Goal: Transaction & Acquisition: Book appointment/travel/reservation

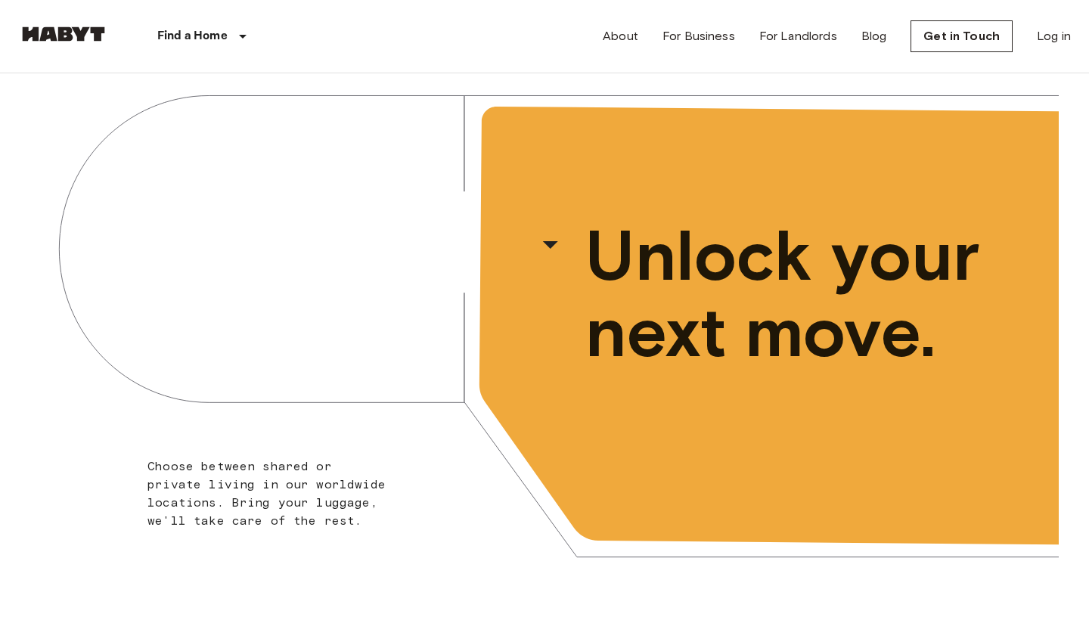
click at [516, 67] on div "Find a Home Europe Amsterdam Berlin Brussels Cologne Dusseldorf Frankfurt Graz …" at bounding box center [544, 36] width 1053 height 73
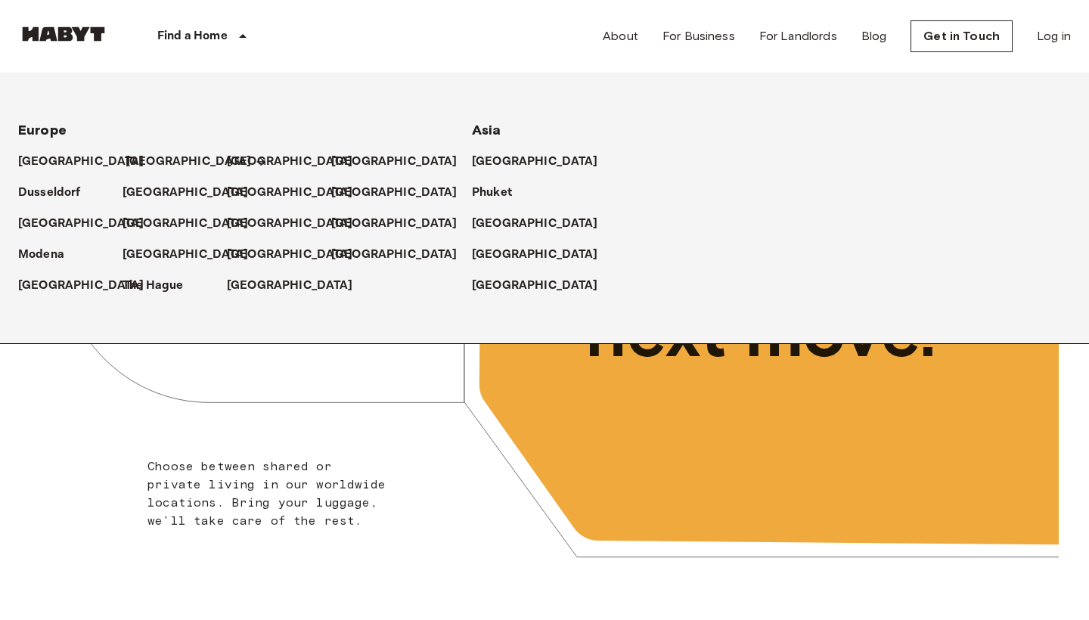
click at [147, 163] on p "[GEOGRAPHIC_DATA]" at bounding box center [189, 162] width 126 height 18
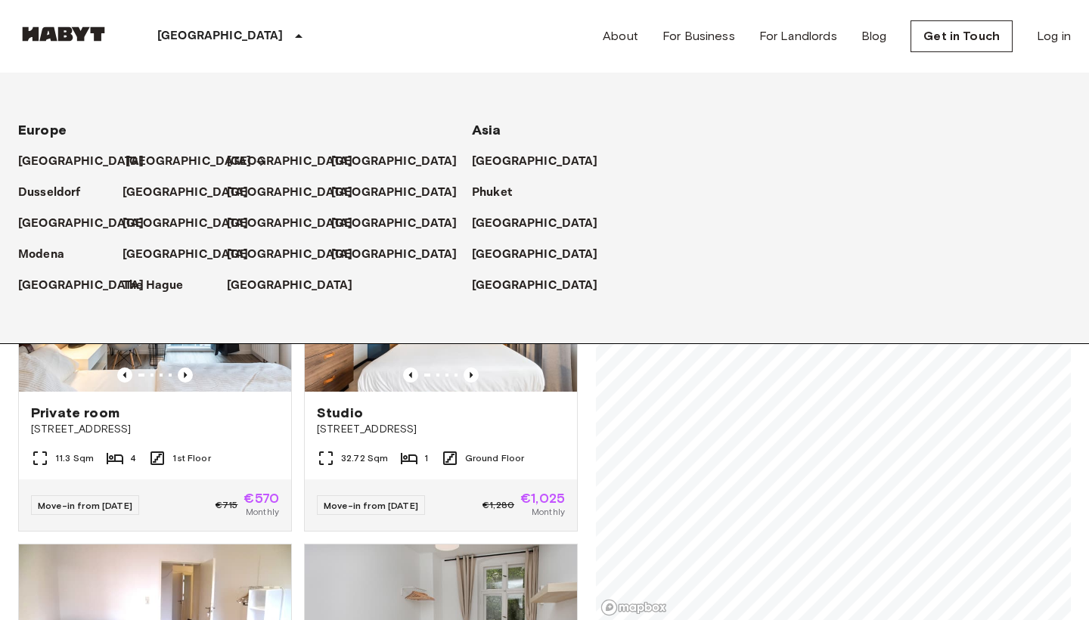
click at [159, 157] on link "[GEOGRAPHIC_DATA]" at bounding box center [196, 162] width 141 height 18
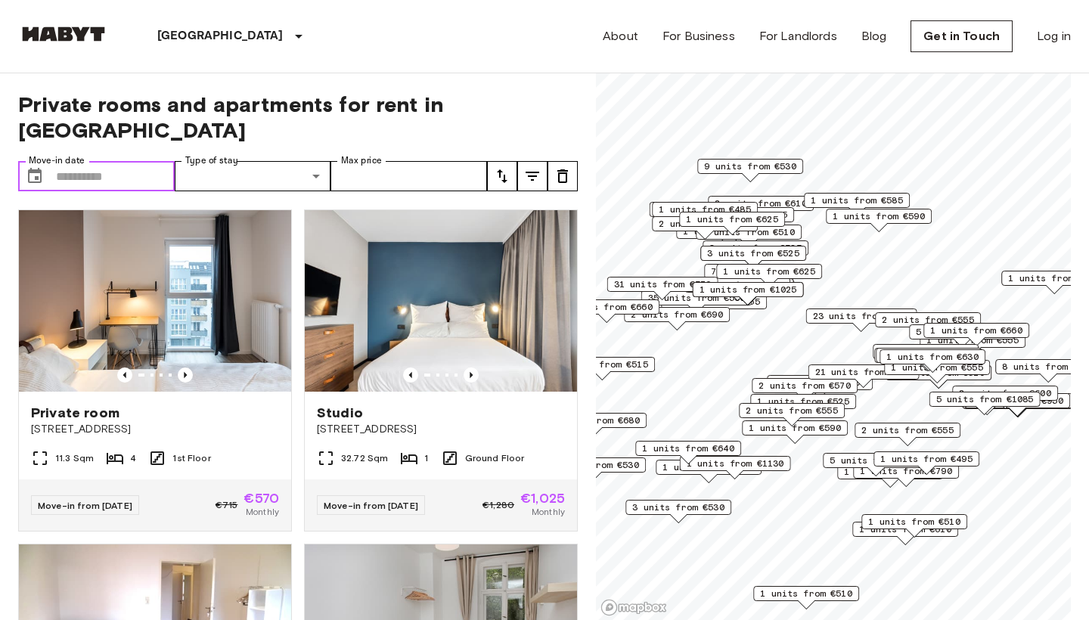
click at [107, 161] on input "Move-in date" at bounding box center [115, 176] width 119 height 30
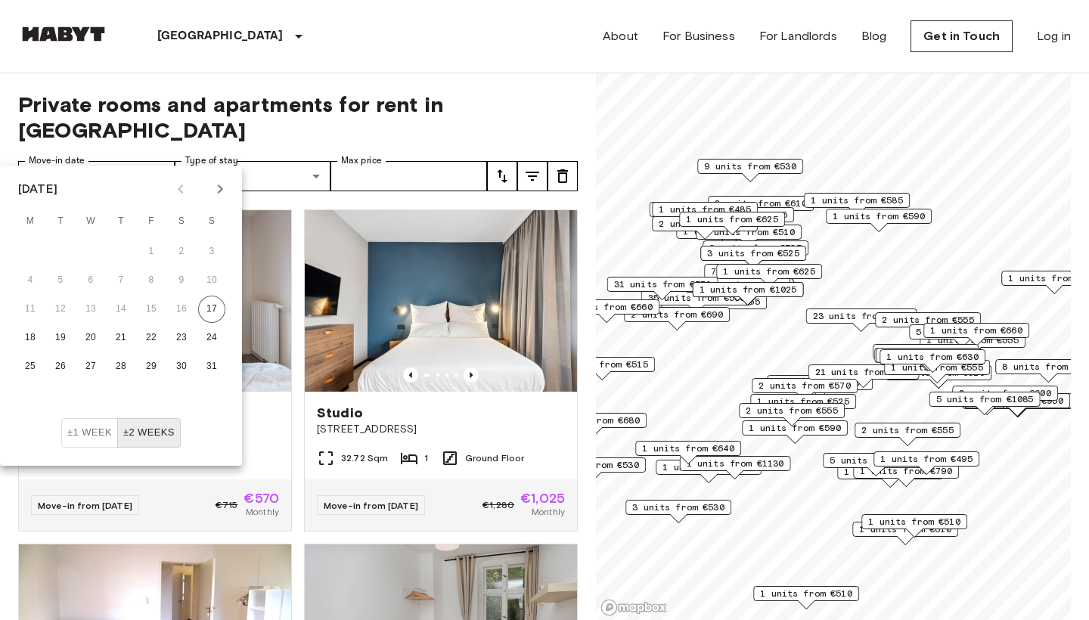
click at [211, 192] on icon "Next month" at bounding box center [220, 189] width 18 height 18
click at [29, 274] on button "3" at bounding box center [30, 280] width 27 height 27
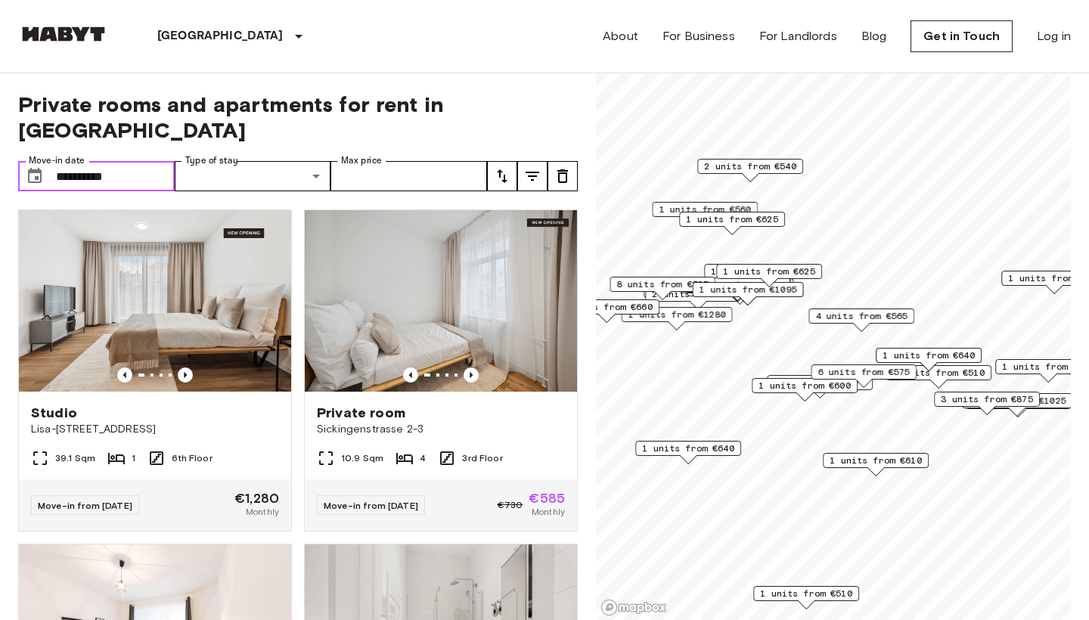
type input "**********"
click at [363, 161] on input "Max price" at bounding box center [408, 176] width 157 height 30
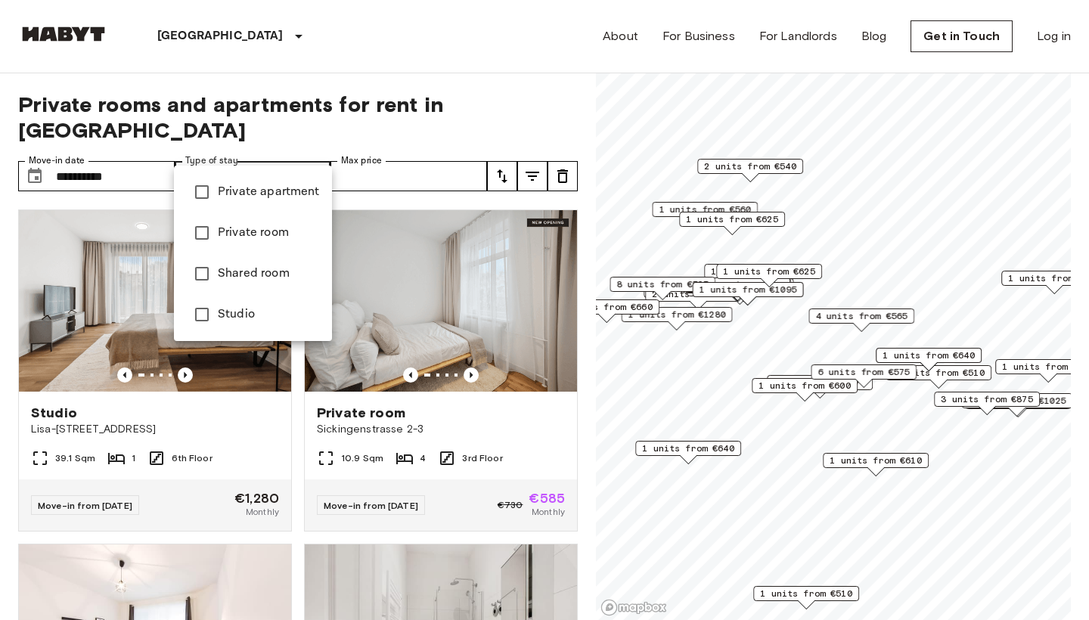
click at [249, 187] on span "Private apartment" at bounding box center [269, 192] width 102 height 18
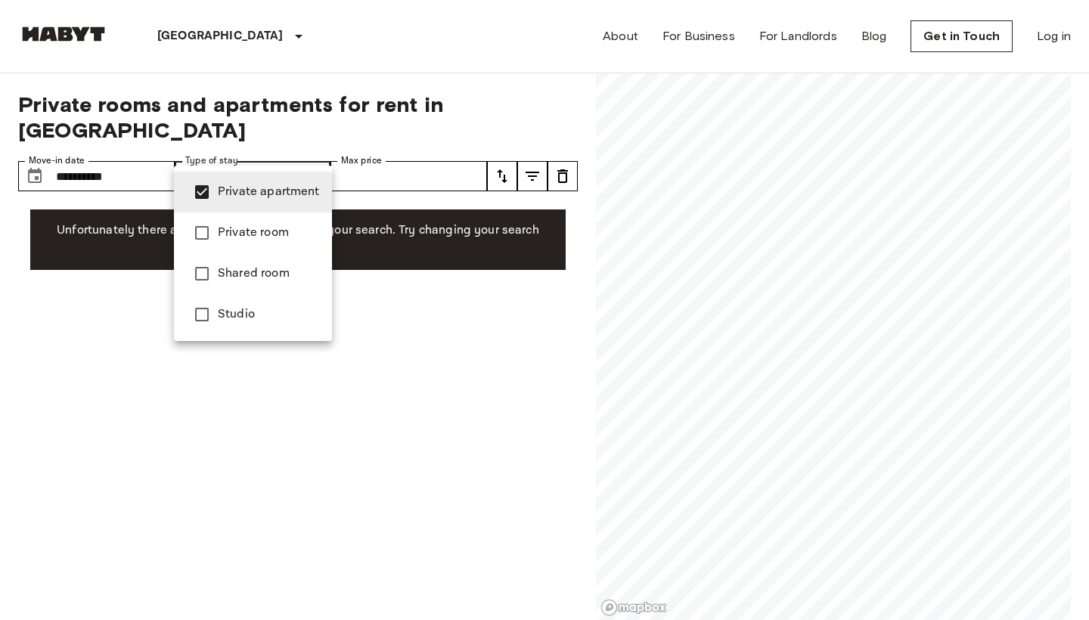
click at [249, 216] on li "Private room" at bounding box center [253, 232] width 158 height 41
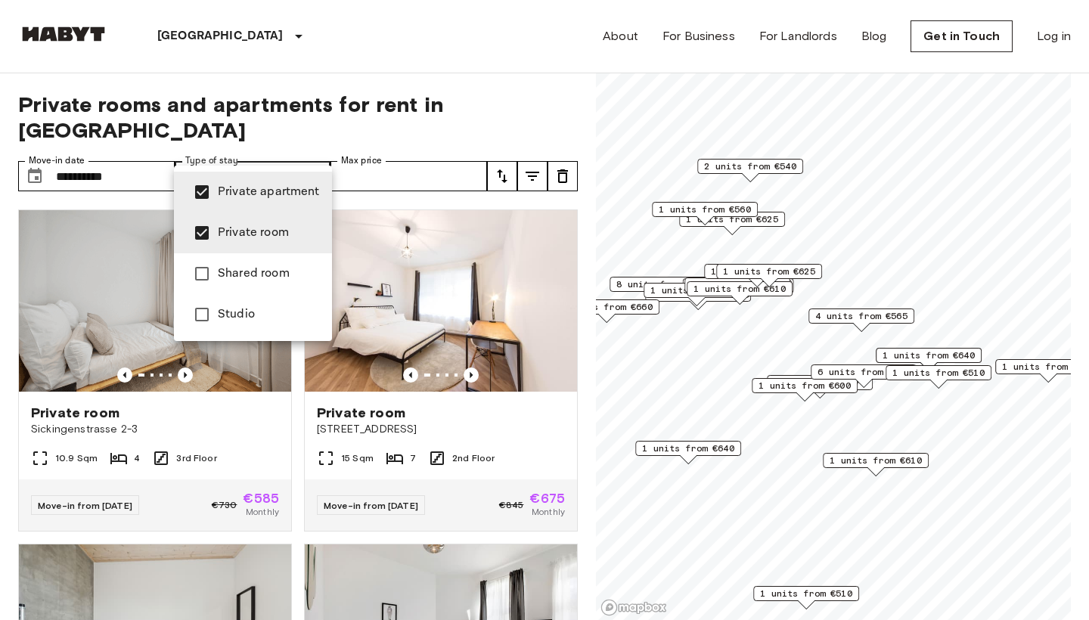
click at [247, 284] on li "Shared room" at bounding box center [253, 273] width 158 height 41
click at [253, 326] on li "Studio" at bounding box center [253, 314] width 158 height 41
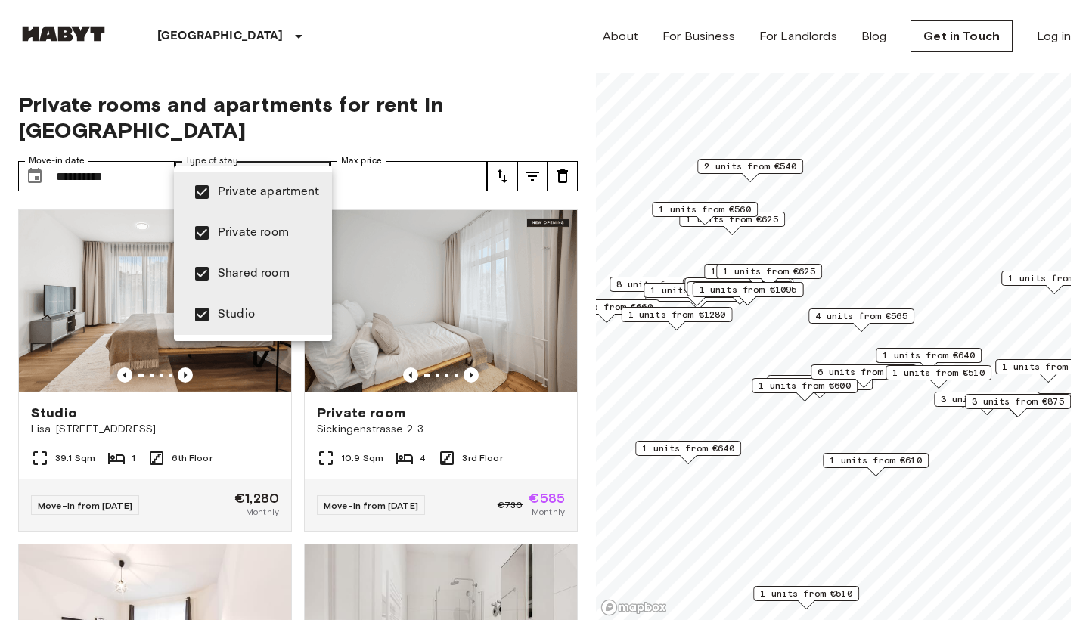
type input "**********"
click at [381, 154] on div at bounding box center [544, 310] width 1089 height 620
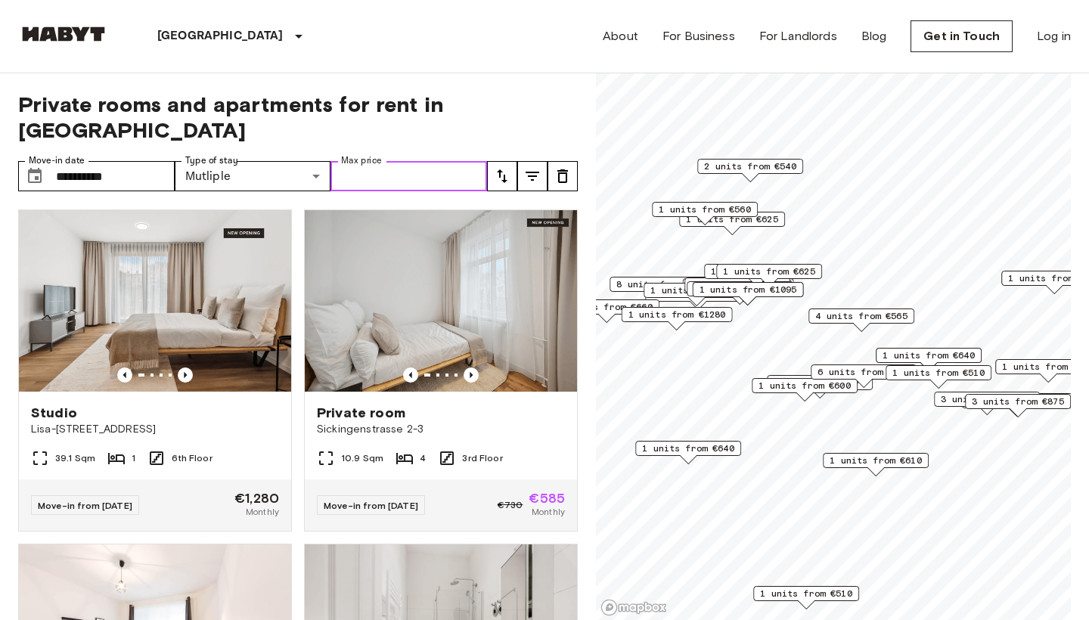
click at [381, 161] on input "Max price" at bounding box center [408, 176] width 157 height 30
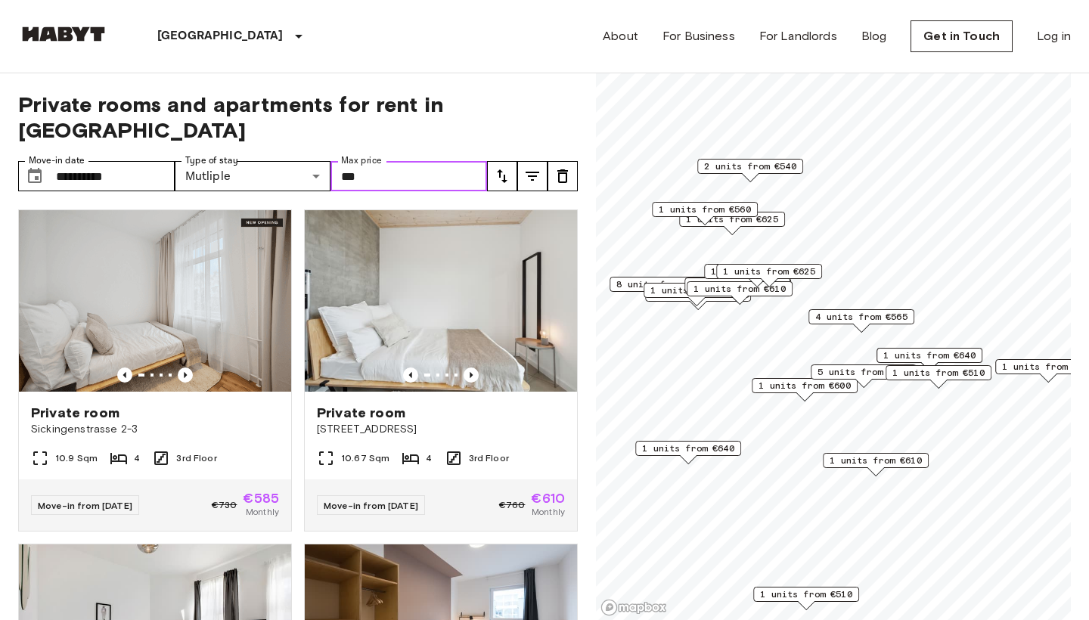
type input "***"
click at [539, 127] on div "**********" at bounding box center [298, 346] width 560 height 547
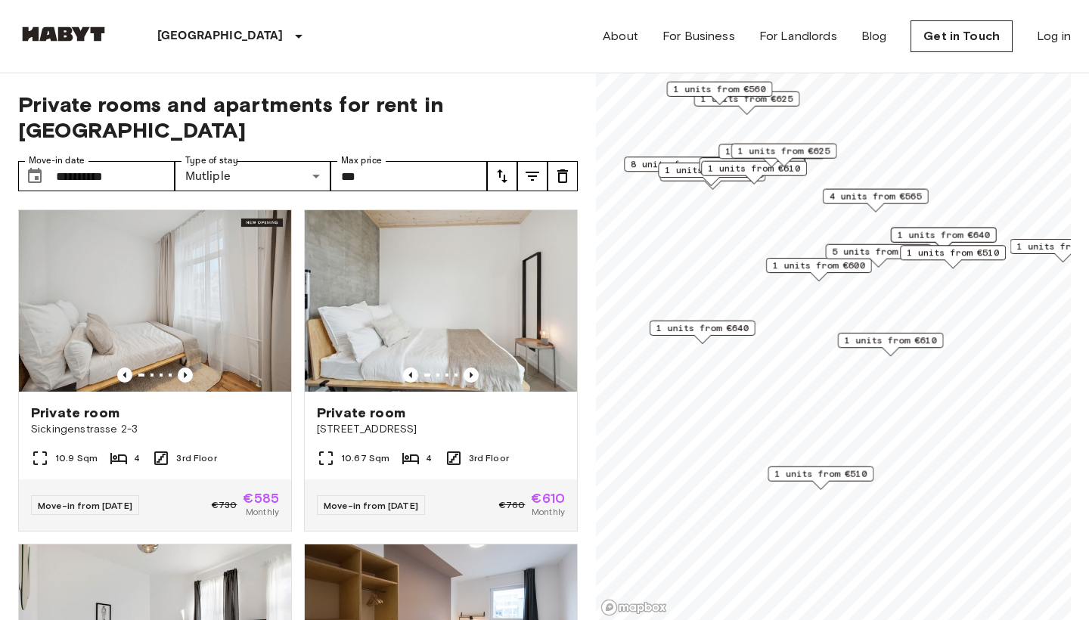
drag, startPoint x: 827, startPoint y: 383, endPoint x: 850, endPoint y: 293, distance: 93.7
click at [851, 268] on div "5 units from €575" at bounding box center [879, 255] width 106 height 23
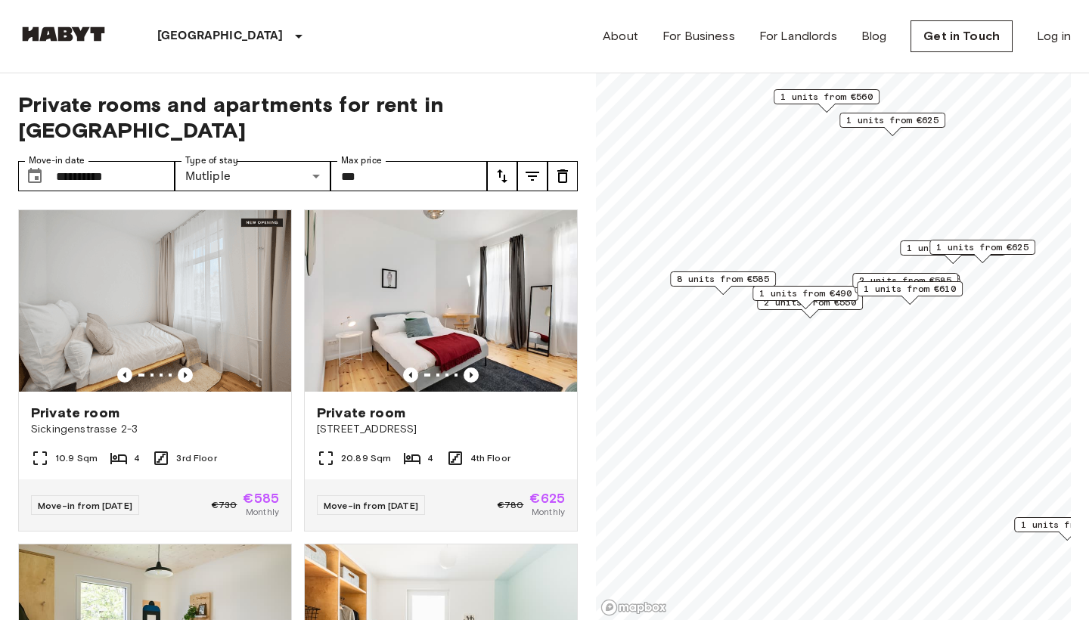
drag, startPoint x: 831, startPoint y: 346, endPoint x: 941, endPoint y: 289, distance: 123.8
click at [946, 287] on span "1 units from €610" at bounding box center [910, 289] width 92 height 14
click at [768, 298] on span "1 units from €490" at bounding box center [803, 297] width 92 height 14
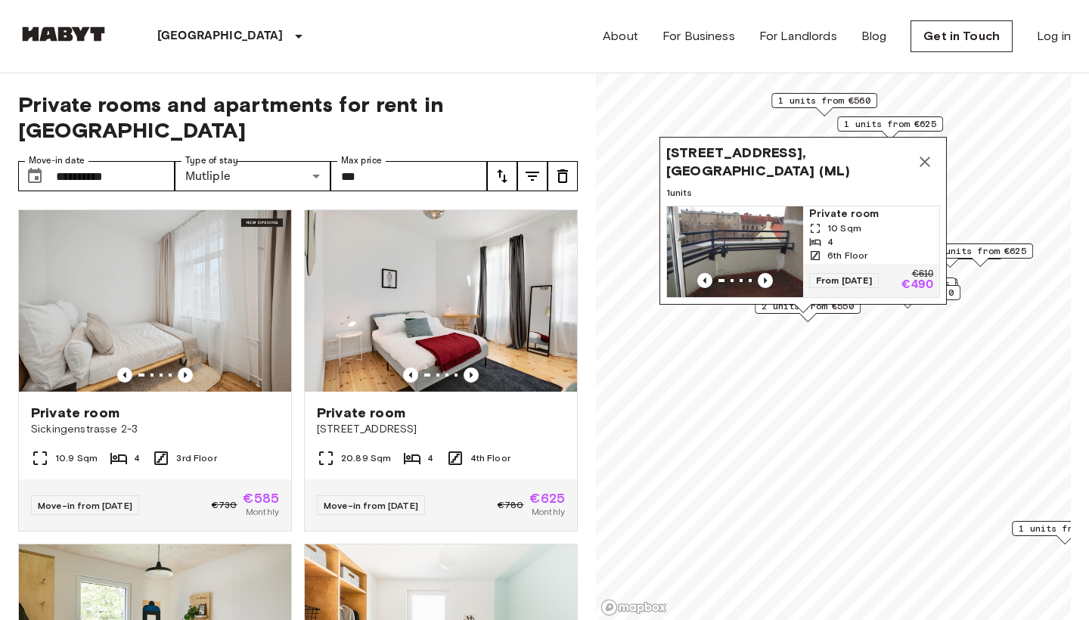
click at [778, 308] on div "Stromstraße 36, 10551 Berlin, GER (ML) 1 units Private room 10 Sqm 4 6th Floor …" at bounding box center [802, 225] width 287 height 176
click at [929, 166] on icon "Map marker" at bounding box center [925, 162] width 11 height 11
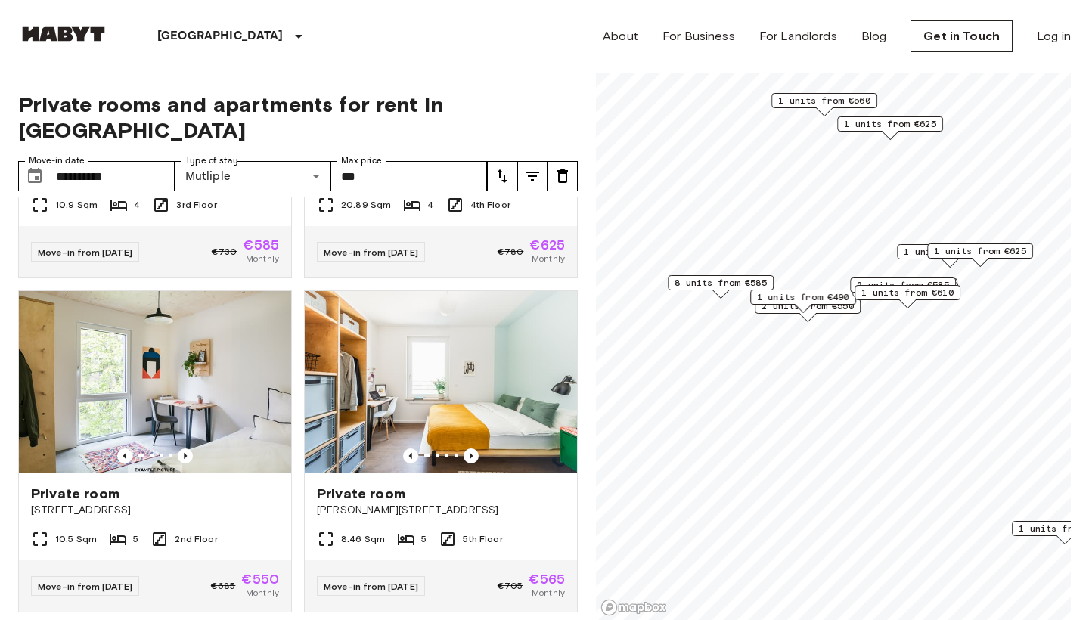
scroll to position [254, 0]
click at [798, 309] on div "Map marker" at bounding box center [803, 308] width 17 height 8
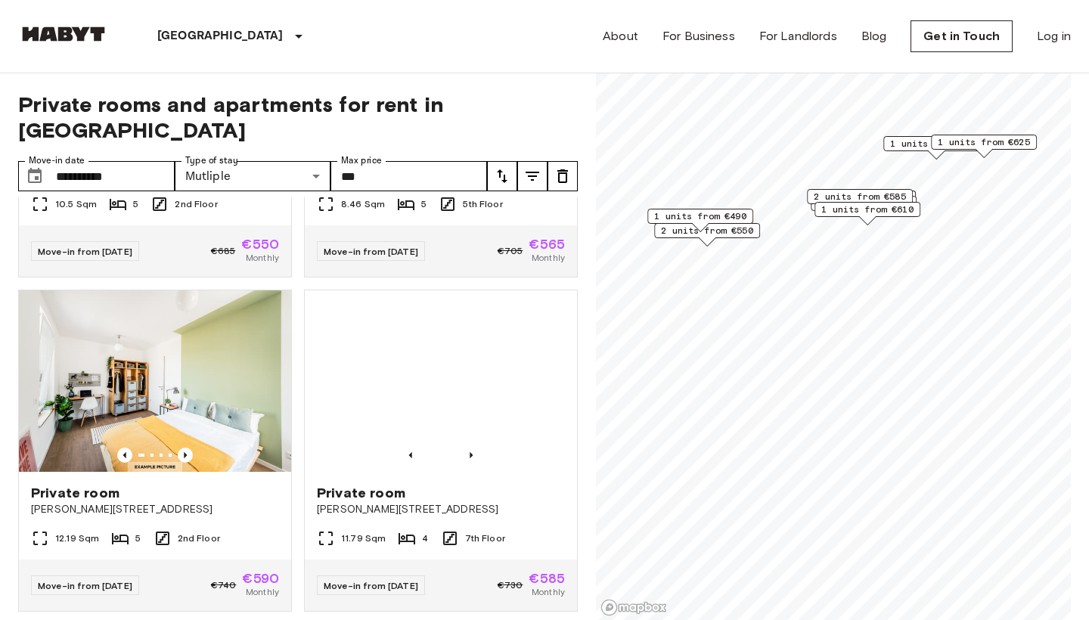
click at [752, 231] on div "1 units from €490" at bounding box center [700, 220] width 106 height 23
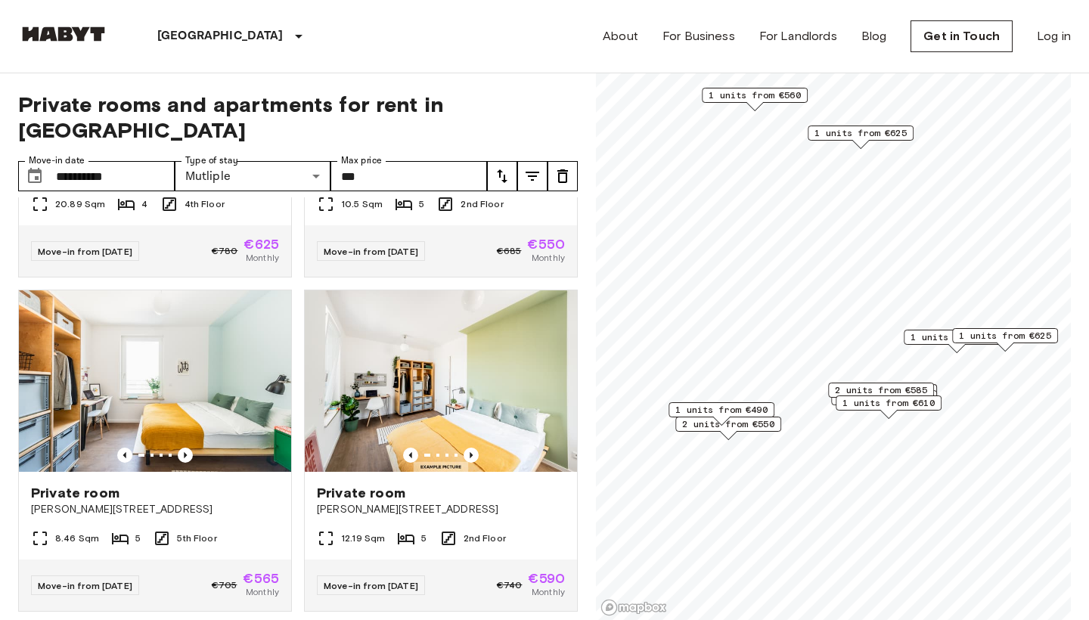
click at [771, 426] on span "2 units from €550" at bounding box center [728, 424] width 92 height 14
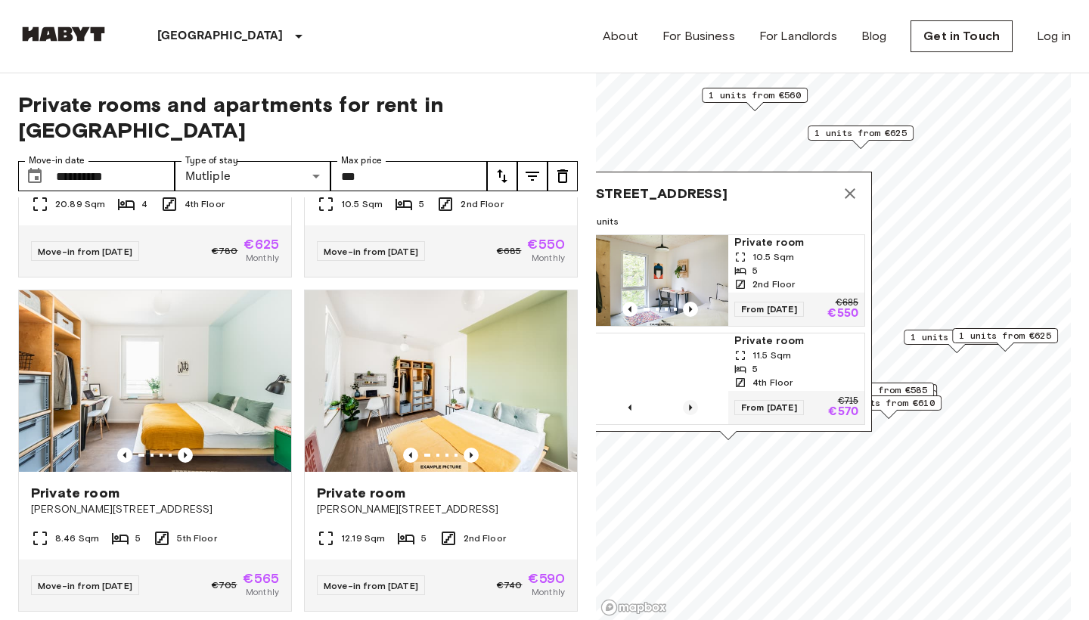
click at [692, 407] on icon "Previous image" at bounding box center [690, 407] width 15 height 15
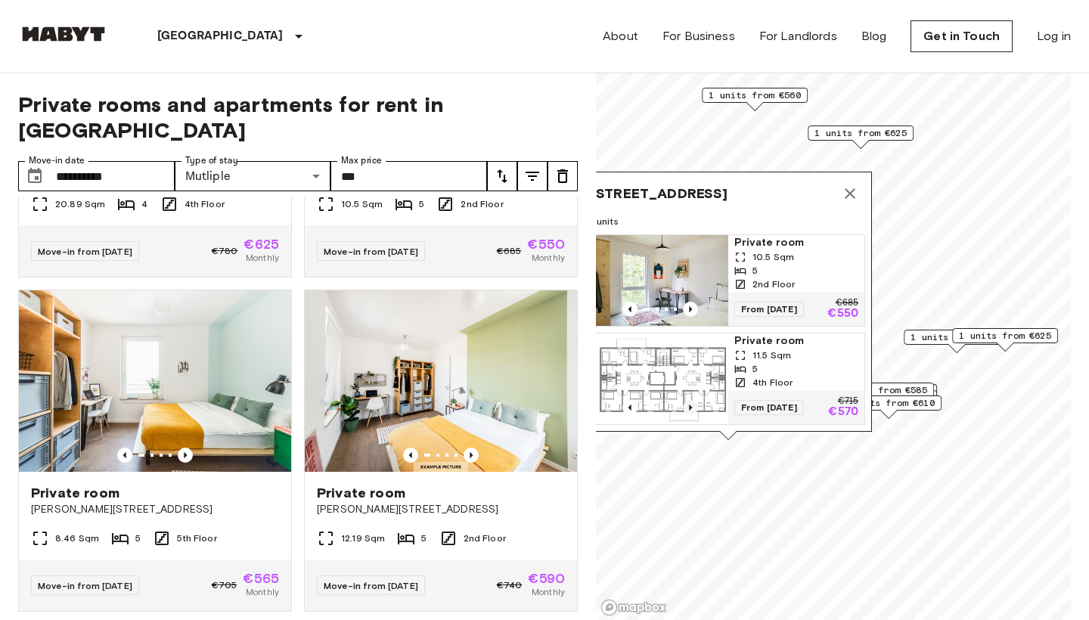
click at [692, 407] on icon "Previous image" at bounding box center [690, 407] width 15 height 15
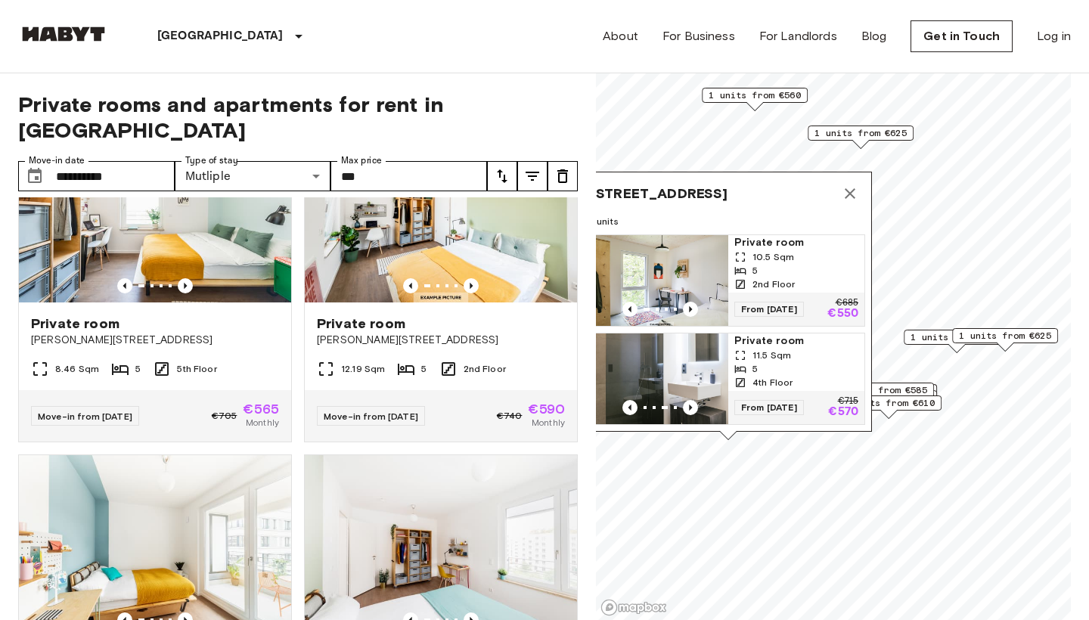
scroll to position [418, 0]
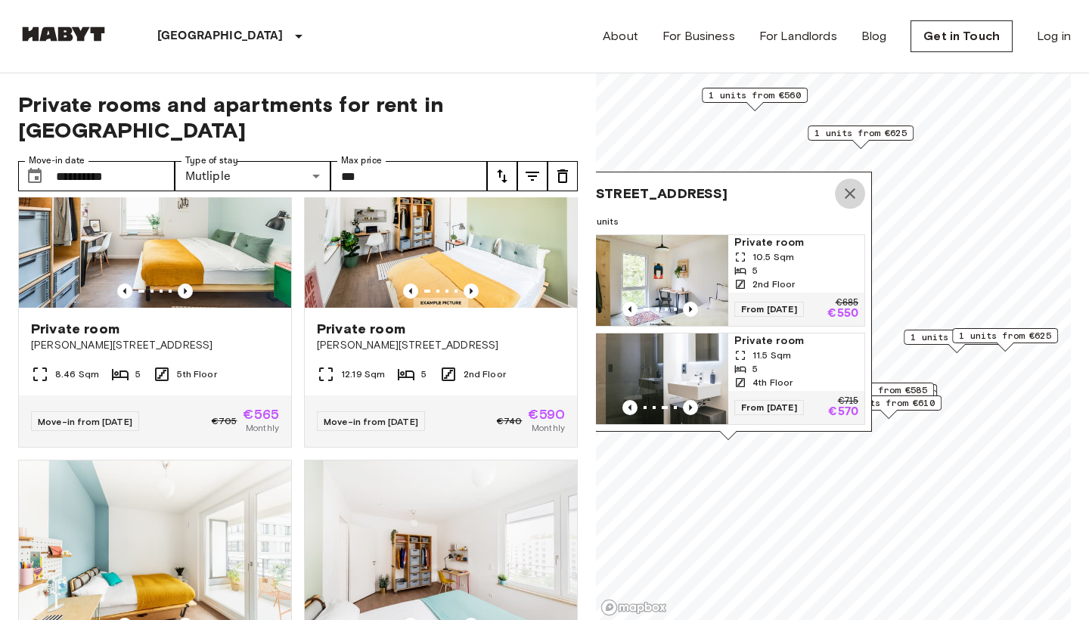
click at [860, 197] on button "Map marker" at bounding box center [850, 193] width 30 height 30
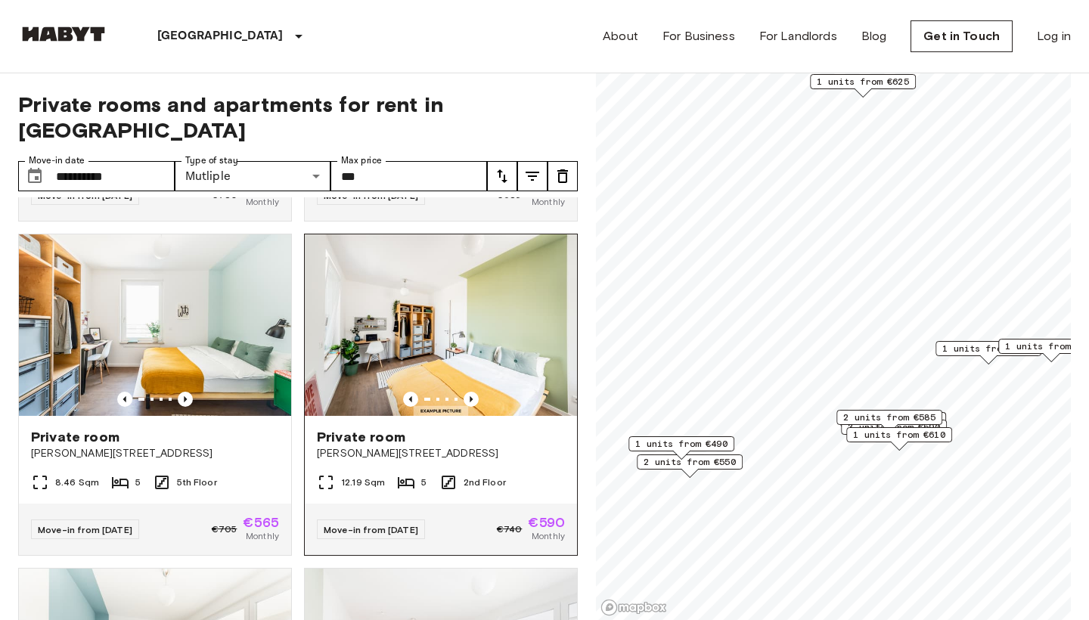
scroll to position [309, 0]
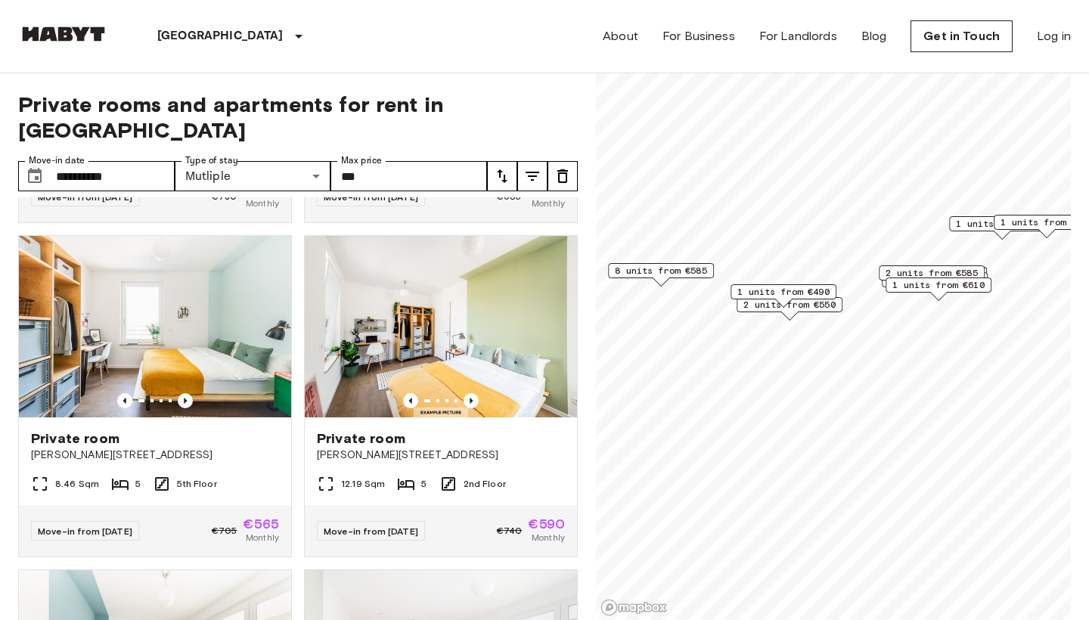
click at [701, 267] on span "8 units from €585" at bounding box center [661, 271] width 92 height 14
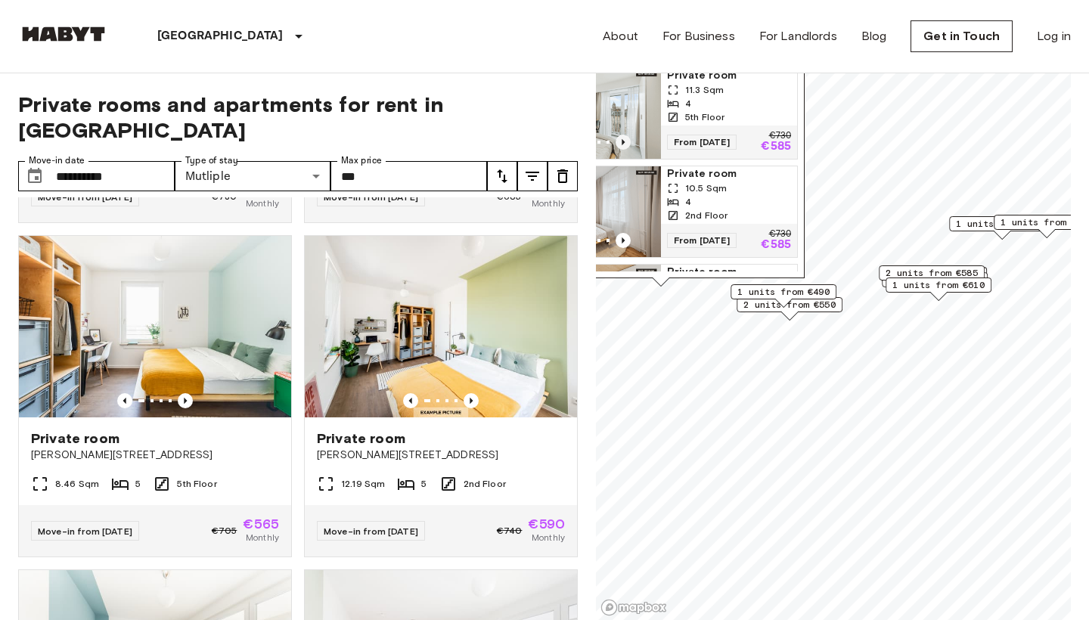
click at [624, 142] on icon "Previous image" at bounding box center [623, 142] width 3 height 6
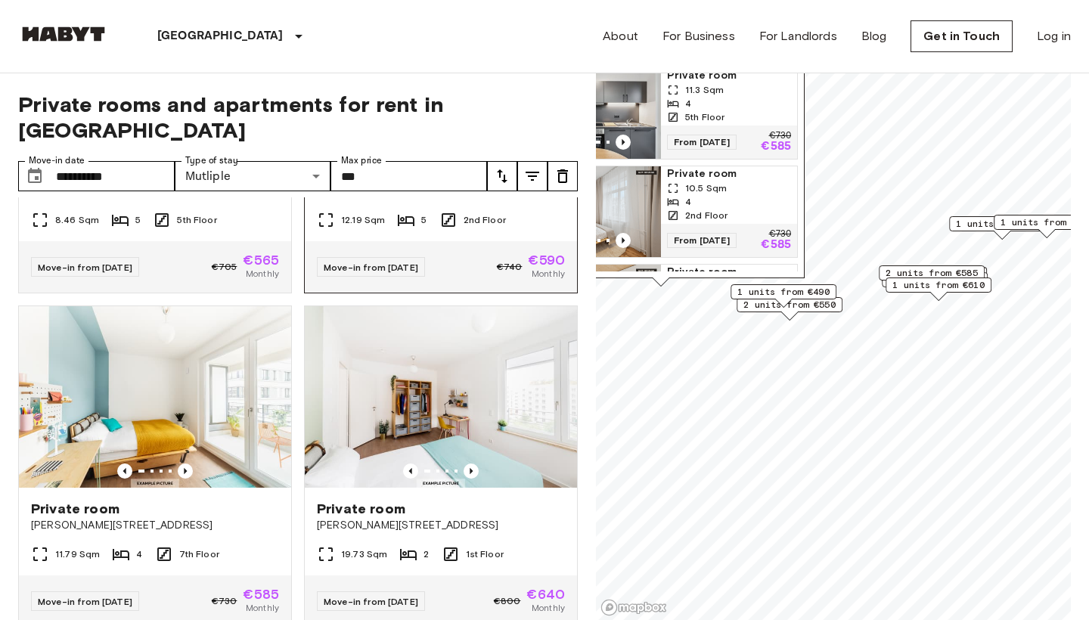
scroll to position [576, 0]
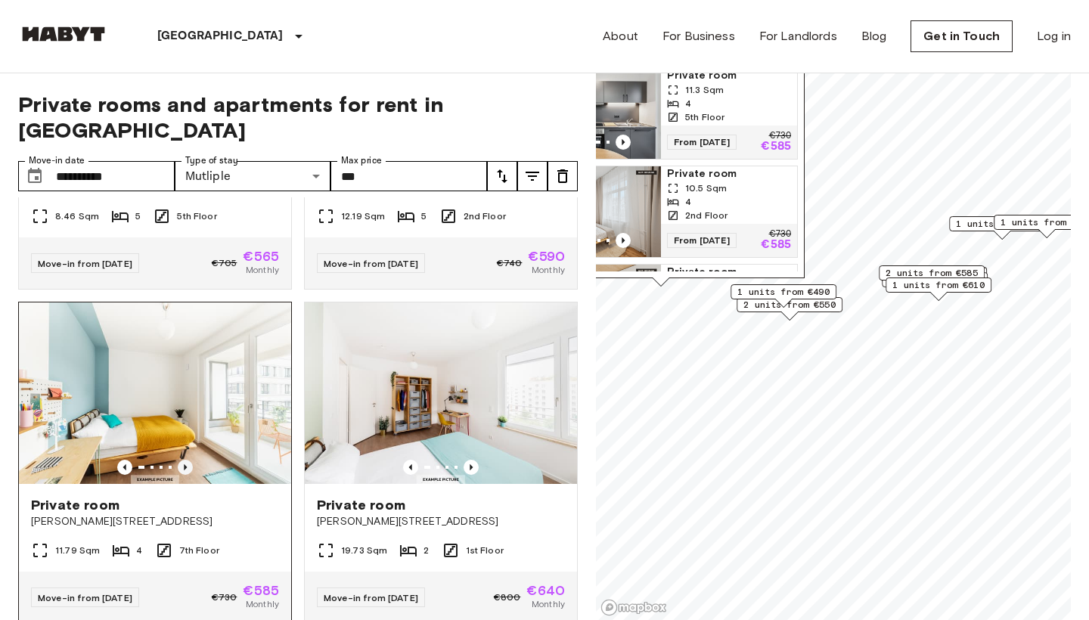
click at [192, 460] on icon "Previous image" at bounding box center [185, 467] width 15 height 15
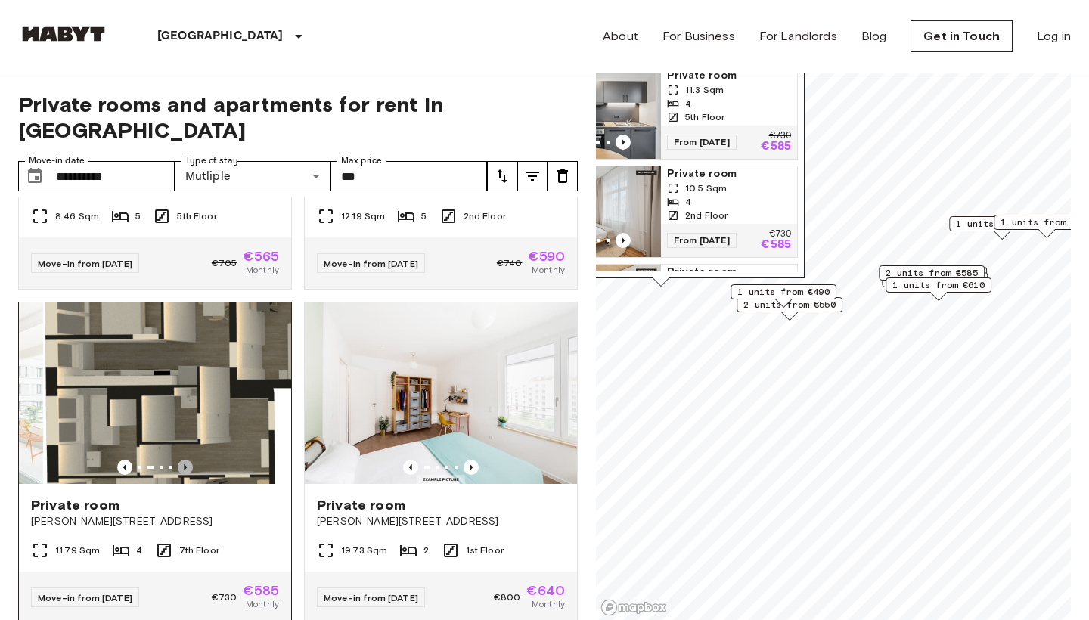
click at [192, 460] on icon "Previous image" at bounding box center [185, 467] width 15 height 15
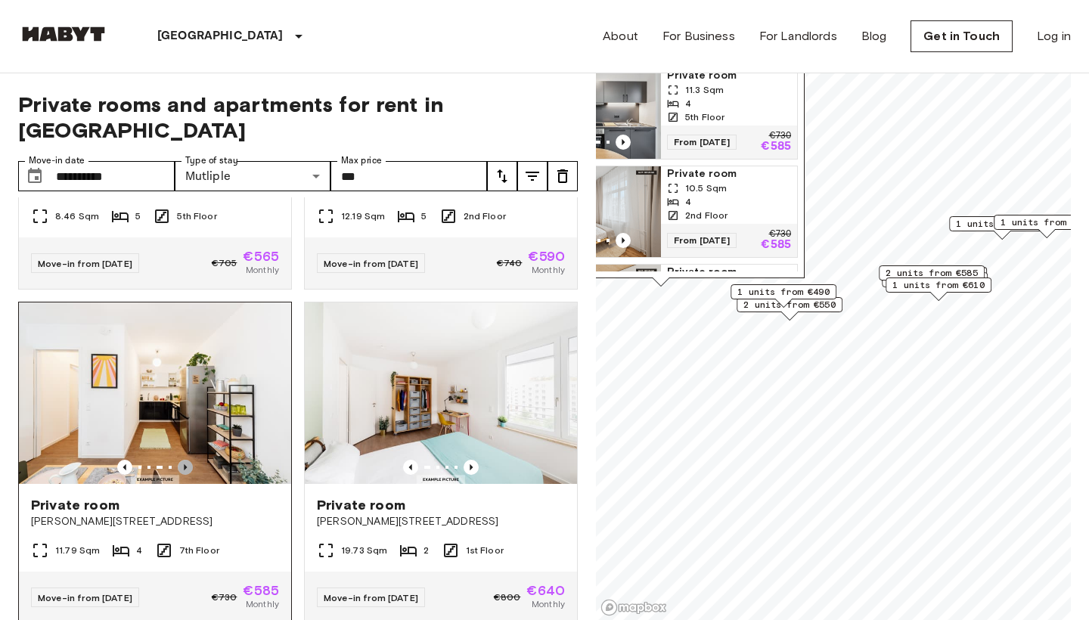
click at [192, 460] on icon "Previous image" at bounding box center [185, 467] width 15 height 15
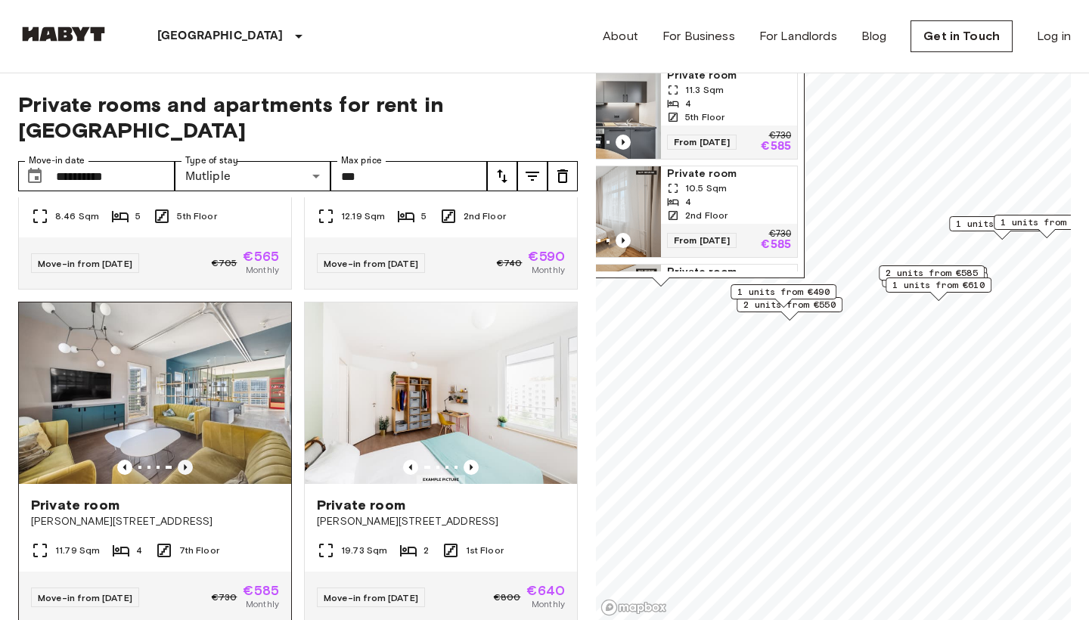
click at [192, 460] on icon "Previous image" at bounding box center [185, 467] width 15 height 15
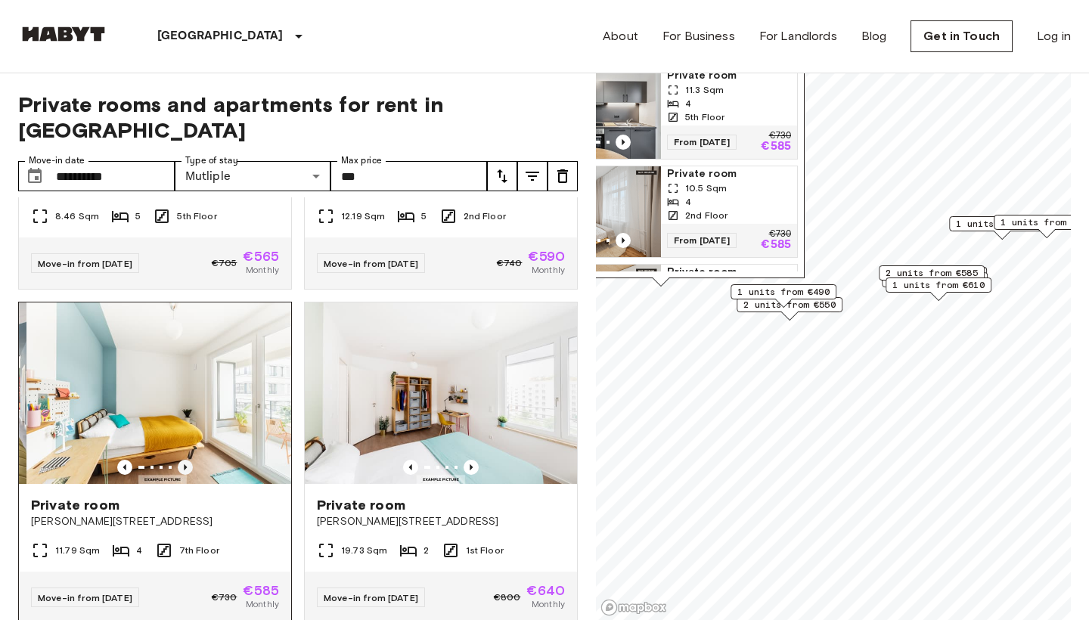
click at [192, 460] on icon "Previous image" at bounding box center [185, 467] width 15 height 15
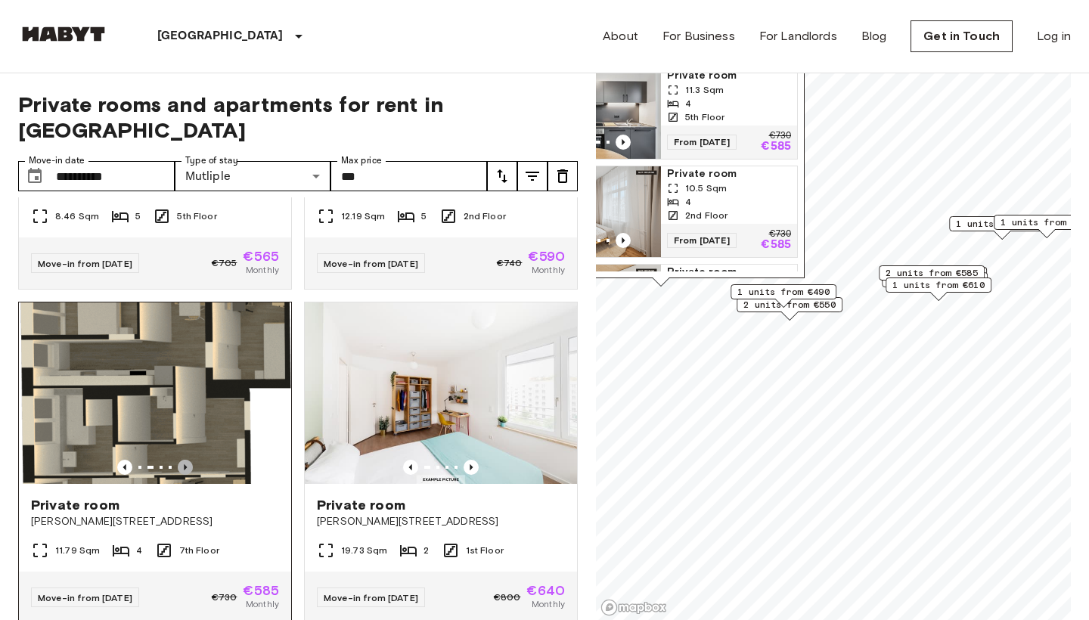
click at [192, 460] on icon "Previous image" at bounding box center [185, 467] width 15 height 15
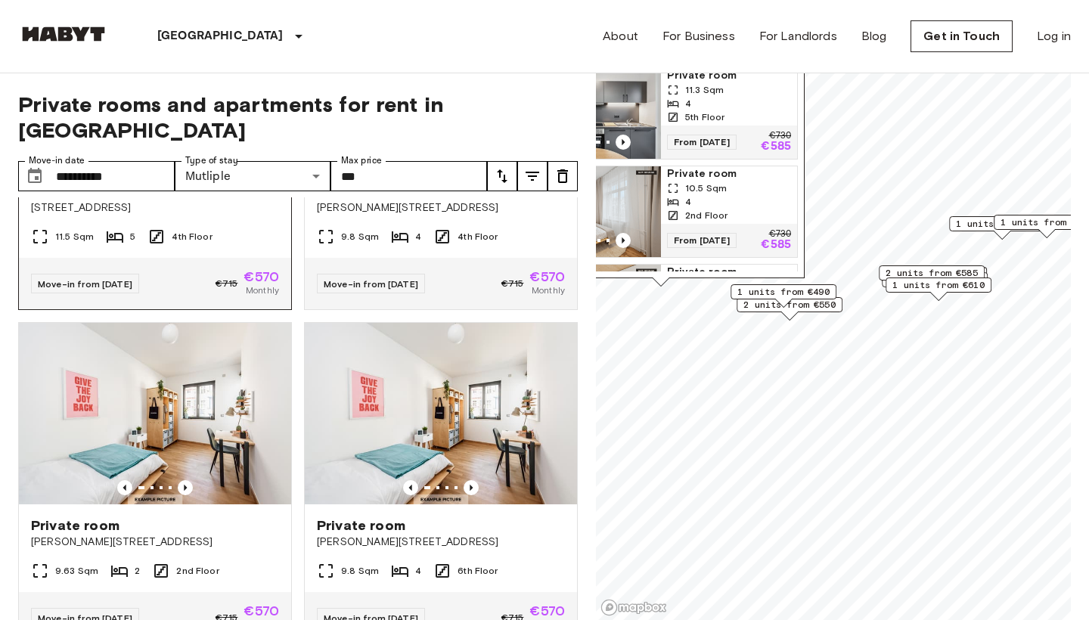
scroll to position [1224, 0]
click at [187, 481] on icon "Previous image" at bounding box center [185, 488] width 15 height 15
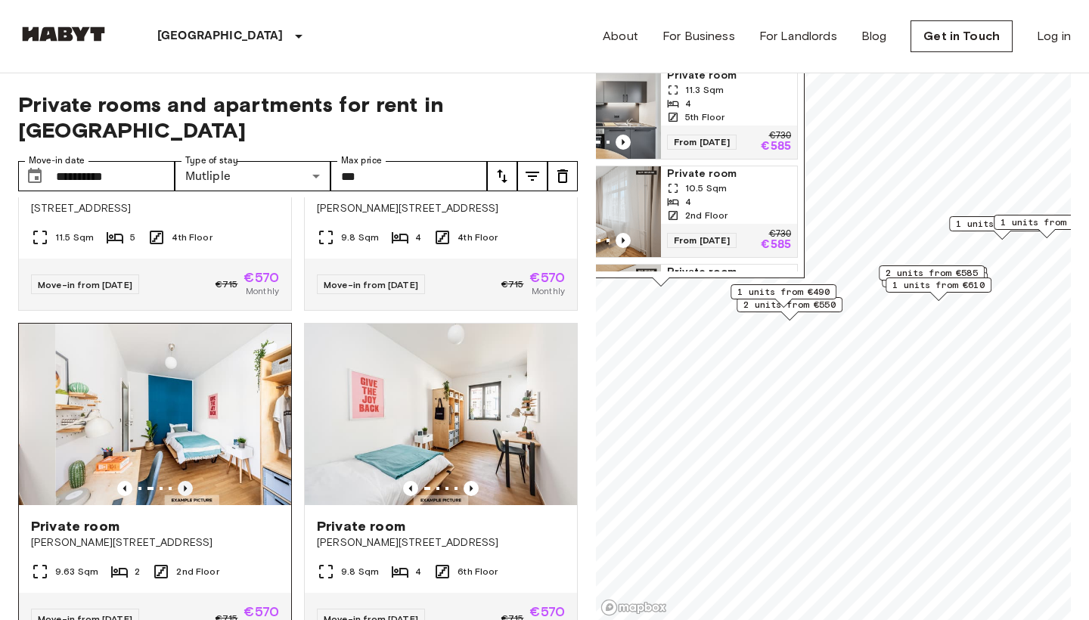
click at [187, 481] on icon "Previous image" at bounding box center [185, 488] width 15 height 15
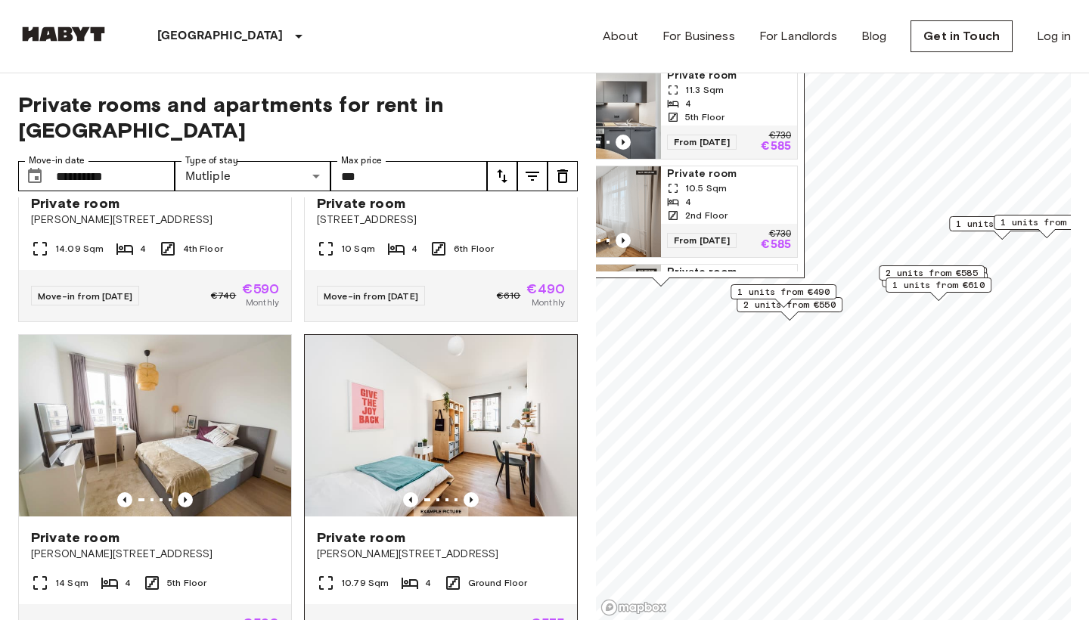
scroll to position [2026, 0]
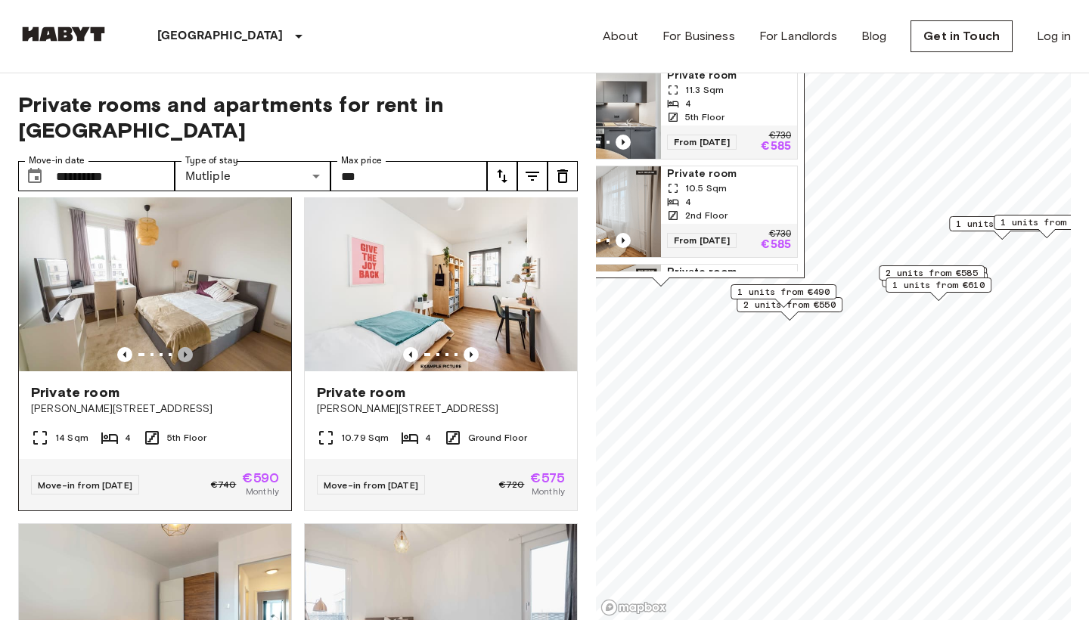
click at [191, 347] on icon "Previous image" at bounding box center [185, 354] width 15 height 15
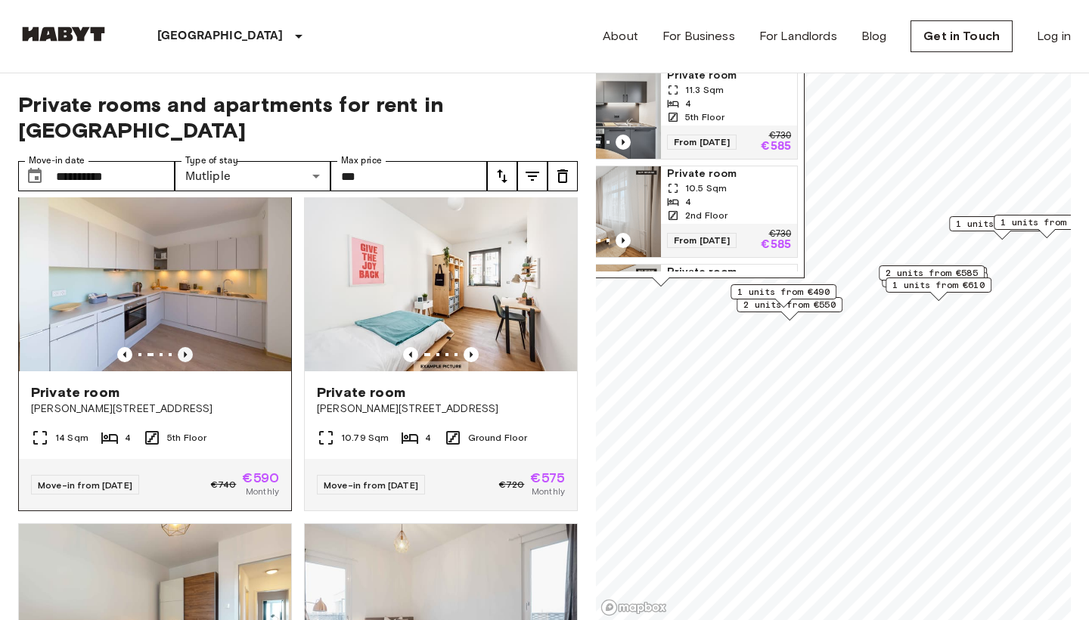
click at [191, 347] on icon "Previous image" at bounding box center [185, 354] width 15 height 15
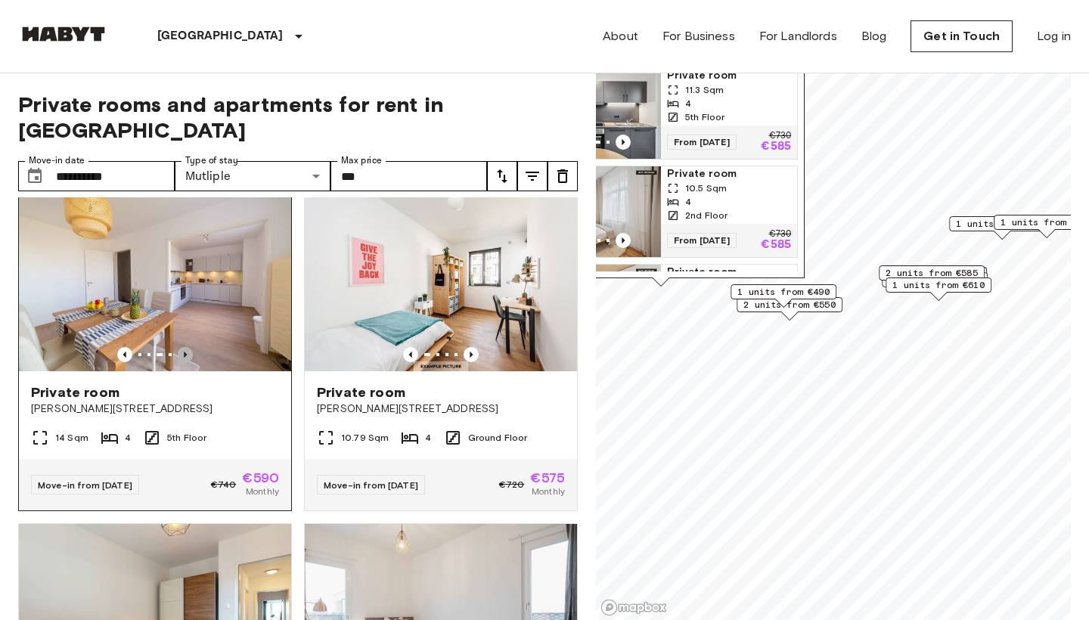
click at [191, 347] on icon "Previous image" at bounding box center [185, 354] width 15 height 15
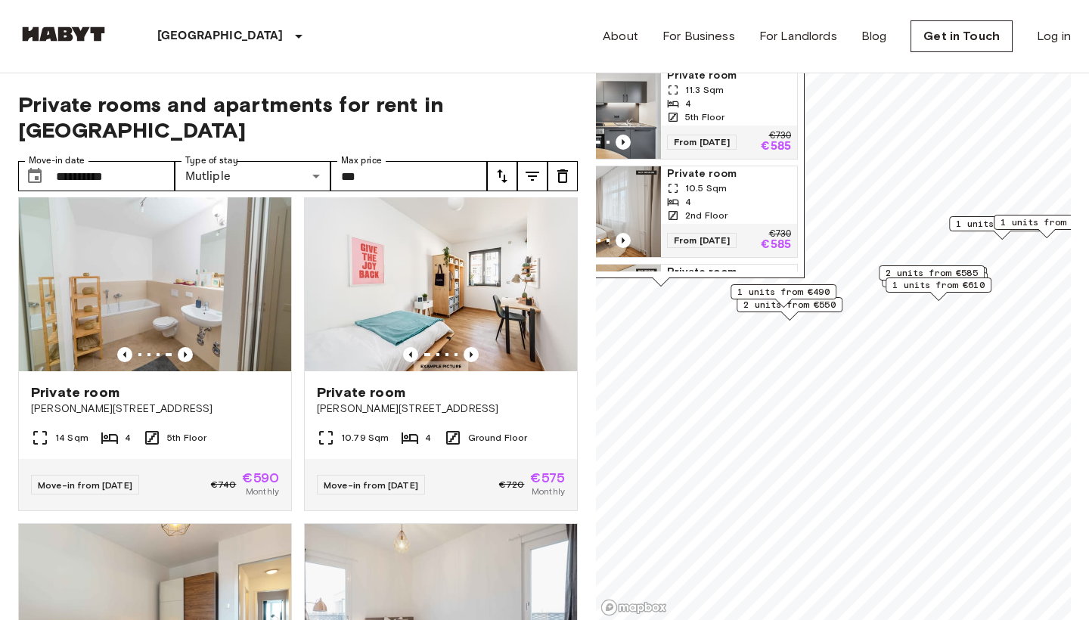
click at [814, 307] on div "1 units from €490" at bounding box center [783, 295] width 106 height 23
click at [836, 291] on div "1 units from €490" at bounding box center [783, 291] width 106 height 15
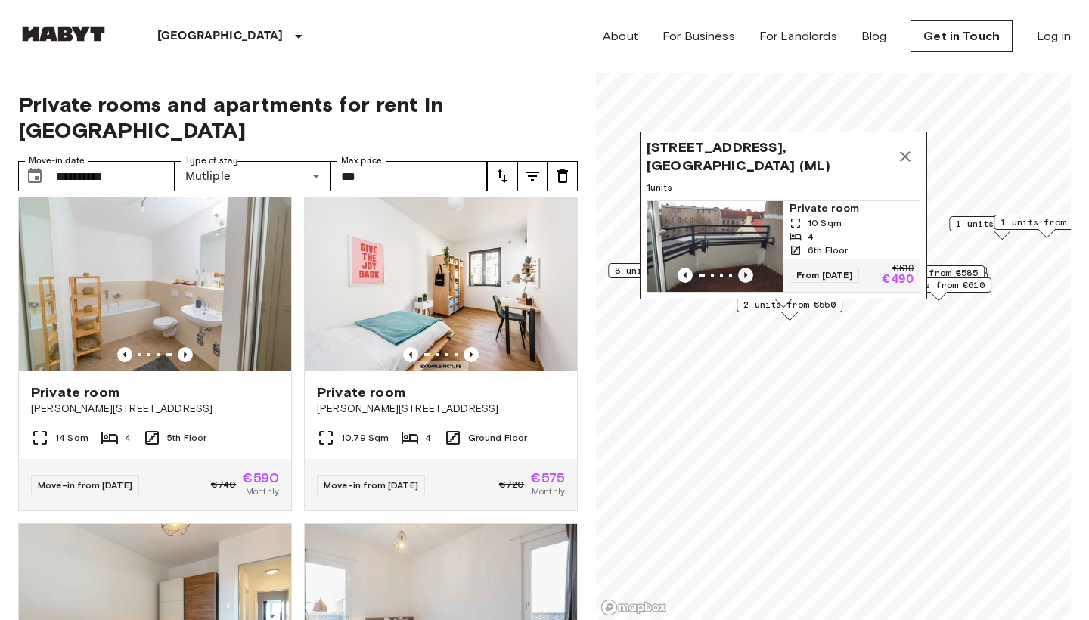
click at [747, 270] on icon "Previous image" at bounding box center [745, 275] width 15 height 15
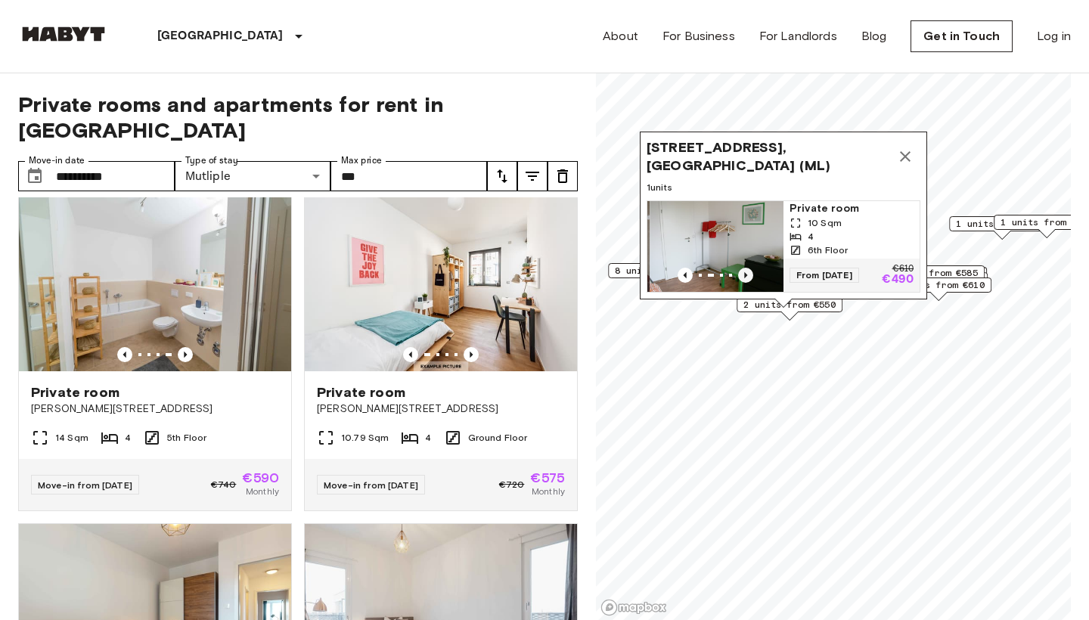
click at [747, 270] on icon "Previous image" at bounding box center [745, 275] width 15 height 15
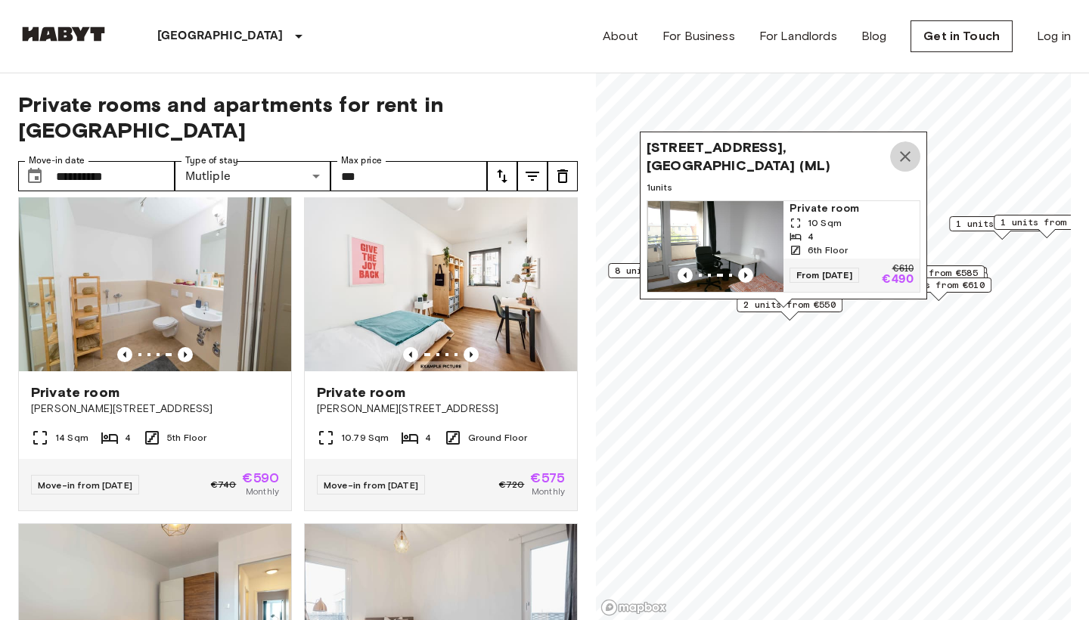
click at [910, 163] on icon "Map marker" at bounding box center [905, 156] width 18 height 18
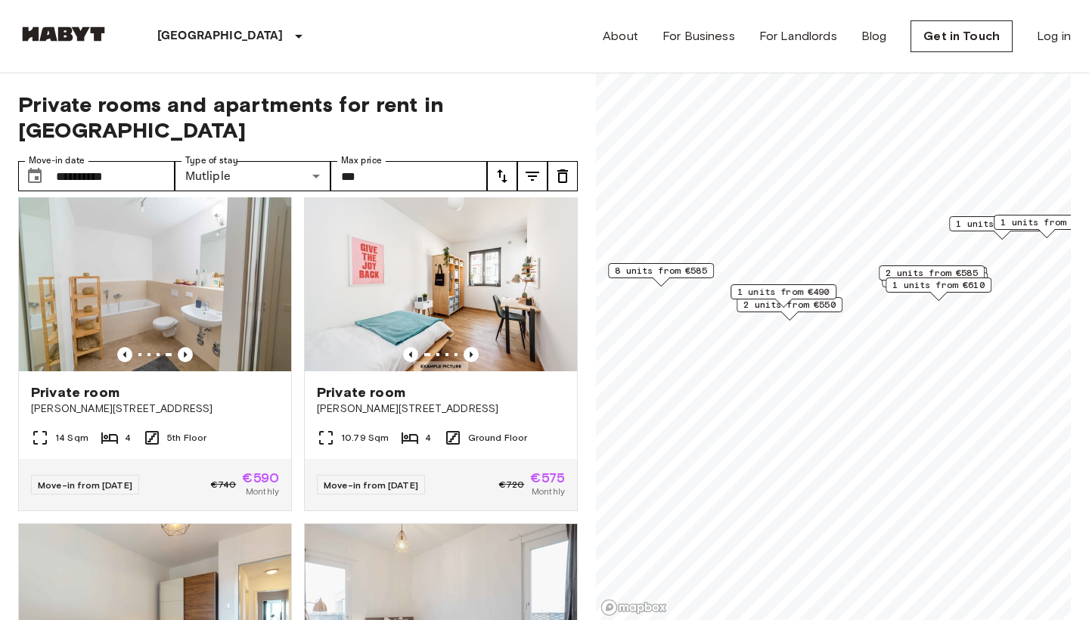
click at [906, 270] on span "2 units from €585" at bounding box center [932, 273] width 92 height 14
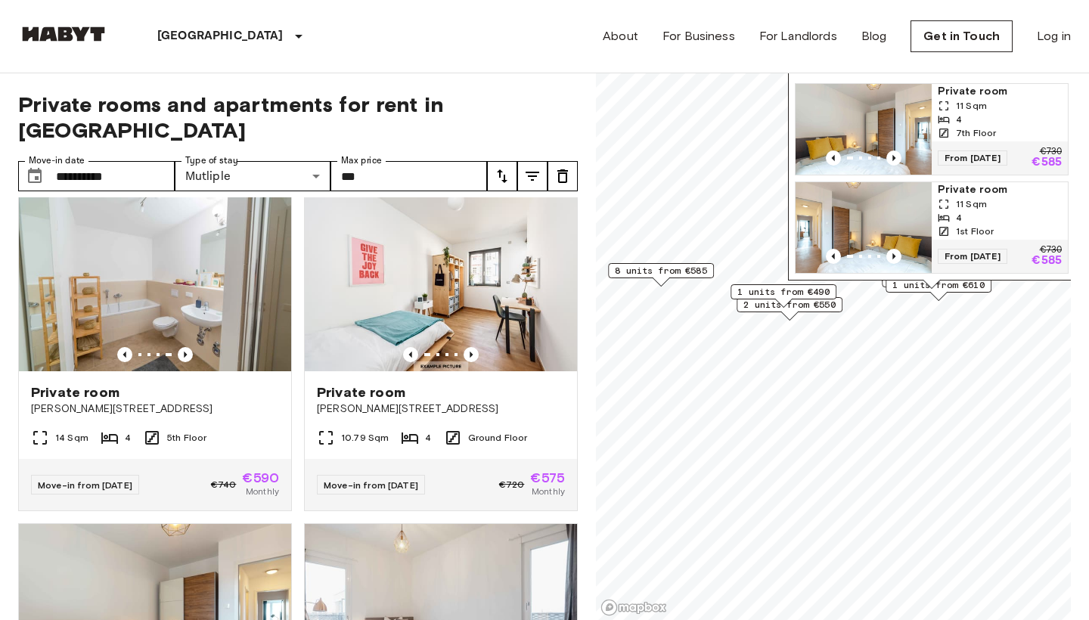
scroll to position [0, 0]
click at [900, 162] on icon "Previous image" at bounding box center [893, 157] width 15 height 15
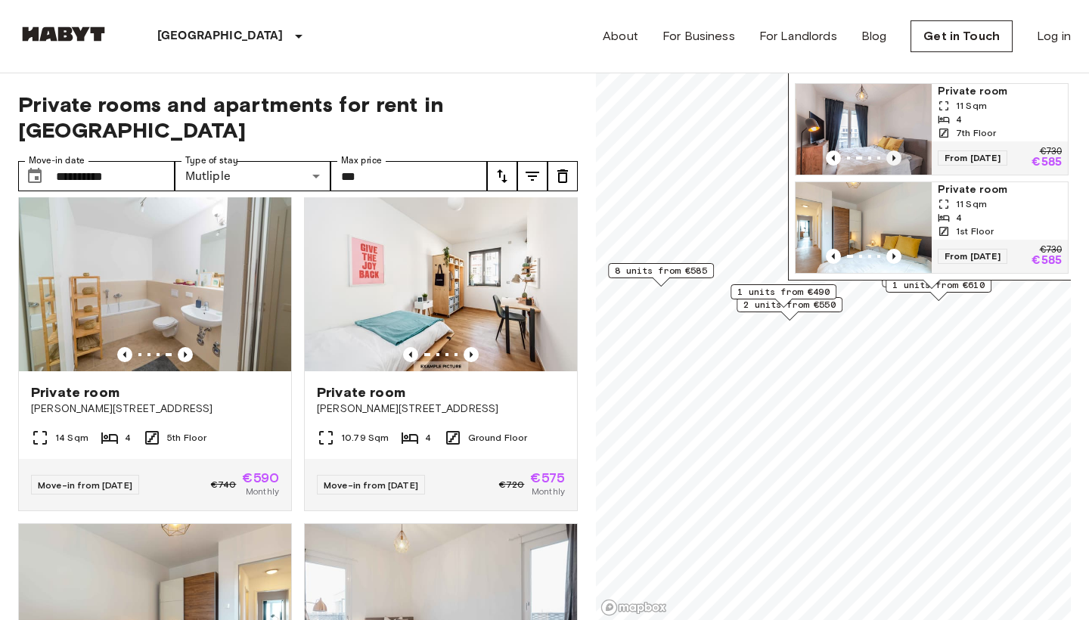
click at [900, 162] on icon "Previous image" at bounding box center [893, 157] width 15 height 15
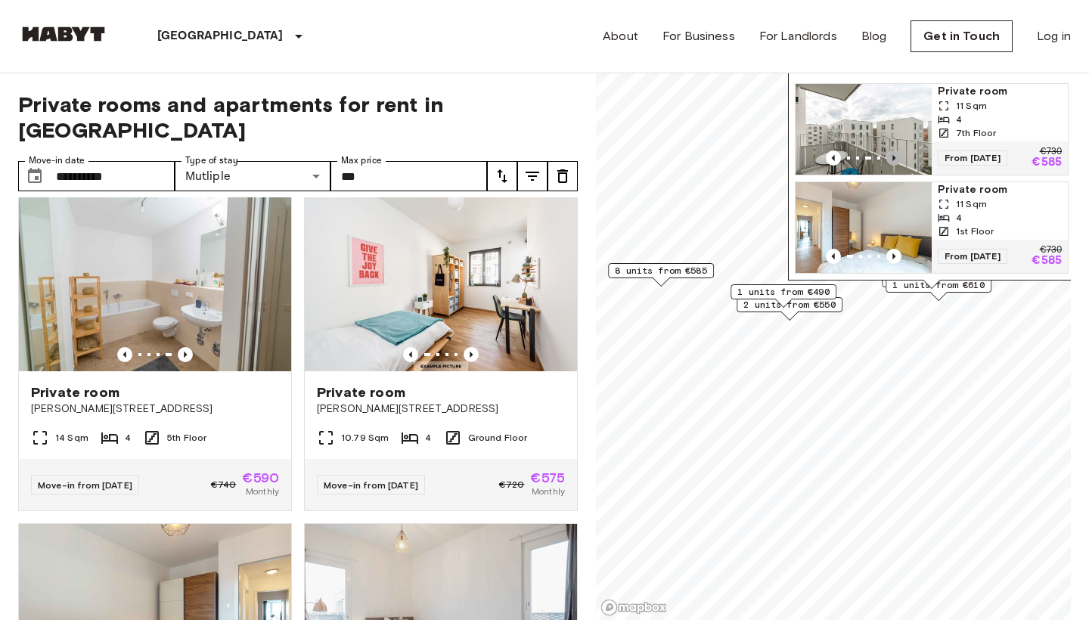
click at [900, 162] on icon "Previous image" at bounding box center [893, 157] width 15 height 15
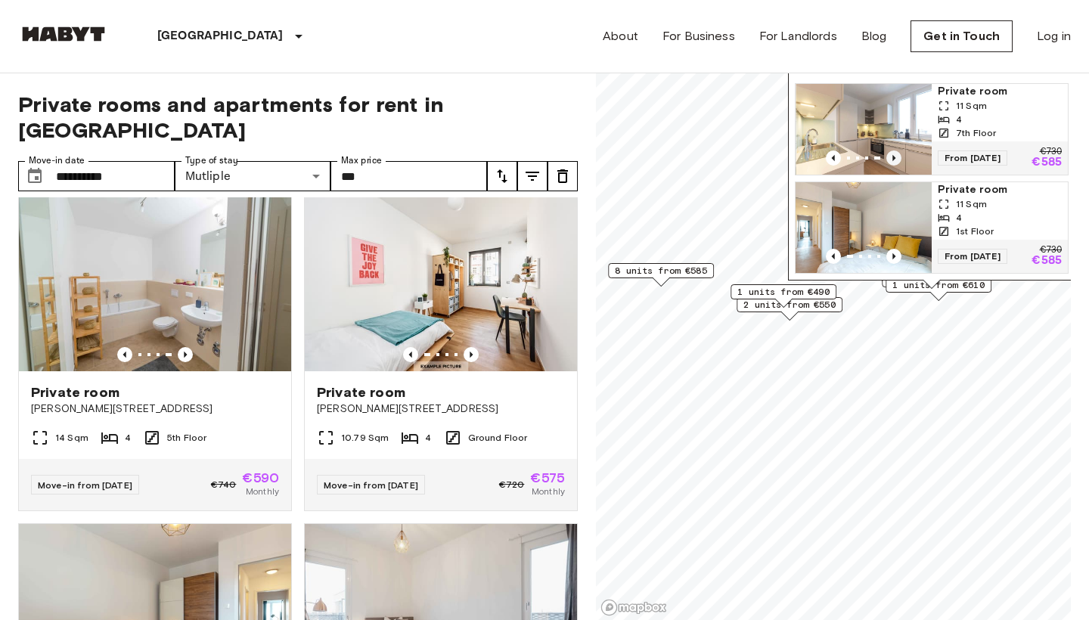
click at [900, 162] on icon "Previous image" at bounding box center [893, 157] width 15 height 15
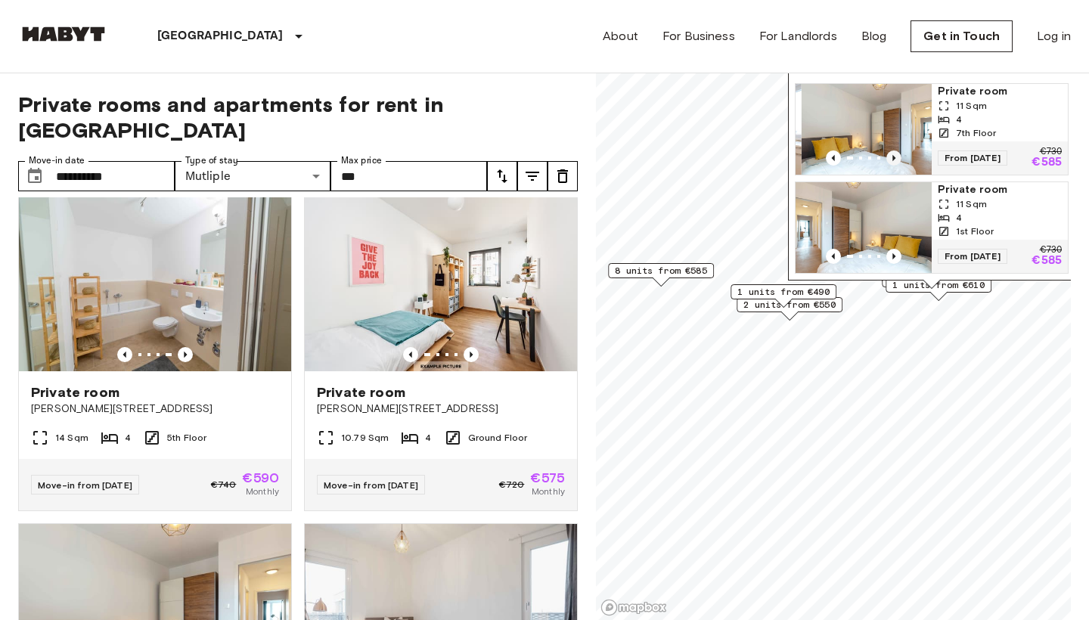
click at [900, 162] on icon "Previous image" at bounding box center [893, 157] width 15 height 15
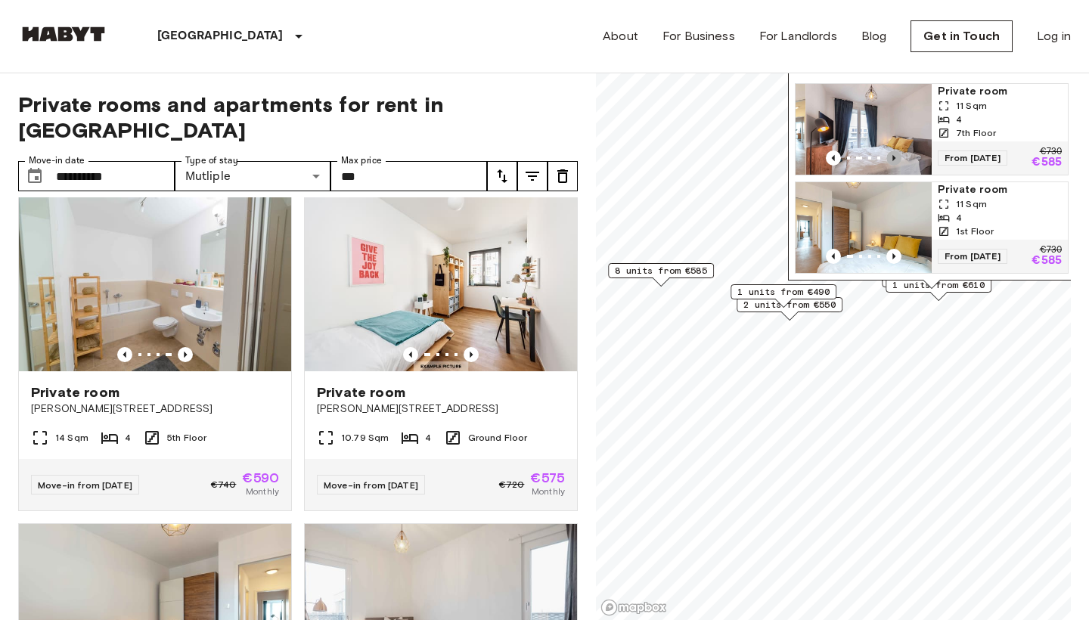
click at [900, 162] on icon "Previous image" at bounding box center [893, 157] width 15 height 15
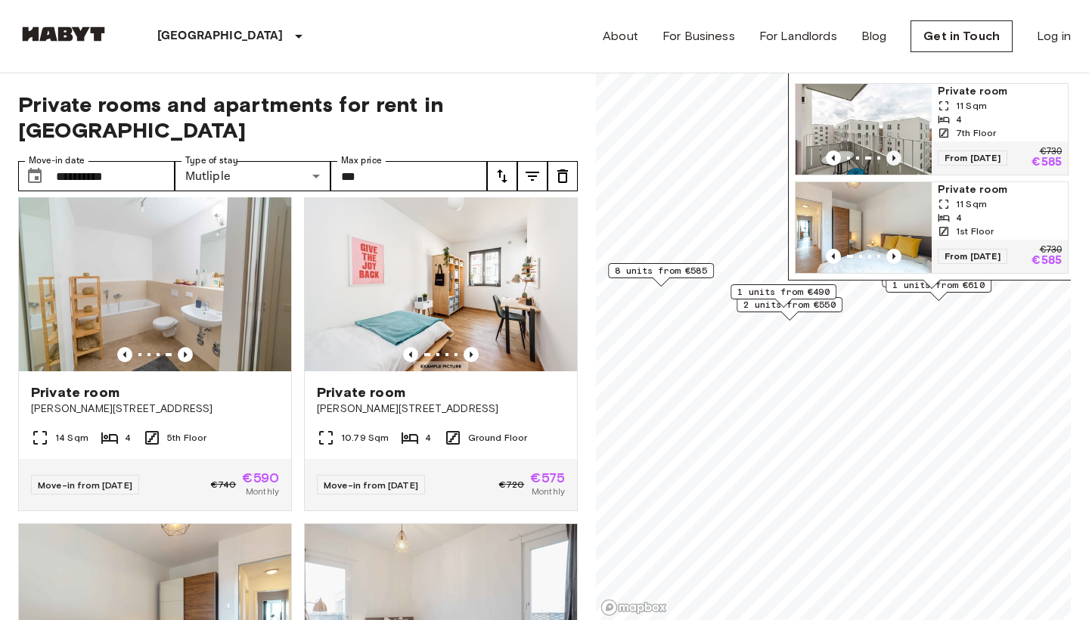
click at [900, 162] on icon "Previous image" at bounding box center [893, 157] width 15 height 15
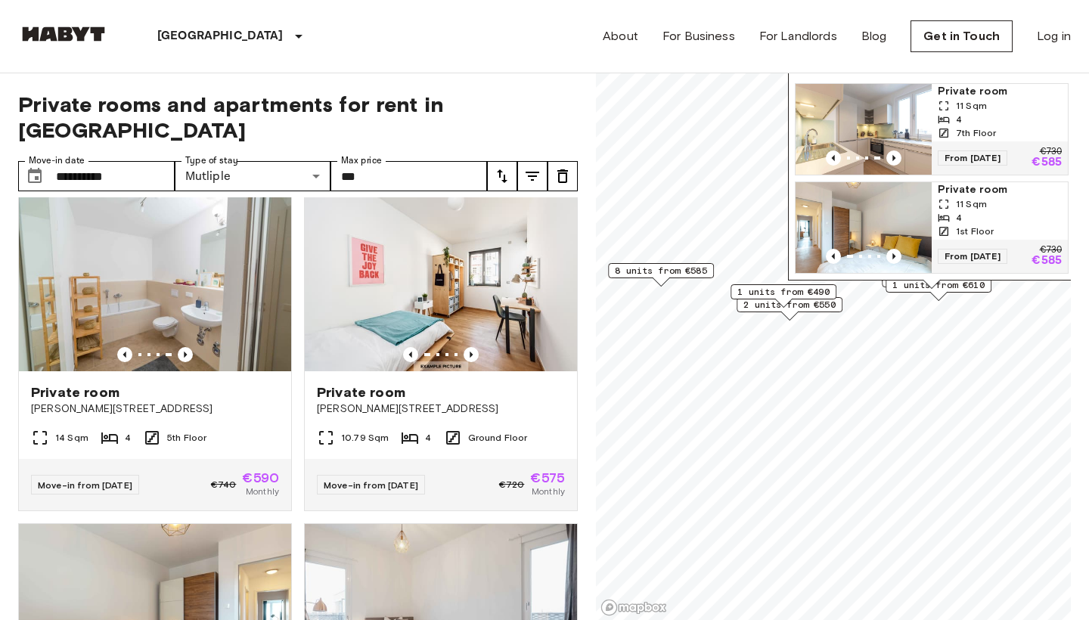
scroll to position [23, 0]
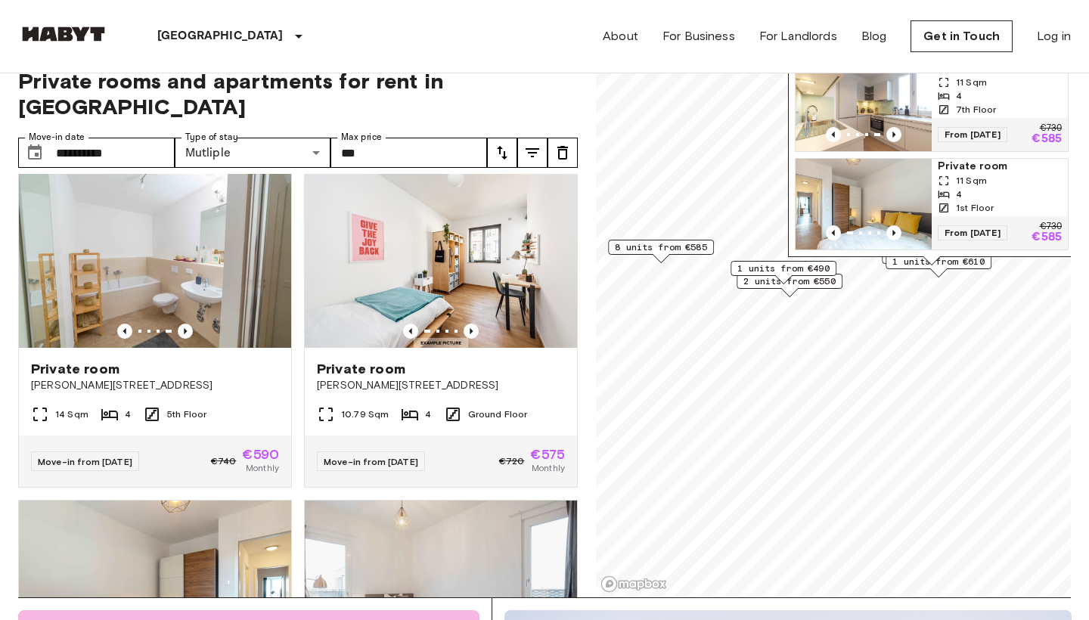
click at [669, 254] on div "Map marker" at bounding box center [661, 258] width 17 height 8
click at [695, 243] on span "8 units from €585" at bounding box center [661, 247] width 92 height 14
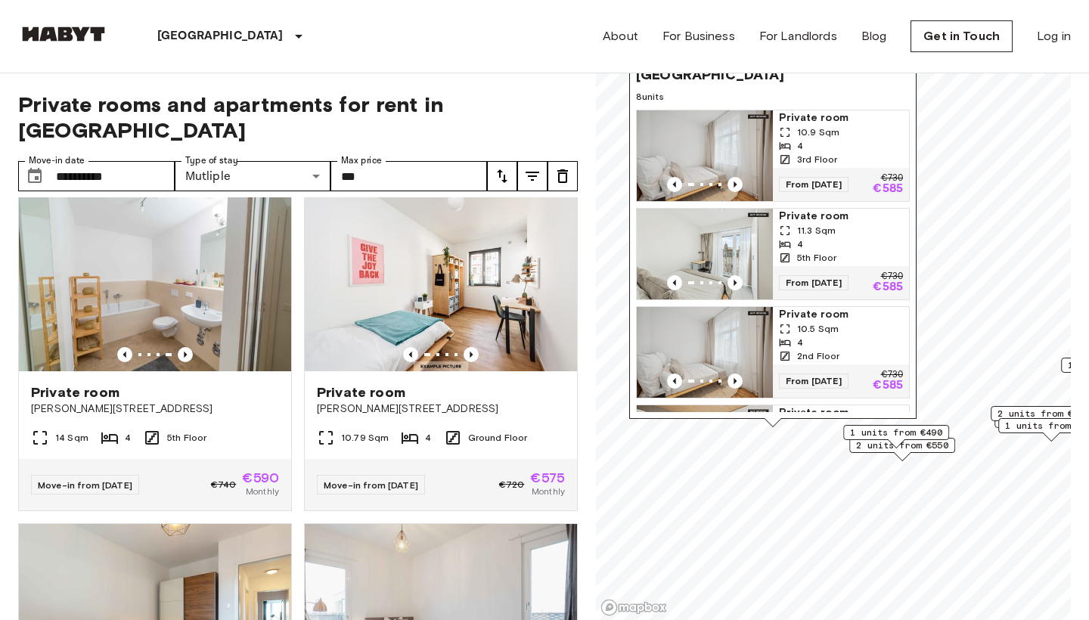
scroll to position [0, 0]
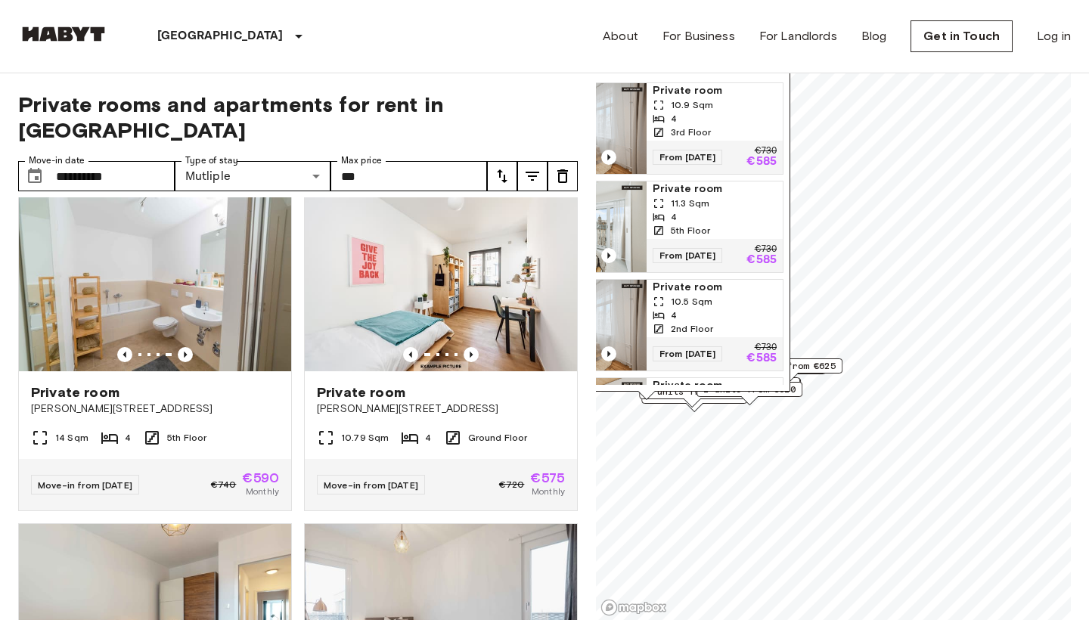
click at [814, 361] on span "1 units from €625" at bounding box center [789, 366] width 92 height 14
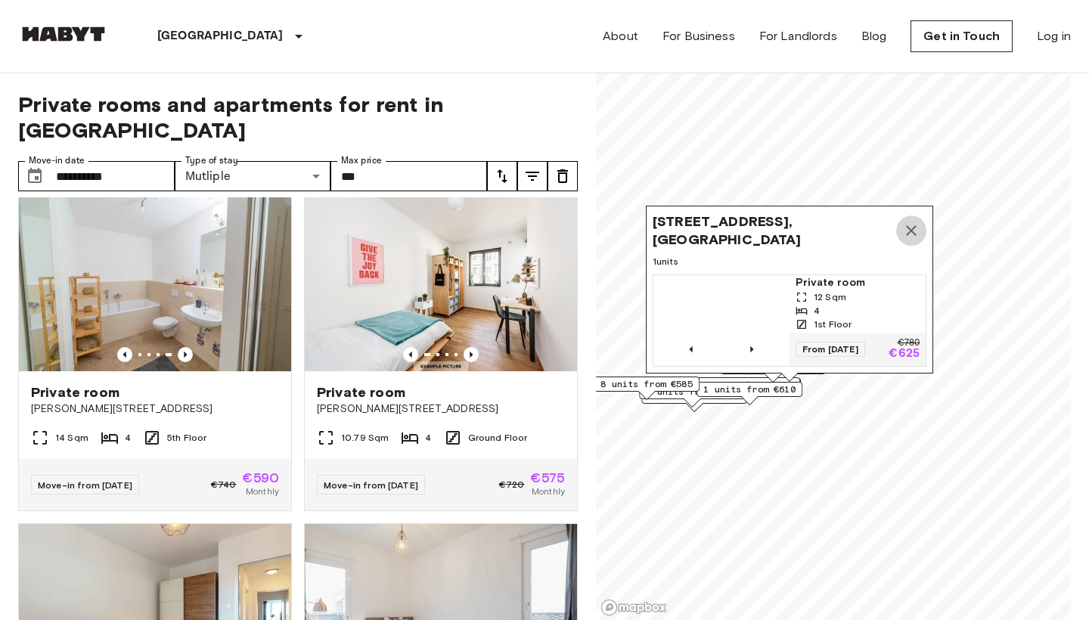
click at [918, 239] on icon "Map marker" at bounding box center [911, 231] width 18 height 18
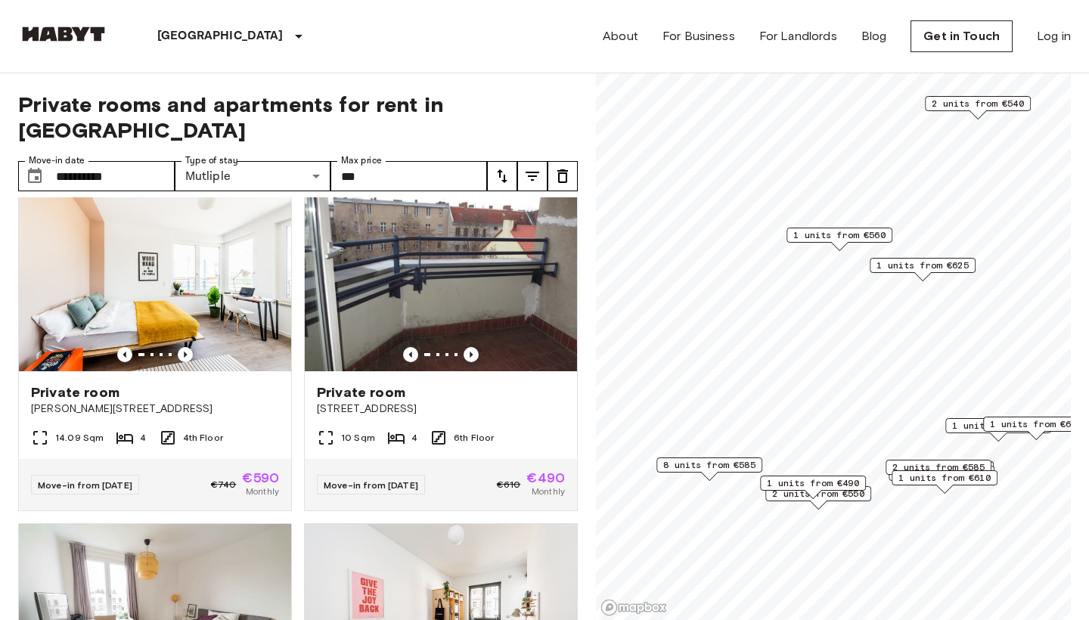
click at [947, 268] on span "1 units from €625" at bounding box center [922, 266] width 92 height 14
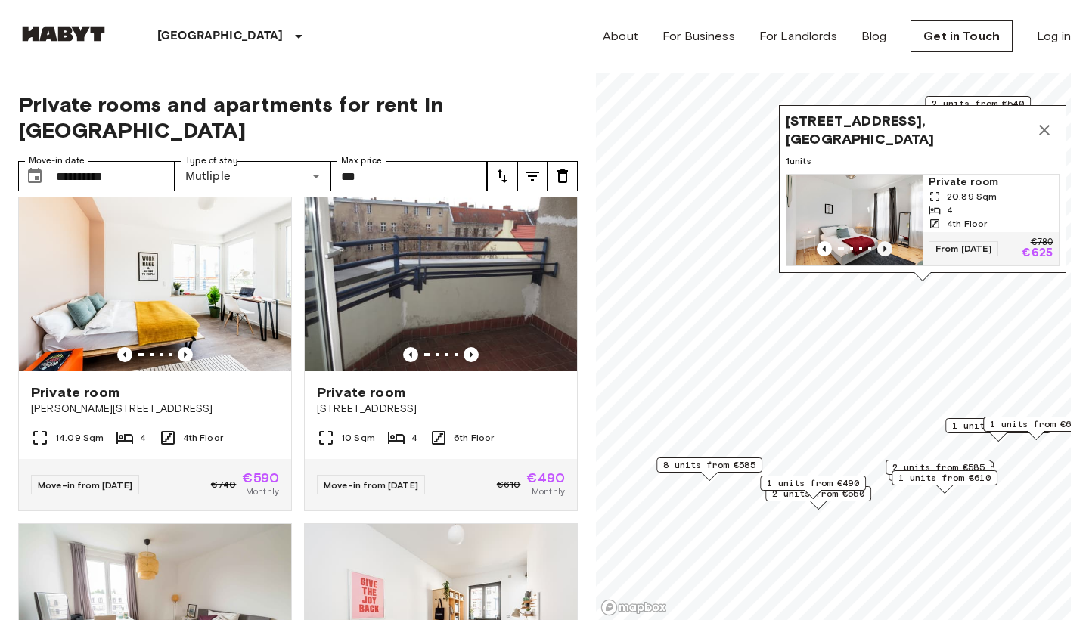
click at [891, 249] on icon "Previous image" at bounding box center [884, 248] width 15 height 15
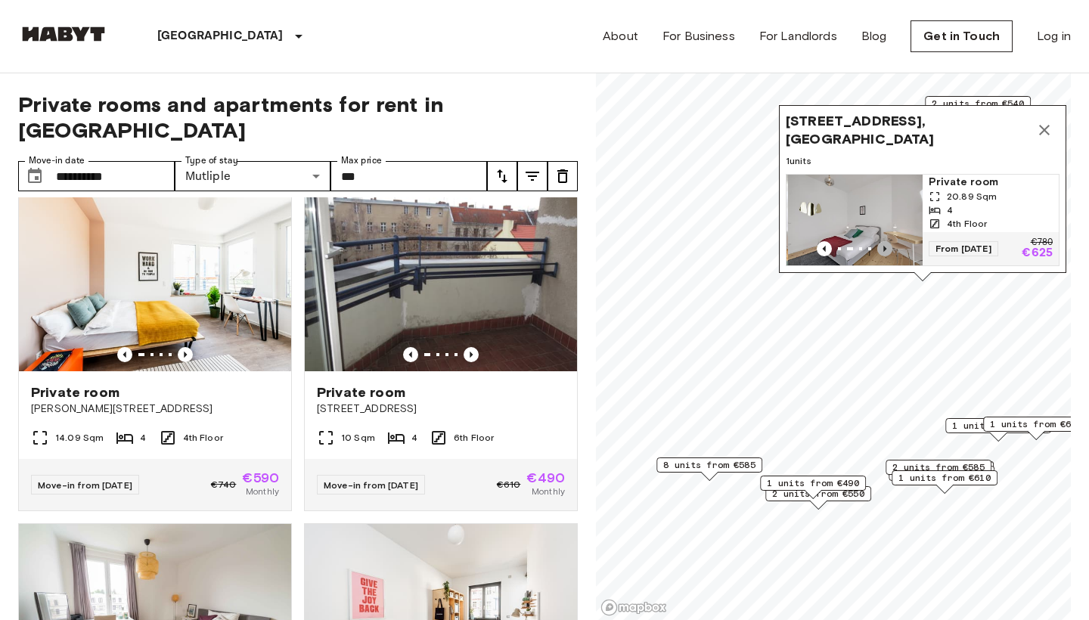
click at [891, 249] on icon "Previous image" at bounding box center [884, 248] width 15 height 15
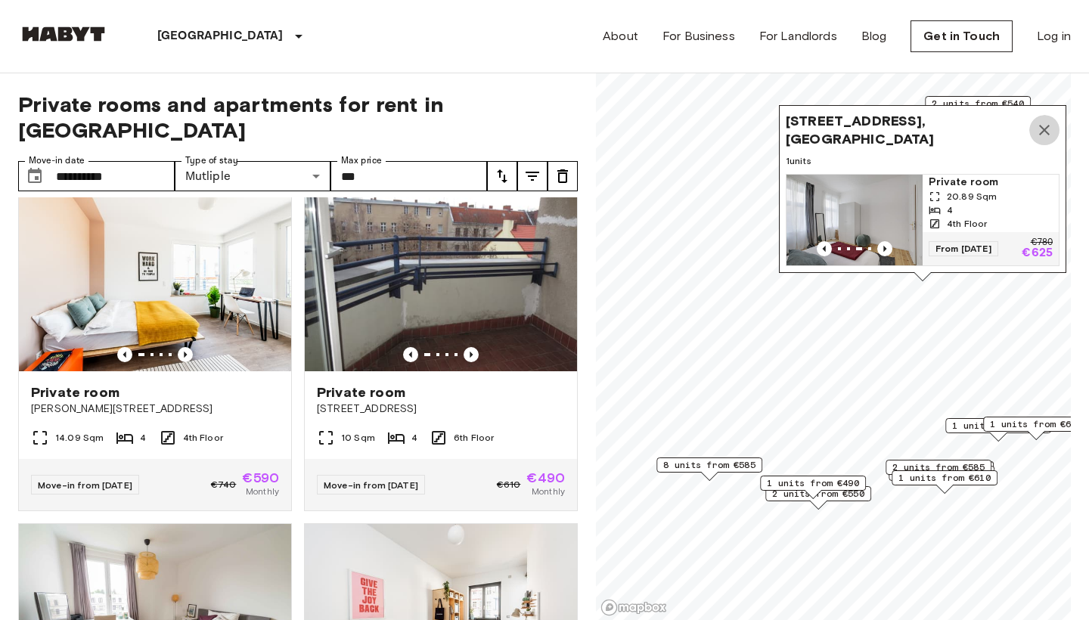
click at [1045, 135] on icon "Map marker" at bounding box center [1044, 130] width 18 height 18
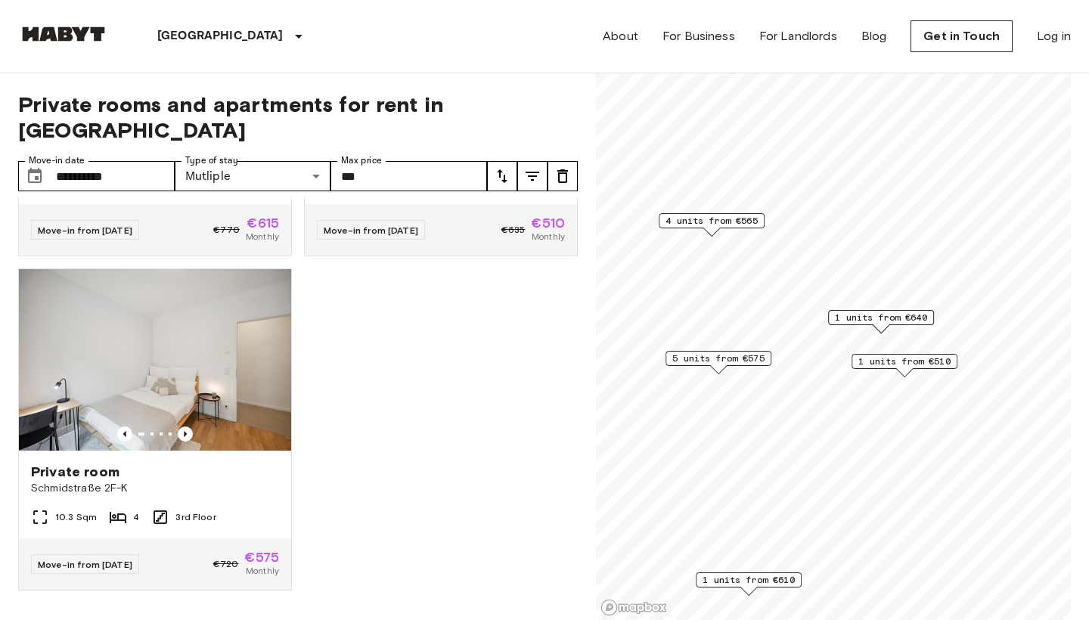
scroll to position [1921, 0]
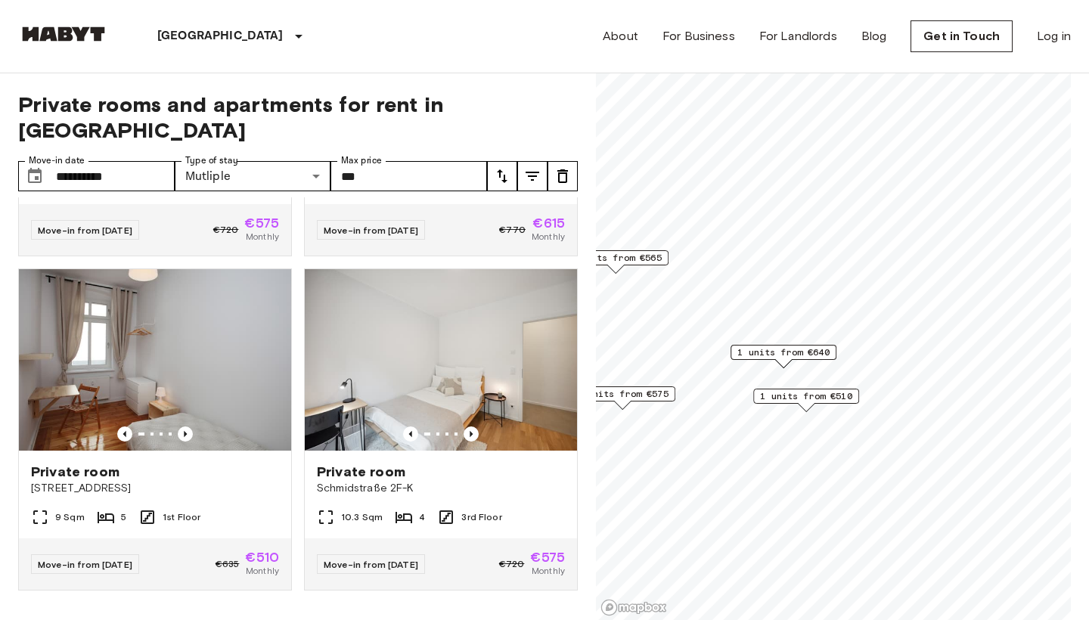
scroll to position [1586, 0]
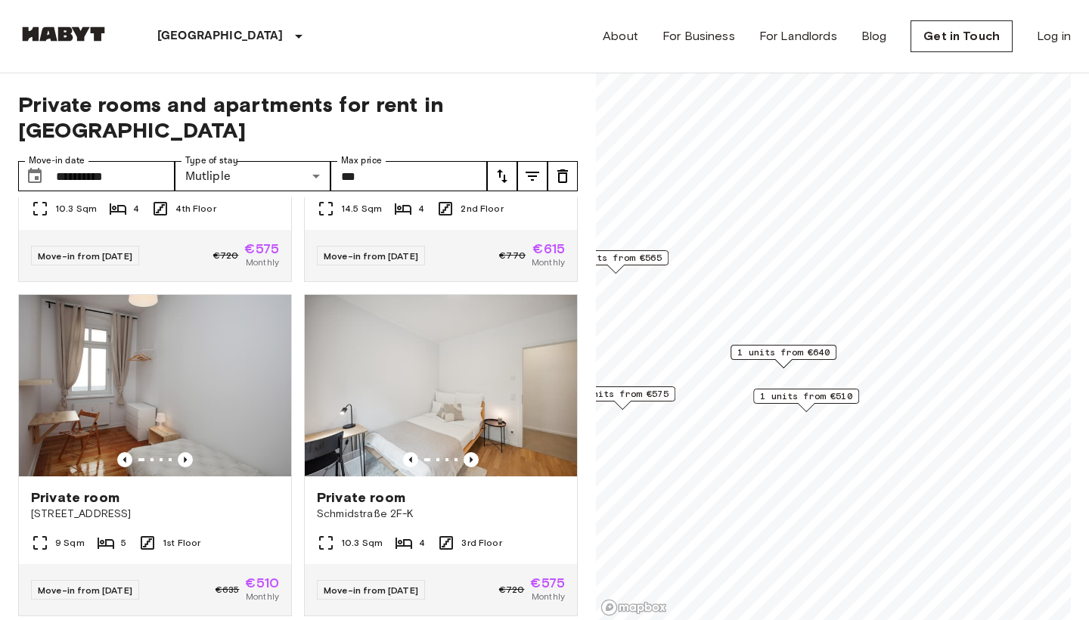
click at [799, 391] on span "1 units from €510" at bounding box center [806, 396] width 92 height 14
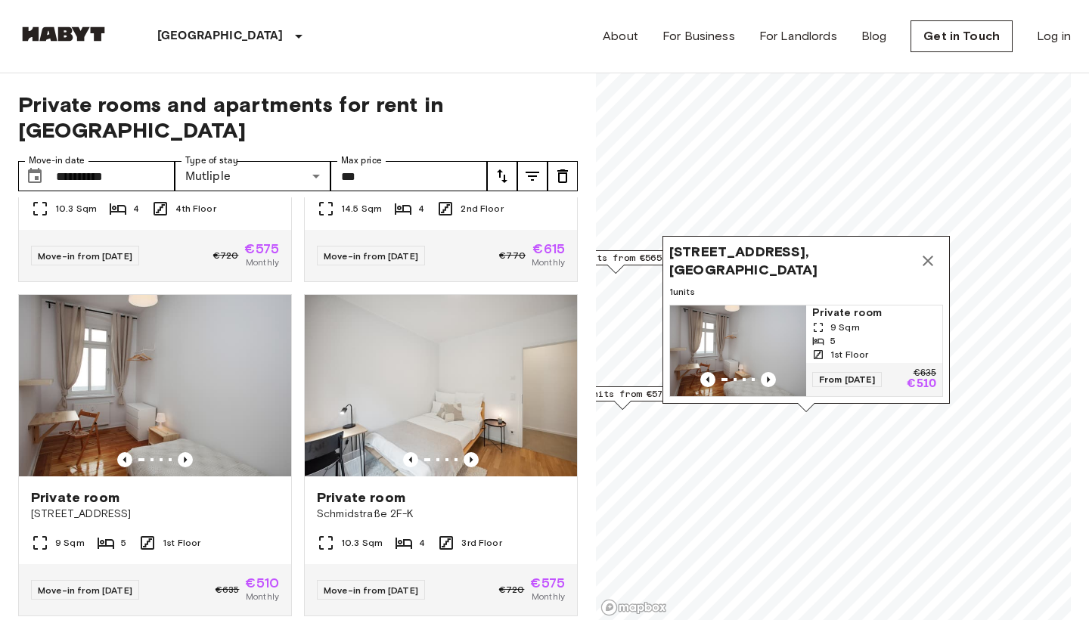
click at [939, 257] on button "Map marker" at bounding box center [928, 261] width 30 height 30
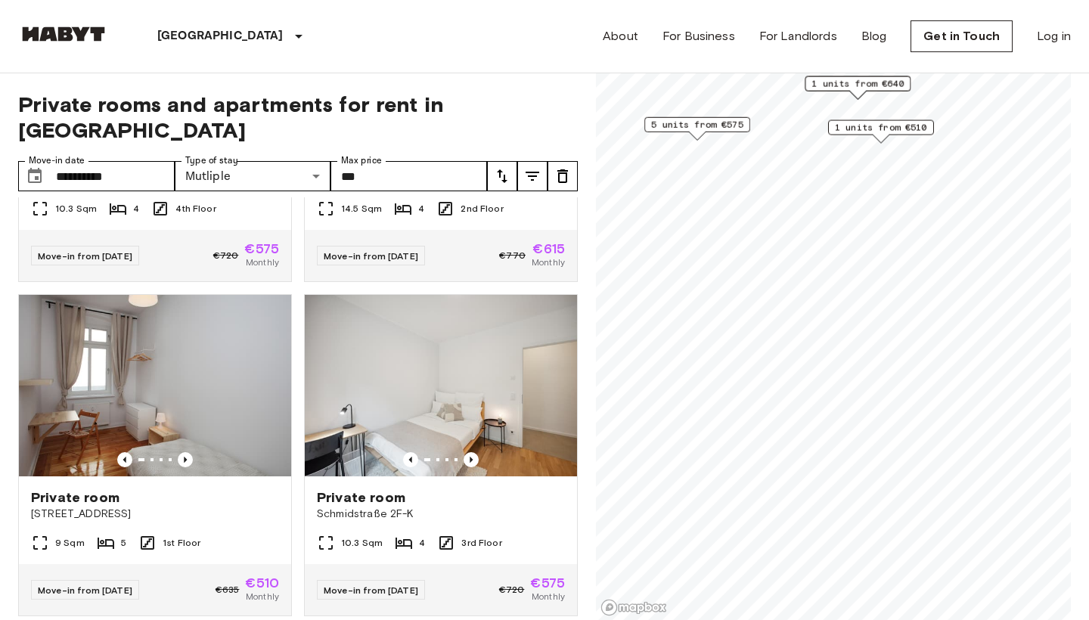
scroll to position [1252, 0]
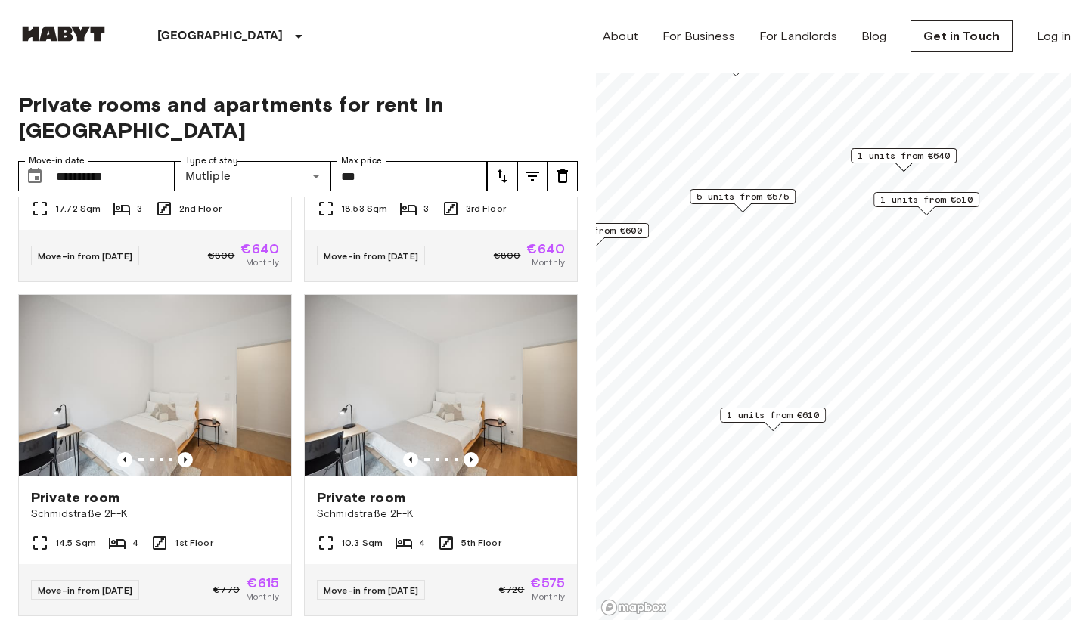
click at [780, 420] on span "1 units from €610" at bounding box center [773, 415] width 92 height 14
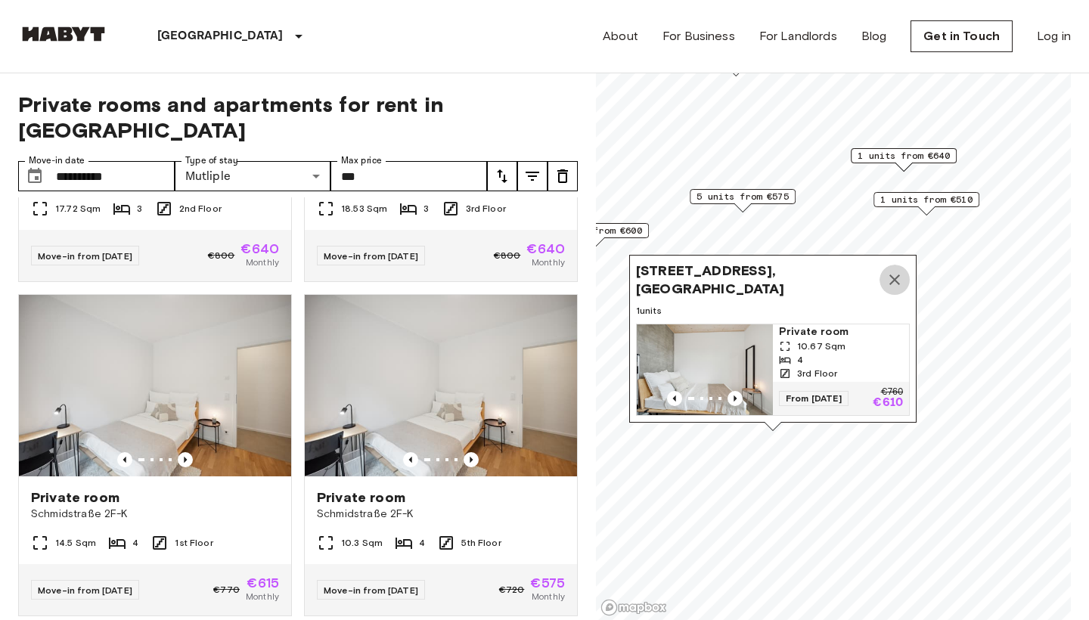
click at [897, 280] on icon "Map marker" at bounding box center [895, 280] width 18 height 18
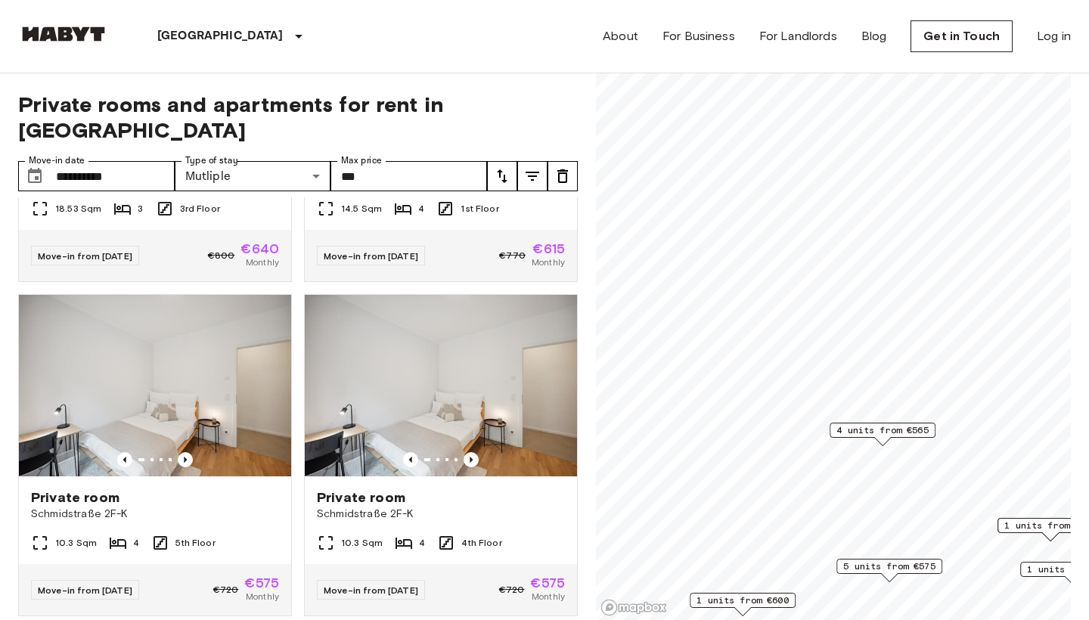
drag, startPoint x: 856, startPoint y: 312, endPoint x: 937, endPoint y: 436, distance: 148.7
click at [935, 436] on div "4 units from €565" at bounding box center [883, 434] width 106 height 23
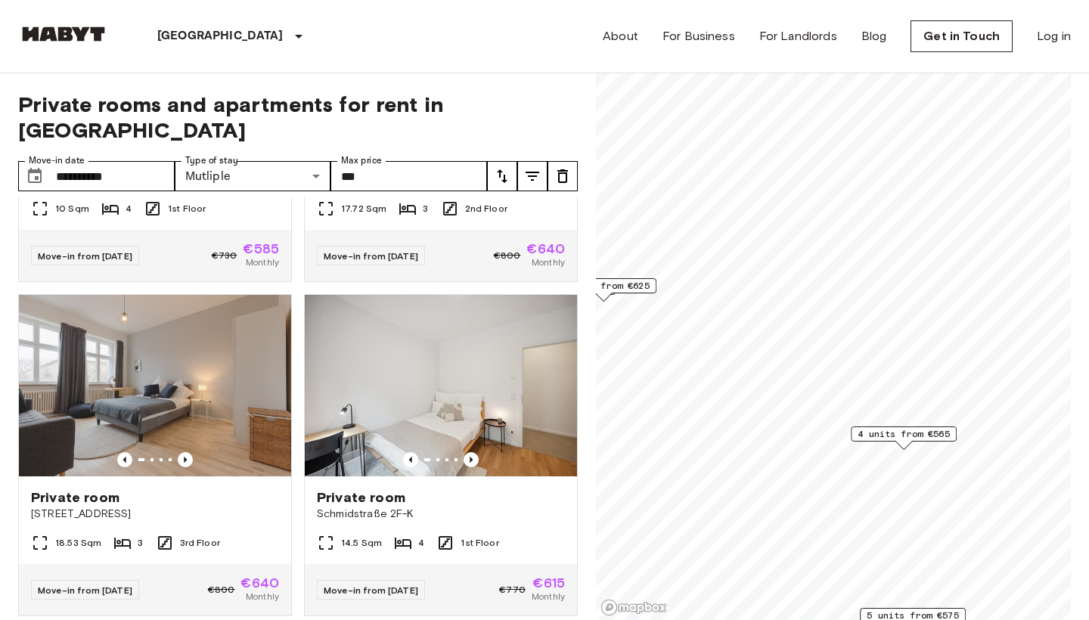
scroll to position [584, 0]
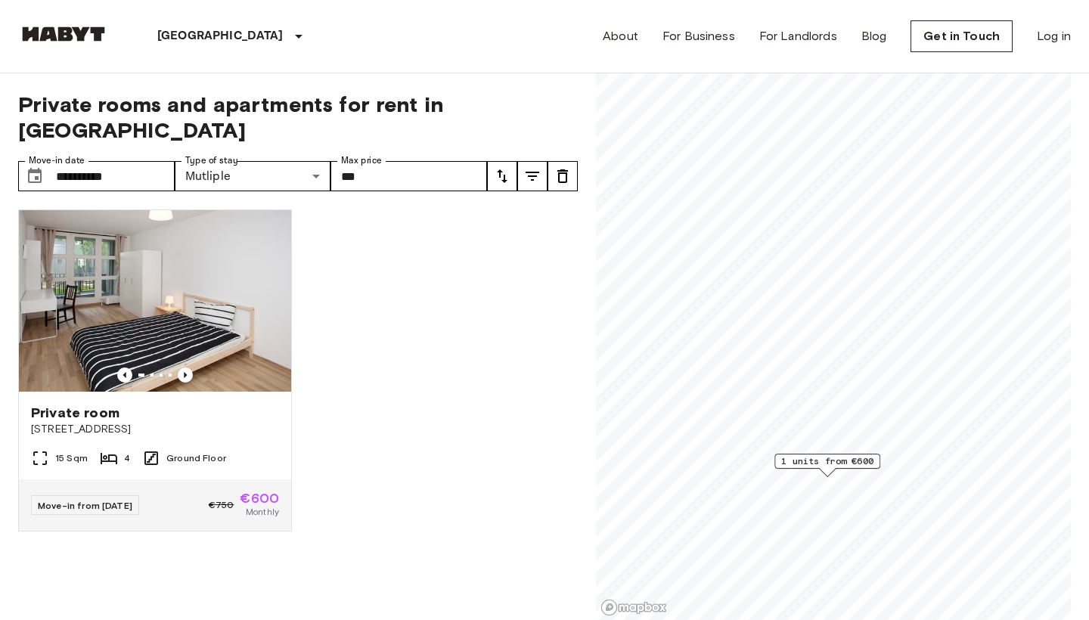
click at [801, 469] on div "1 units from €600" at bounding box center [827, 465] width 106 height 23
click at [805, 454] on span "1 units from €600" at bounding box center [827, 461] width 92 height 14
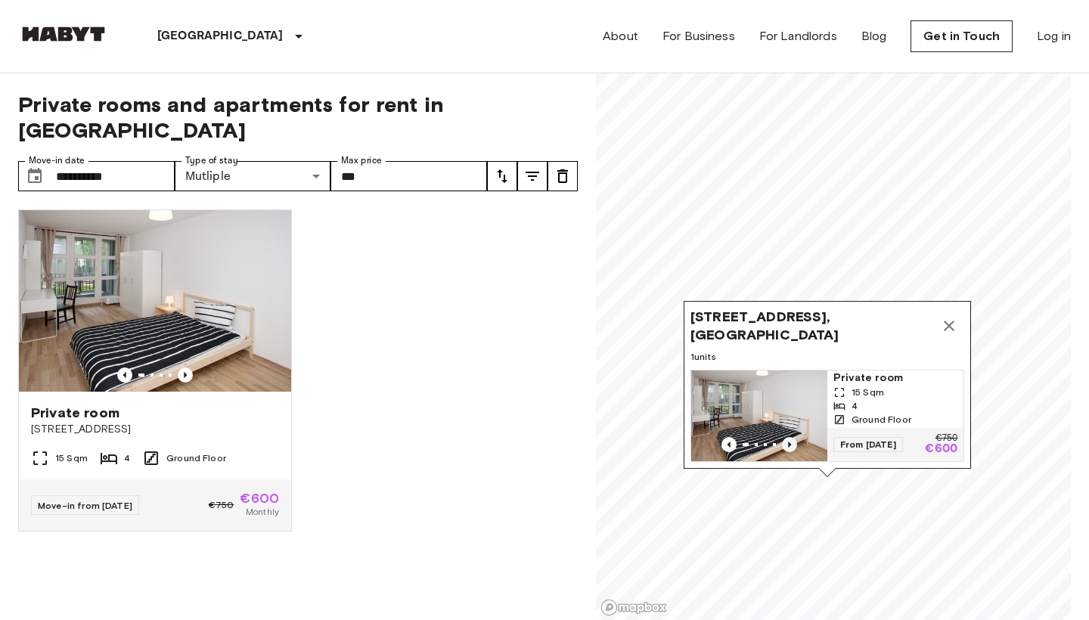
click at [790, 443] on icon "Previous image" at bounding box center [789, 444] width 15 height 15
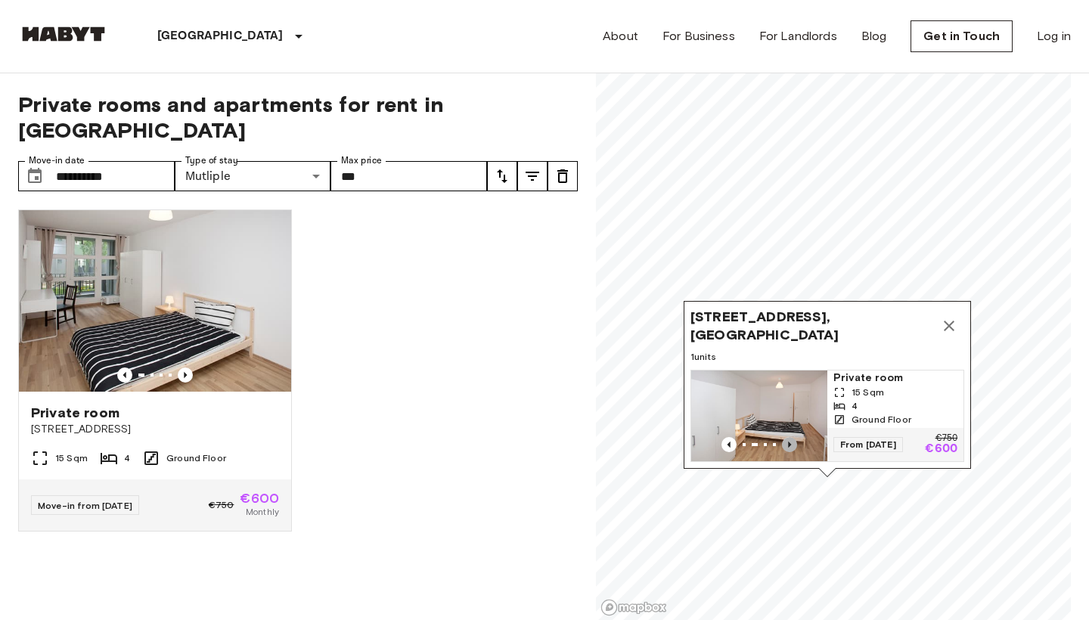
click at [790, 443] on icon "Previous image" at bounding box center [789, 444] width 15 height 15
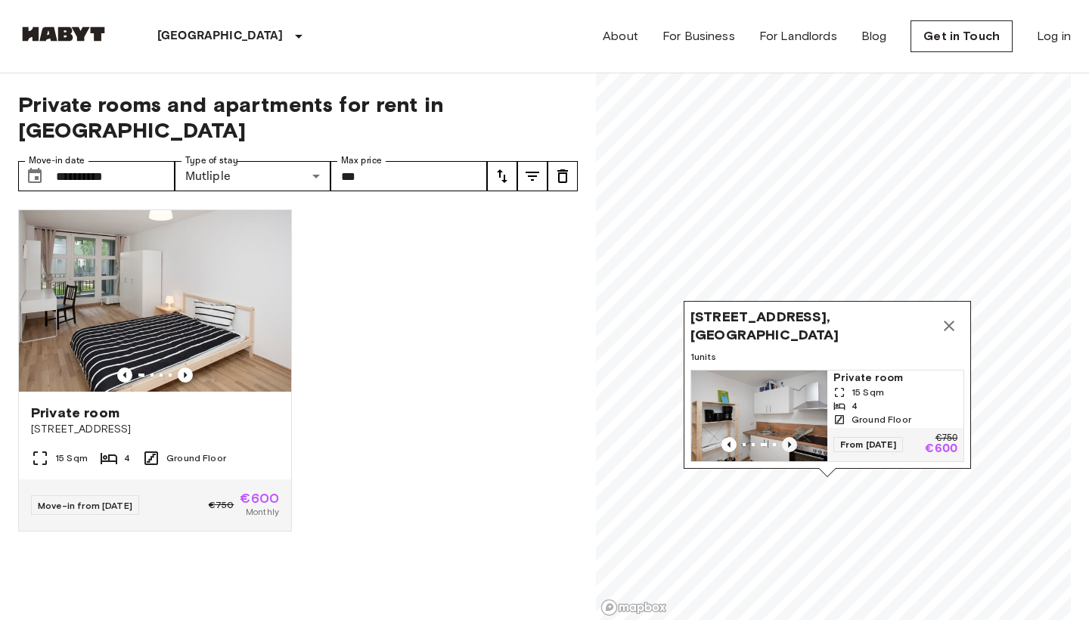
click at [790, 443] on icon "Previous image" at bounding box center [789, 444] width 15 height 15
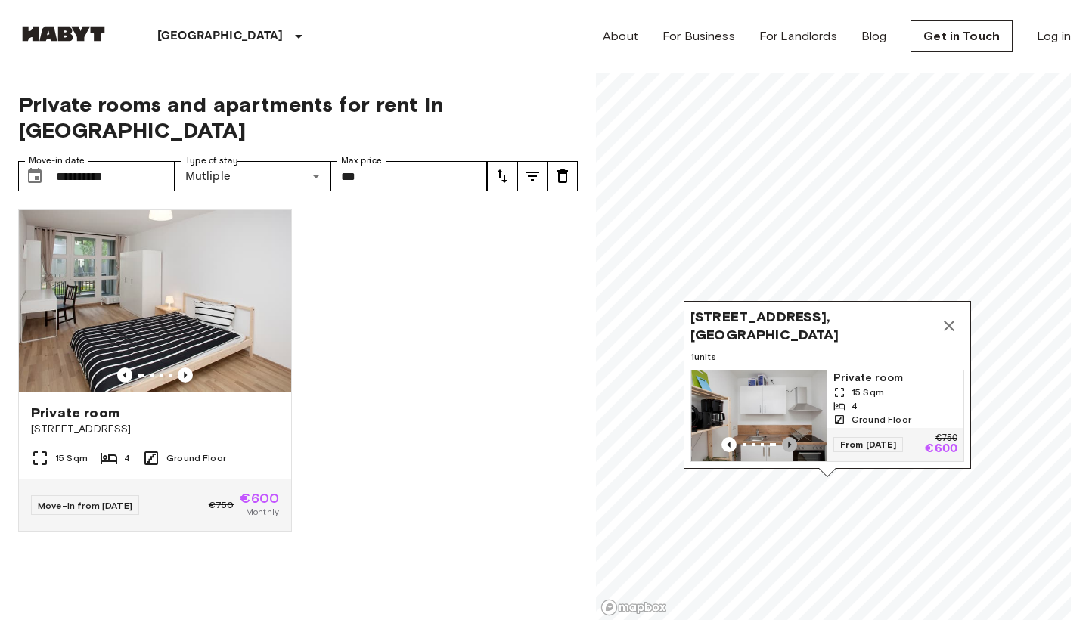
click at [790, 443] on icon "Previous image" at bounding box center [789, 444] width 15 height 15
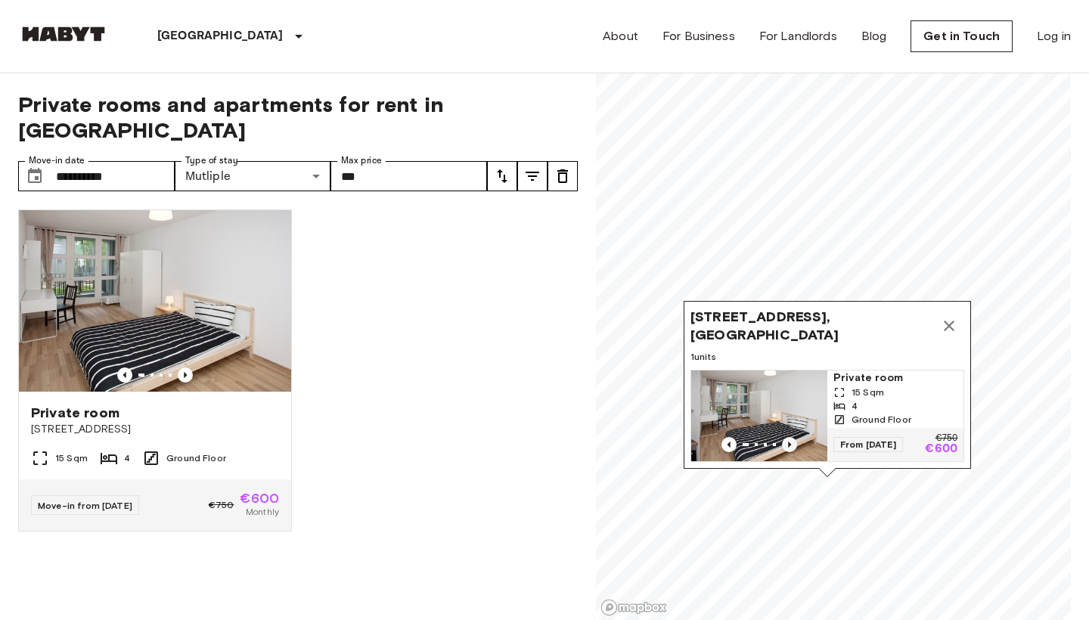
click at [790, 443] on icon "Previous image" at bounding box center [789, 444] width 15 height 15
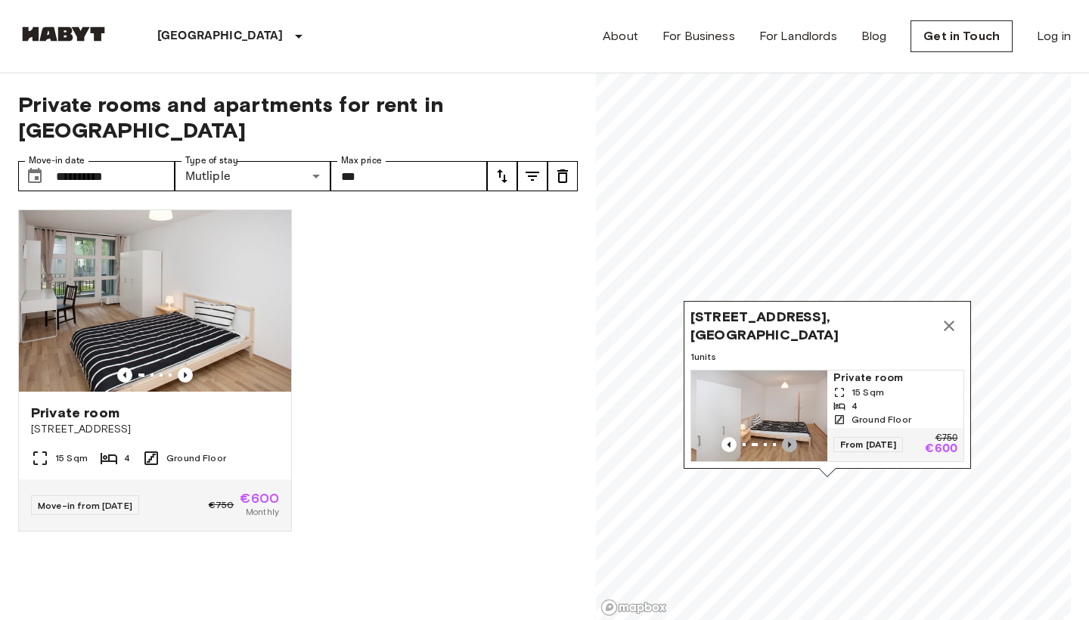
click at [790, 443] on icon "Previous image" at bounding box center [789, 444] width 15 height 15
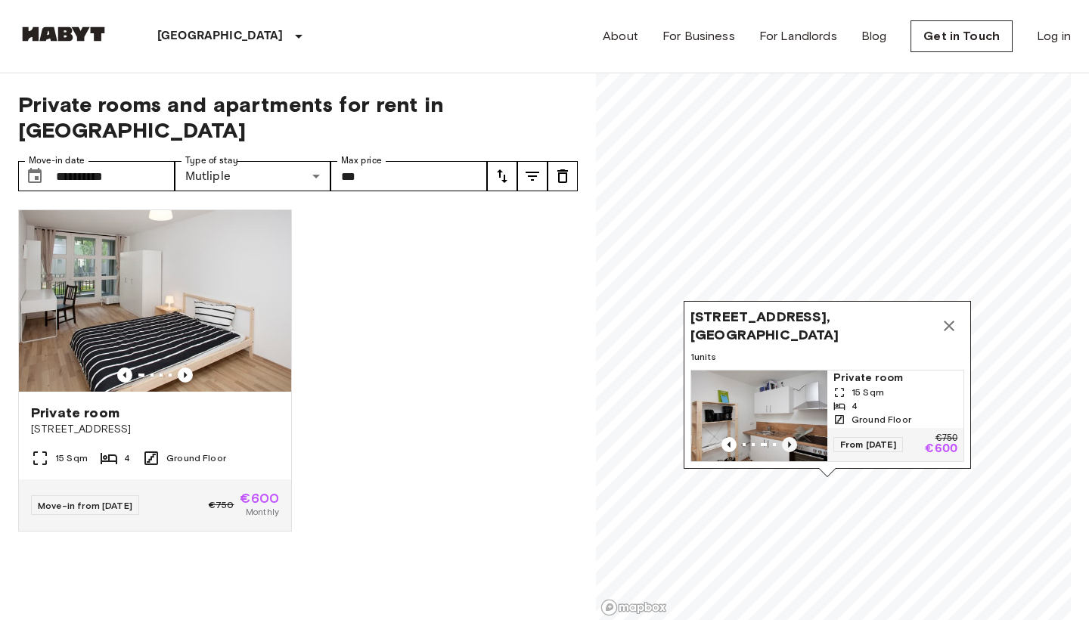
click at [790, 443] on icon "Previous image" at bounding box center [789, 444] width 15 height 15
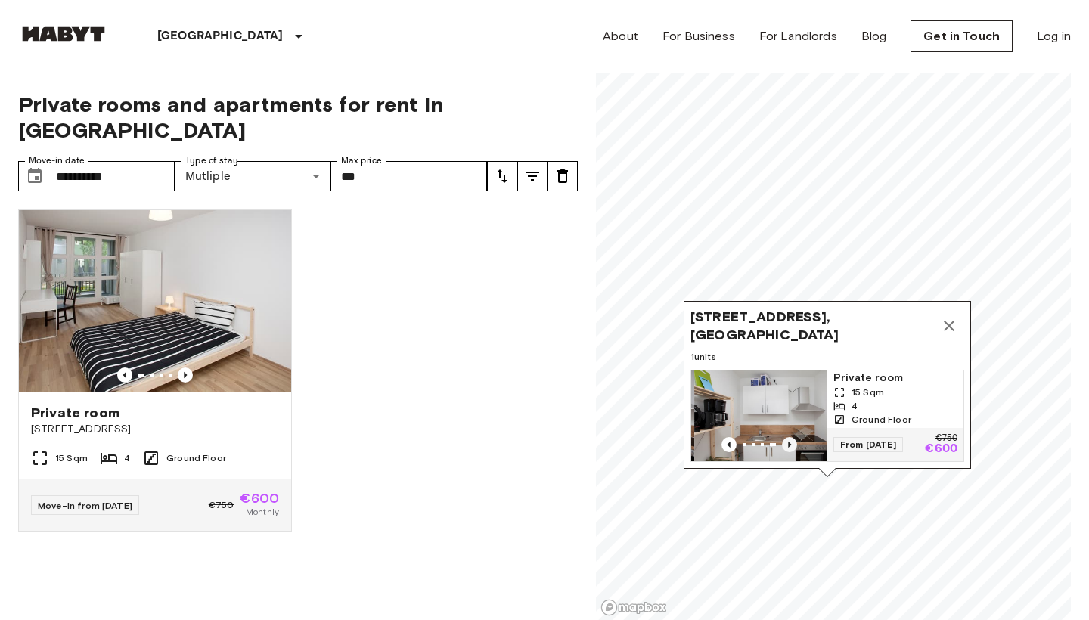
click at [790, 443] on icon "Previous image" at bounding box center [789, 444] width 15 height 15
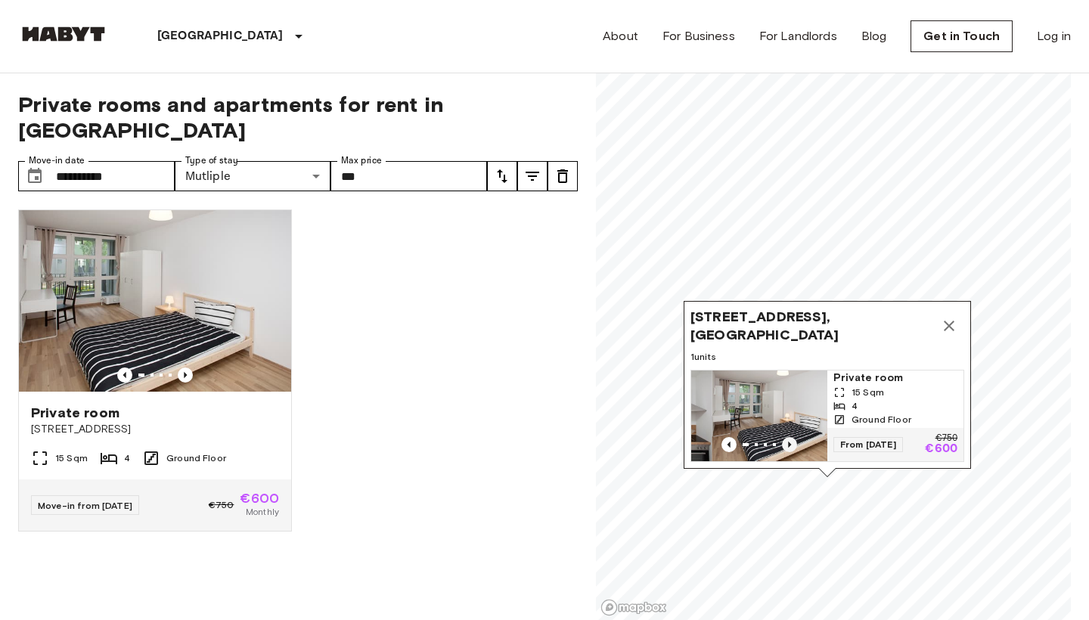
click at [790, 443] on icon "Previous image" at bounding box center [789, 444] width 15 height 15
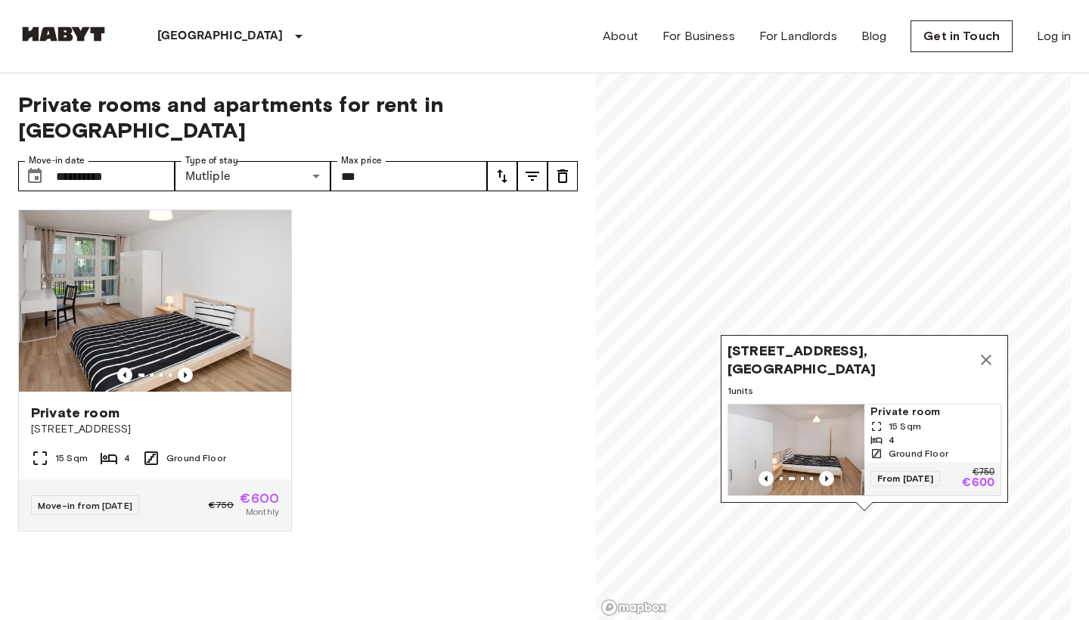
click at [992, 361] on icon "Map marker" at bounding box center [986, 360] width 18 height 18
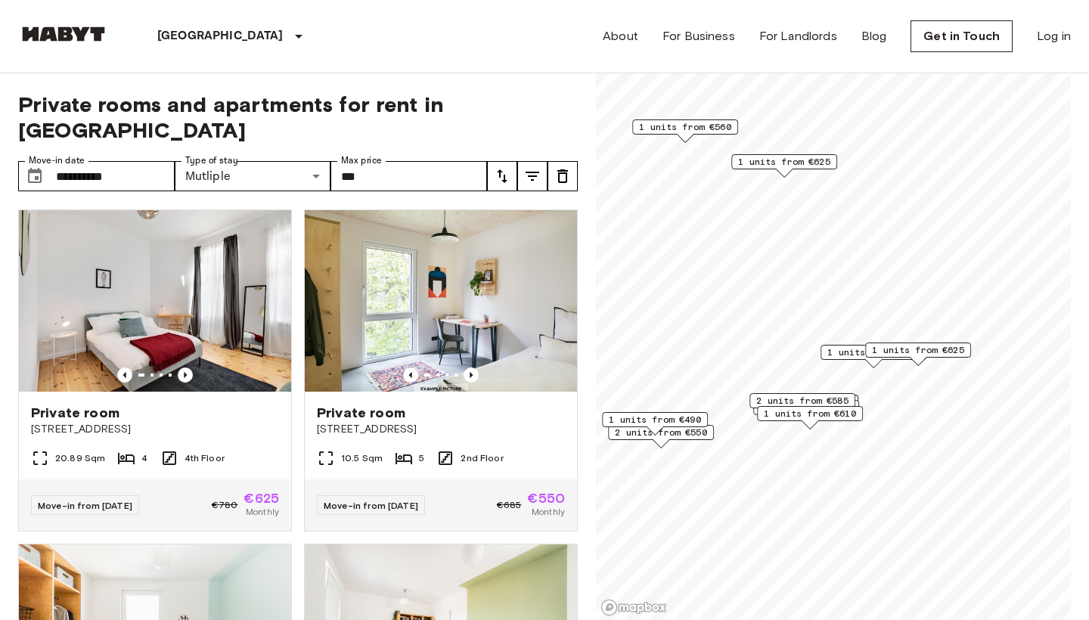
click at [683, 434] on div "1 units from €490" at bounding box center [655, 423] width 106 height 23
click at [668, 430] on div "1 units from €490" at bounding box center [655, 423] width 106 height 23
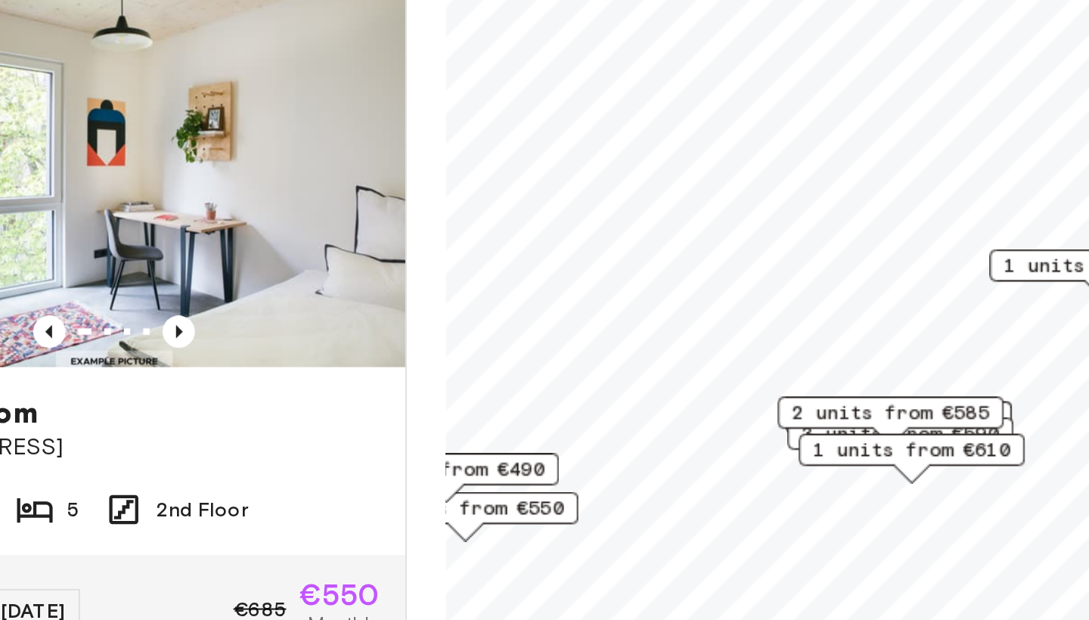
click at [751, 405] on div "2 units from €585" at bounding box center [804, 416] width 106 height 23
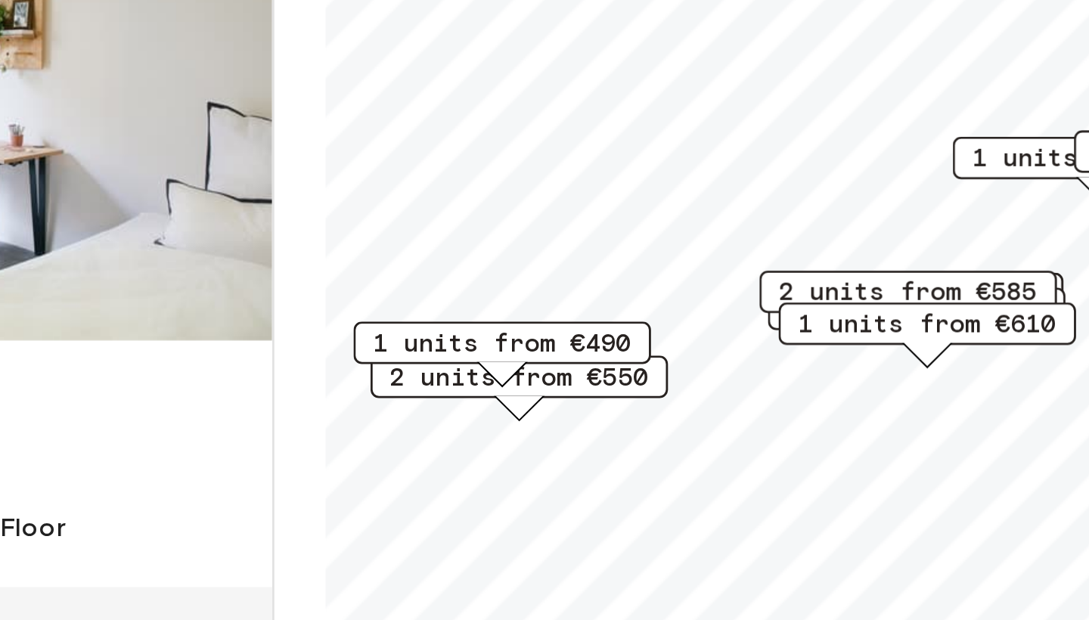
scroll to position [82, 0]
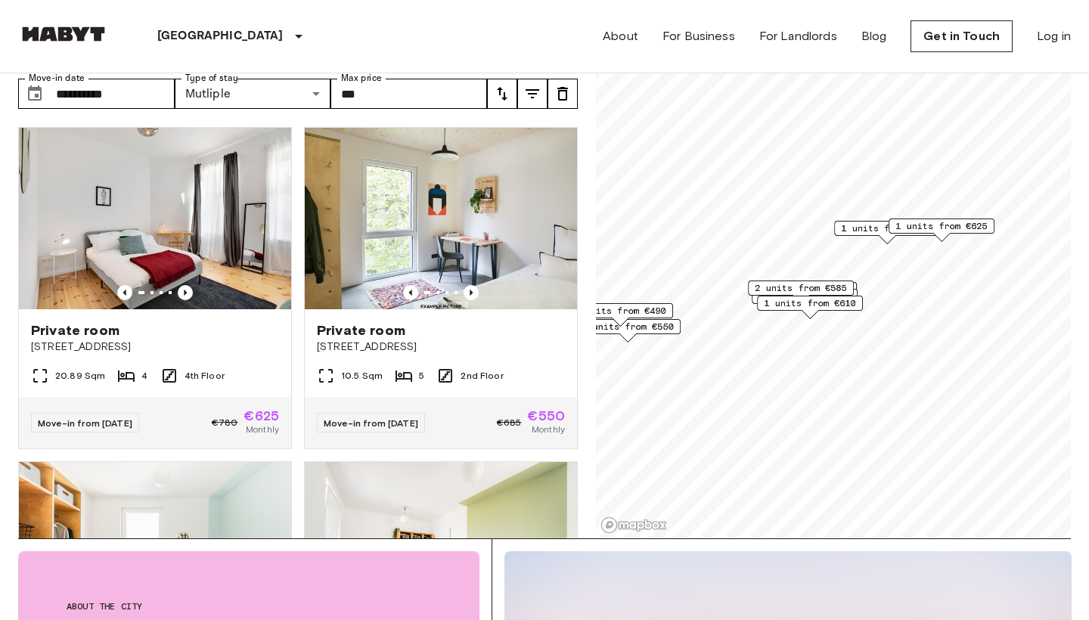
scroll to position [46, 0]
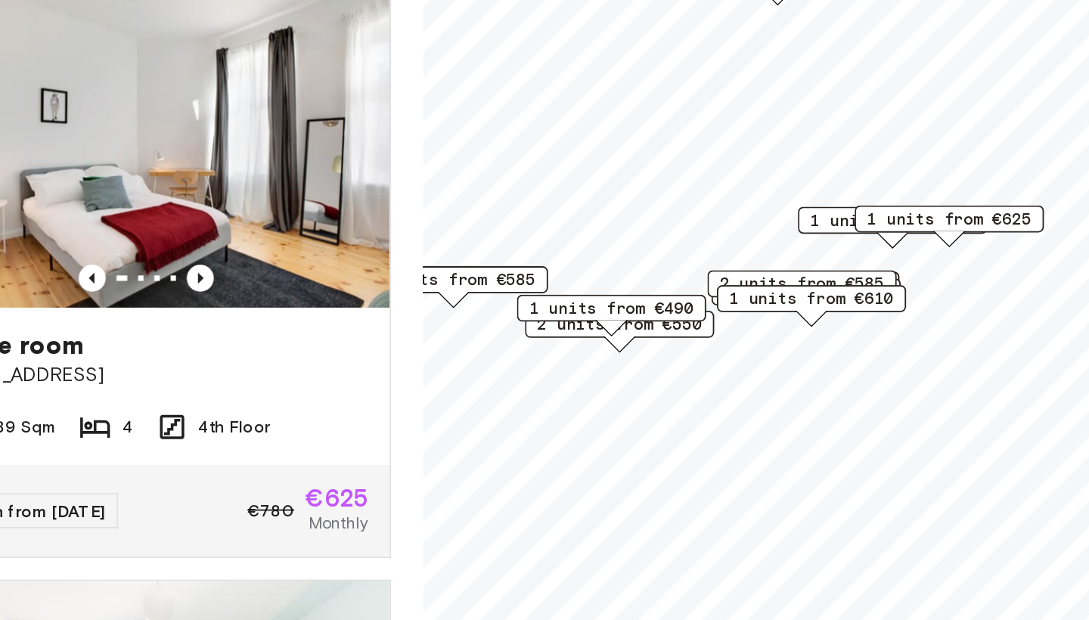
scroll to position [122, 0]
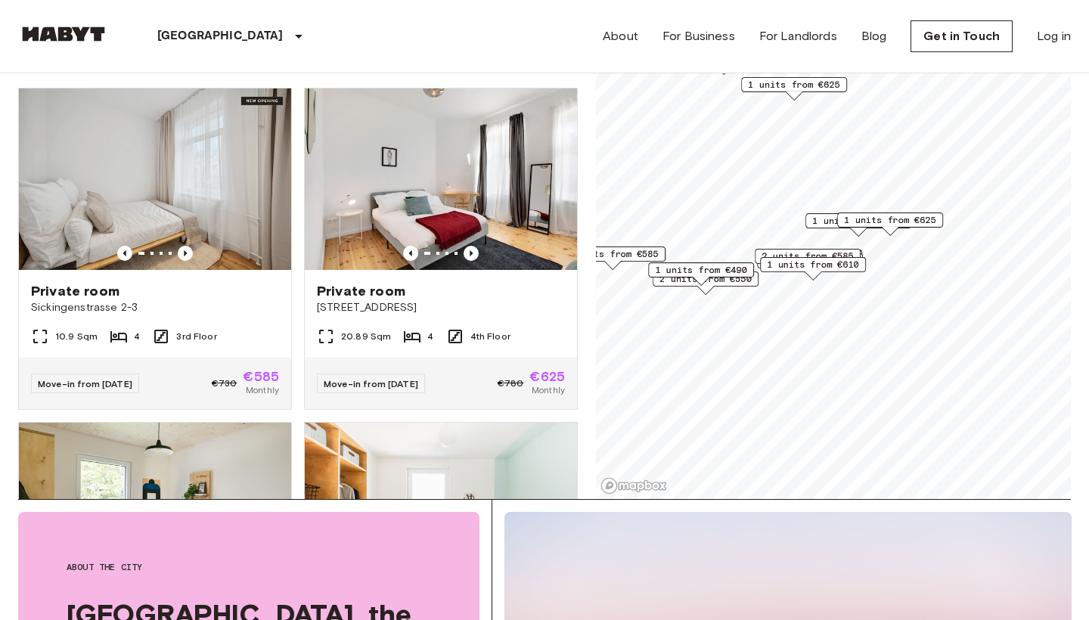
click at [761, 262] on div "1 units from €610" at bounding box center [813, 264] width 106 height 15
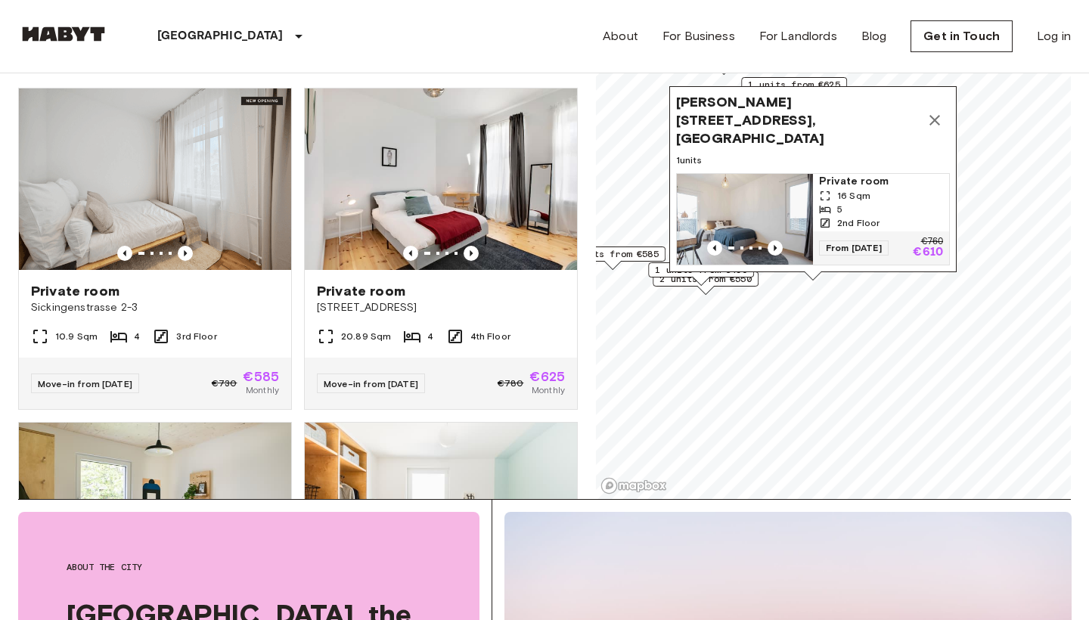
click at [950, 126] on div "Klara-Franke-Straße 16, 10557 Berlin, GER 1 units Private room 16 Sqm 5 2nd Flo…" at bounding box center [812, 179] width 287 height 186
click at [934, 124] on icon "Map marker" at bounding box center [935, 120] width 18 height 18
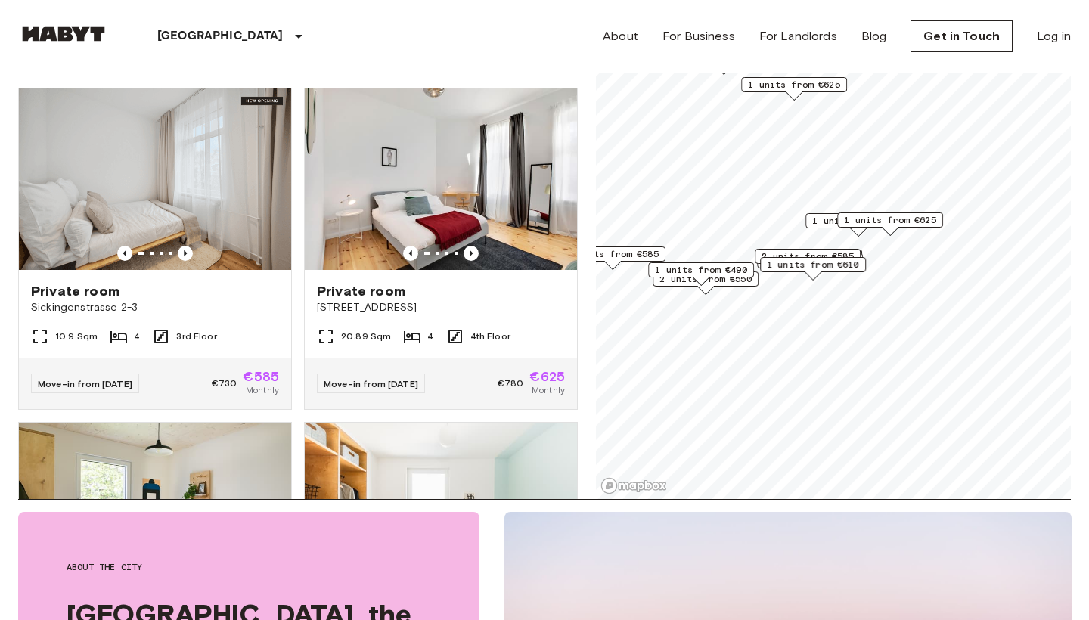
scroll to position [82, 0]
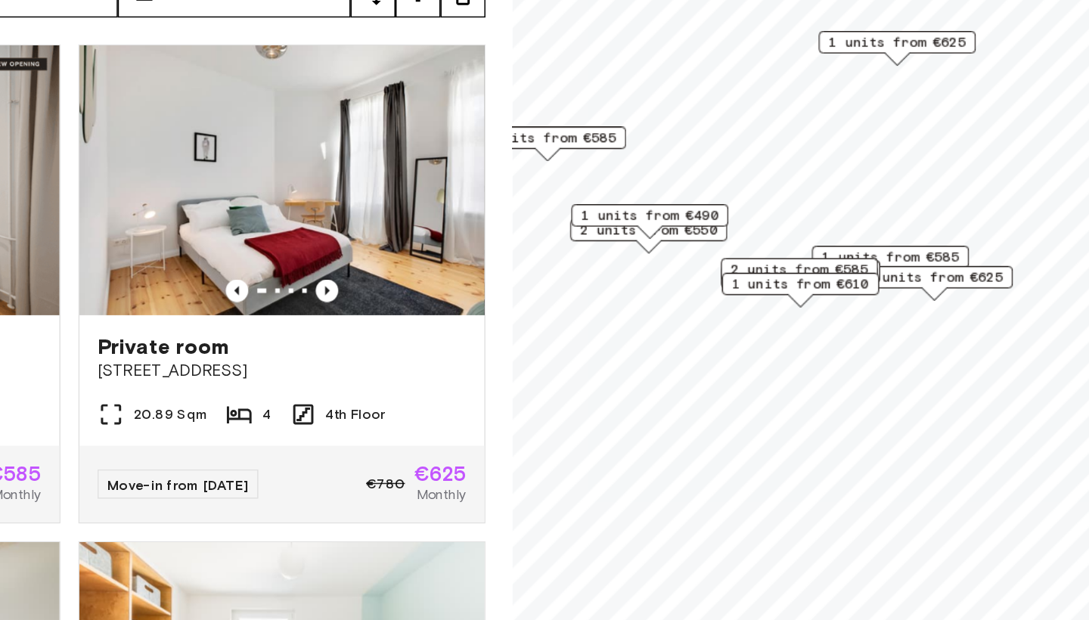
drag, startPoint x: 534, startPoint y: 205, endPoint x: 507, endPoint y: 190, distance: 30.5
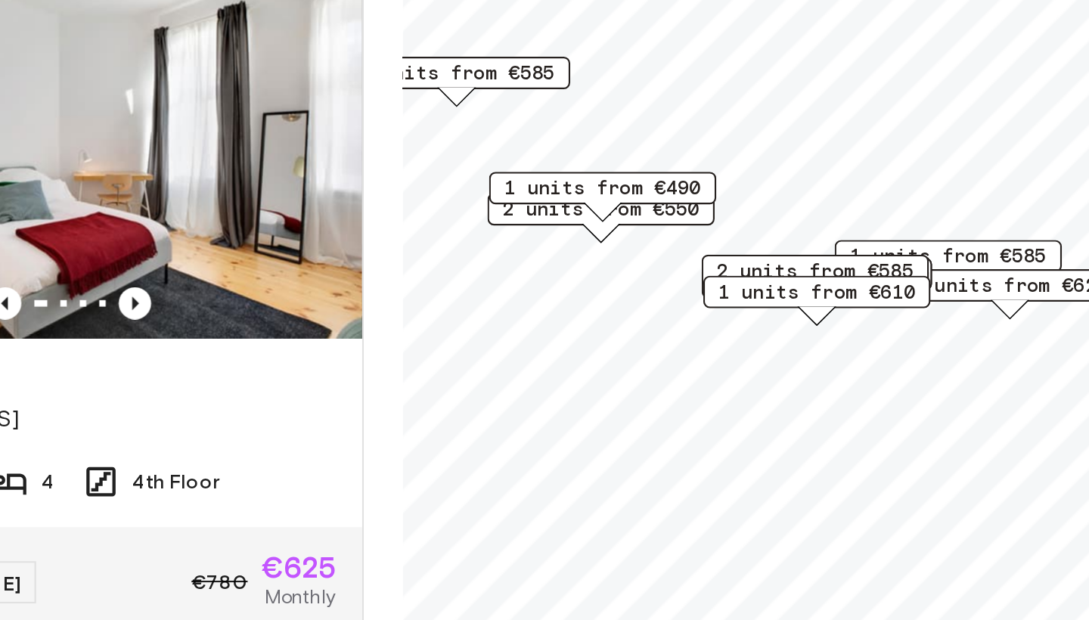
scroll to position [93, 0]
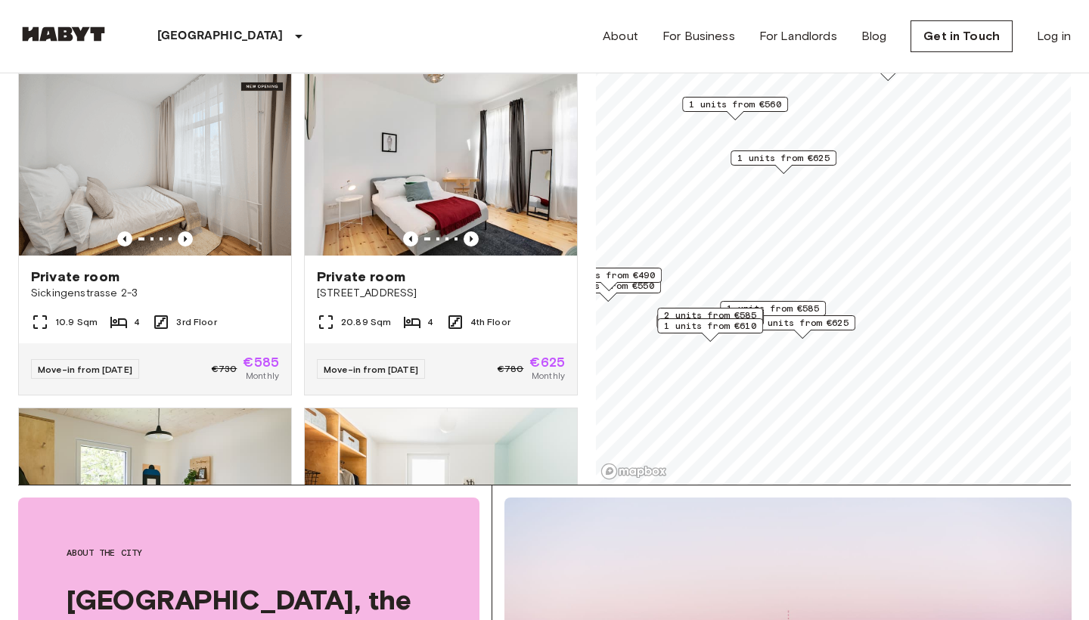
scroll to position [132, 0]
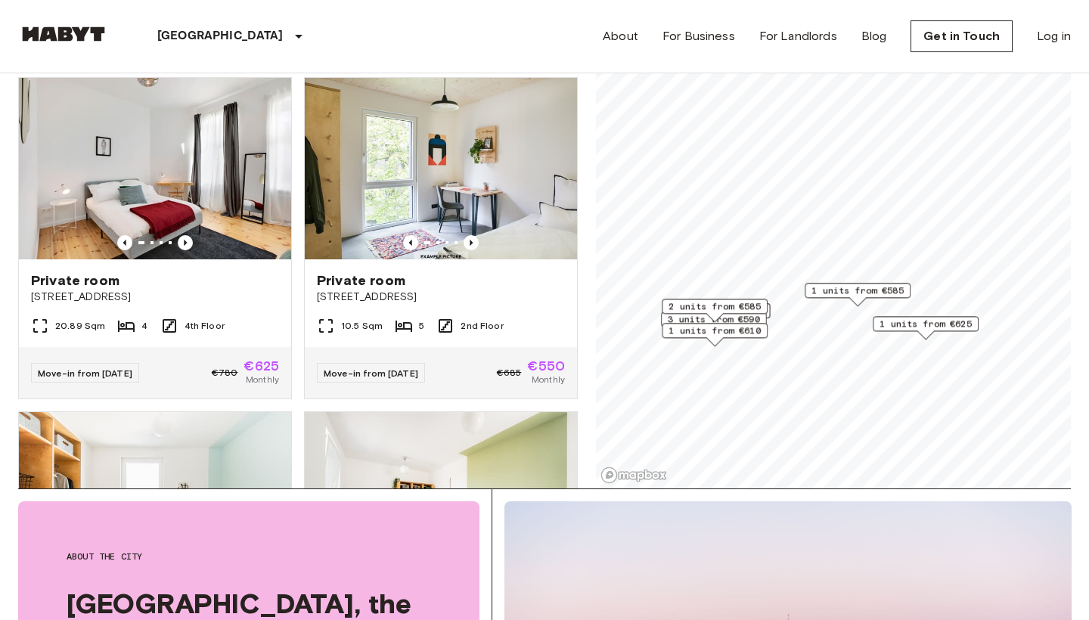
drag, startPoint x: 642, startPoint y: 327, endPoint x: 736, endPoint y: 333, distance: 94.0
click at [736, 333] on span "1 units from €610" at bounding box center [714, 331] width 92 height 14
click at [703, 322] on div "2 units from €585" at bounding box center [730, 315] width 106 height 23
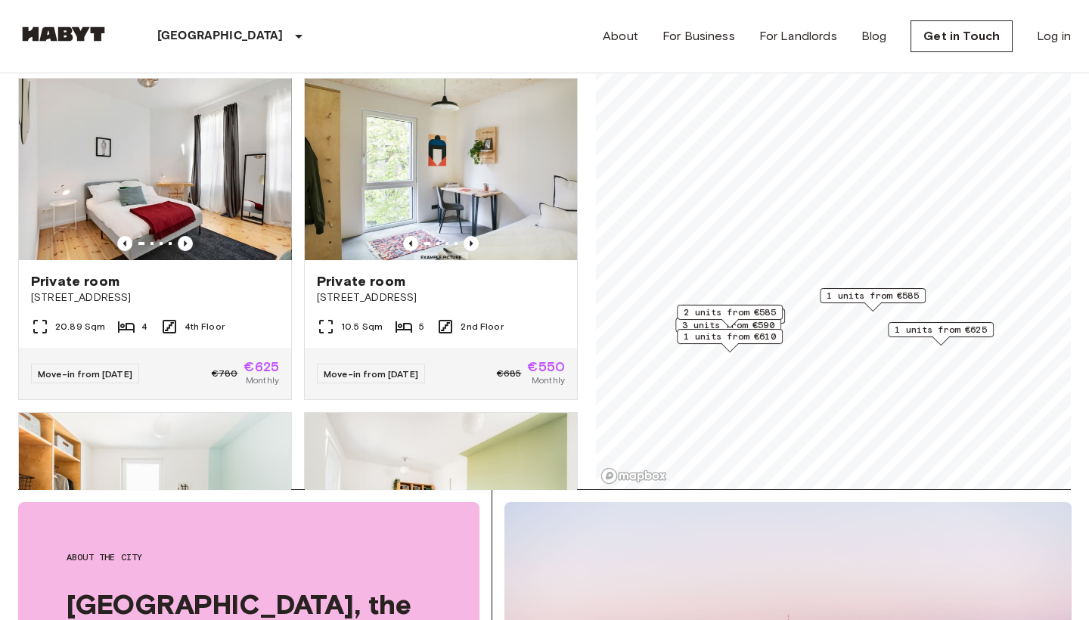
scroll to position [114, 0]
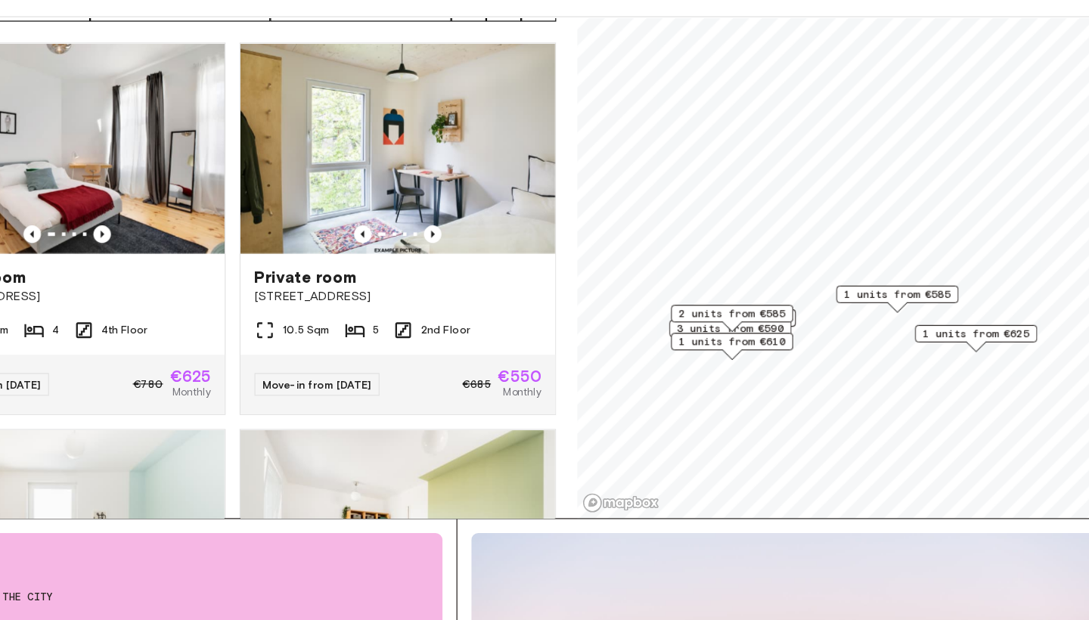
click at [677, 322] on div "2 units from €585" at bounding box center [730, 333] width 106 height 23
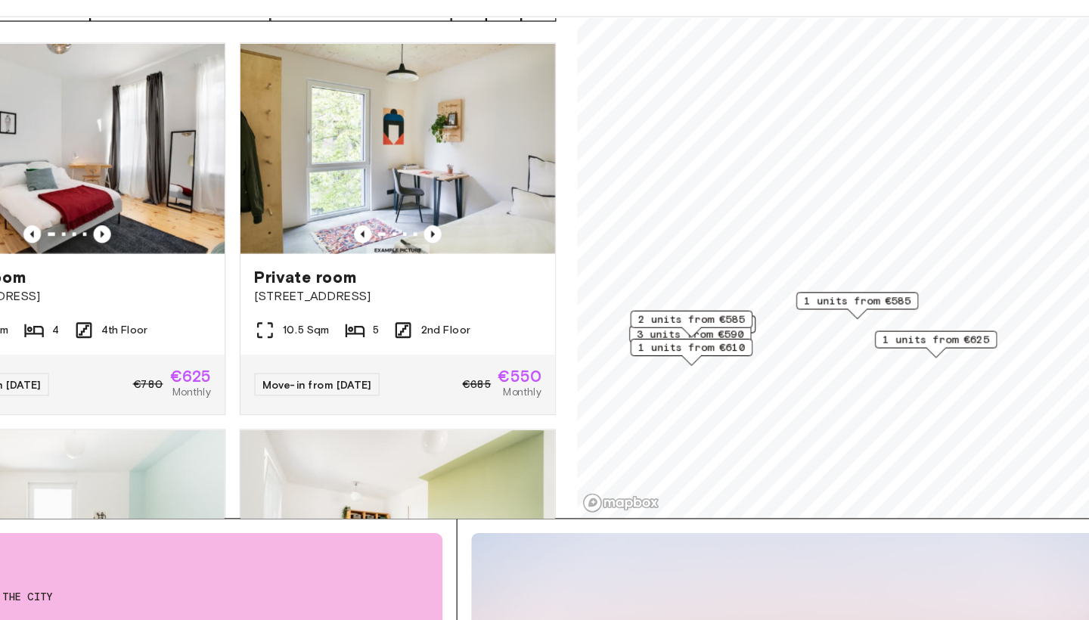
drag, startPoint x: 591, startPoint y: 284, endPoint x: 556, endPoint y: 300, distance: 39.2
click at [642, 327] on div "2 units from €585" at bounding box center [695, 338] width 106 height 23
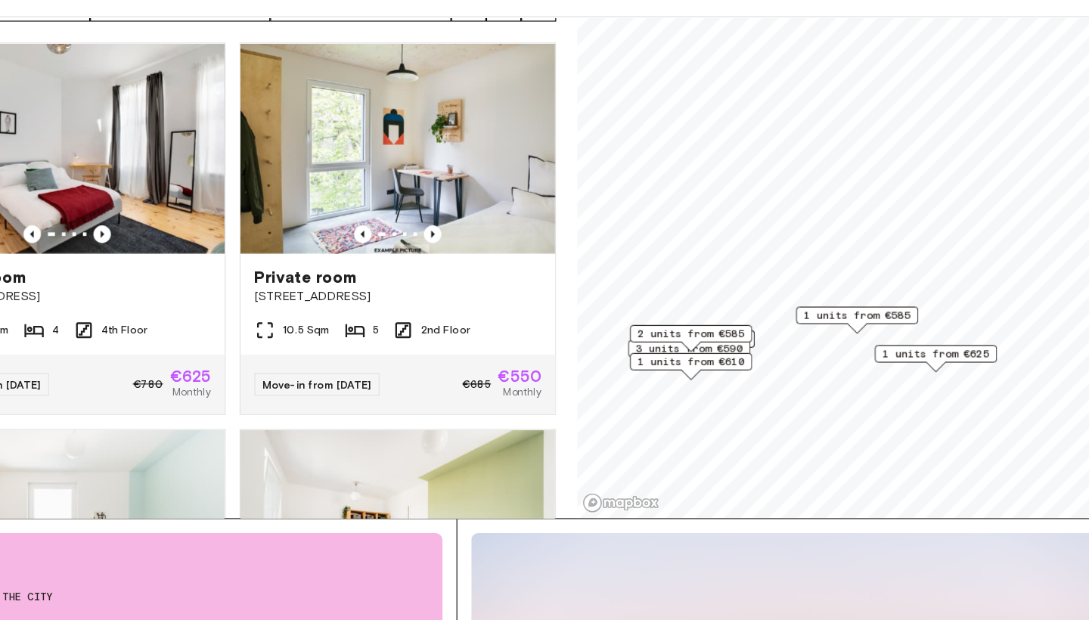
click at [641, 340] on div "2 units from €585" at bounding box center [694, 351] width 106 height 23
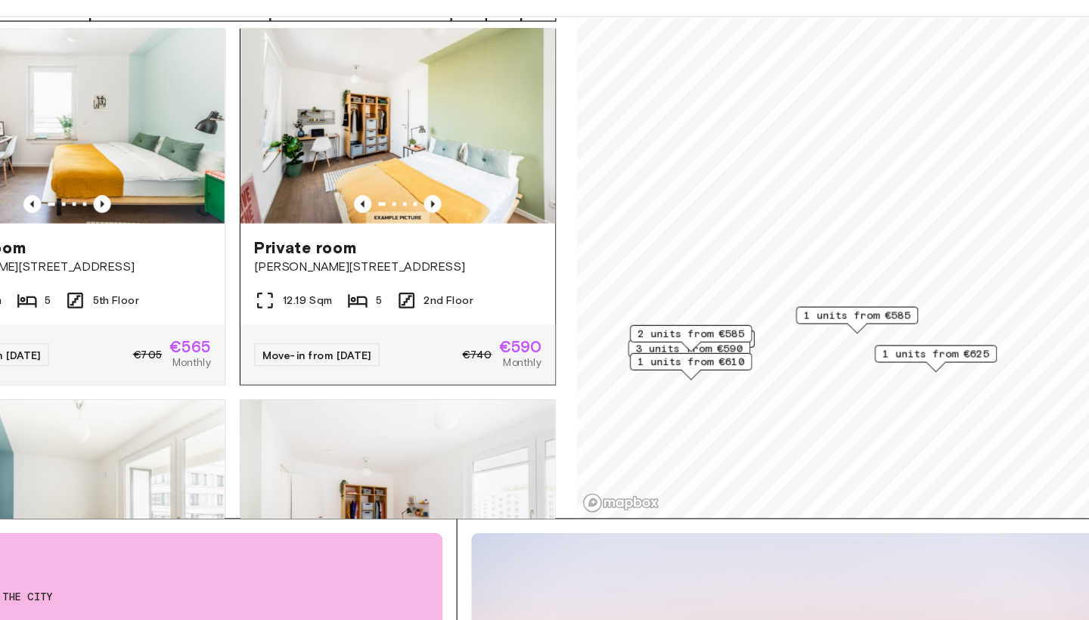
scroll to position [368, 0]
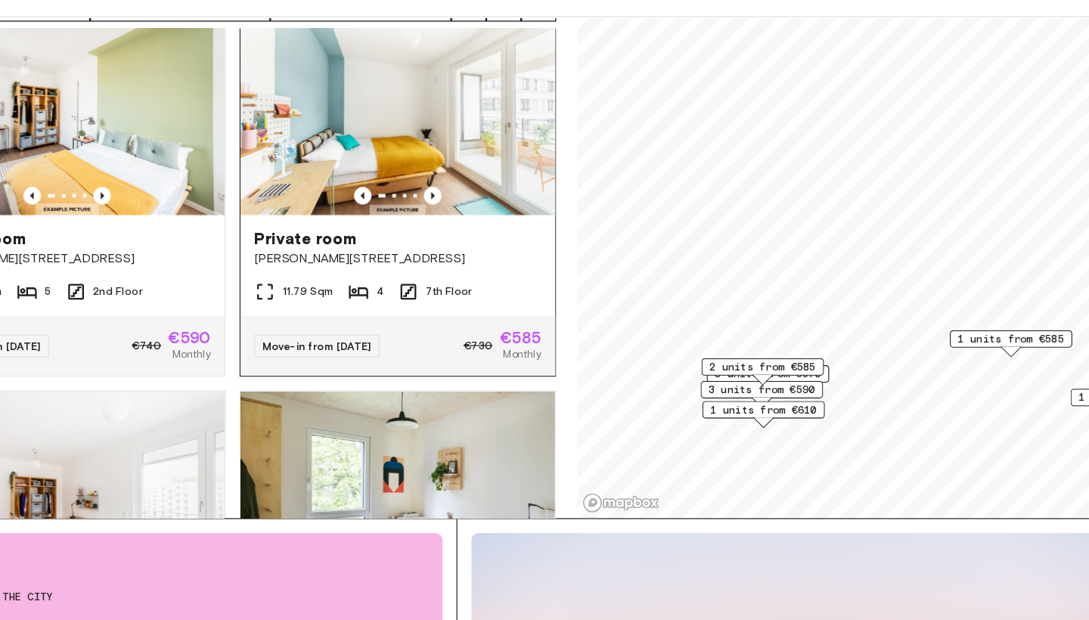
scroll to position [118, 0]
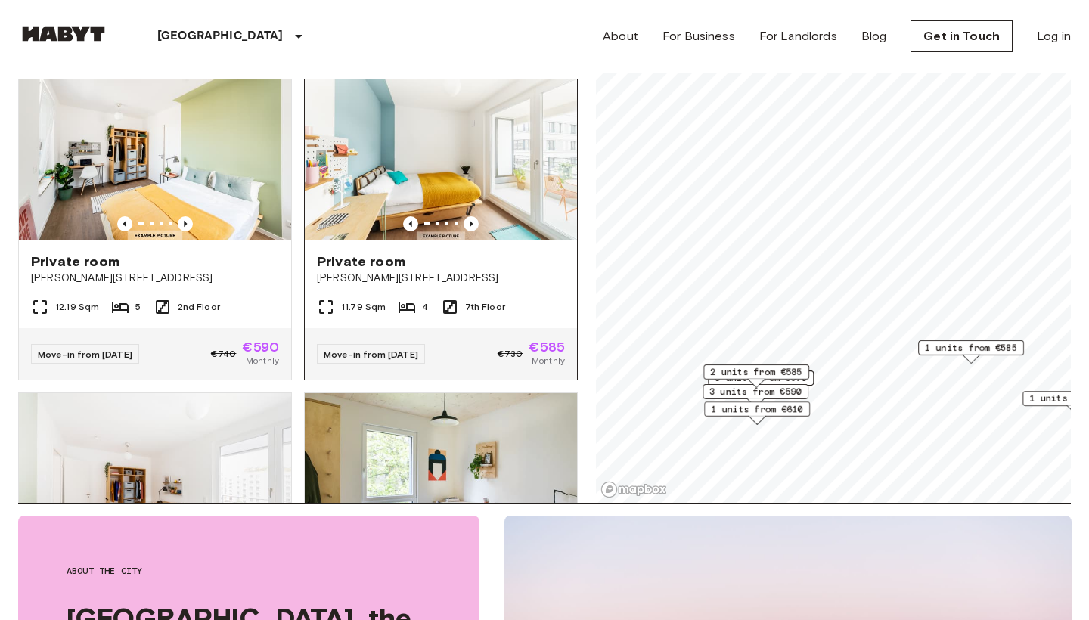
drag, startPoint x: 453, startPoint y: 306, endPoint x: 453, endPoint y: 259, distance: 46.1
click at [721, 396] on span "3 units from €590" at bounding box center [755, 392] width 92 height 14
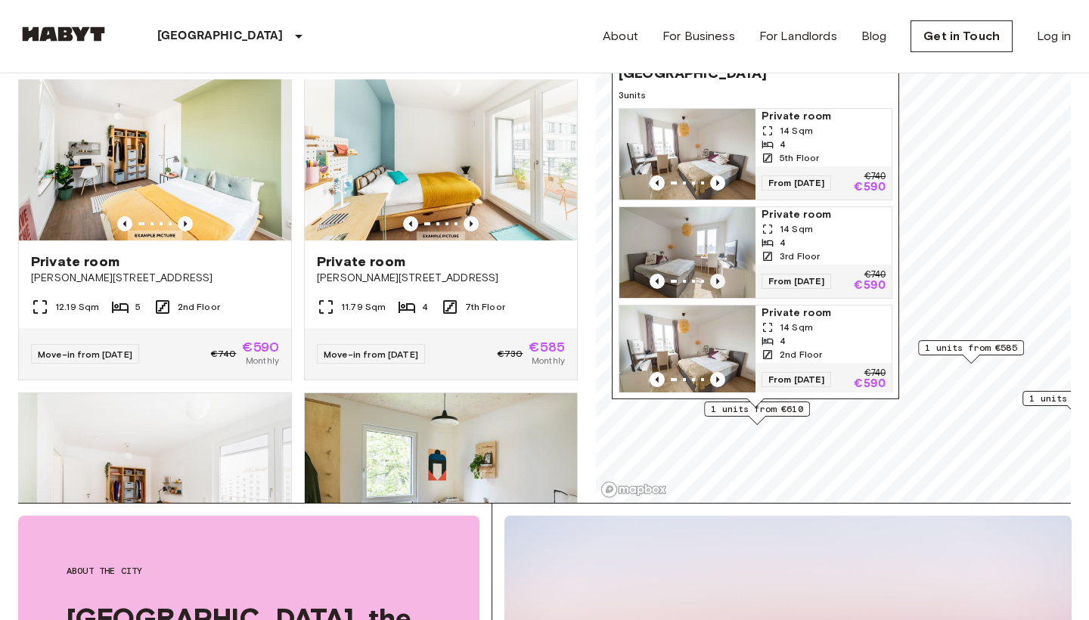
click at [718, 274] on icon "Previous image" at bounding box center [717, 281] width 15 height 15
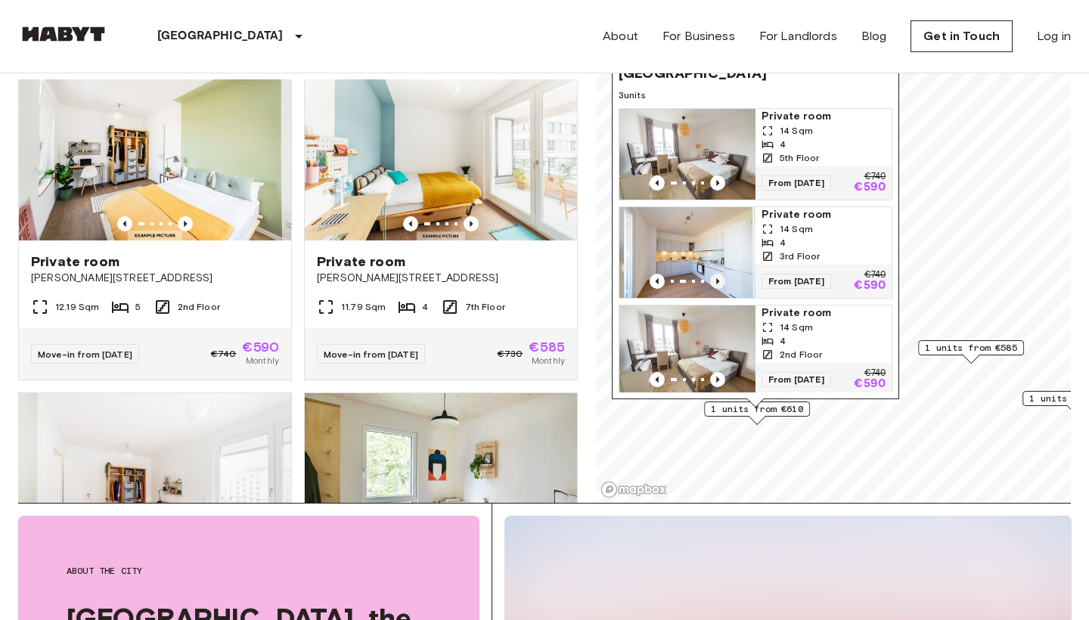
click at [718, 274] on icon "Previous image" at bounding box center [717, 281] width 15 height 15
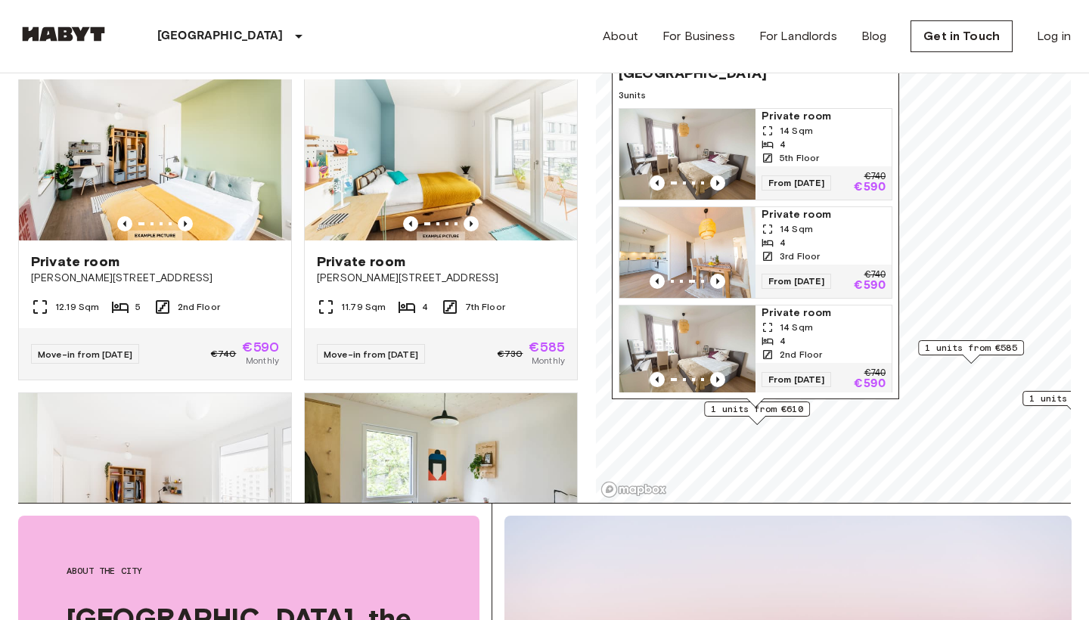
click at [719, 163] on img "Map marker" at bounding box center [687, 154] width 136 height 91
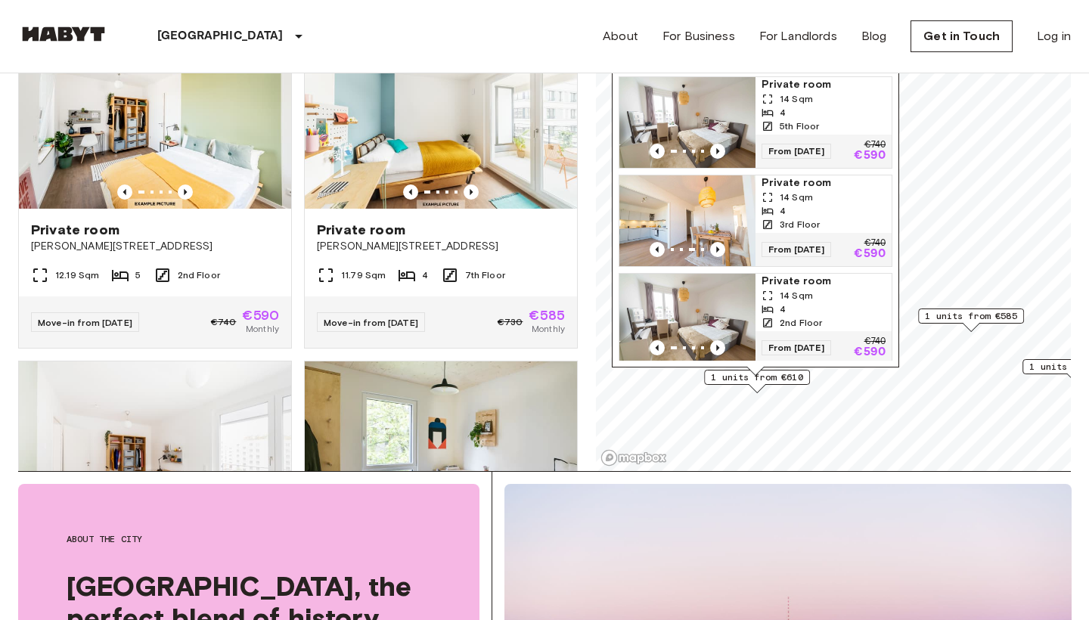
scroll to position [147, 0]
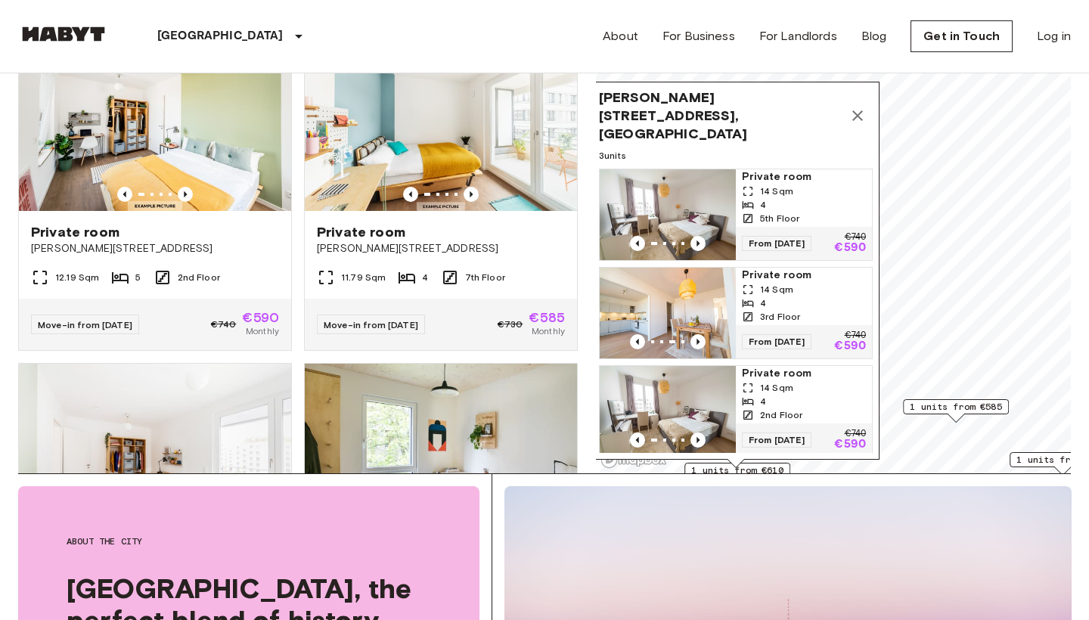
drag, startPoint x: 823, startPoint y: 207, endPoint x: 807, endPoint y: 285, distance: 79.5
click at [807, 285] on div "14 Sqm 4 3rd Floor" at bounding box center [804, 303] width 124 height 41
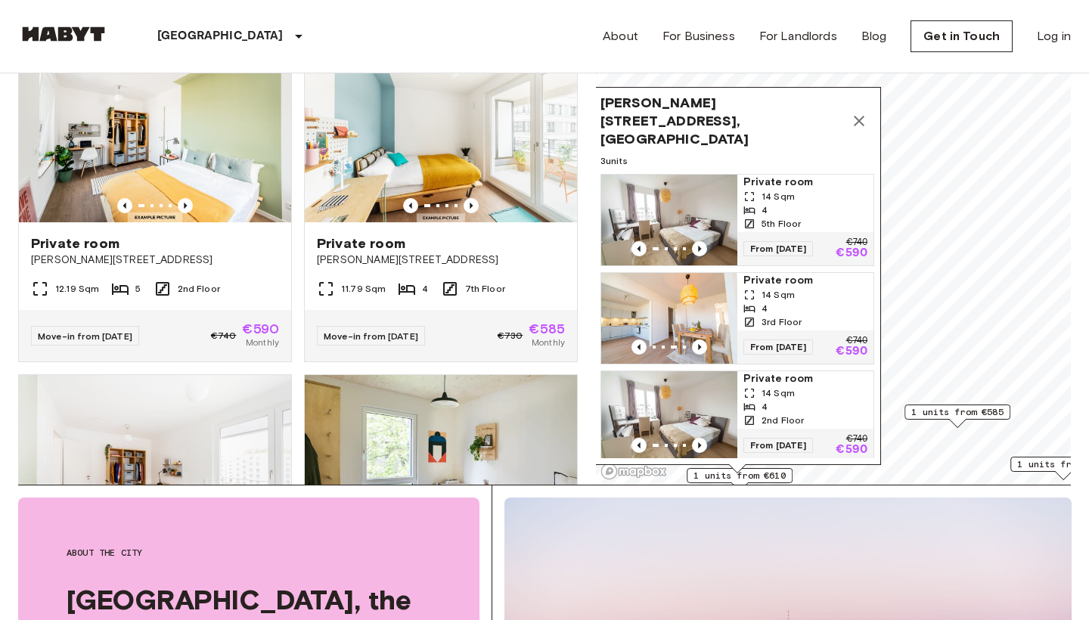
scroll to position [135, 0]
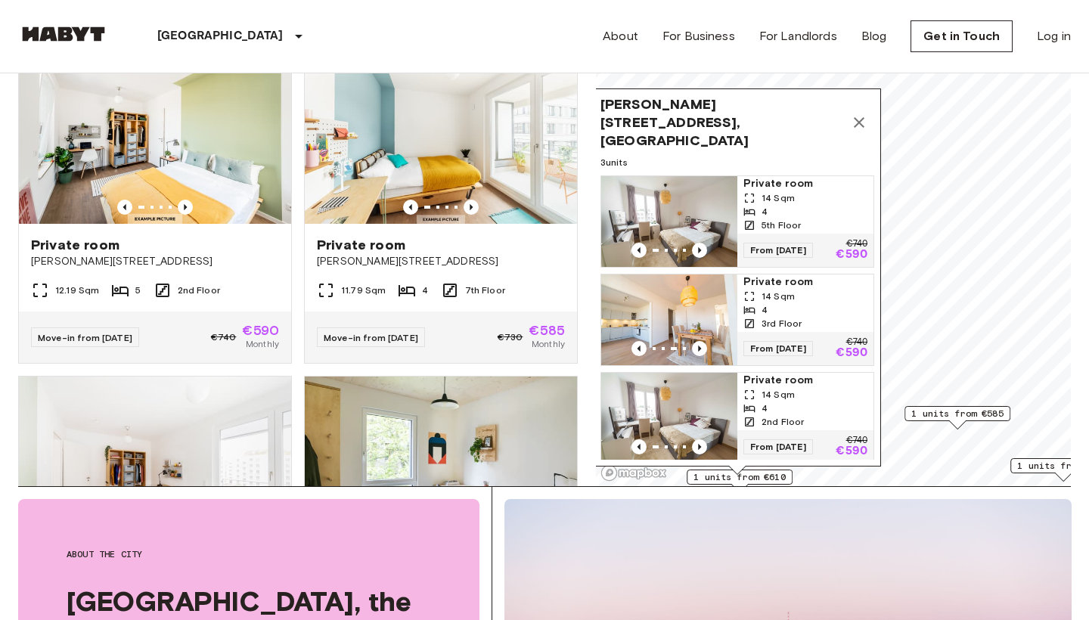
click at [863, 126] on icon "Map marker" at bounding box center [859, 122] width 18 height 18
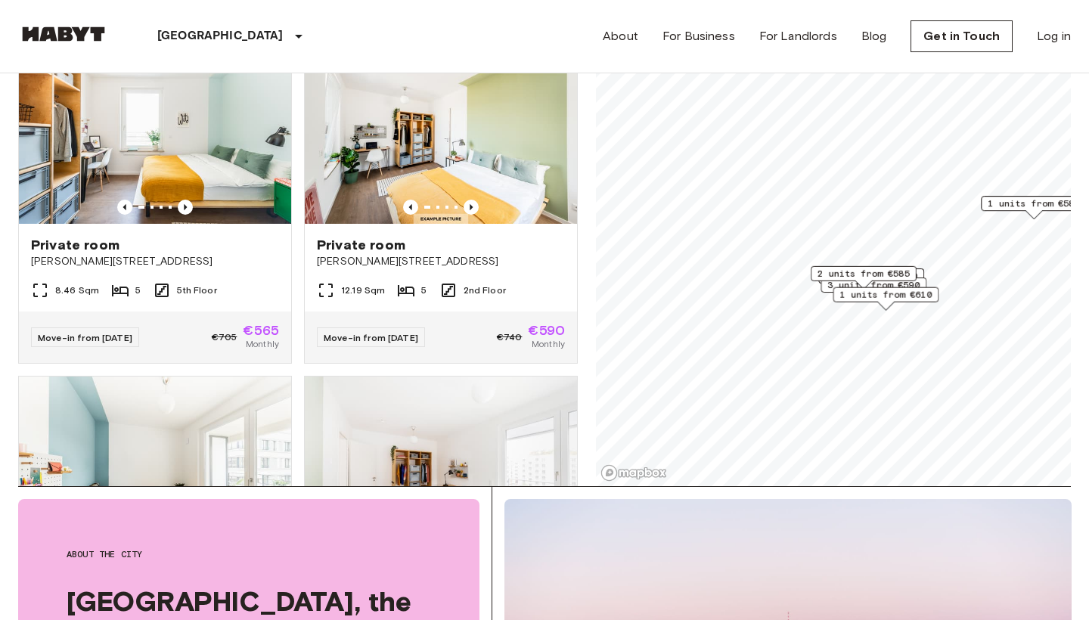
drag, startPoint x: 889, startPoint y: 387, endPoint x: 873, endPoint y: 294, distance: 94.4
click at [873, 294] on span "1 units from €610" at bounding box center [885, 295] width 92 height 14
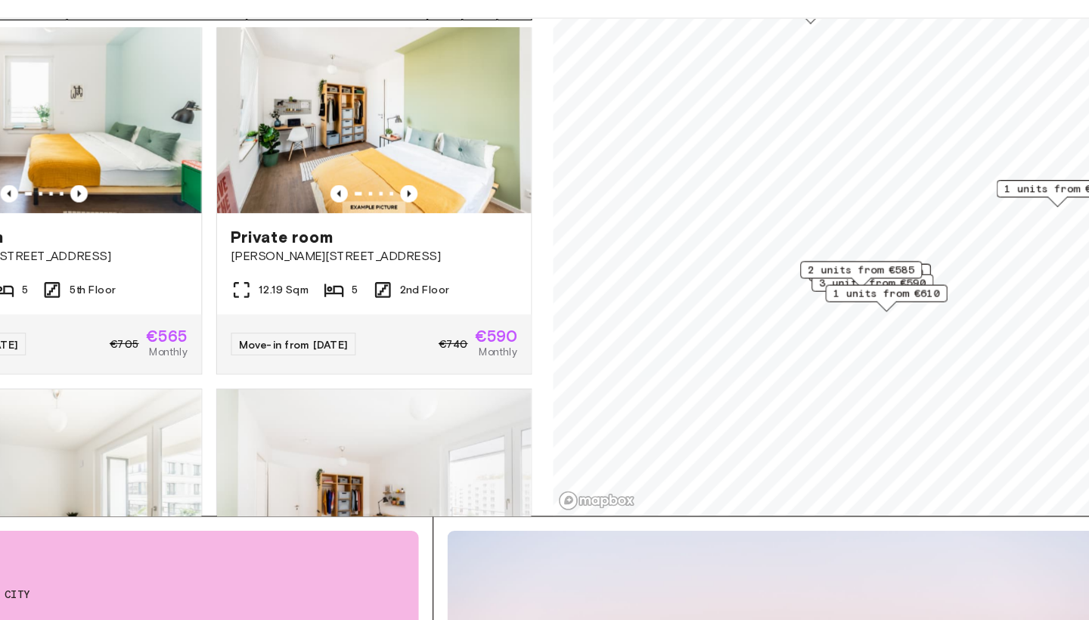
scroll to position [140, 0]
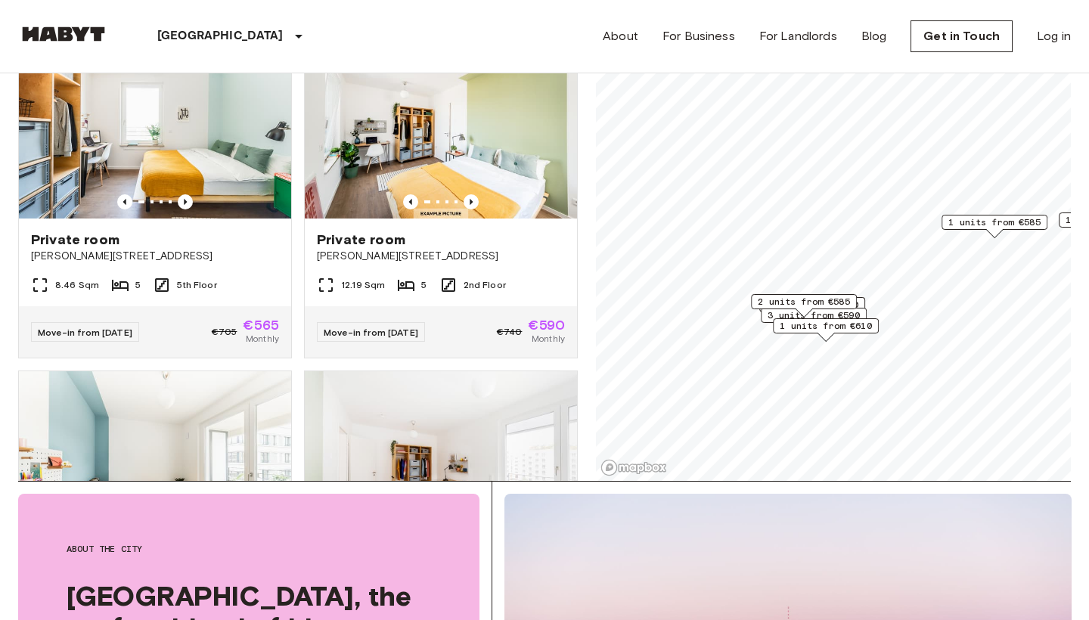
scroll to position [133, 0]
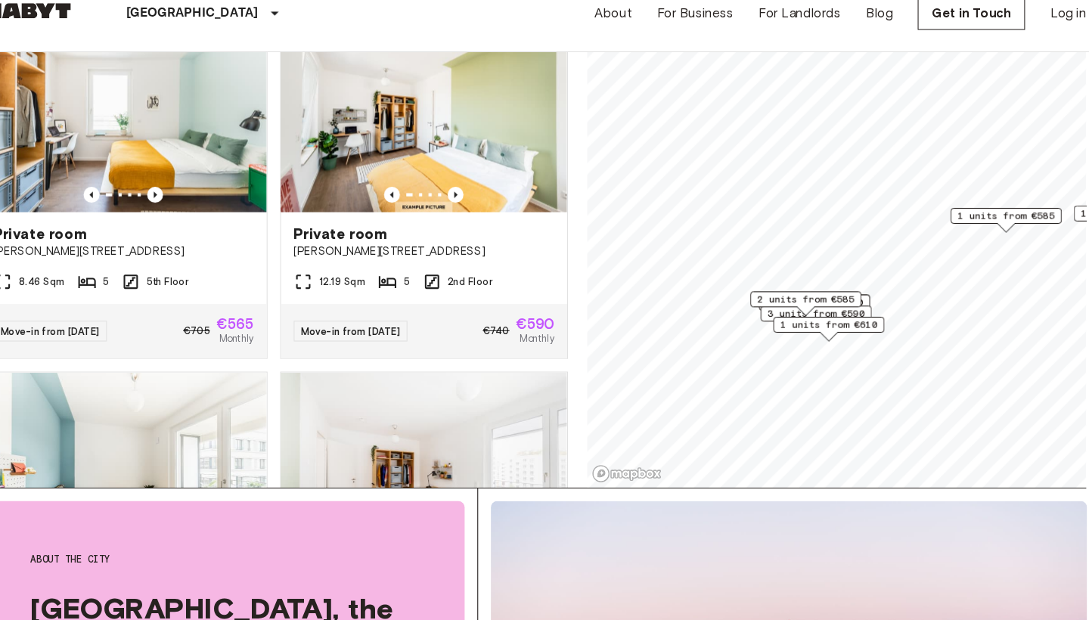
click at [751, 301] on div "2 units from €585" at bounding box center [804, 308] width 106 height 15
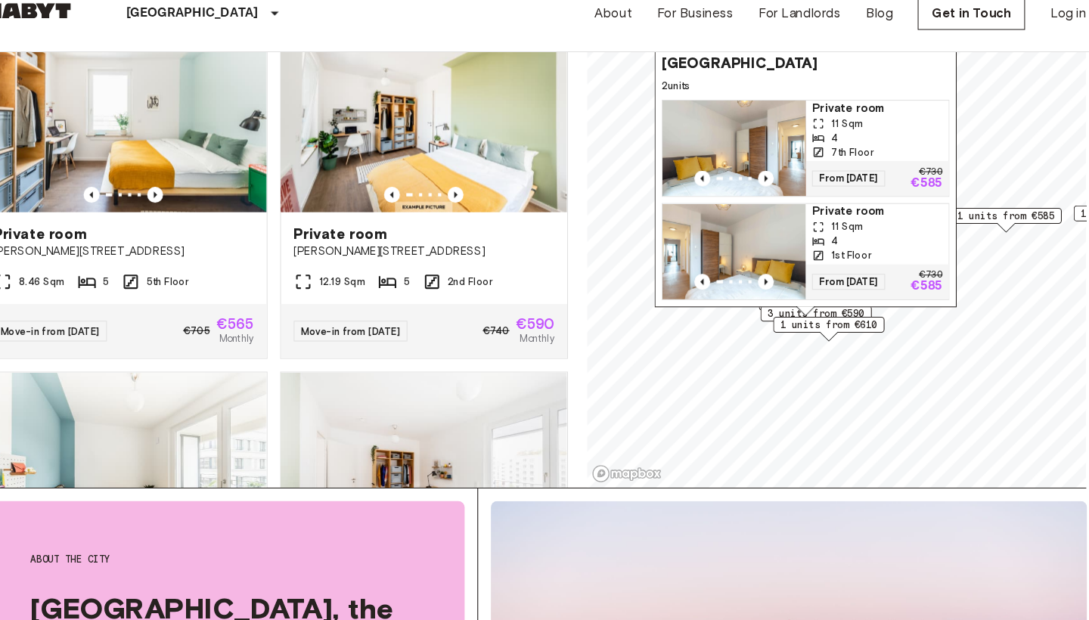
click at [920, 60] on icon "Map marker" at bounding box center [925, 65] width 11 height 11
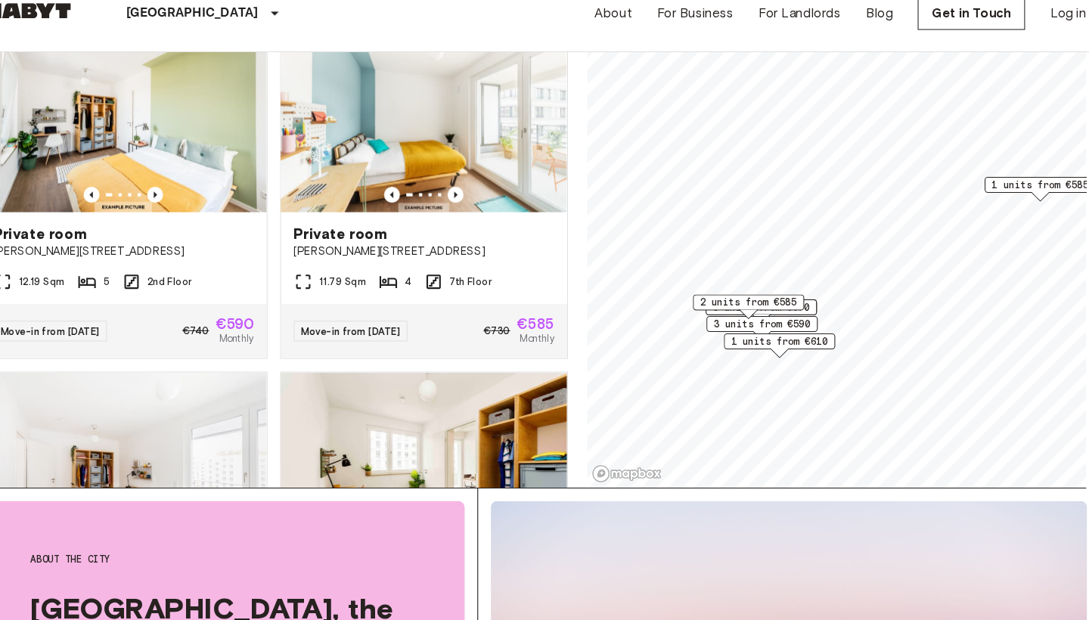
click at [773, 309] on div "9 units from €570" at bounding box center [762, 316] width 106 height 15
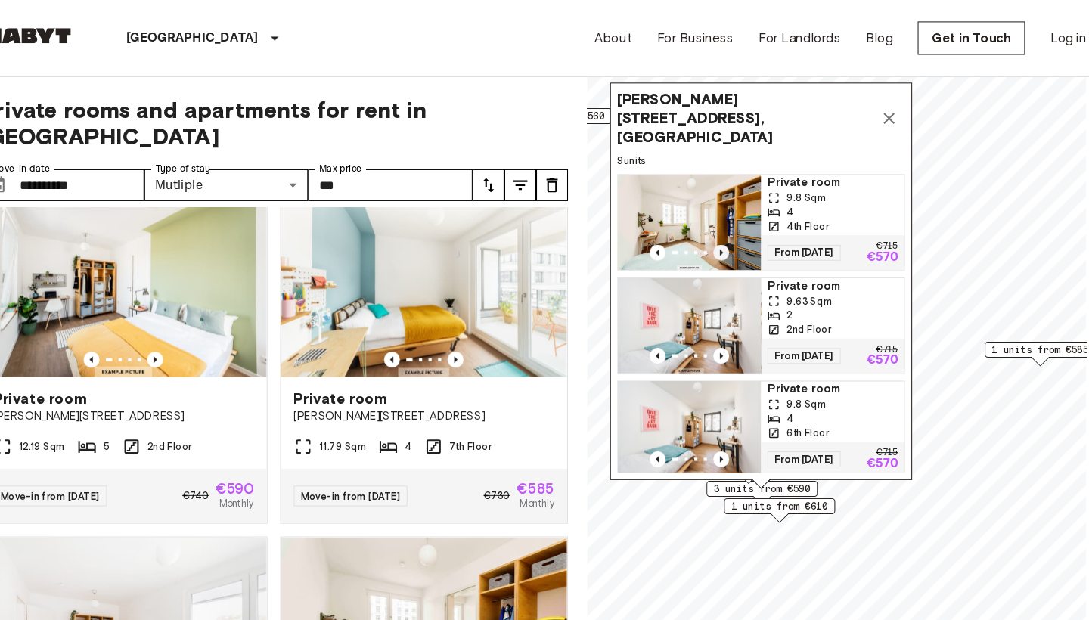
click at [716, 233] on icon "Previous image" at bounding box center [723, 240] width 15 height 15
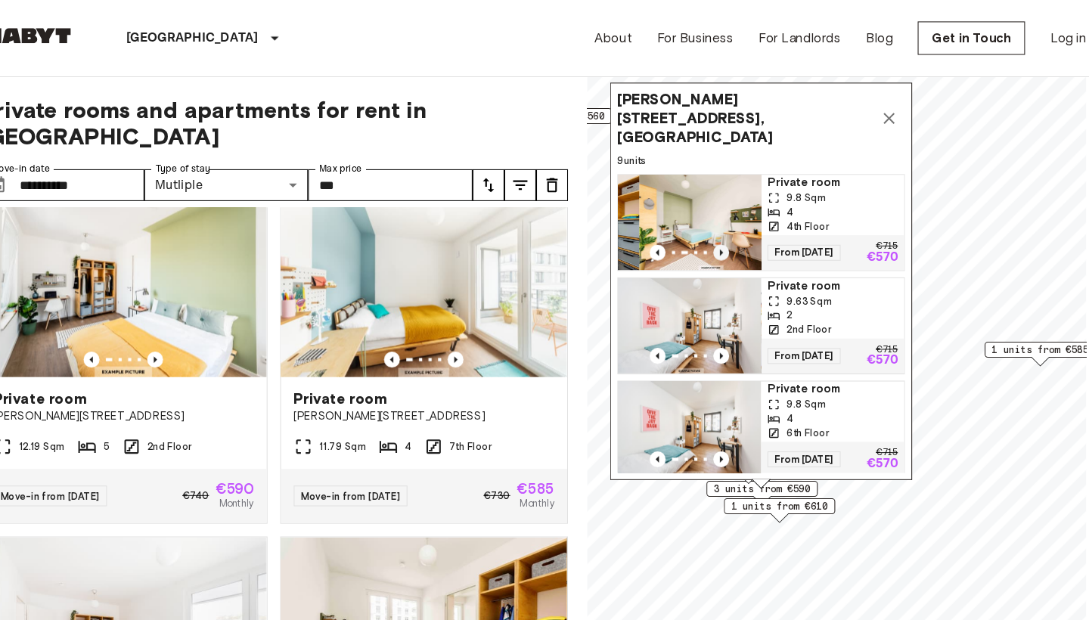
click at [716, 233] on icon "Previous image" at bounding box center [723, 240] width 15 height 15
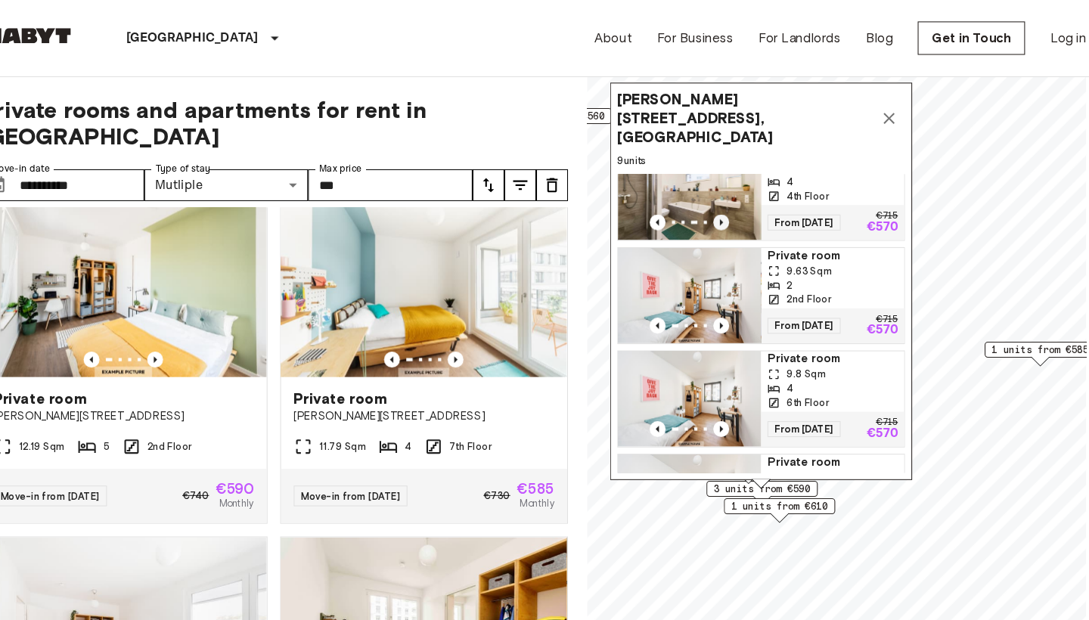
scroll to position [27, 0]
click at [688, 177] on img "Map marker" at bounding box center [693, 184] width 136 height 91
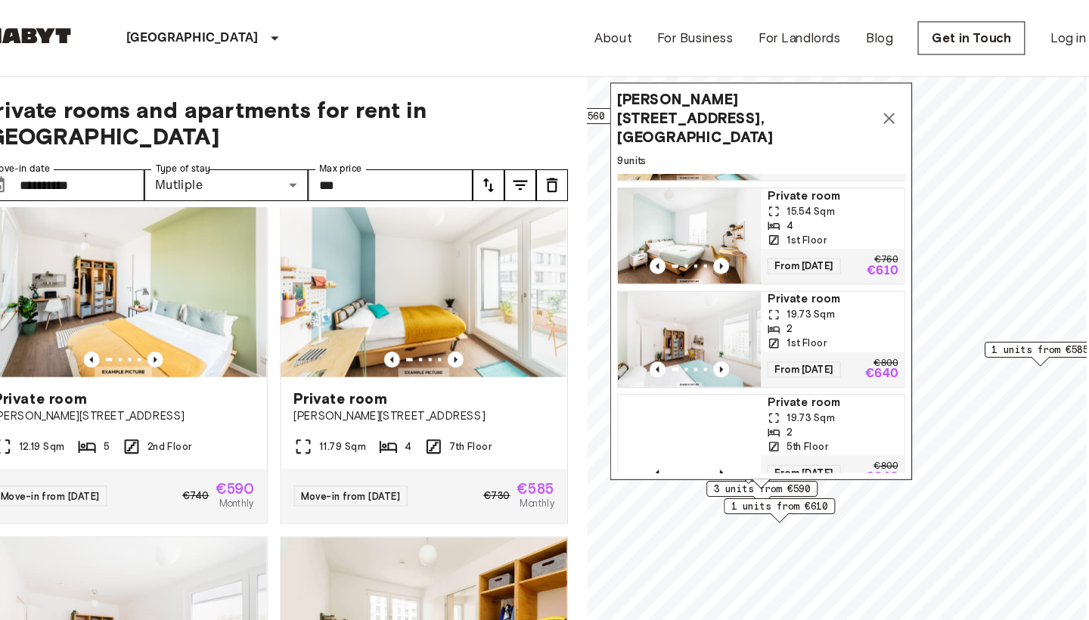
scroll to position [576, 0]
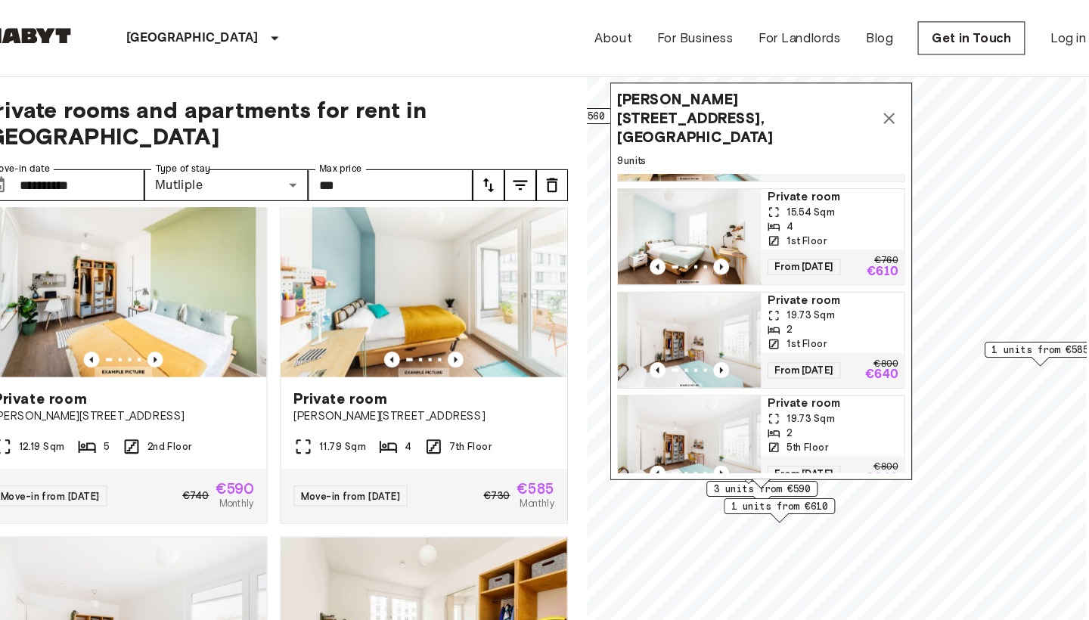
click at [784, 180] on span "Private room" at bounding box center [830, 187] width 124 height 15
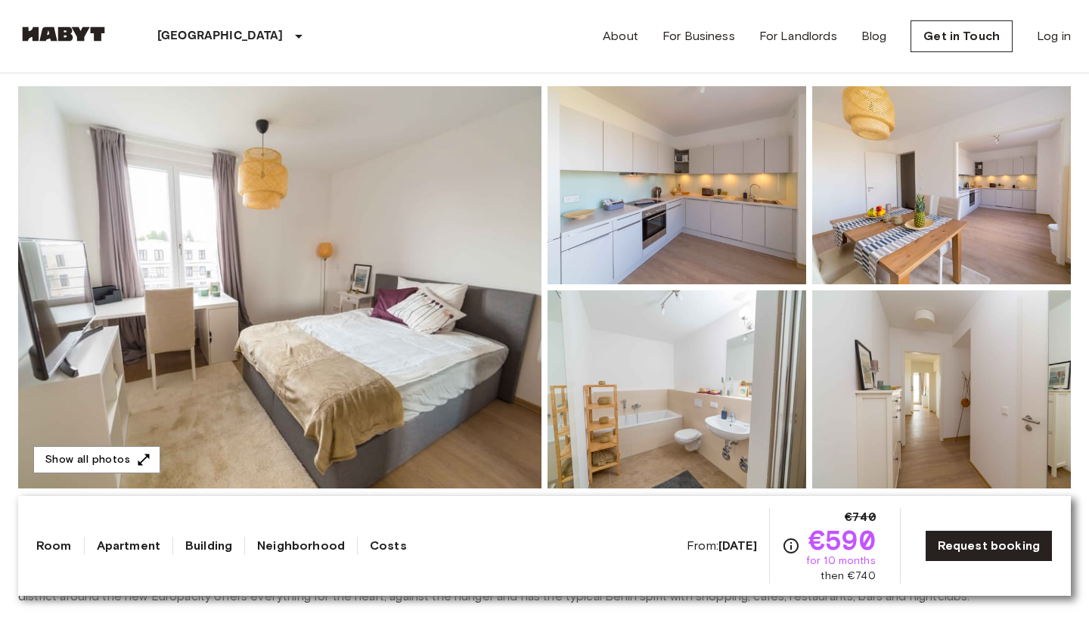
scroll to position [123, 0]
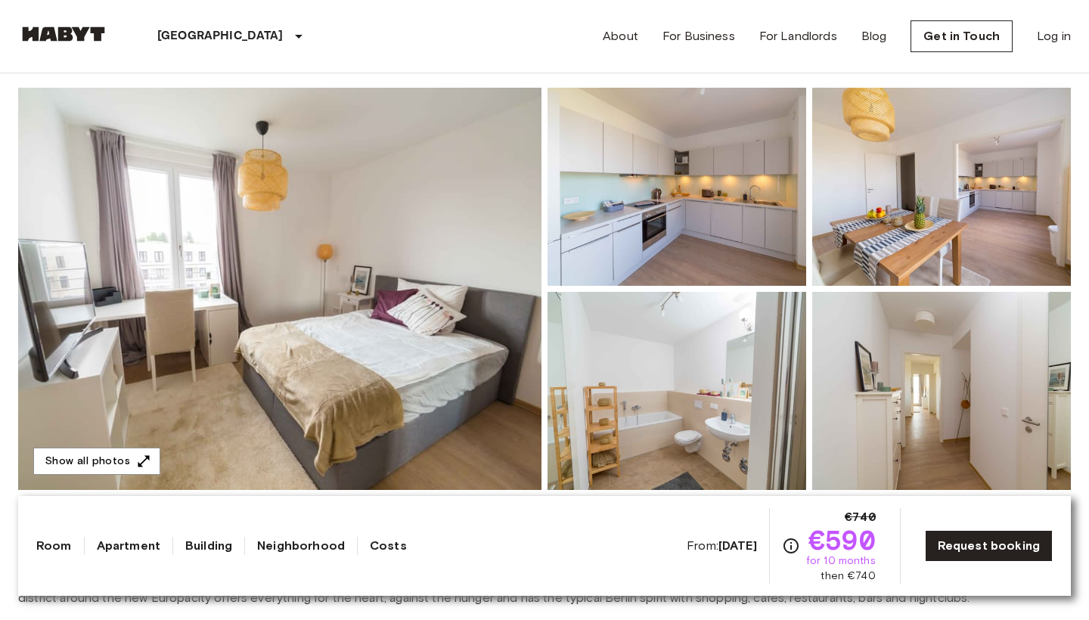
click at [704, 395] on img at bounding box center [676, 391] width 259 height 198
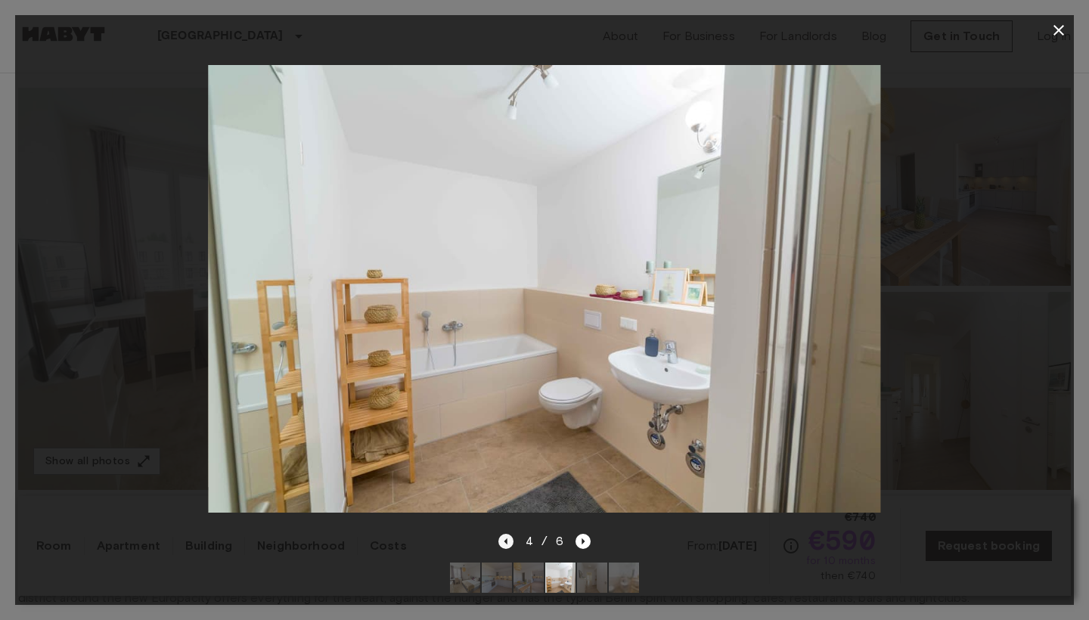
click at [502, 543] on icon "Previous image" at bounding box center [505, 541] width 15 height 15
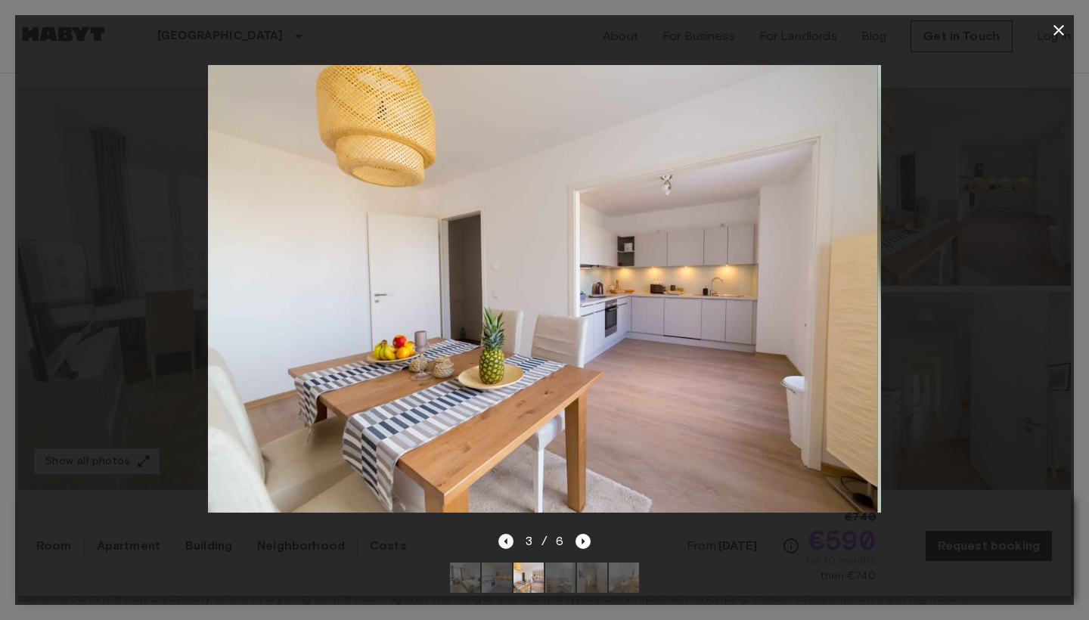
click at [502, 543] on icon "Previous image" at bounding box center [505, 541] width 15 height 15
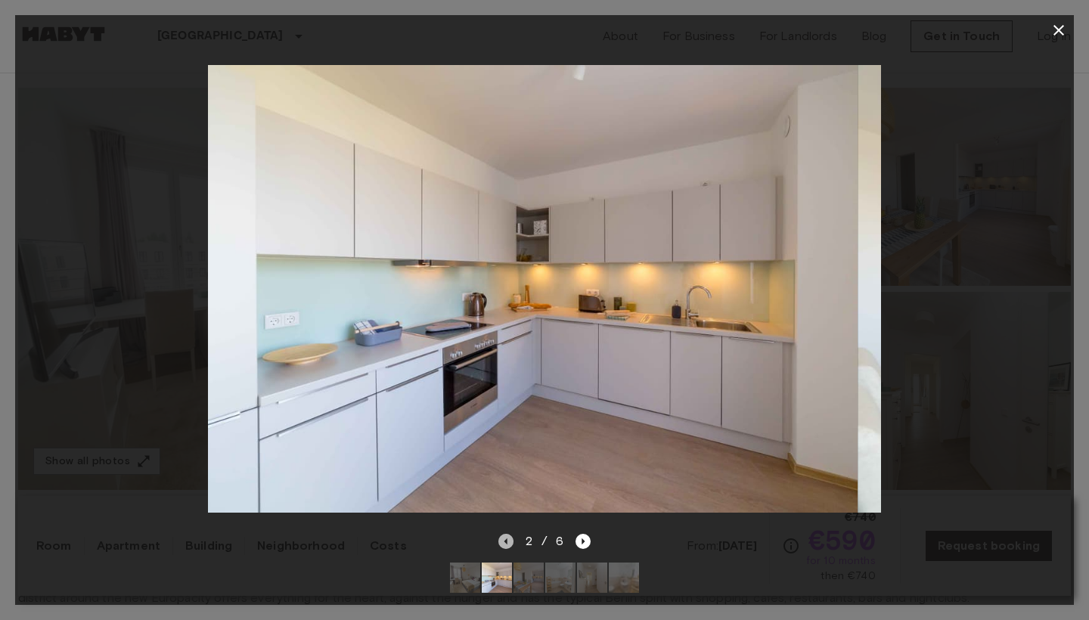
click at [502, 543] on icon "Previous image" at bounding box center [505, 541] width 15 height 15
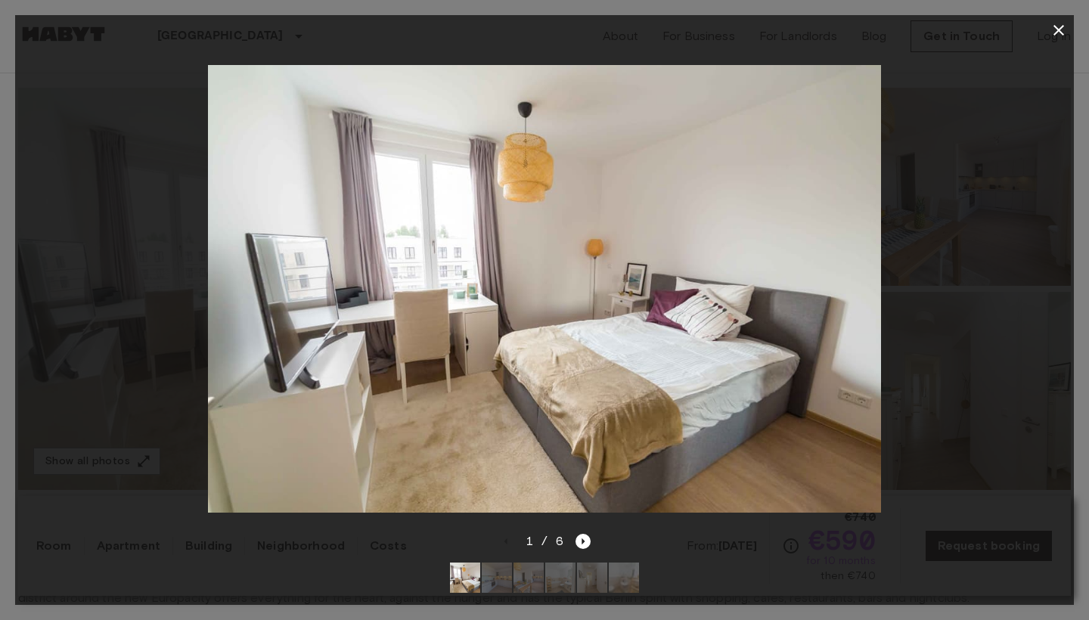
click at [1062, 64] on div at bounding box center [544, 288] width 1059 height 487
click at [1055, 28] on icon "button" at bounding box center [1059, 30] width 18 height 18
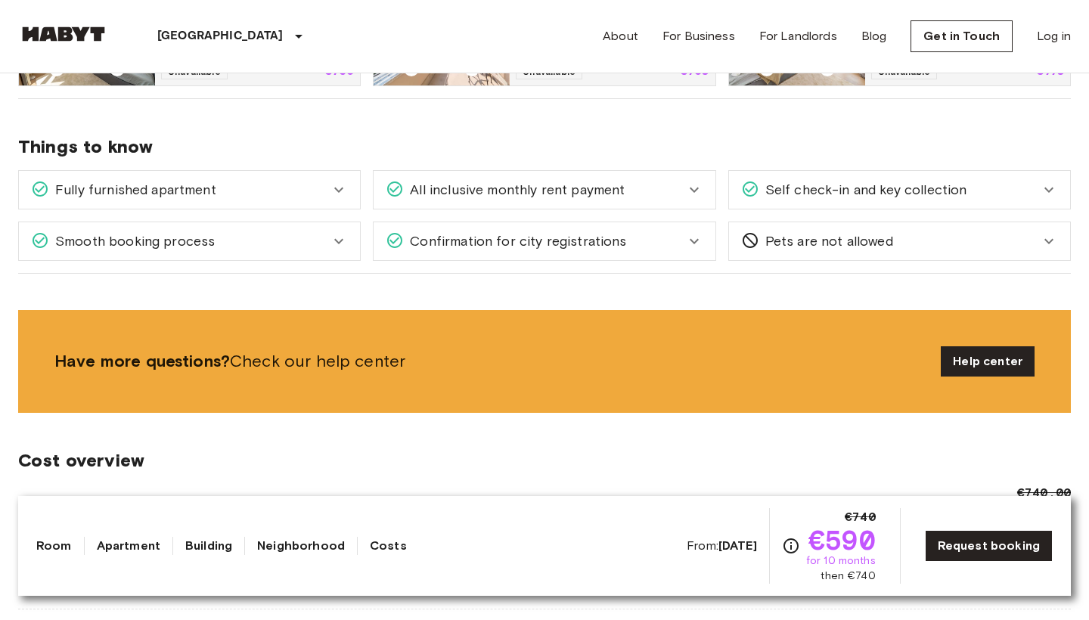
scroll to position [951, 0]
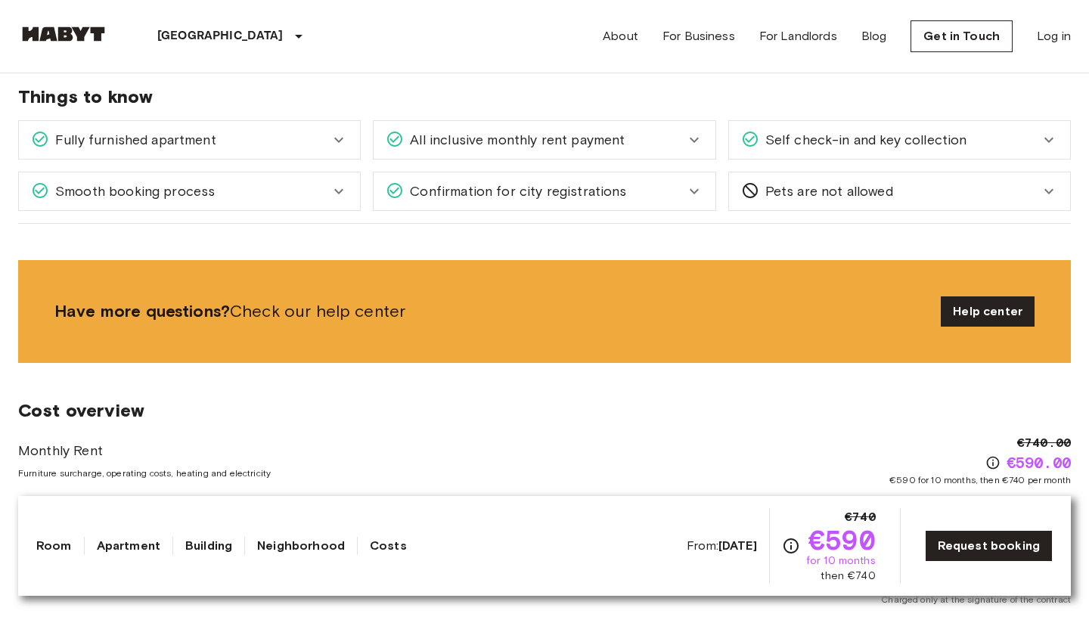
click at [1070, 144] on div "Self check-in and key collection Once your stay is confirmed and you're approac…" at bounding box center [899, 139] width 343 height 39
click at [1052, 144] on icon at bounding box center [1049, 140] width 18 height 18
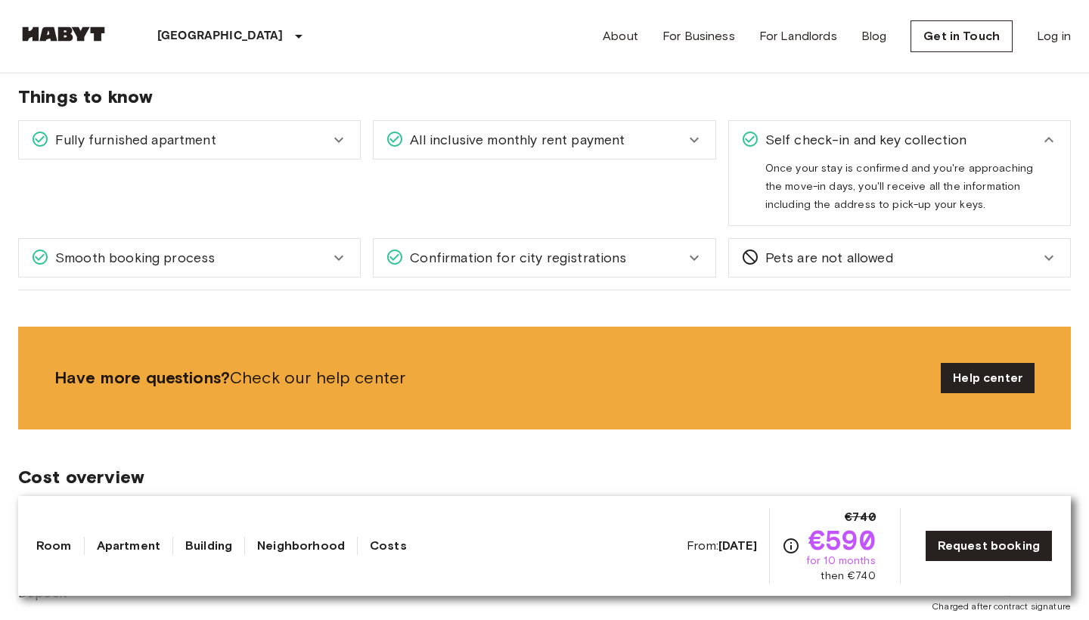
click at [1052, 144] on icon at bounding box center [1049, 140] width 18 height 18
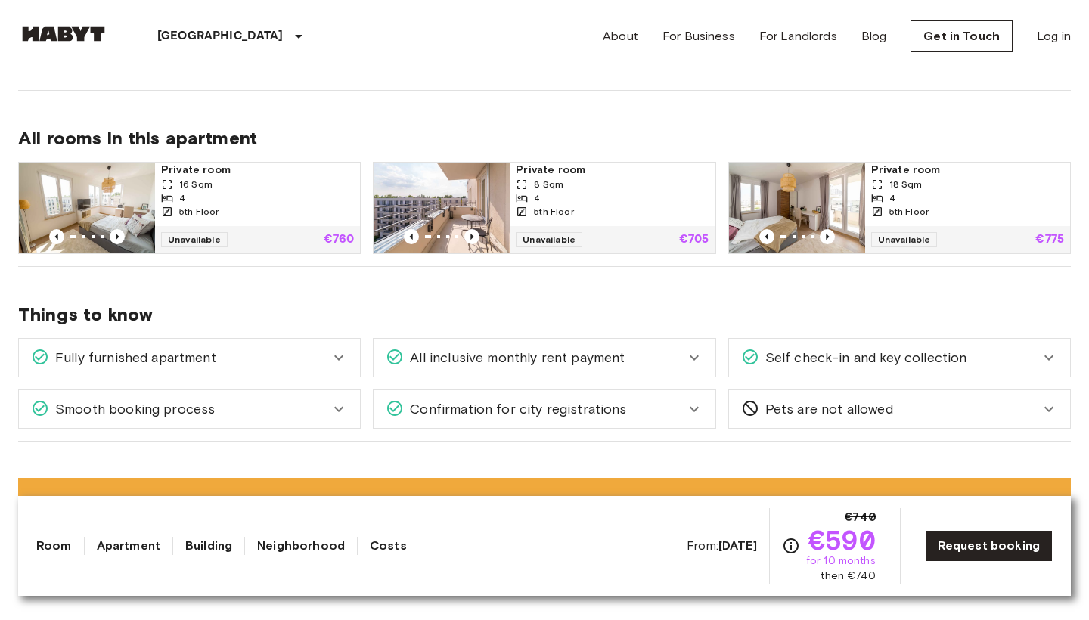
scroll to position [729, 0]
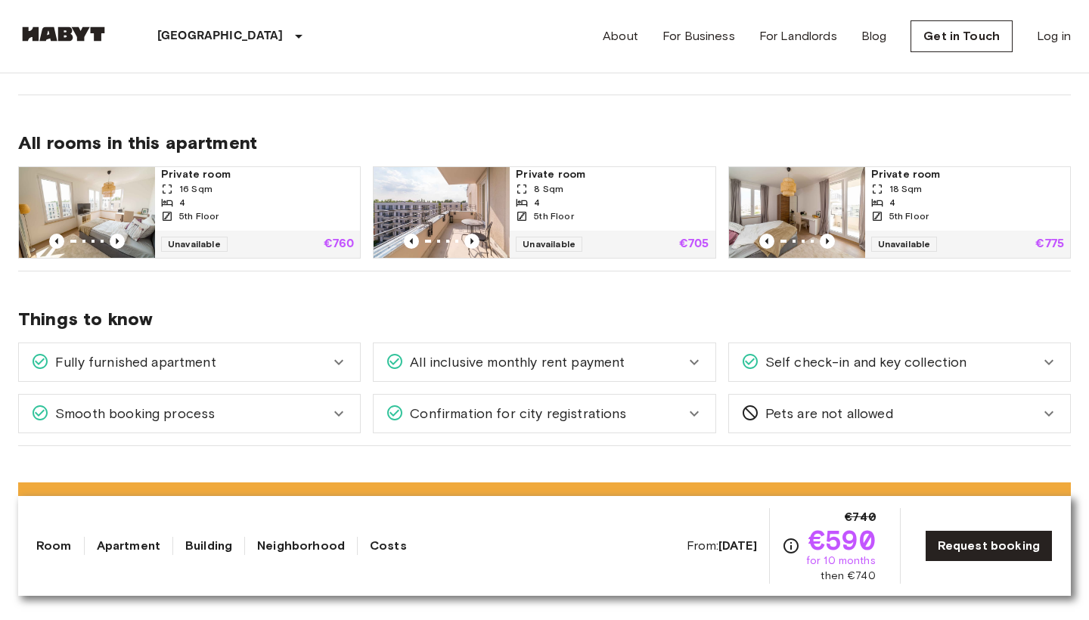
click at [479, 364] on span "All inclusive monthly rent payment" at bounding box center [514, 362] width 221 height 20
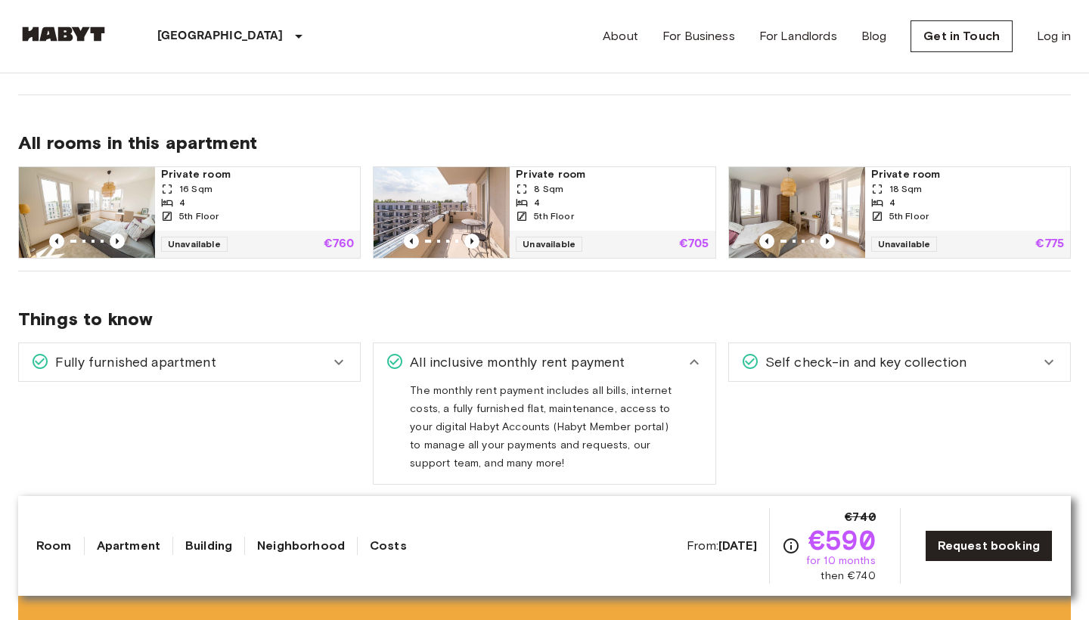
click at [479, 364] on span "All inclusive monthly rent payment" at bounding box center [514, 362] width 221 height 20
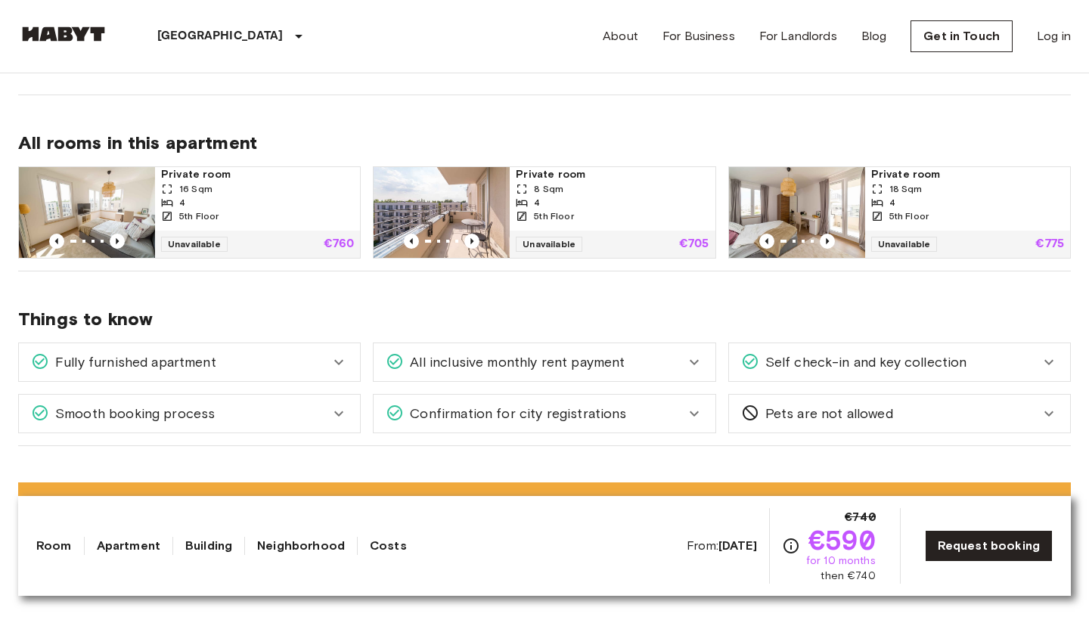
click at [342, 363] on icon at bounding box center [339, 362] width 18 height 18
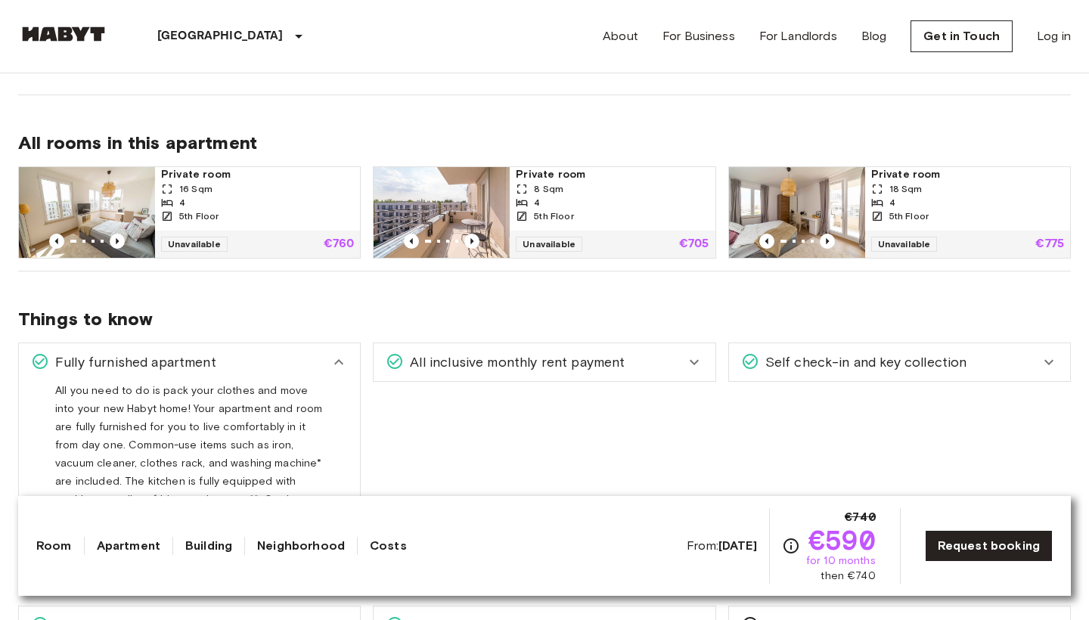
click at [342, 363] on icon at bounding box center [338, 361] width 9 height 5
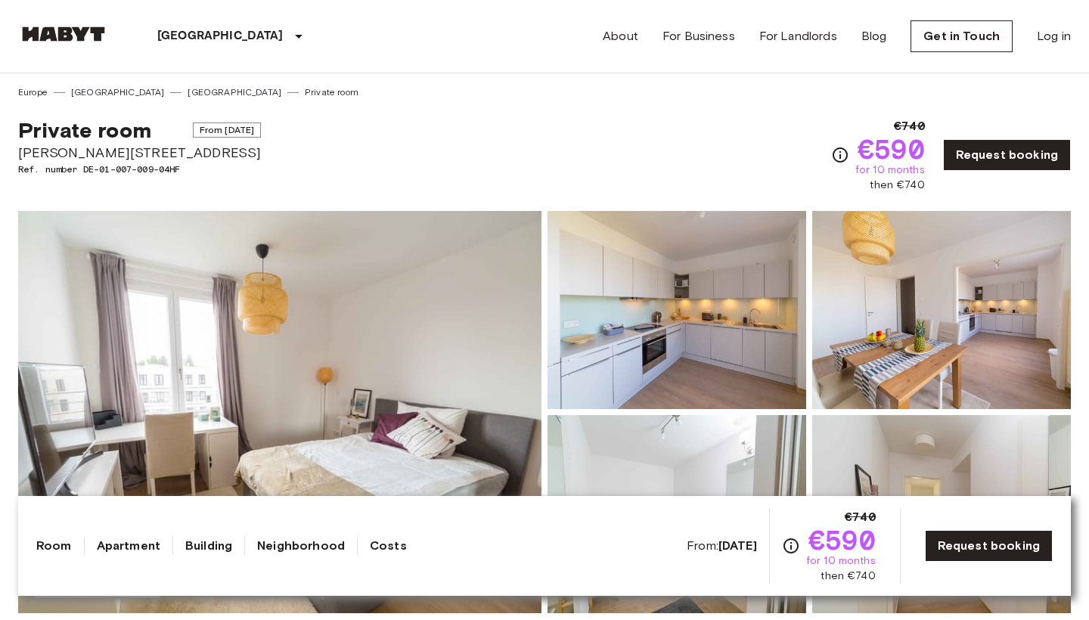
scroll to position [0, 0]
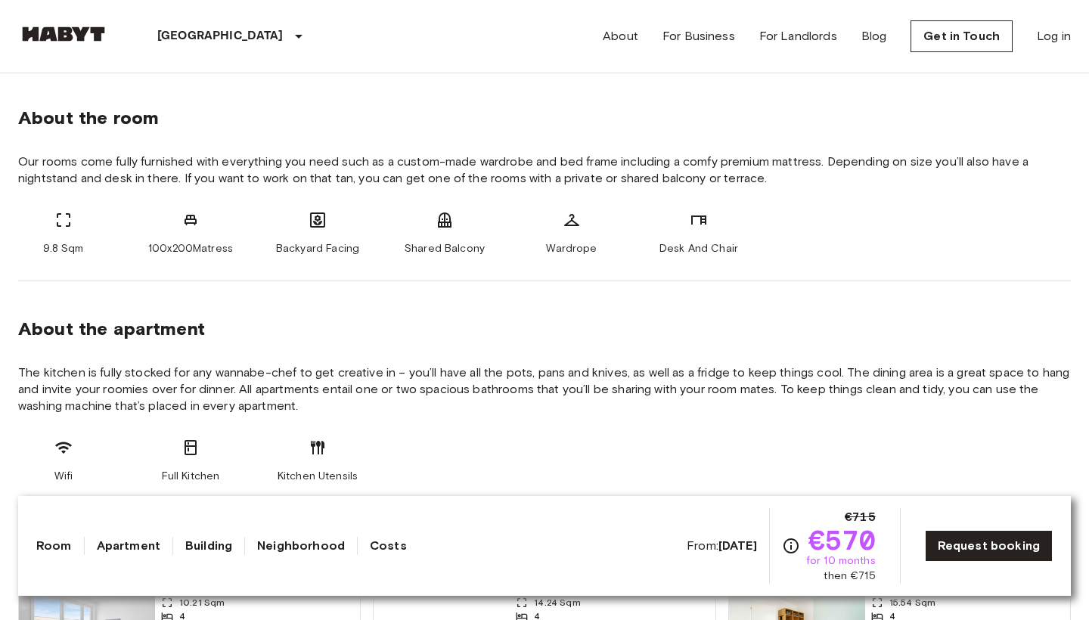
scroll to position [452, 0]
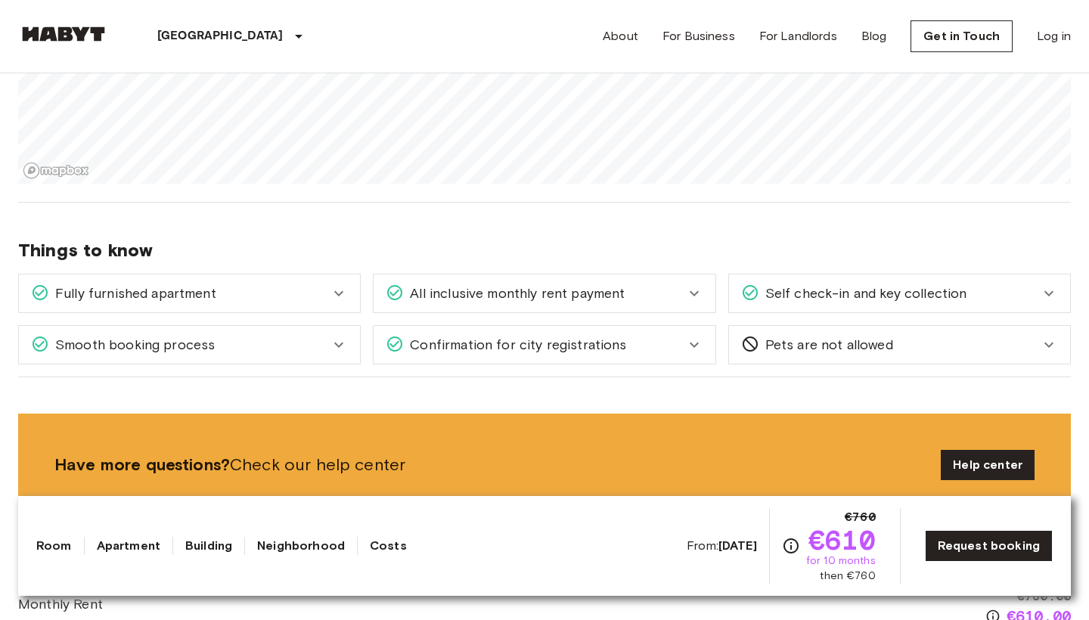
scroll to position [1797, 0]
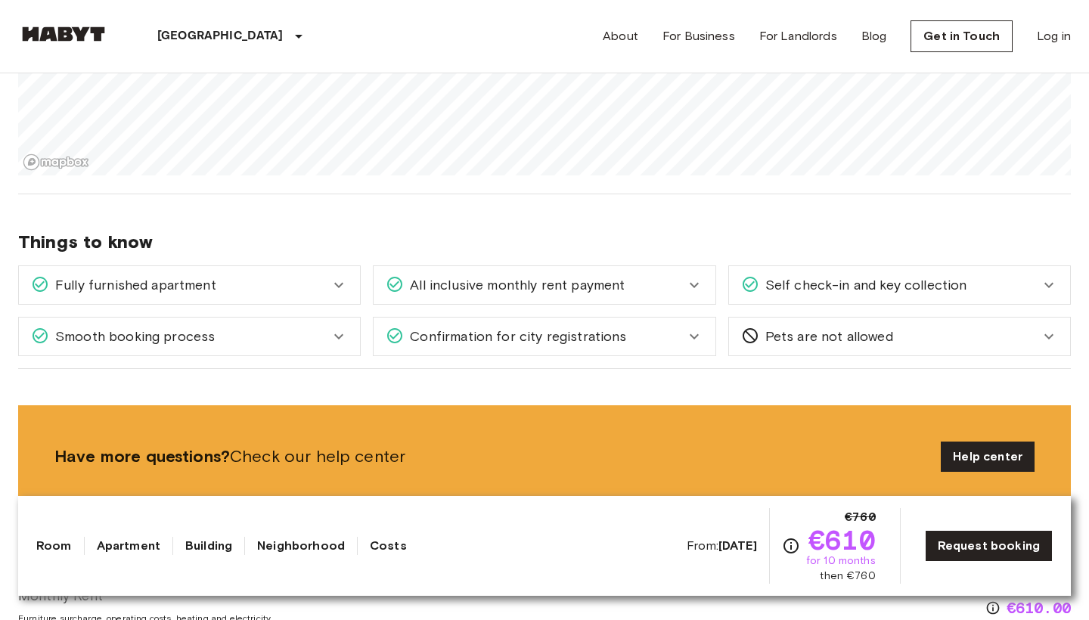
click at [327, 333] on div "Smooth booking process" at bounding box center [180, 337] width 299 height 20
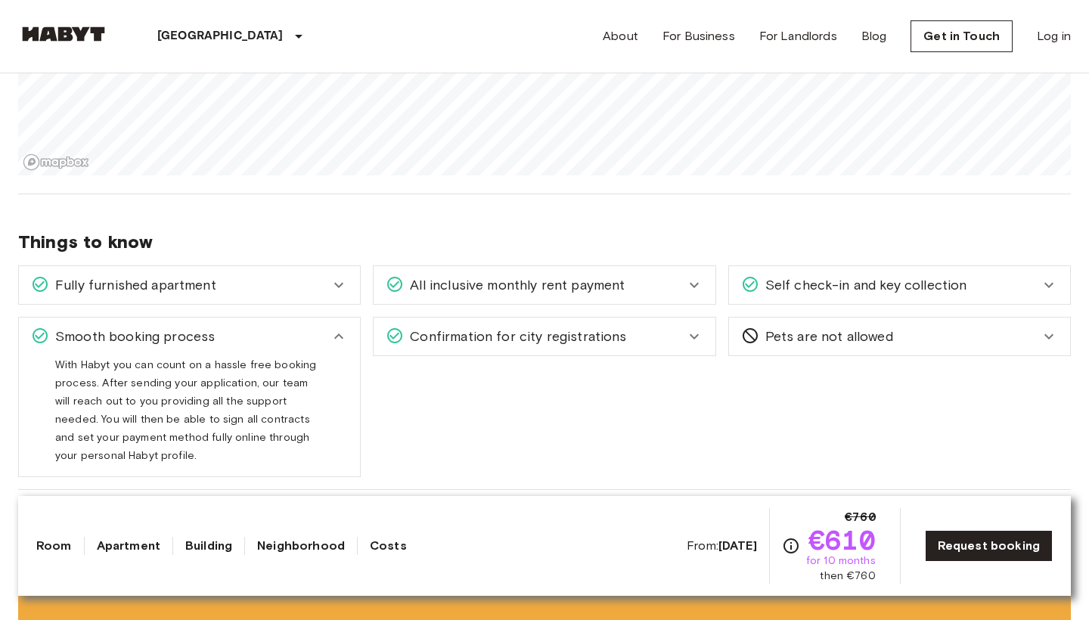
click at [340, 331] on icon at bounding box center [339, 336] width 18 height 18
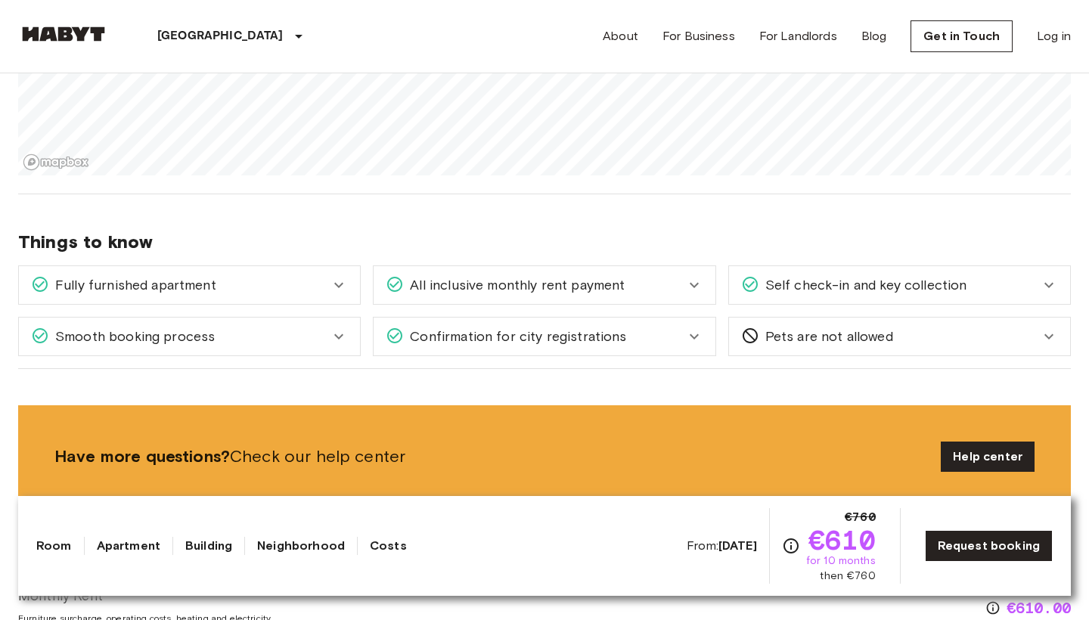
click at [472, 344] on span "Confirmation for city registrations" at bounding box center [515, 337] width 222 height 20
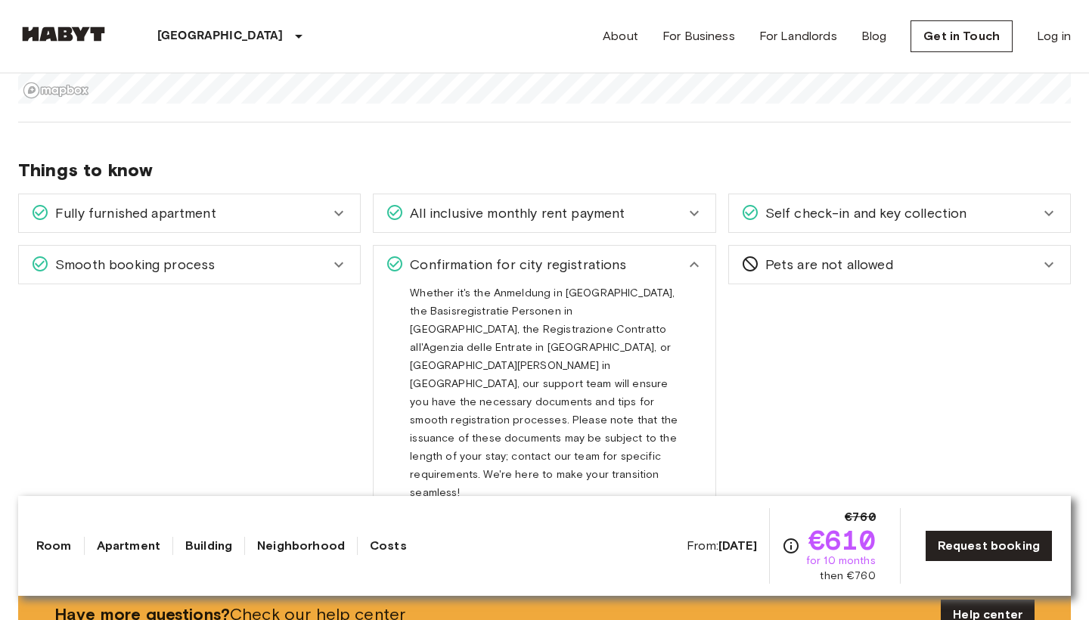
scroll to position [1869, 0]
click at [483, 258] on span "Confirmation for city registrations" at bounding box center [515, 264] width 222 height 20
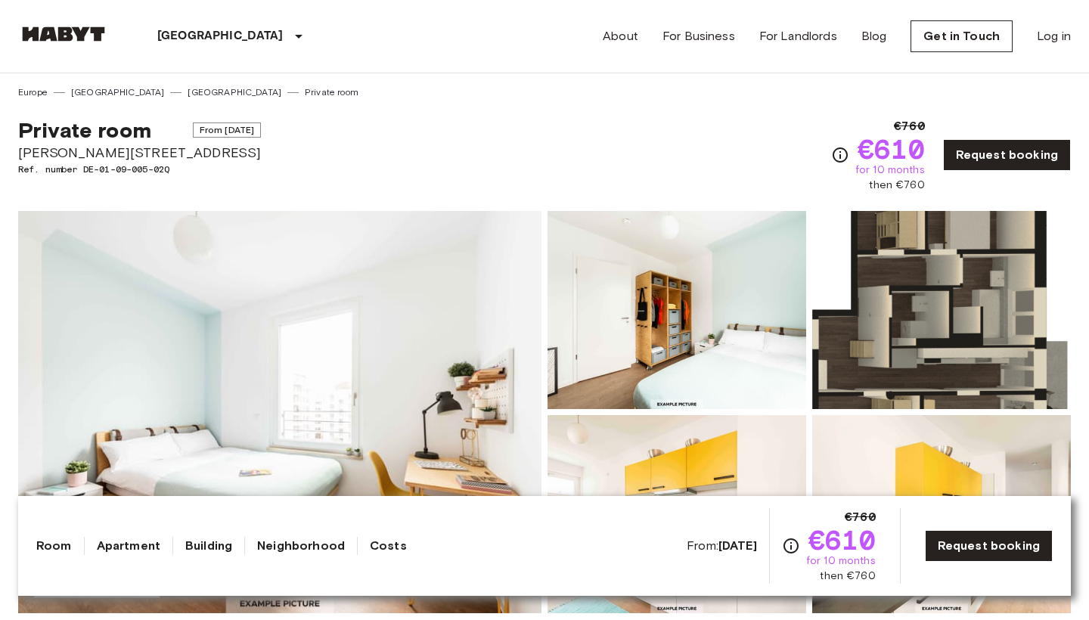
scroll to position [0, 0]
click at [932, 548] on link "Request booking" at bounding box center [989, 546] width 128 height 32
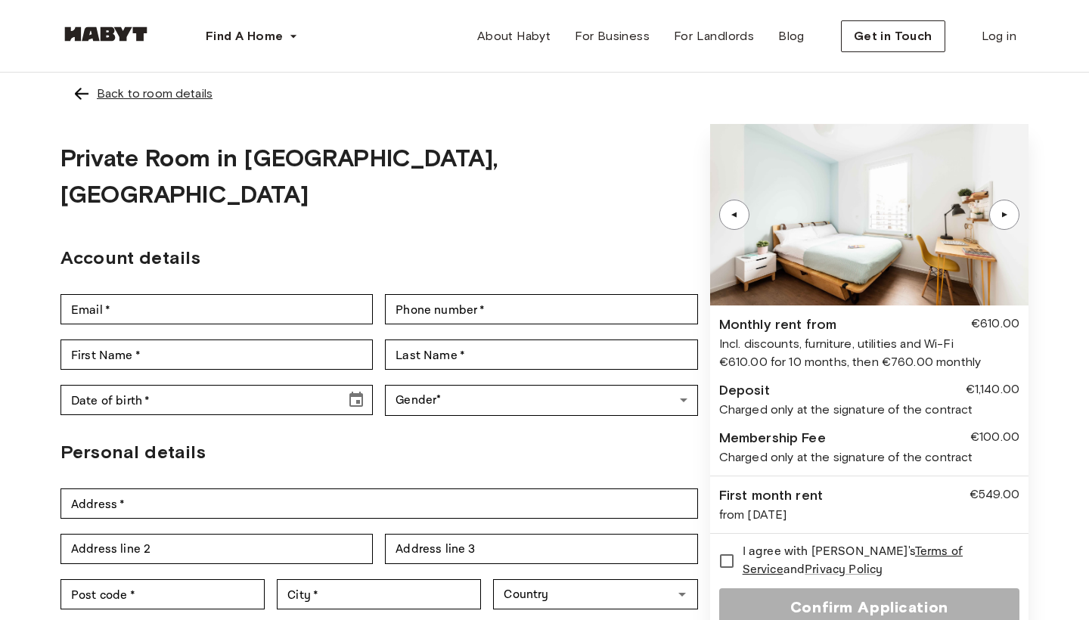
click at [97, 95] on div "Back to room details" at bounding box center [155, 94] width 116 height 18
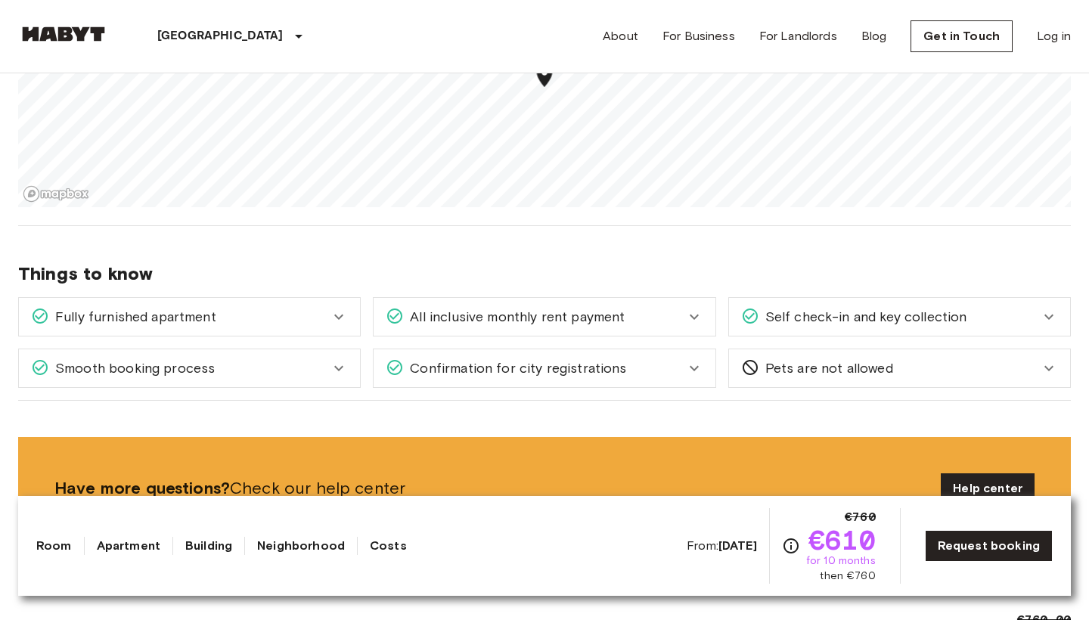
scroll to position [1785, 0]
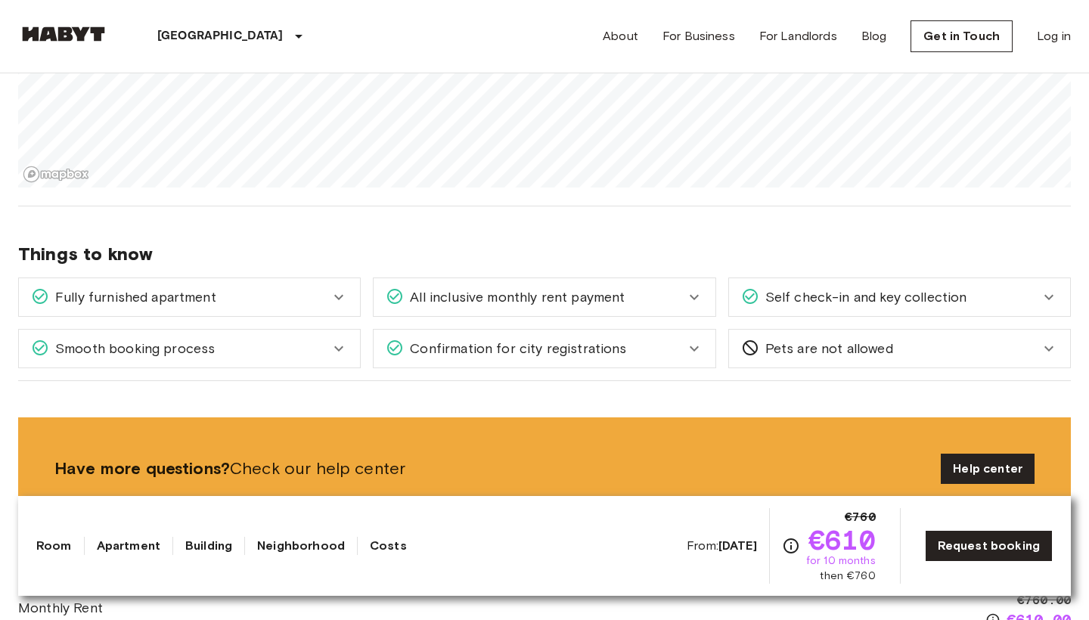
click at [815, 312] on div "Self check-in and key collection" at bounding box center [899, 297] width 341 height 38
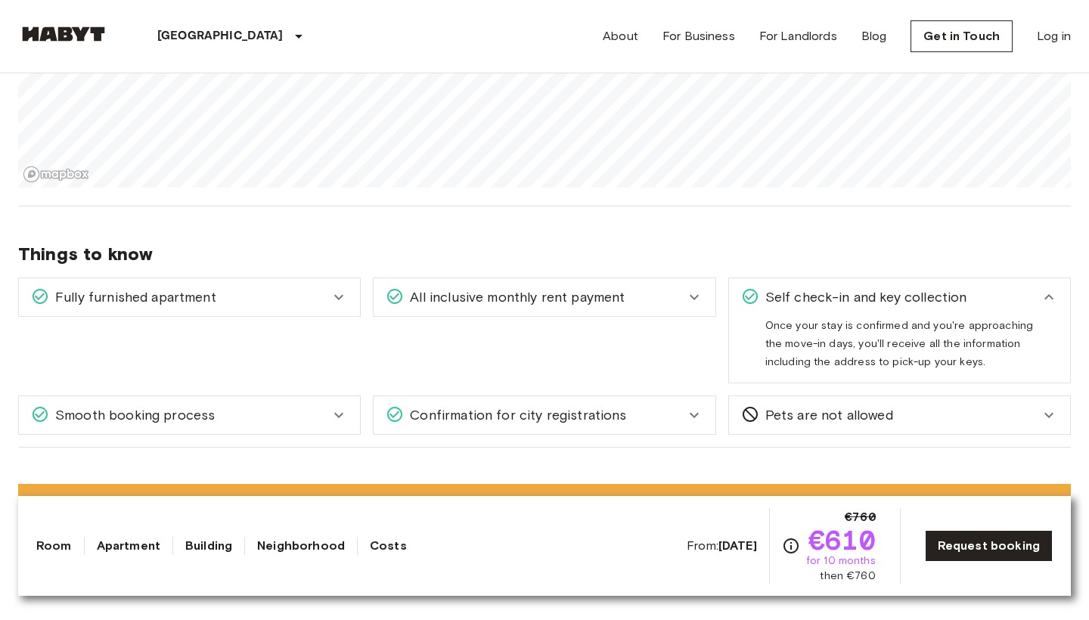
click at [816, 312] on div "Self check-in and key collection" at bounding box center [899, 297] width 341 height 38
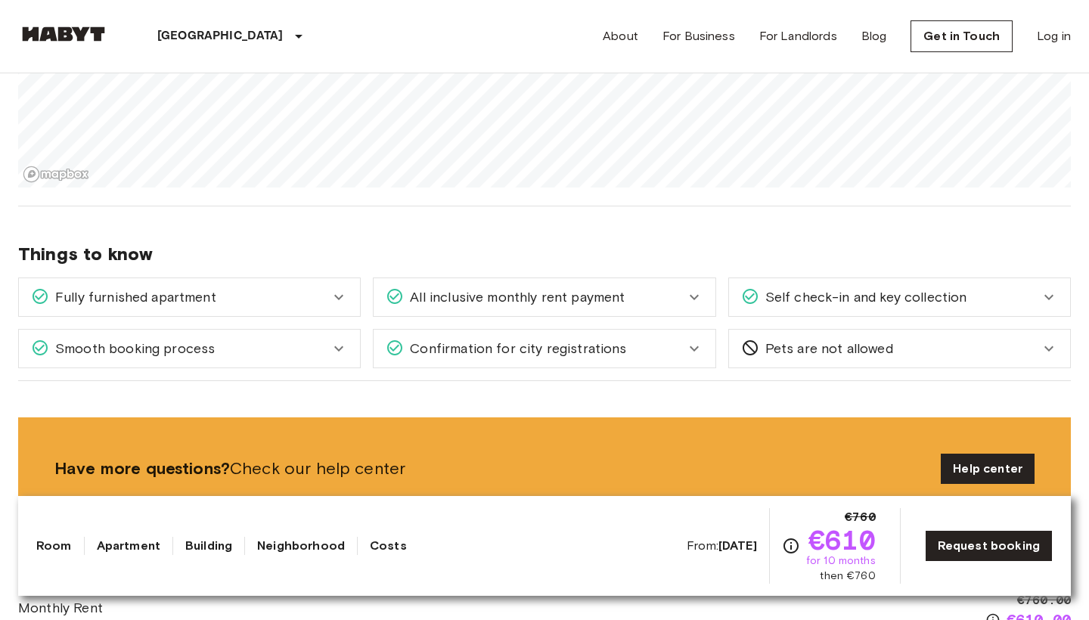
click at [651, 310] on div "All inclusive monthly rent payment" at bounding box center [544, 297] width 341 height 38
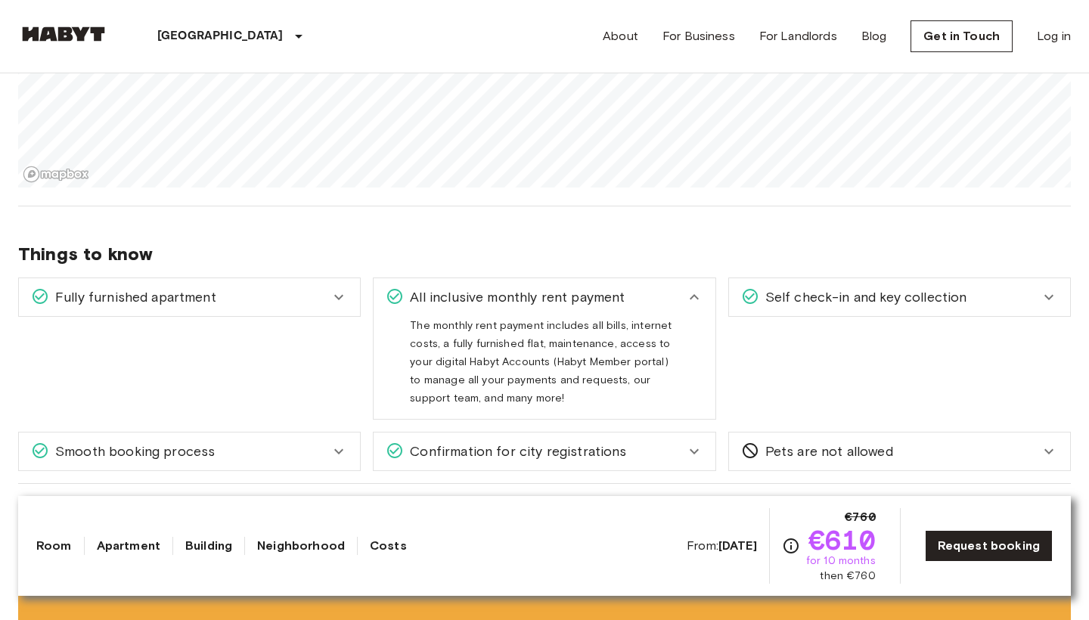
click at [651, 310] on div "All inclusive monthly rent payment" at bounding box center [544, 297] width 341 height 38
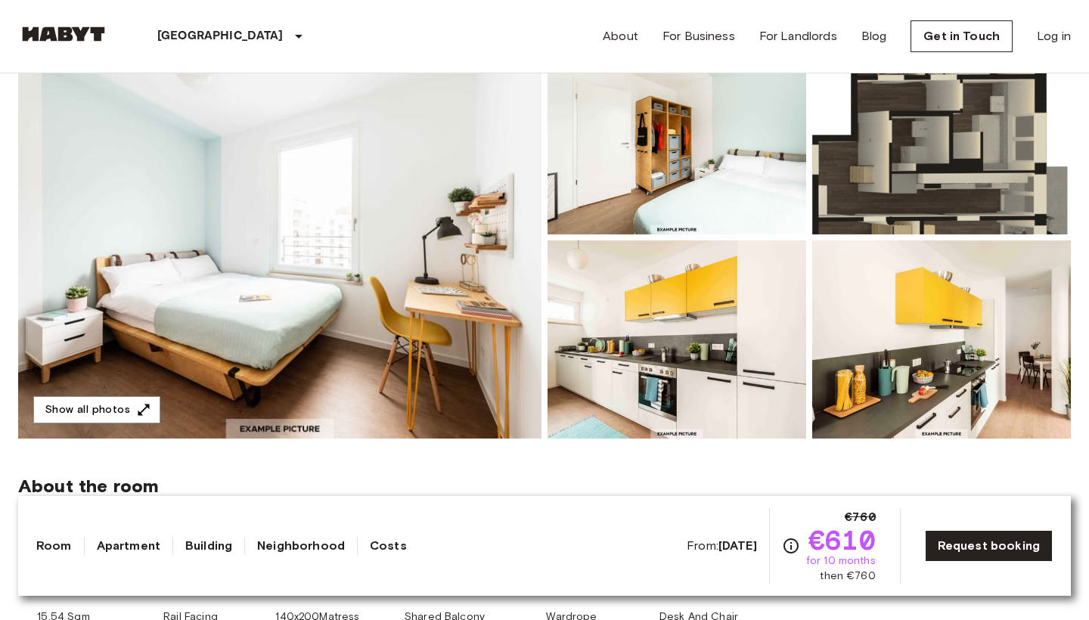
scroll to position [174, 0]
click at [200, 551] on link "Building" at bounding box center [208, 546] width 47 height 18
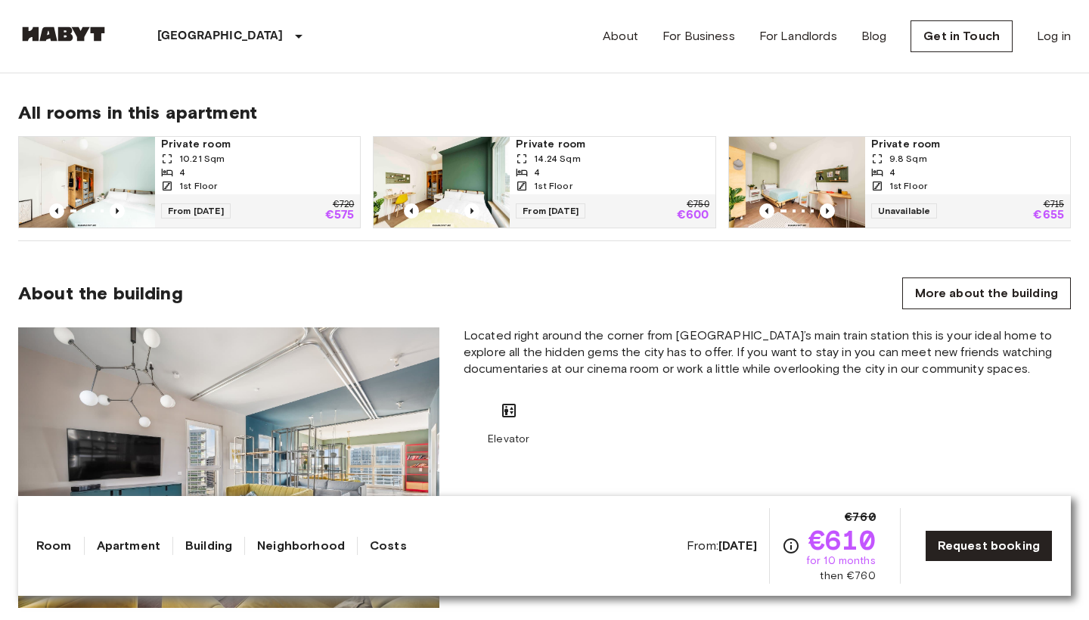
scroll to position [1155, 0]
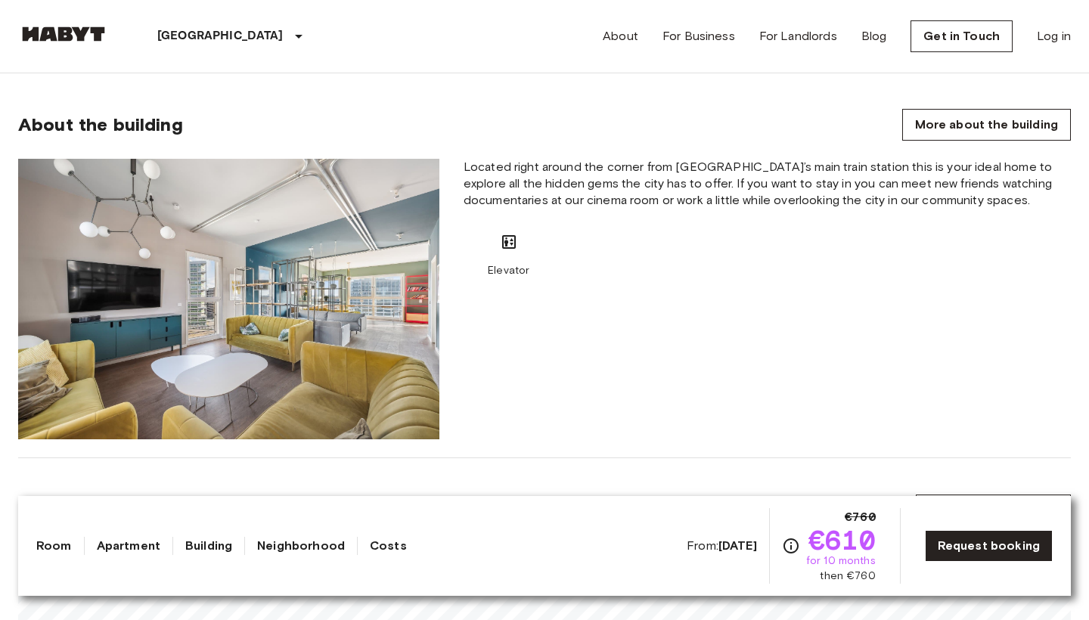
click at [141, 560] on div "Room Apartment Building Neighborhood Costs From: Nov 4 2025 €760 €610 for 10 mo…" at bounding box center [544, 546] width 1016 height 76
click at [141, 549] on link "Apartment" at bounding box center [129, 546] width 64 height 18
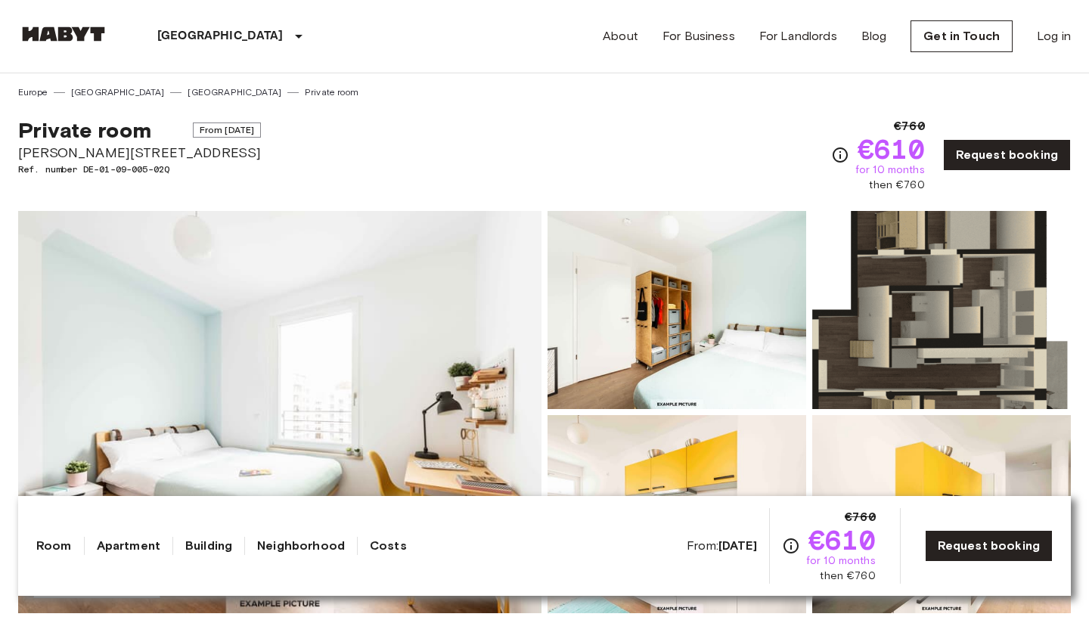
click at [850, 152] on div "€760 €610 for 10 months then €760" at bounding box center [878, 155] width 94 height 76
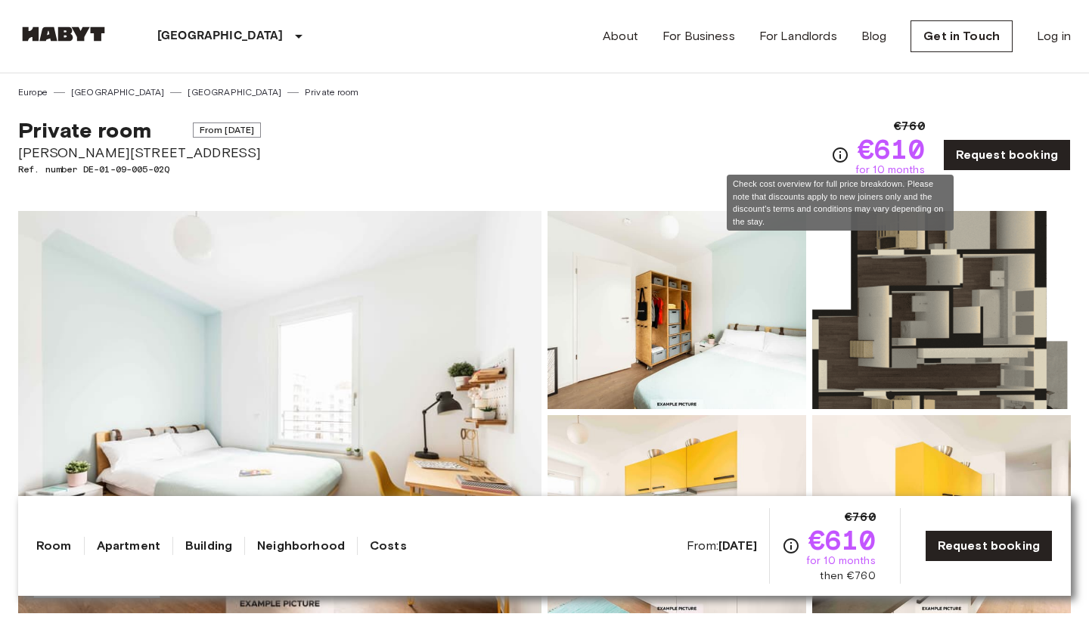
click at [846, 152] on icon "Check cost overview for full price breakdown. Please note that discounts apply …" at bounding box center [840, 154] width 15 height 15
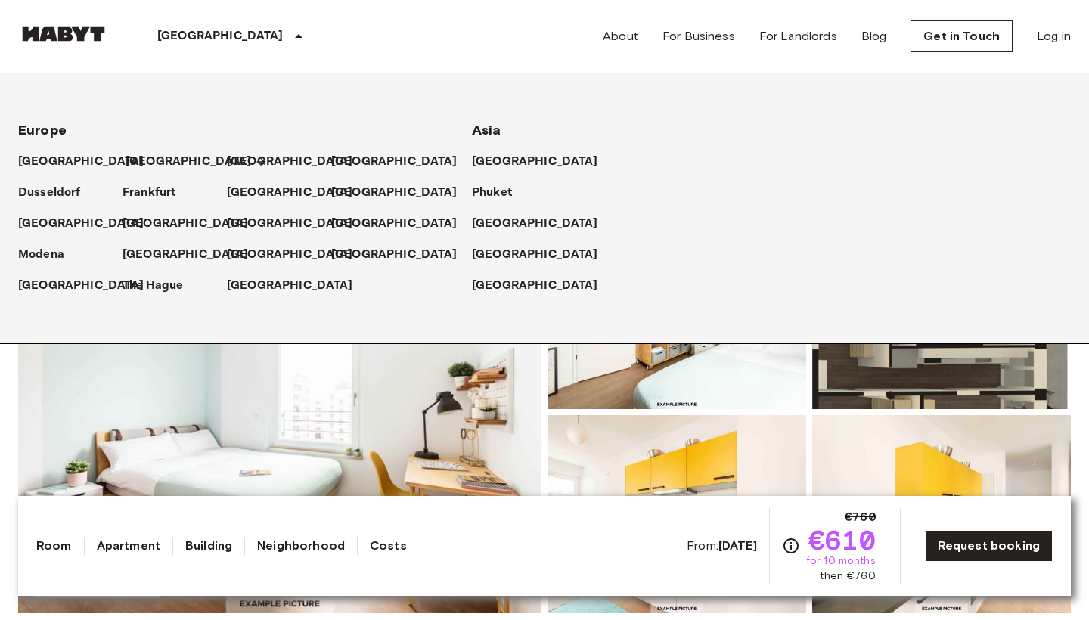
click at [150, 160] on p "[GEOGRAPHIC_DATA]" at bounding box center [189, 162] width 126 height 18
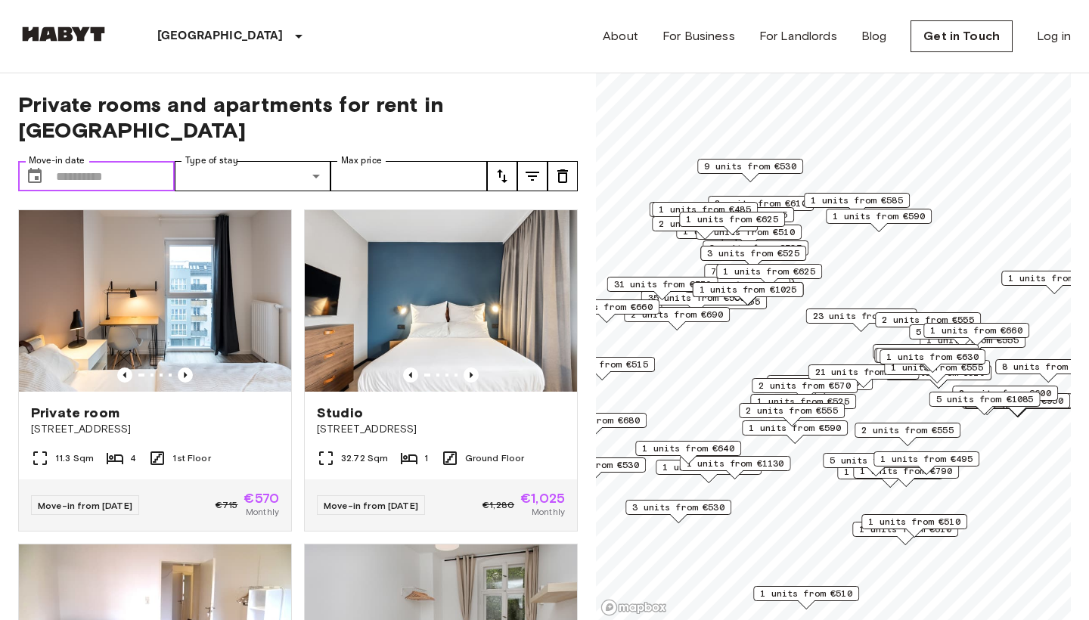
click at [134, 161] on input "Move-in date" at bounding box center [115, 176] width 119 height 30
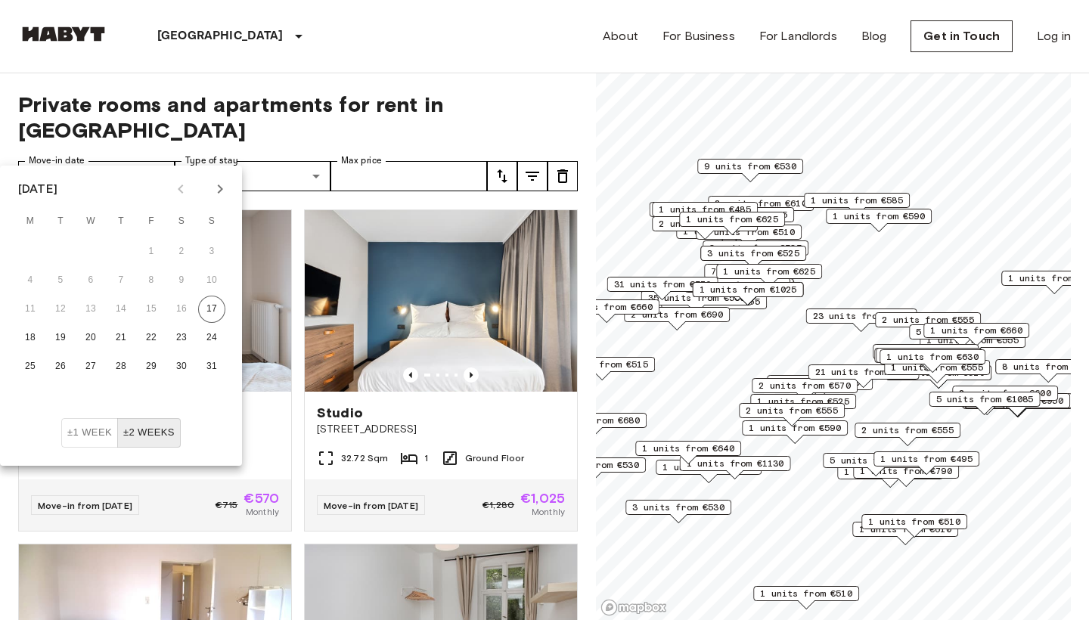
click at [209, 186] on button "Next month" at bounding box center [220, 189] width 26 height 26
click at [237, 171] on div "September 2025 M T W T F S S 1 2 3 4 5 6 7 8 9 10 11 12 13 14 15 16 17 18 19 20…" at bounding box center [121, 292] width 242 height 253
click at [220, 184] on icon "Next month" at bounding box center [220, 189] width 18 height 18
click at [33, 281] on button "3" at bounding box center [30, 280] width 27 height 27
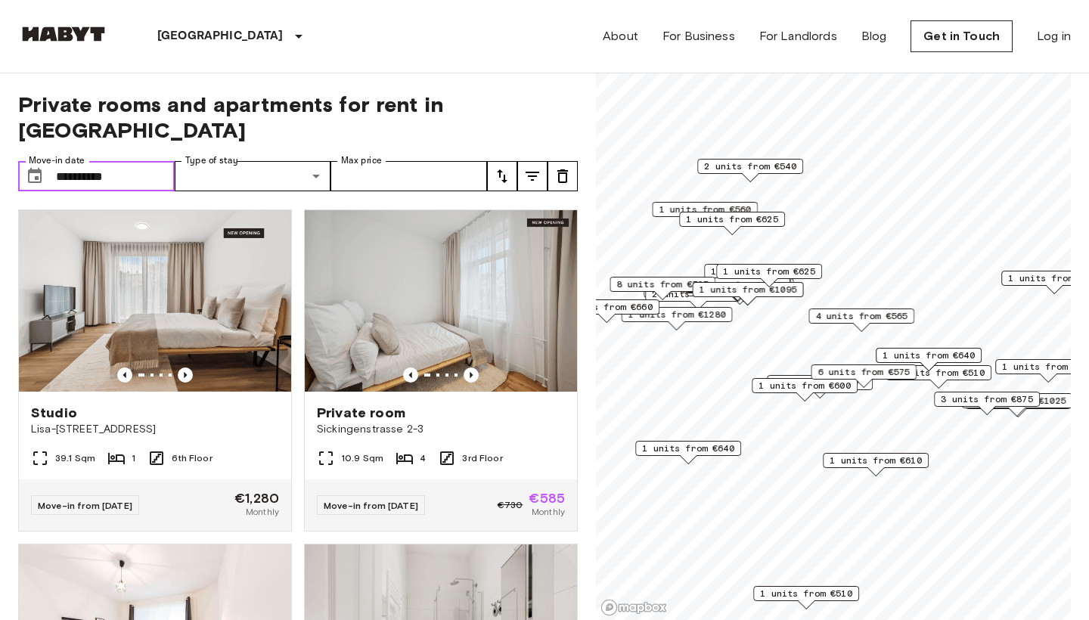
type input "**********"
click at [170, 161] on input "**********" at bounding box center [115, 176] width 119 height 30
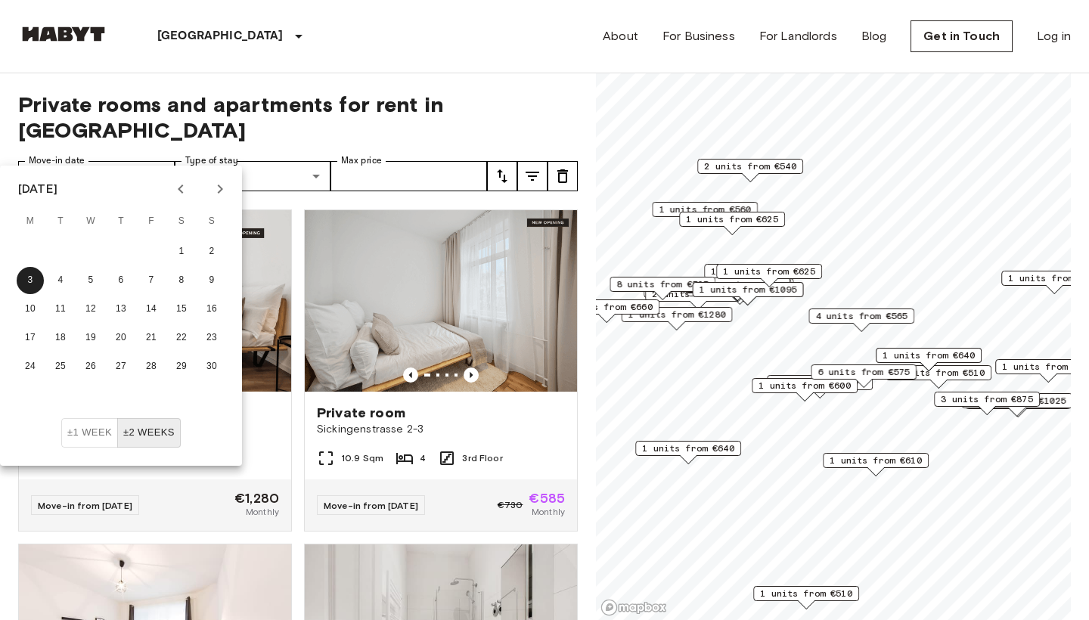
click at [315, 100] on span "Private rooms and apartments for rent in Berlin" at bounding box center [298, 116] width 560 height 51
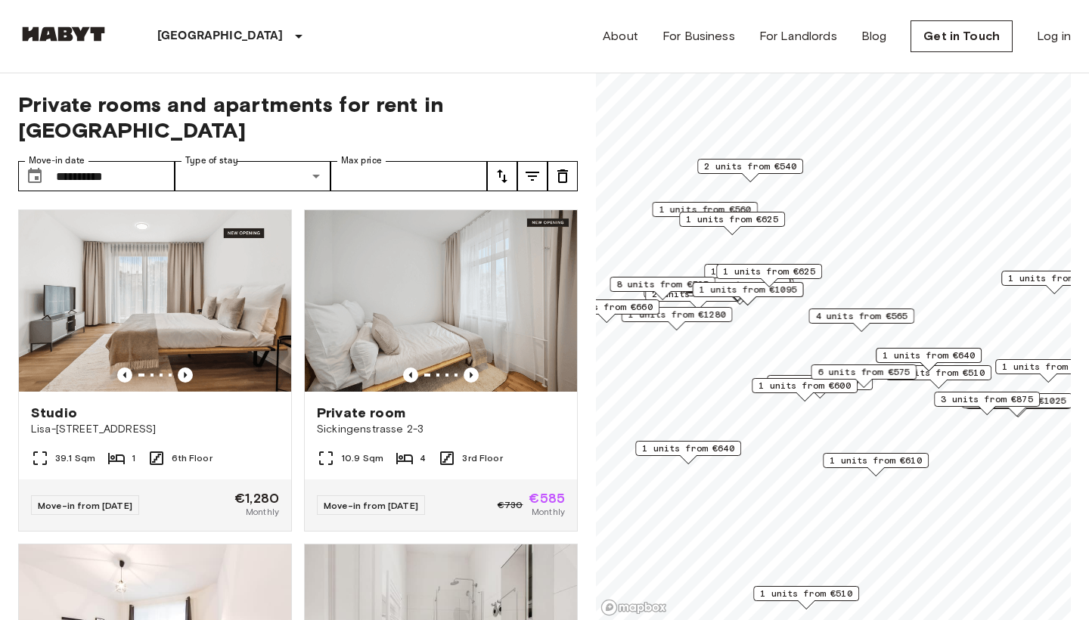
click at [298, 126] on div "**********" at bounding box center [298, 346] width 560 height 547
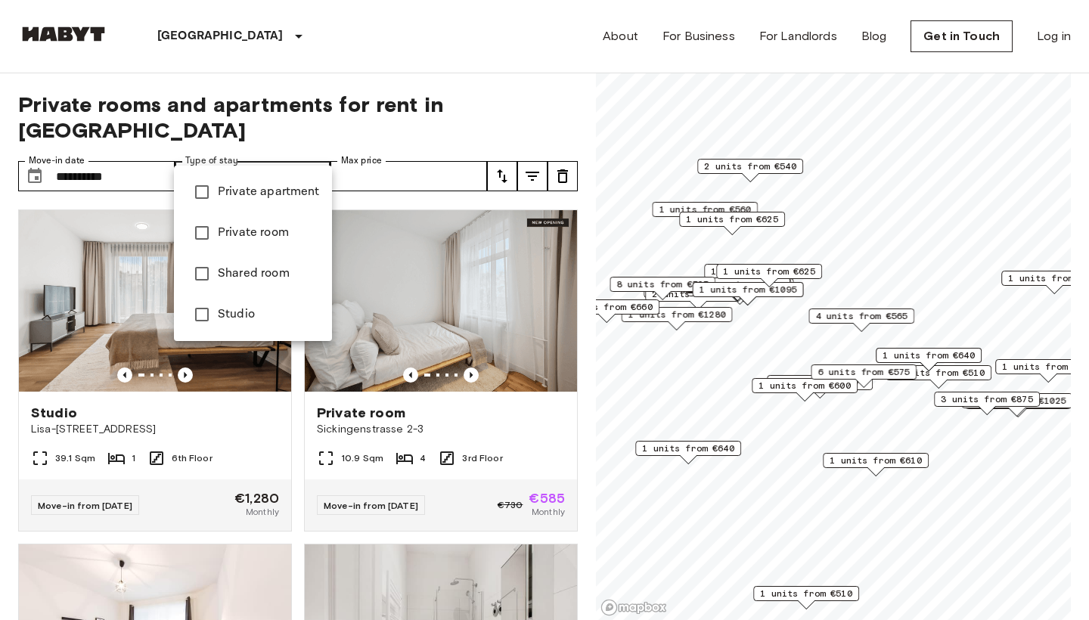
click at [293, 198] on span "Private apartment" at bounding box center [269, 192] width 102 height 18
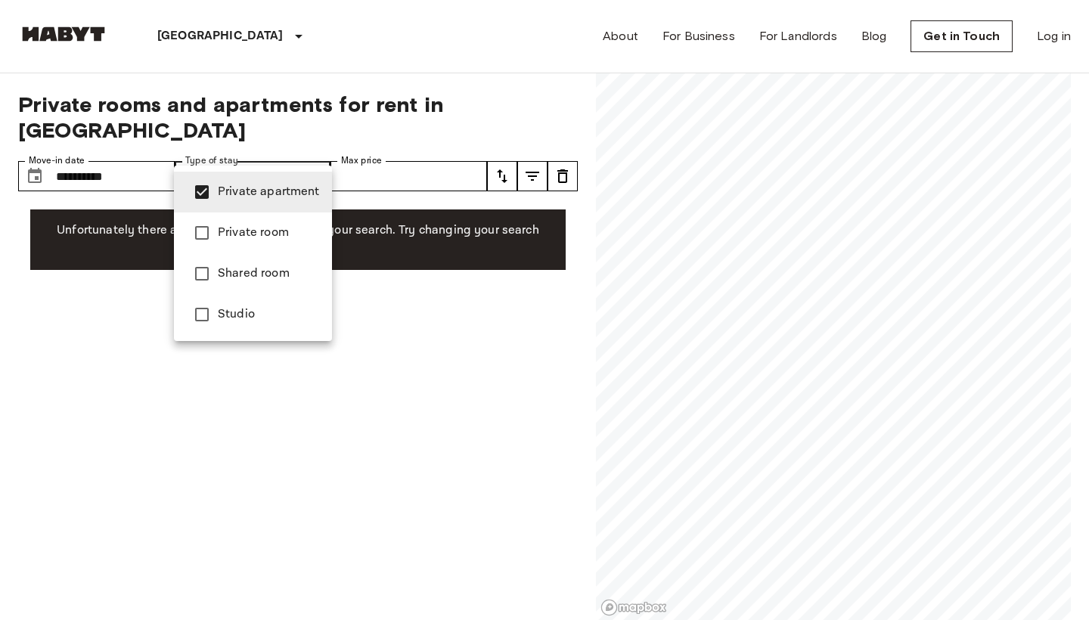
click at [293, 228] on span "Private room" at bounding box center [269, 233] width 102 height 18
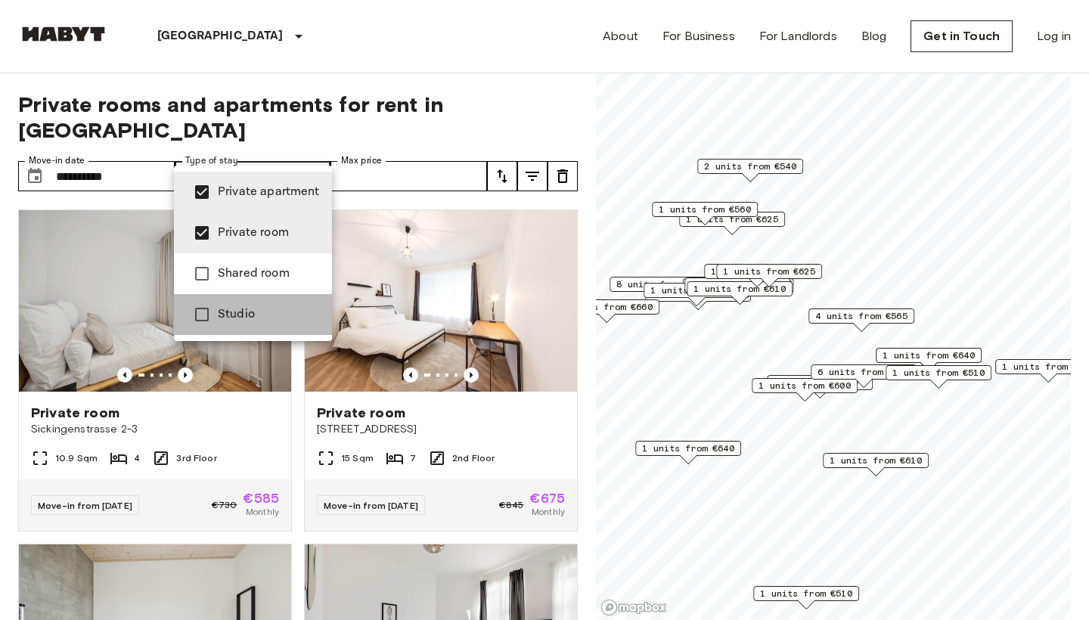
click at [285, 298] on li "Studio" at bounding box center [253, 314] width 158 height 41
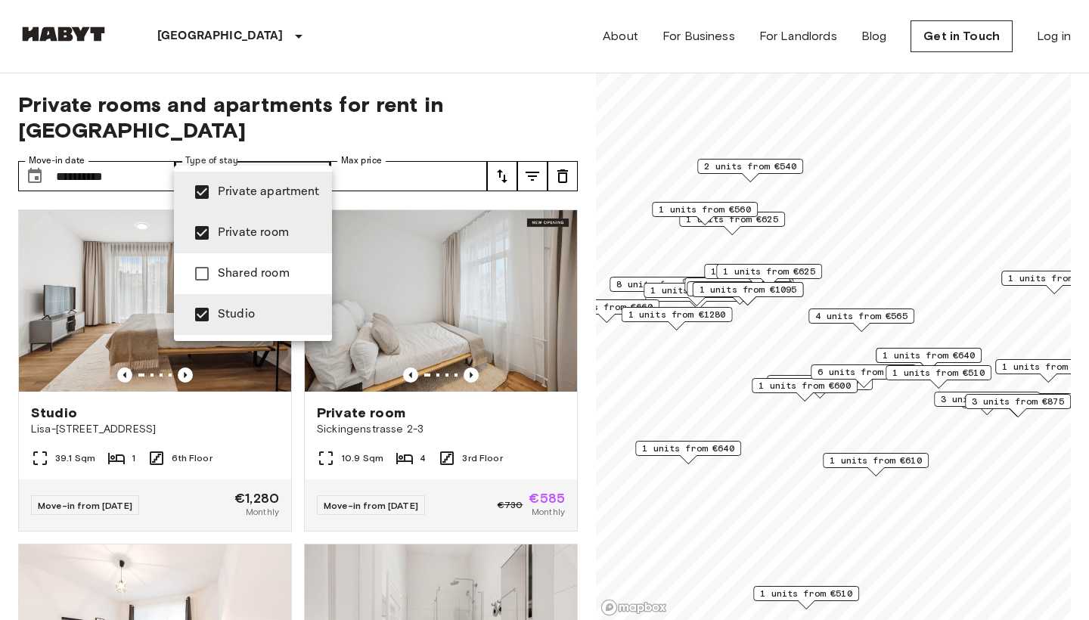
click at [290, 257] on li "Shared room" at bounding box center [253, 273] width 158 height 41
type input "**********"
click at [366, 151] on div at bounding box center [544, 310] width 1089 height 620
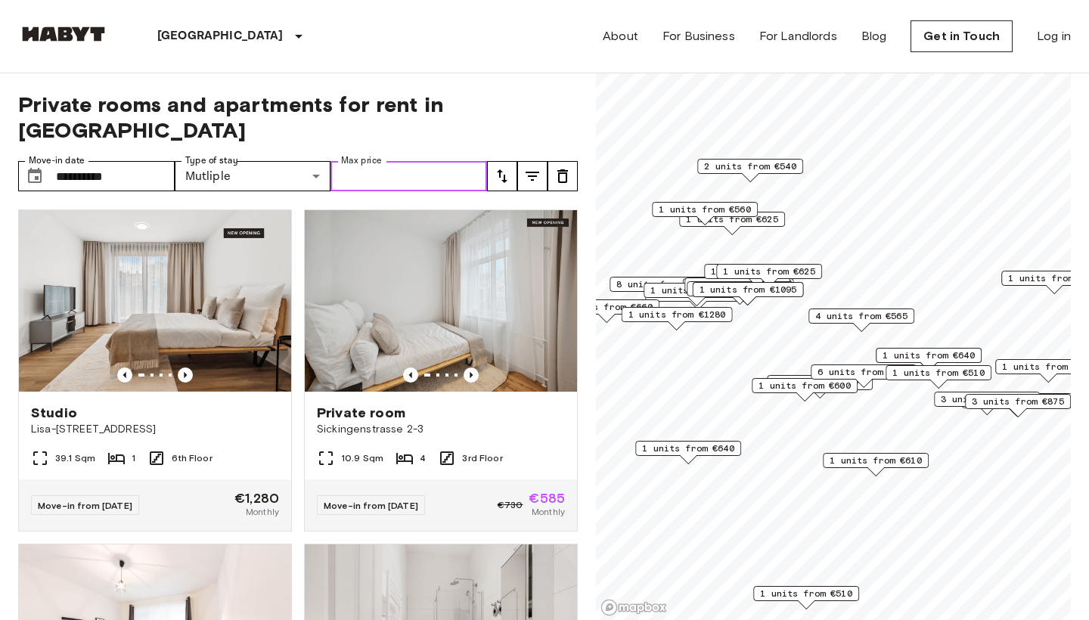
click at [413, 161] on input "Max price" at bounding box center [408, 176] width 157 height 30
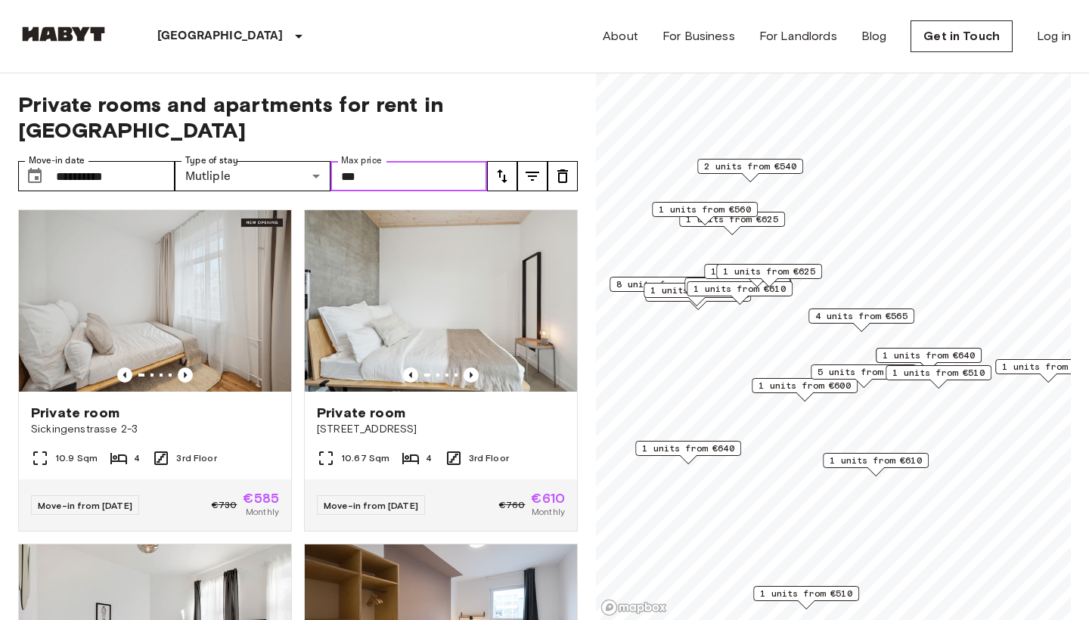
type input "***"
click at [529, 167] on icon "tune" at bounding box center [532, 176] width 18 height 18
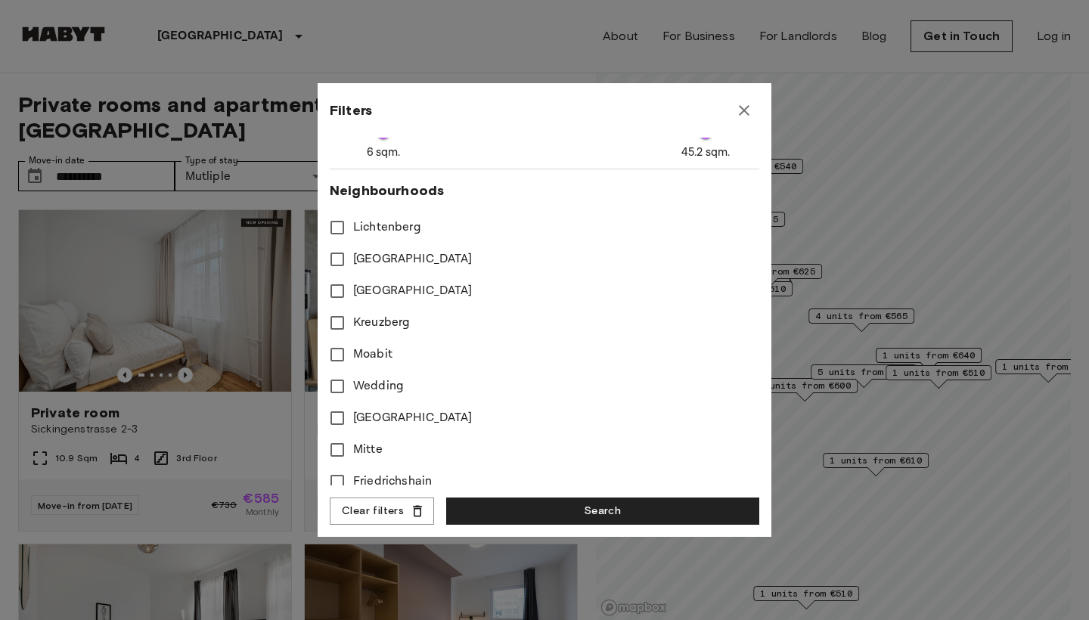
scroll to position [392, 0]
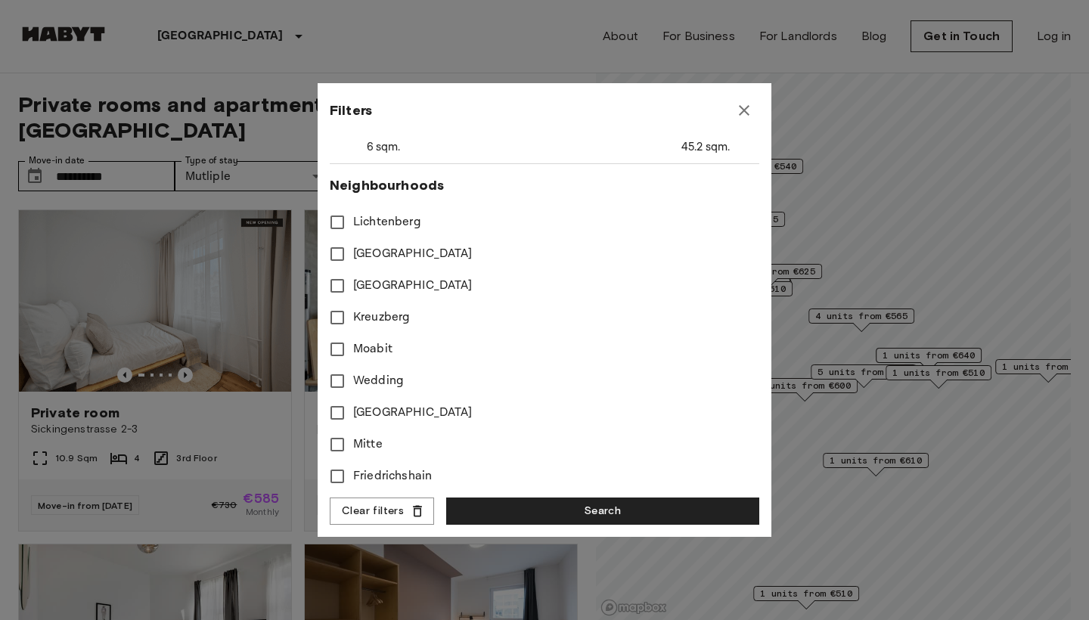
click at [408, 315] on span "Kreuzberg" at bounding box center [381, 318] width 57 height 18
type input "***"
type input "**"
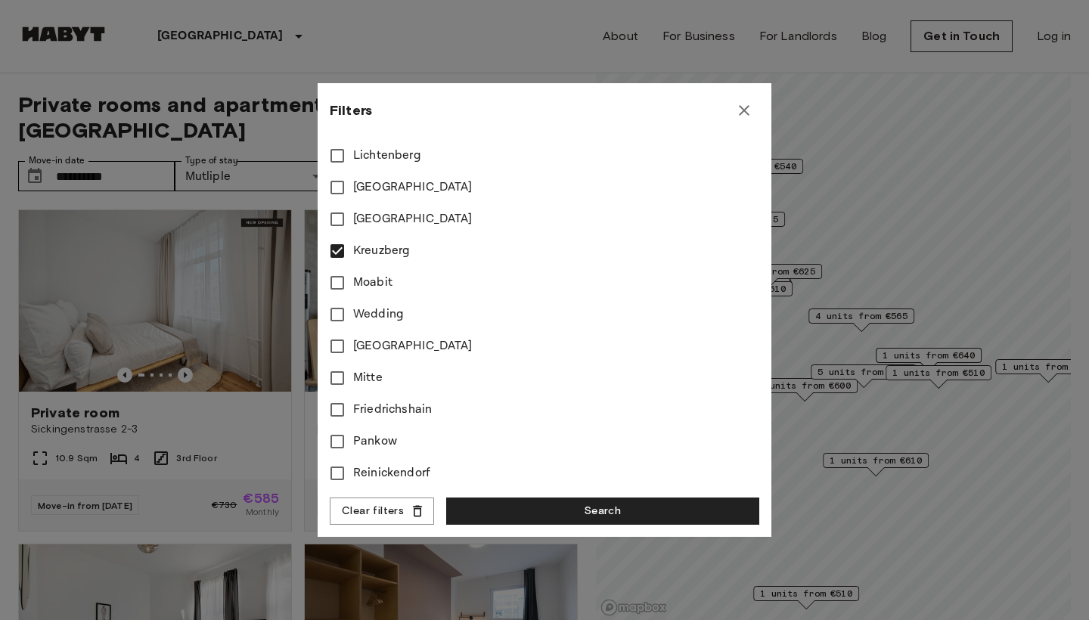
scroll to position [462, 0]
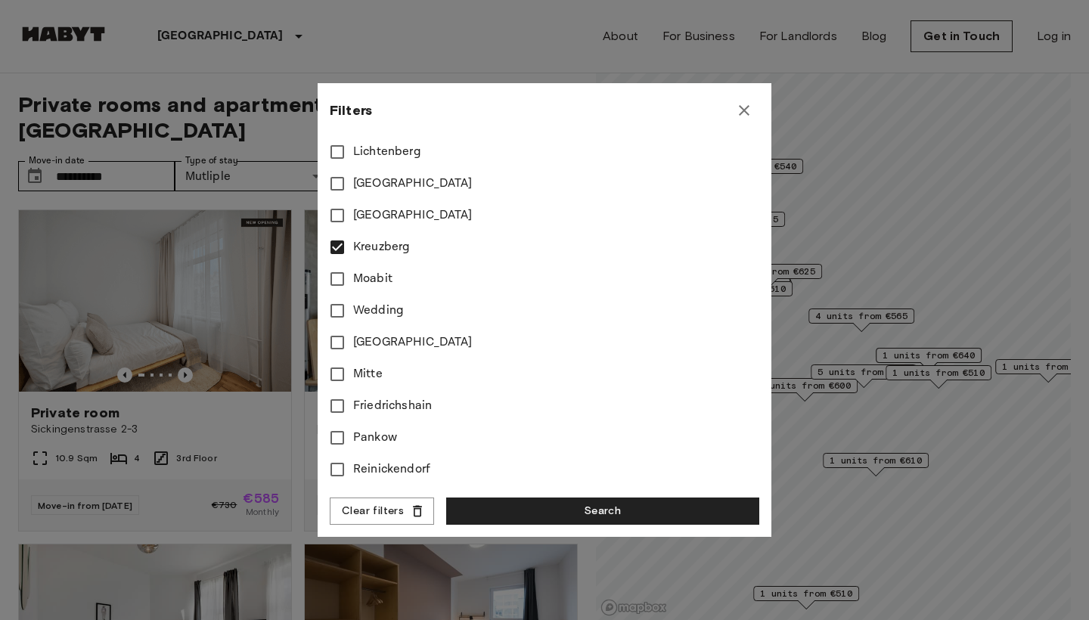
click at [382, 268] on label "Moabit" at bounding box center [534, 279] width 426 height 32
type input "***"
type input "**"
click at [382, 309] on span "Wedding" at bounding box center [378, 311] width 51 height 18
type input "***"
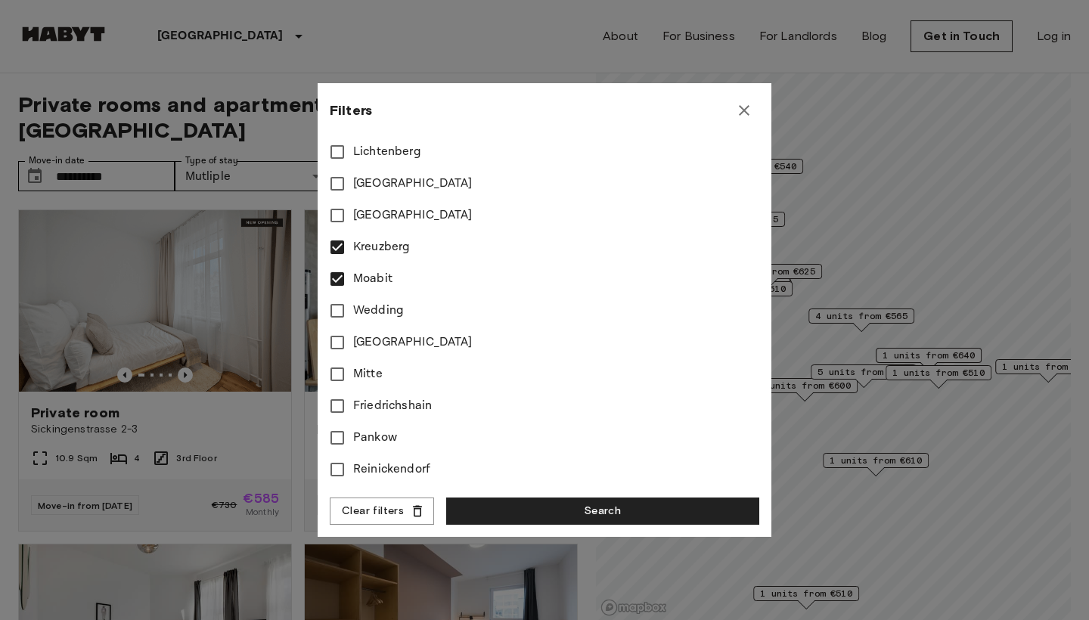
type input "**"
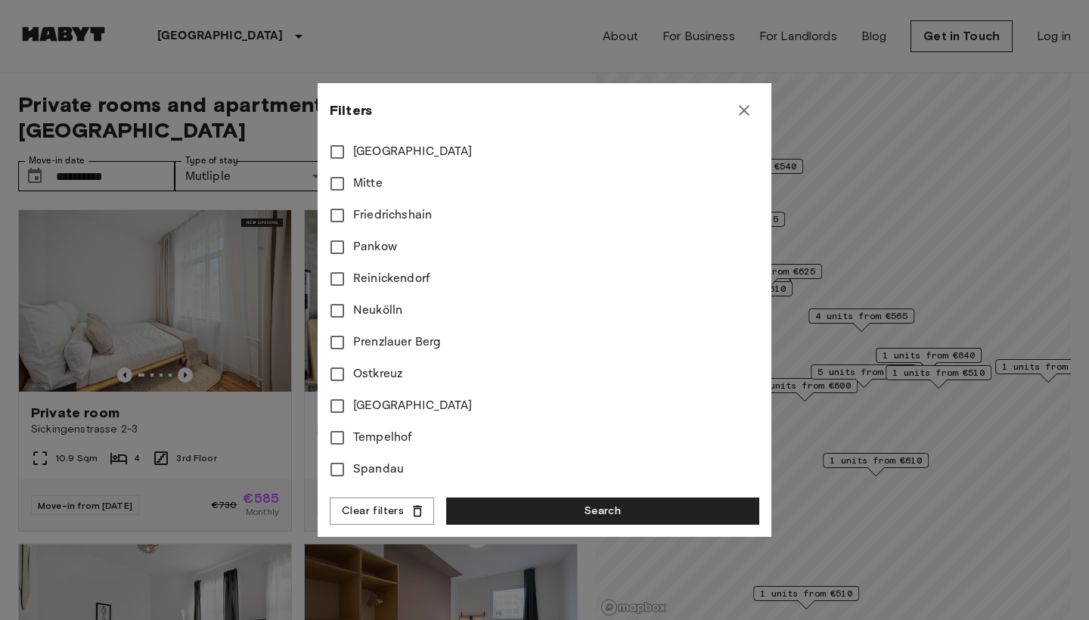
scroll to position [653, 0]
type input "***"
type input "**"
click at [375, 306] on span "Neukölln" at bounding box center [377, 311] width 49 height 18
type input "***"
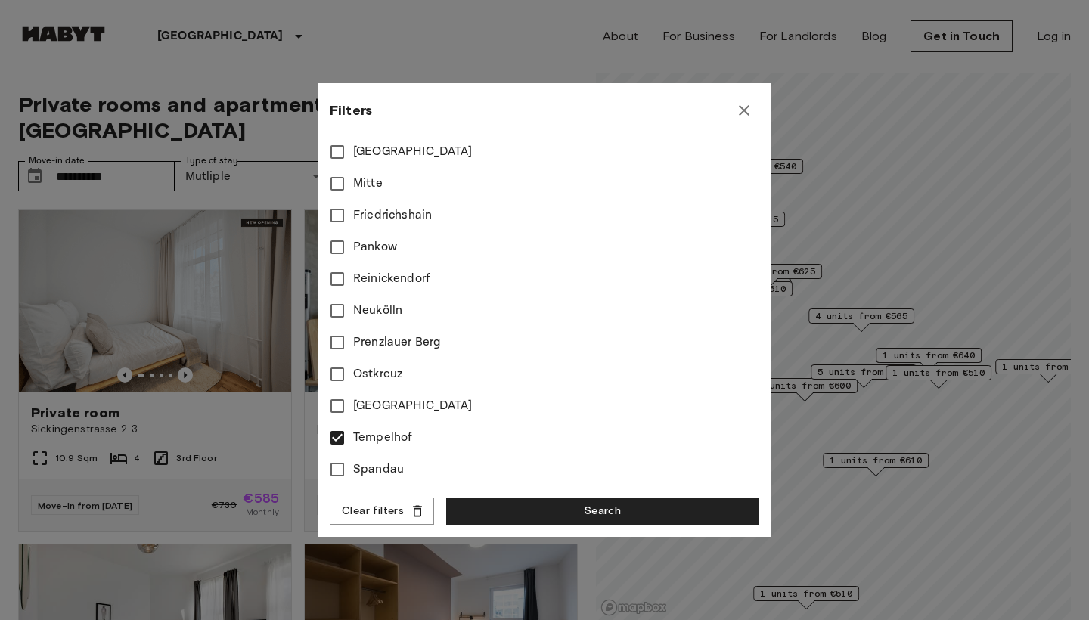
type input "**"
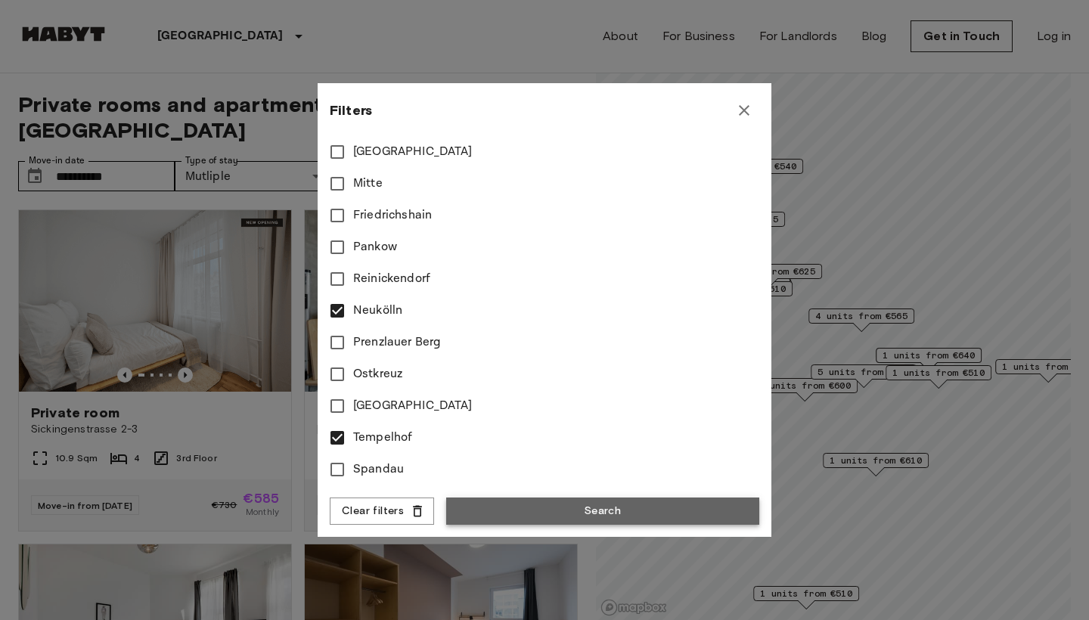
click at [526, 498] on button "Search" at bounding box center [602, 512] width 313 height 28
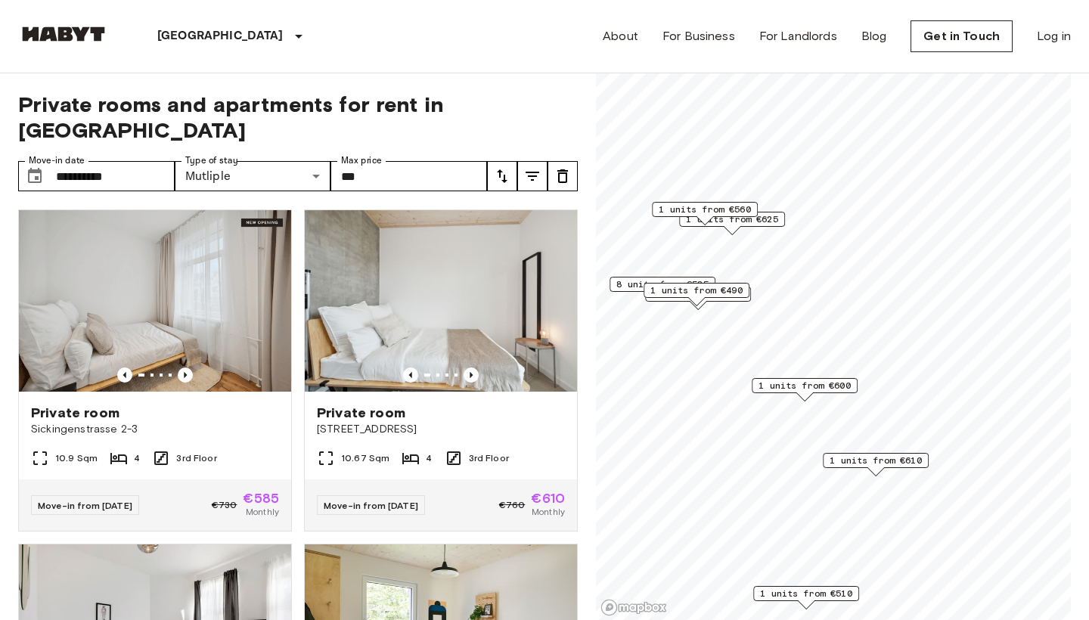
click at [528, 172] on icon "tune" at bounding box center [533, 176] width 14 height 9
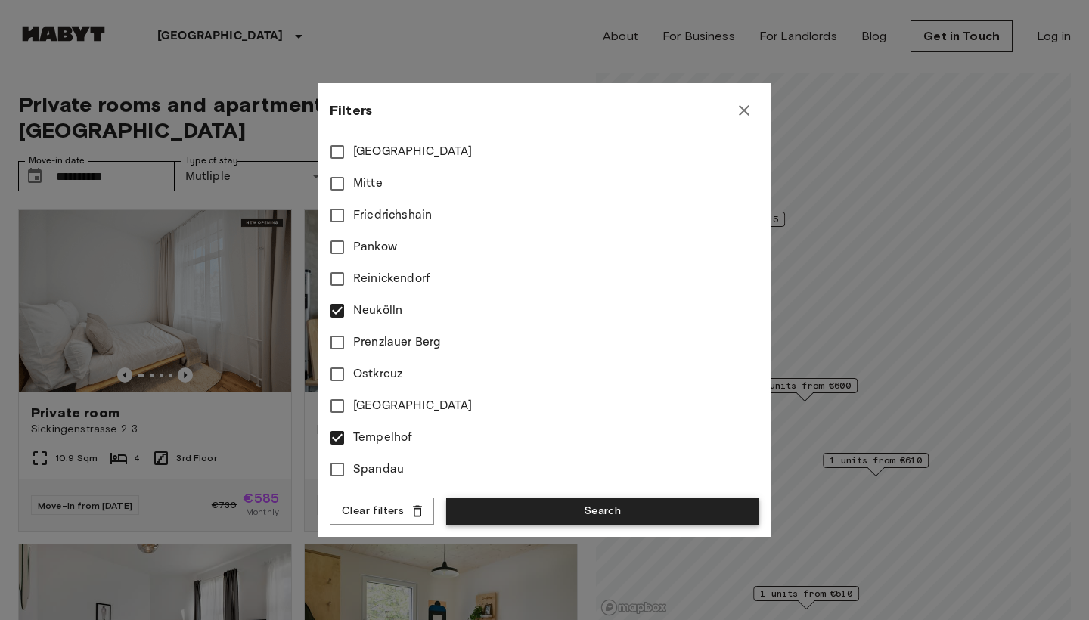
scroll to position [653, 0]
click at [530, 497] on div "**********" at bounding box center [545, 310] width 454 height 454
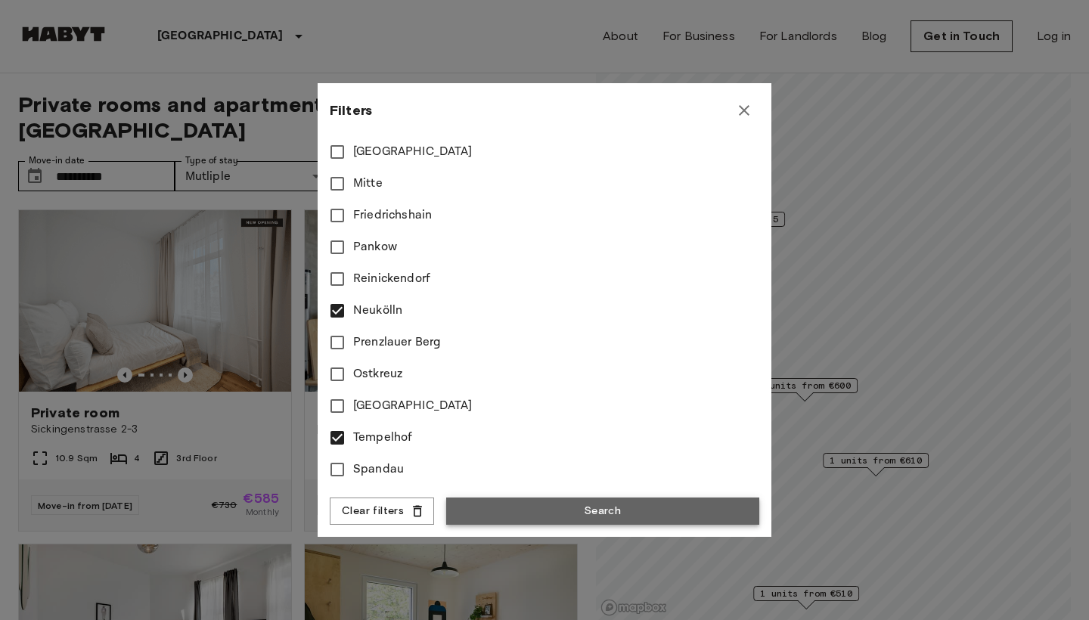
click at [530, 509] on button "Search" at bounding box center [602, 512] width 313 height 28
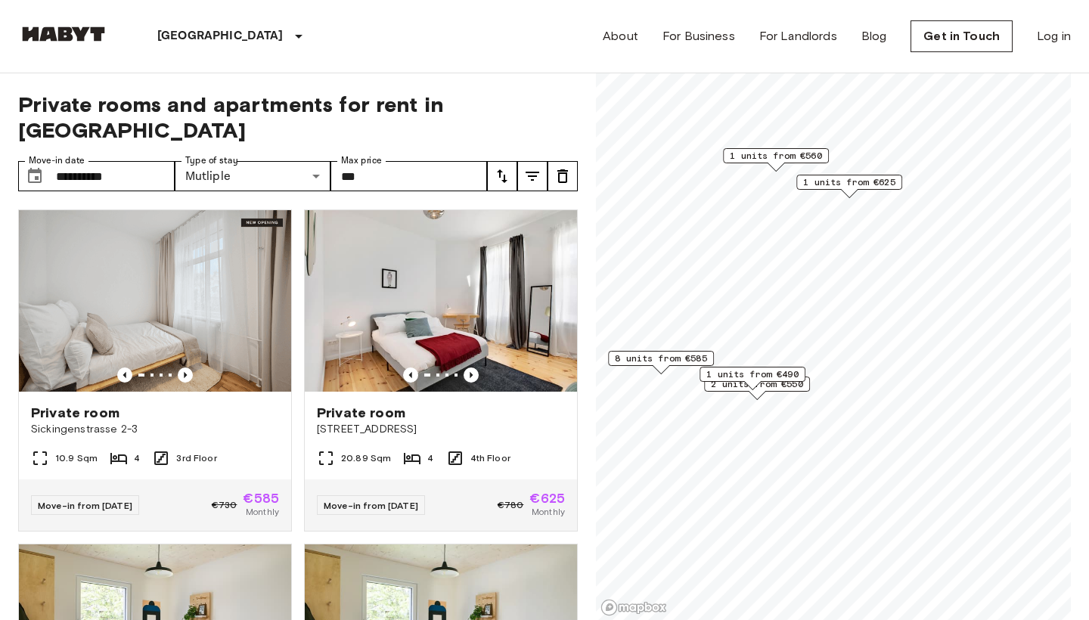
click at [833, 185] on span "1 units from €625" at bounding box center [849, 182] width 92 height 14
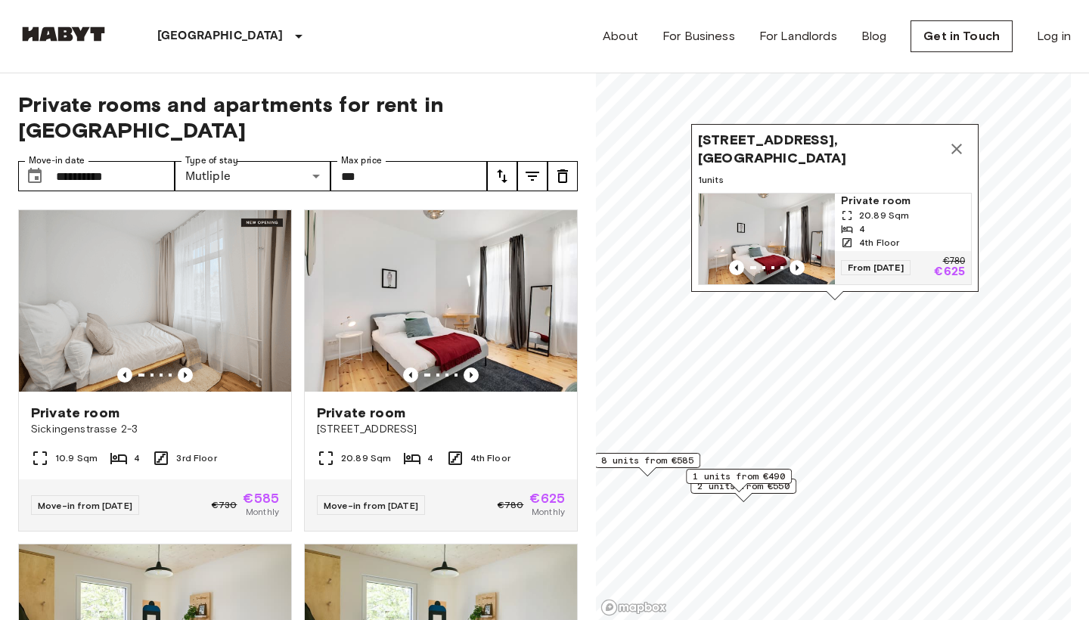
click at [957, 150] on icon "Map marker" at bounding box center [956, 149] width 11 height 11
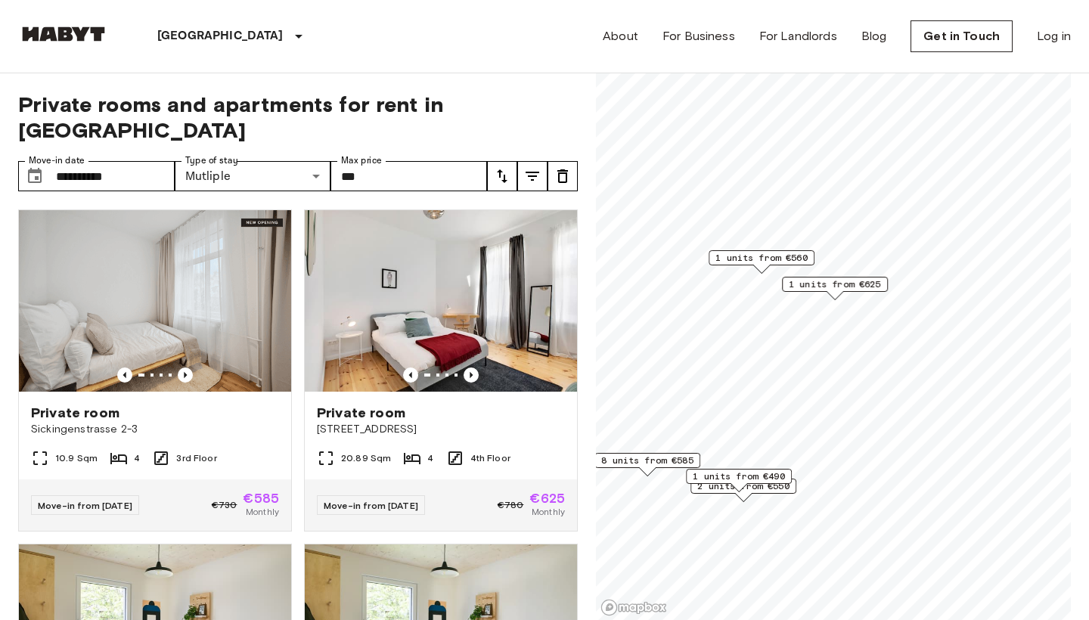
click at [783, 258] on span "1 units from €560" at bounding box center [761, 258] width 92 height 14
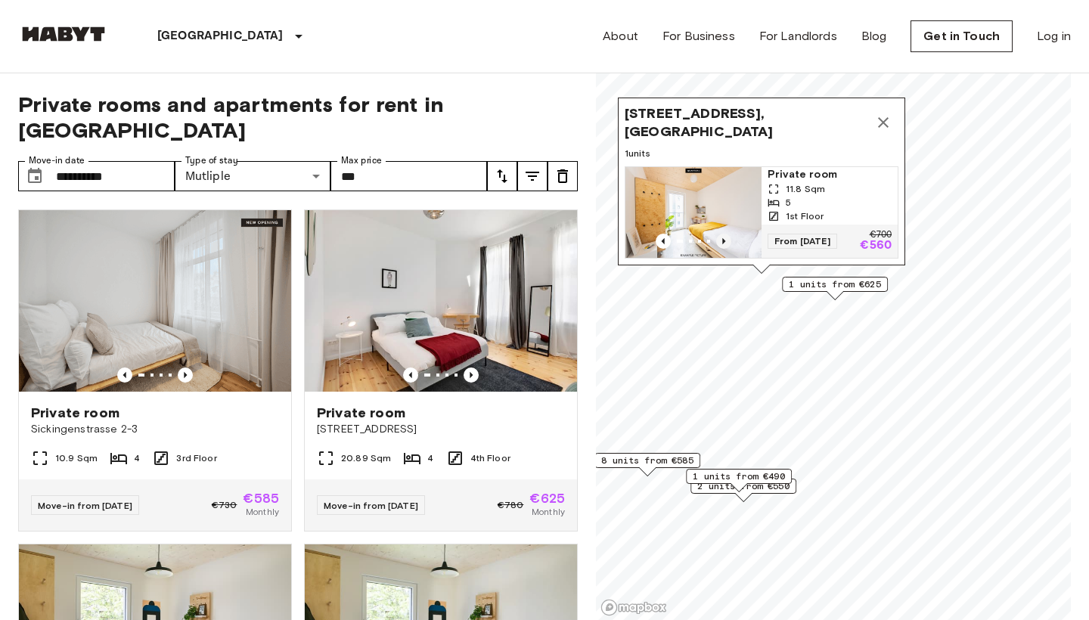
click at [721, 243] on icon "Previous image" at bounding box center [723, 241] width 15 height 15
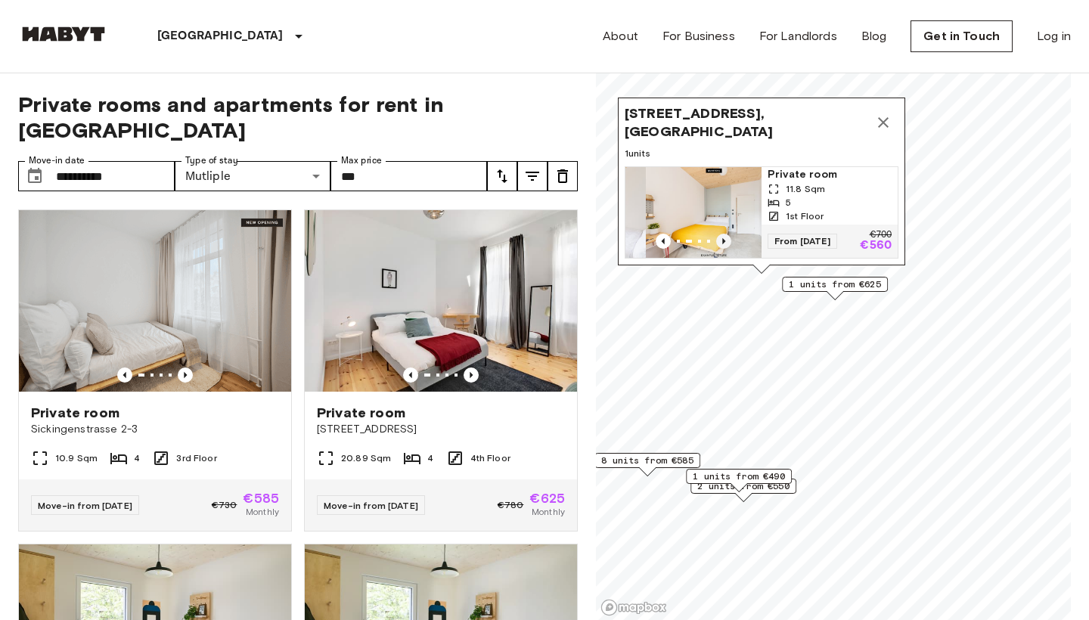
click at [723, 242] on icon "Previous image" at bounding box center [723, 241] width 3 height 6
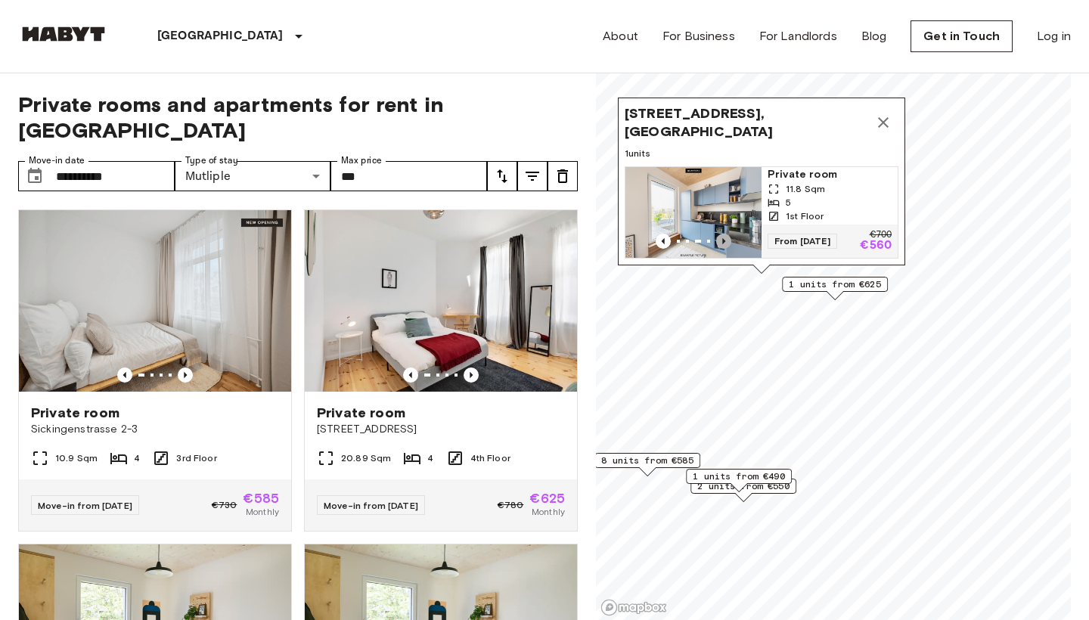
click at [730, 241] on icon "Previous image" at bounding box center [723, 241] width 15 height 15
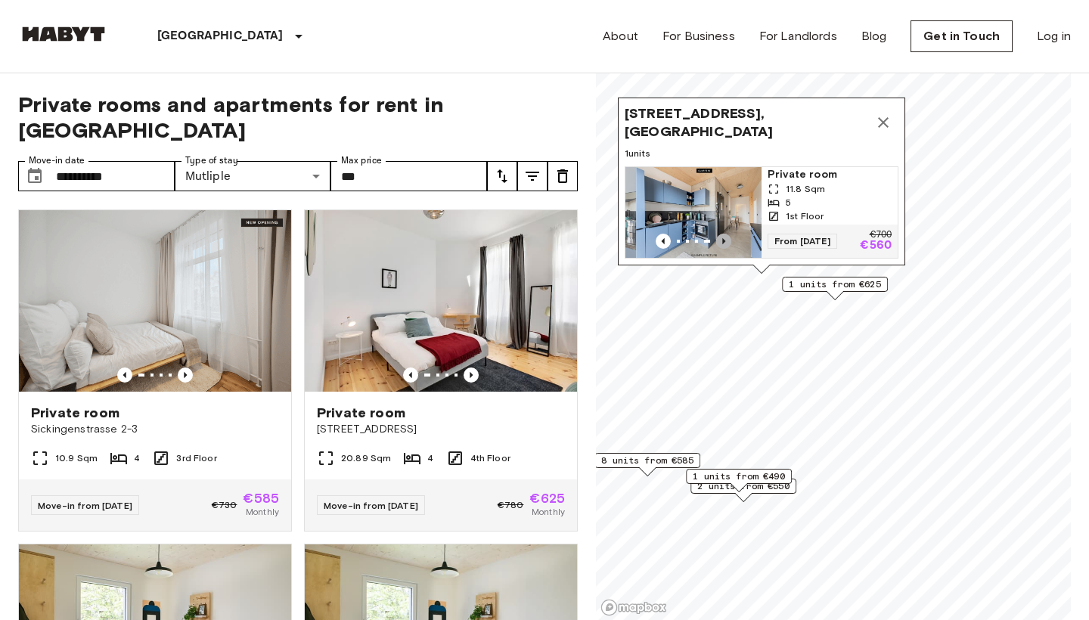
click at [730, 241] on icon "Previous image" at bounding box center [723, 241] width 15 height 15
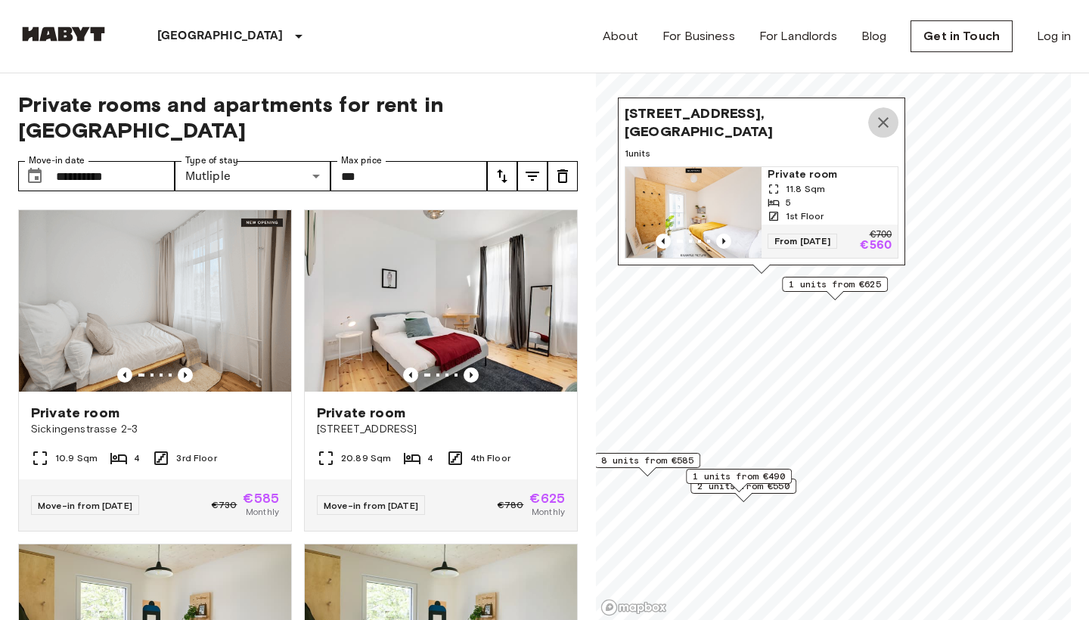
click at [876, 123] on icon "Map marker" at bounding box center [883, 122] width 18 height 18
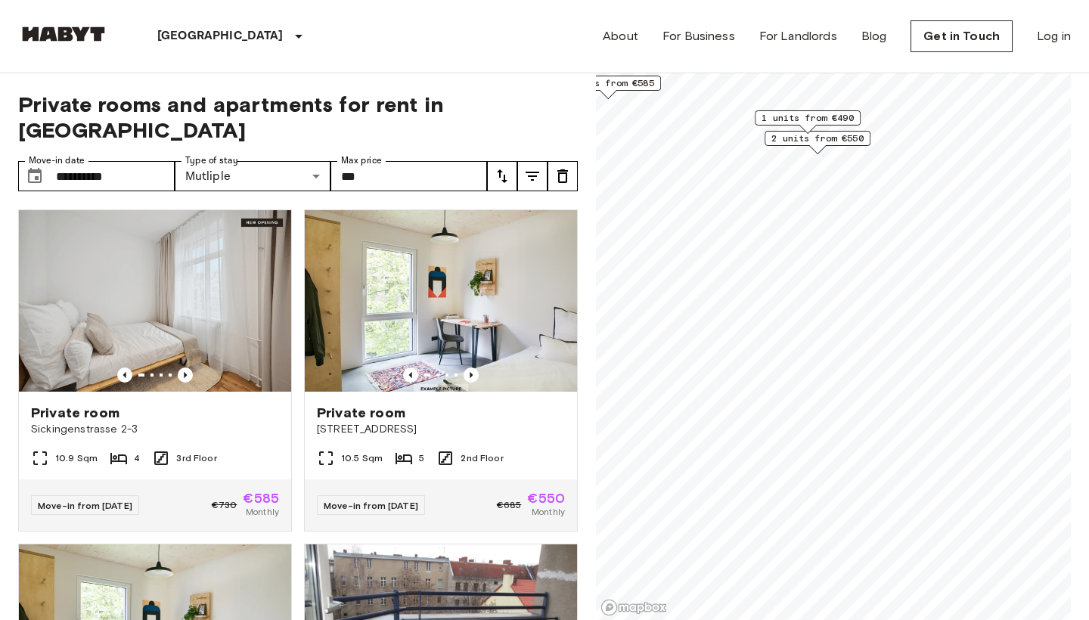
click at [800, 138] on span "2 units from €550" at bounding box center [817, 139] width 92 height 14
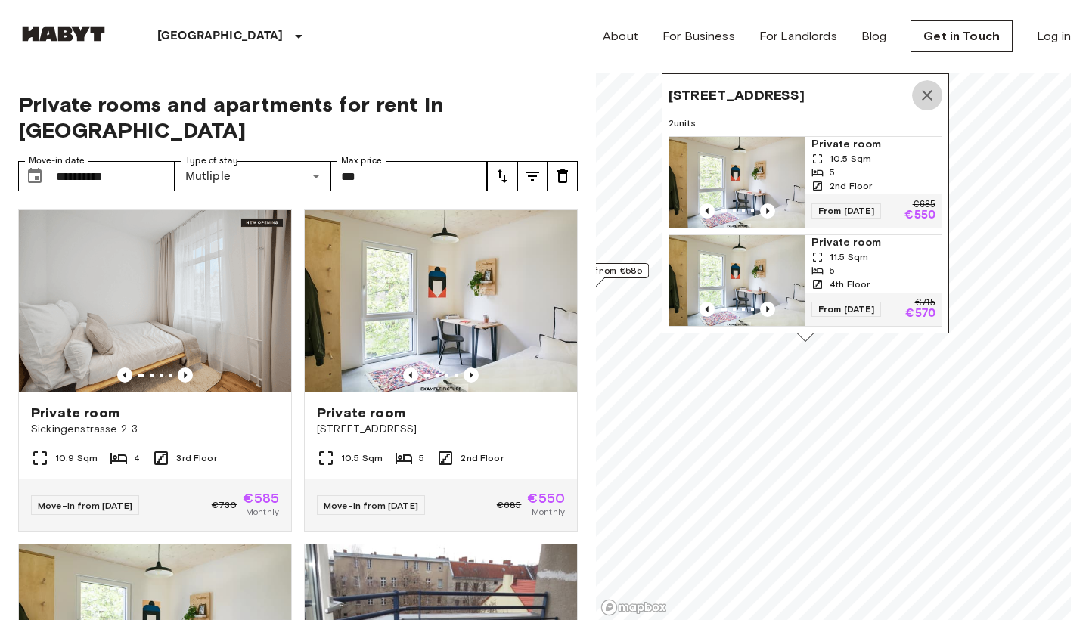
click at [920, 95] on icon "Map marker" at bounding box center [927, 95] width 18 height 18
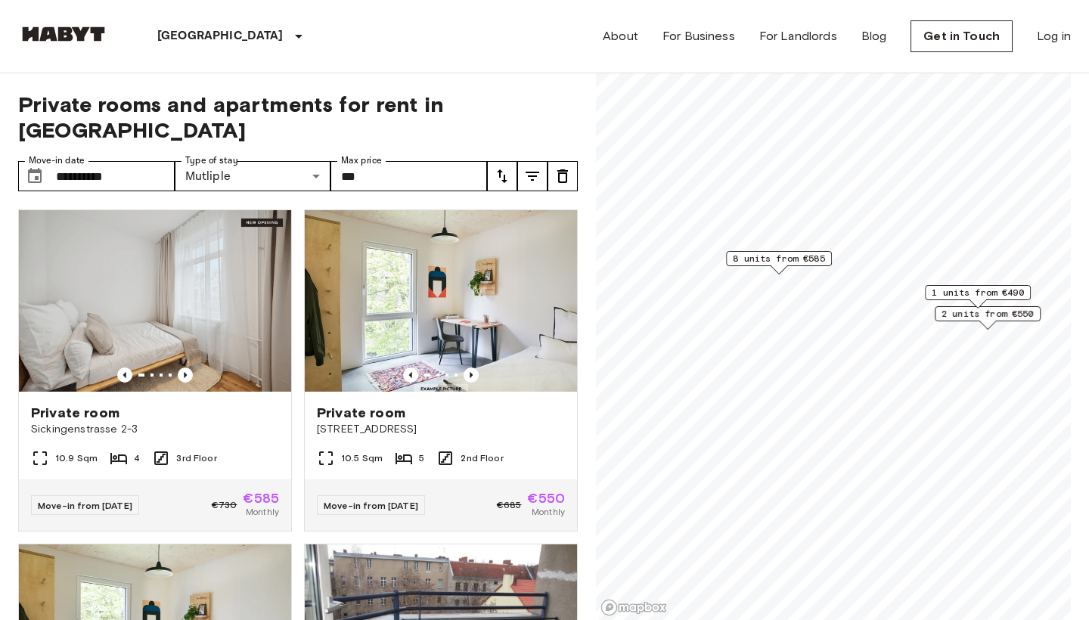
click at [796, 272] on div "8 units from €585" at bounding box center [779, 262] width 106 height 23
click at [797, 255] on span "8 units from €585" at bounding box center [779, 259] width 92 height 14
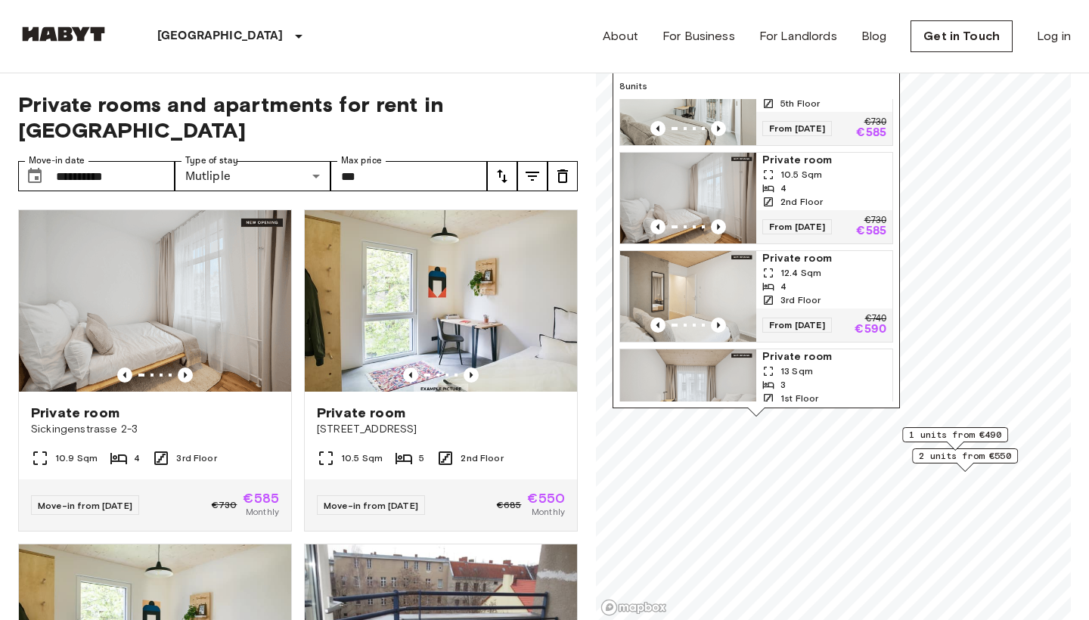
scroll to position [148, 0]
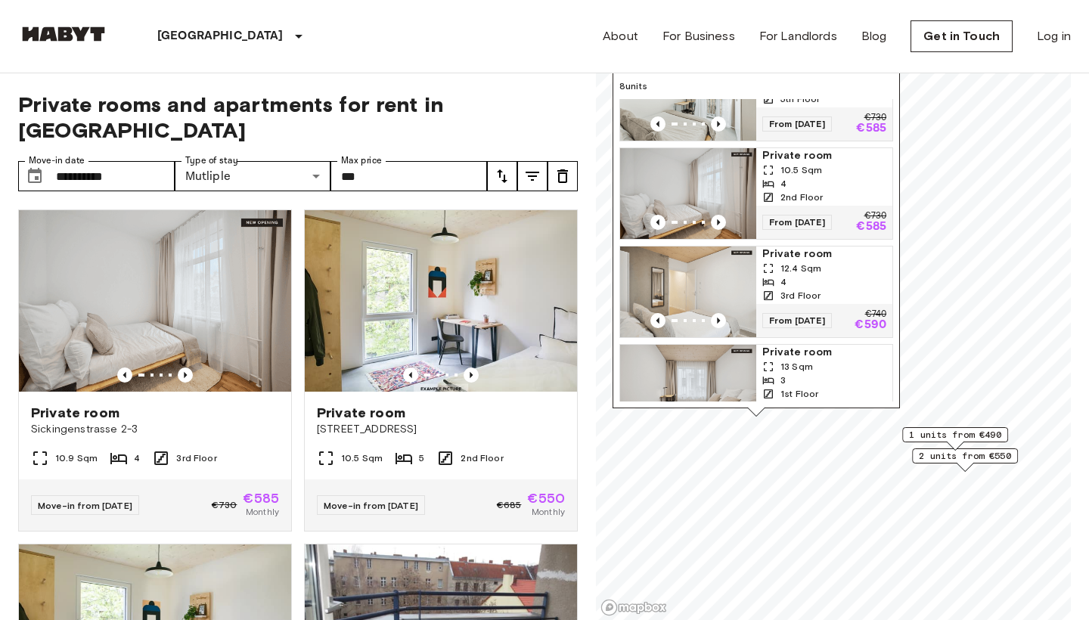
click at [814, 299] on span "3rd Floor" at bounding box center [800, 296] width 40 height 14
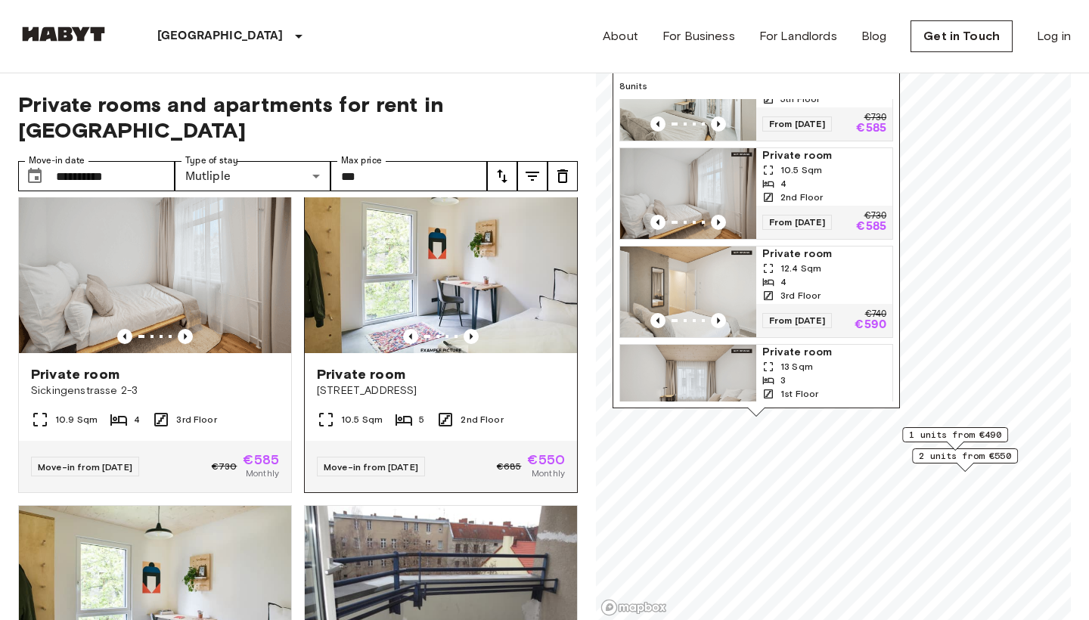
scroll to position [26, 0]
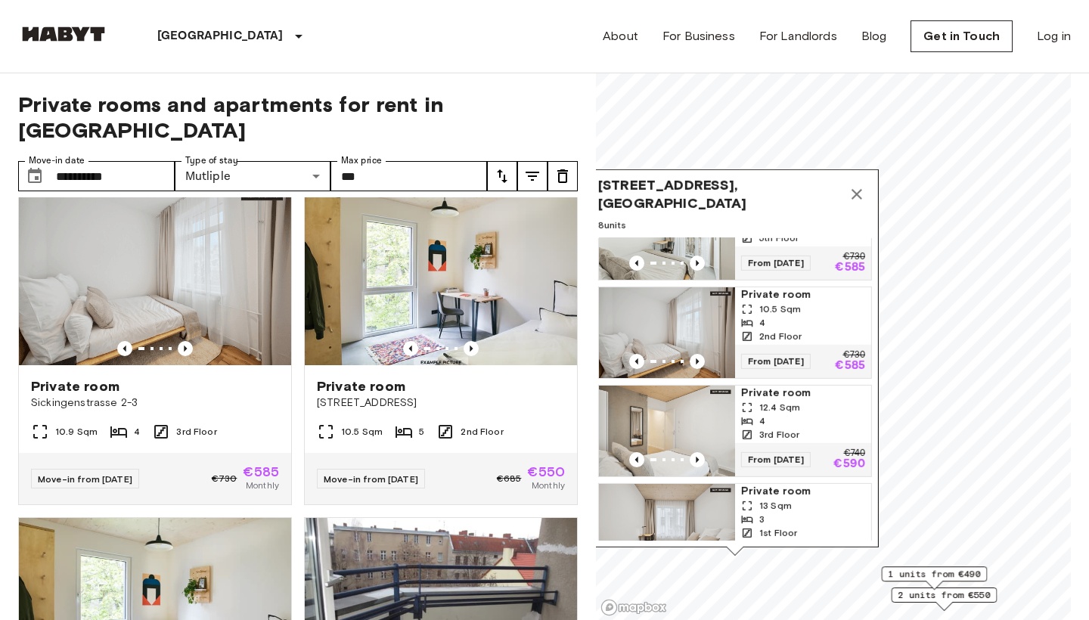
drag, startPoint x: 879, startPoint y: 86, endPoint x: 857, endPoint y: 228, distance: 143.8
click at [857, 230] on span "8 units" at bounding box center [735, 226] width 274 height 14
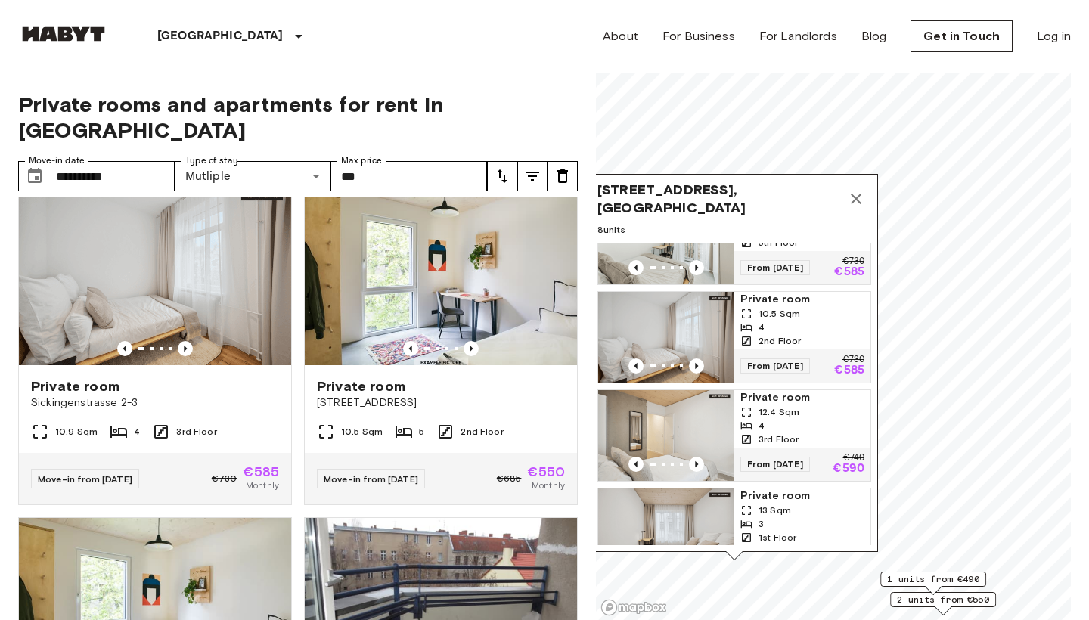
click at [864, 203] on icon "Map marker" at bounding box center [856, 199] width 18 height 18
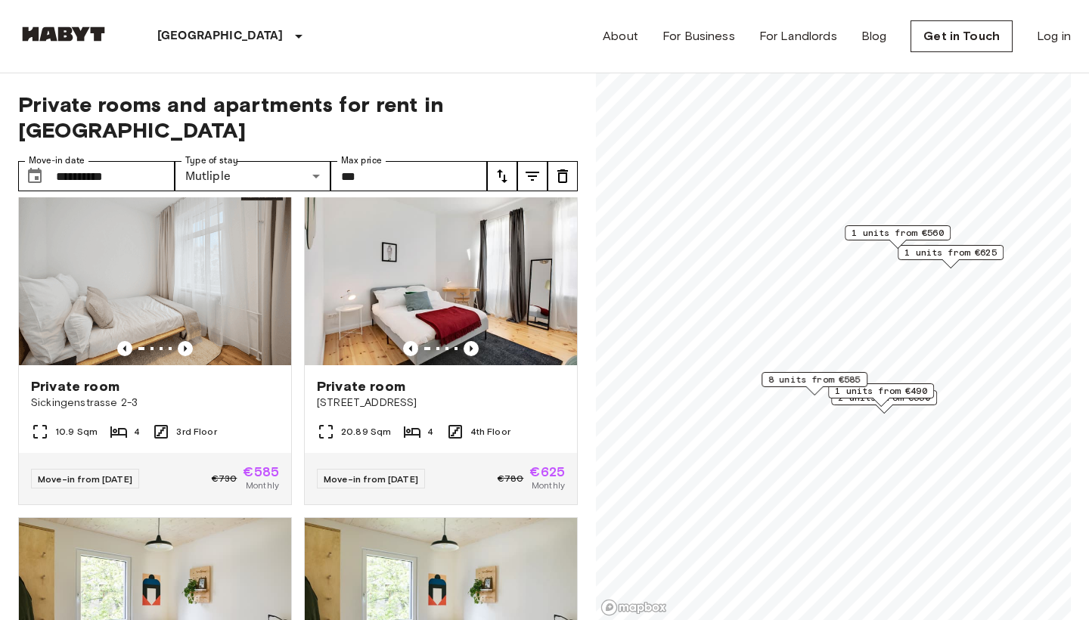
click at [808, 379] on span "8 units from €585" at bounding box center [814, 380] width 92 height 14
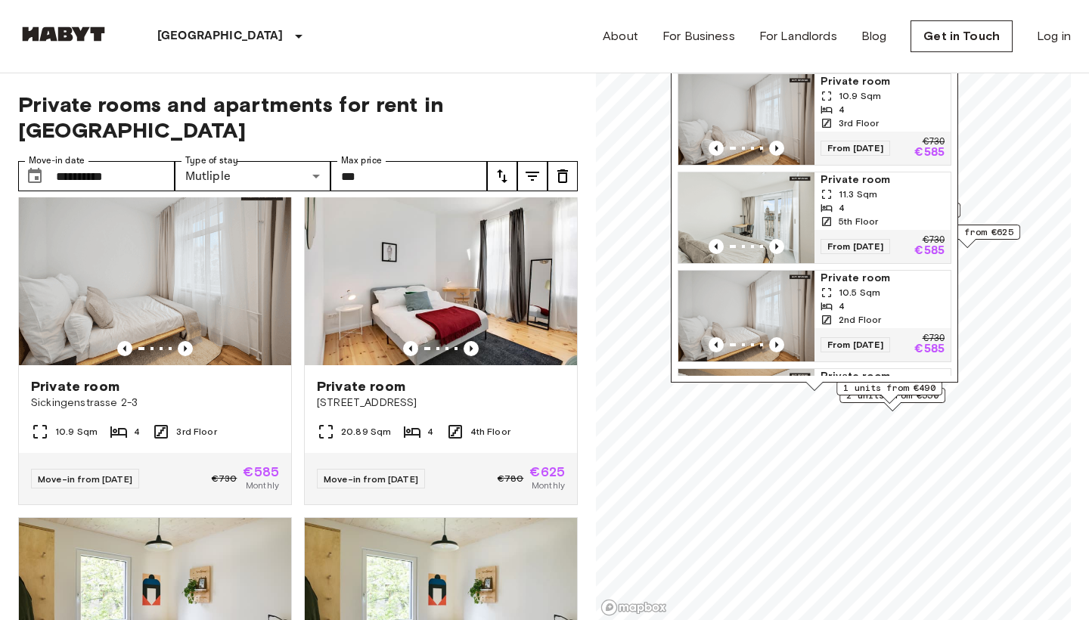
click at [1003, 235] on span "1 units from €625" at bounding box center [967, 232] width 92 height 14
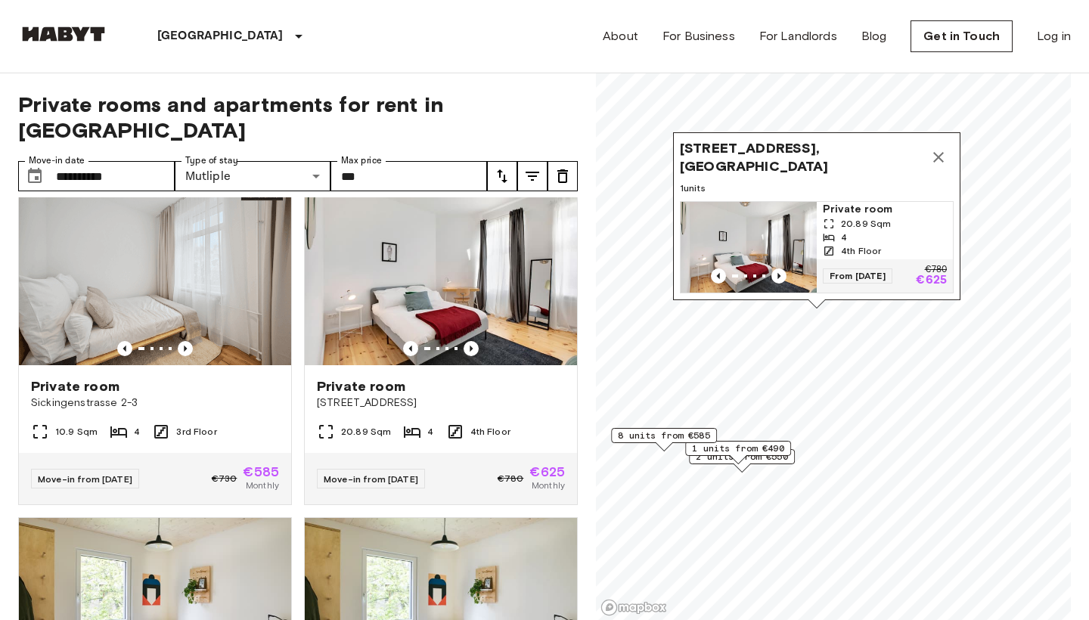
click at [946, 165] on icon "Map marker" at bounding box center [938, 157] width 18 height 18
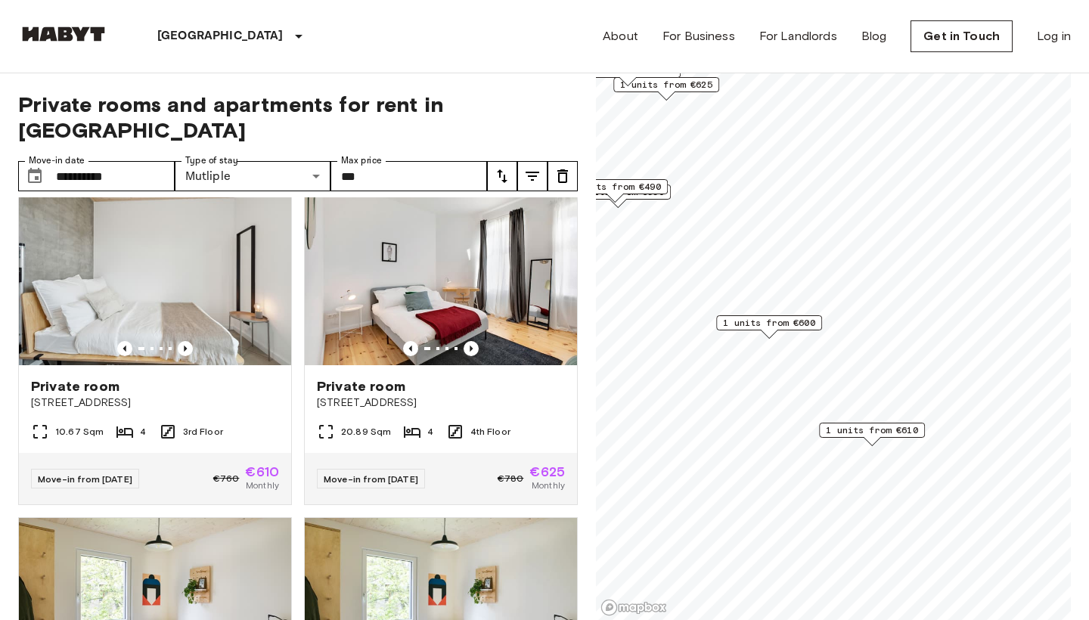
click at [777, 315] on div "1 units from €600" at bounding box center [769, 322] width 106 height 15
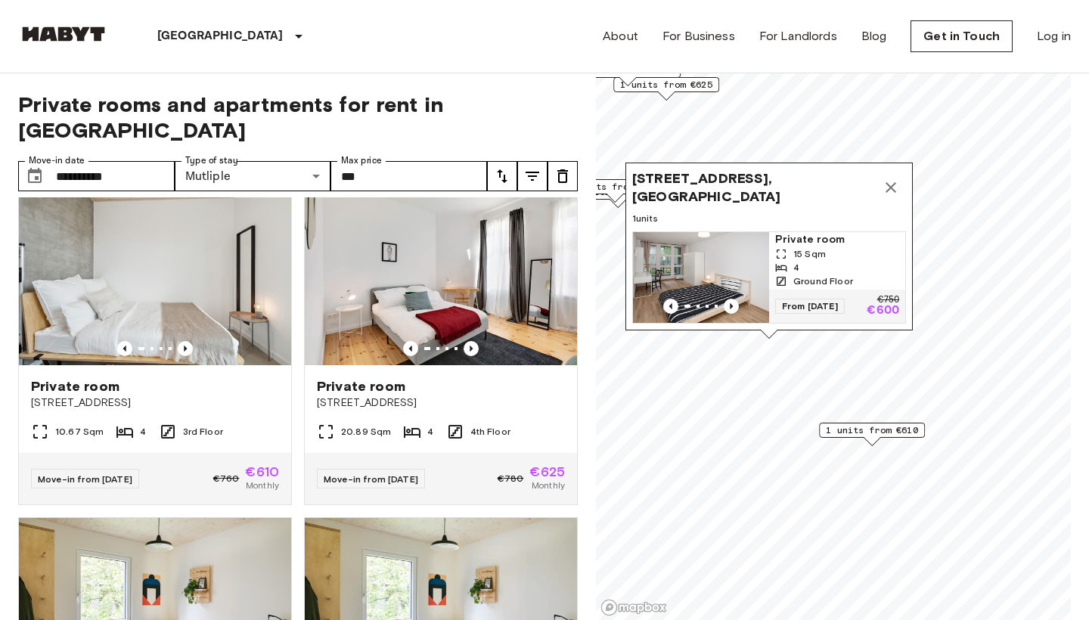
click at [895, 169] on div "Charlottenstraße 97B, 10969 Berlin, GER 1 units Private room 15 Sqm 4 Ground Fl…" at bounding box center [768, 247] width 287 height 168
click at [903, 169] on div "Charlottenstraße 97B, 10969 Berlin, GER" at bounding box center [769, 187] width 274 height 36
click at [906, 182] on div "Charlottenstraße 97B, 10969 Berlin, GER 1 units Private room 15 Sqm 4 Ground Fl…" at bounding box center [768, 247] width 287 height 168
click at [898, 185] on icon "Map marker" at bounding box center [891, 187] width 18 height 18
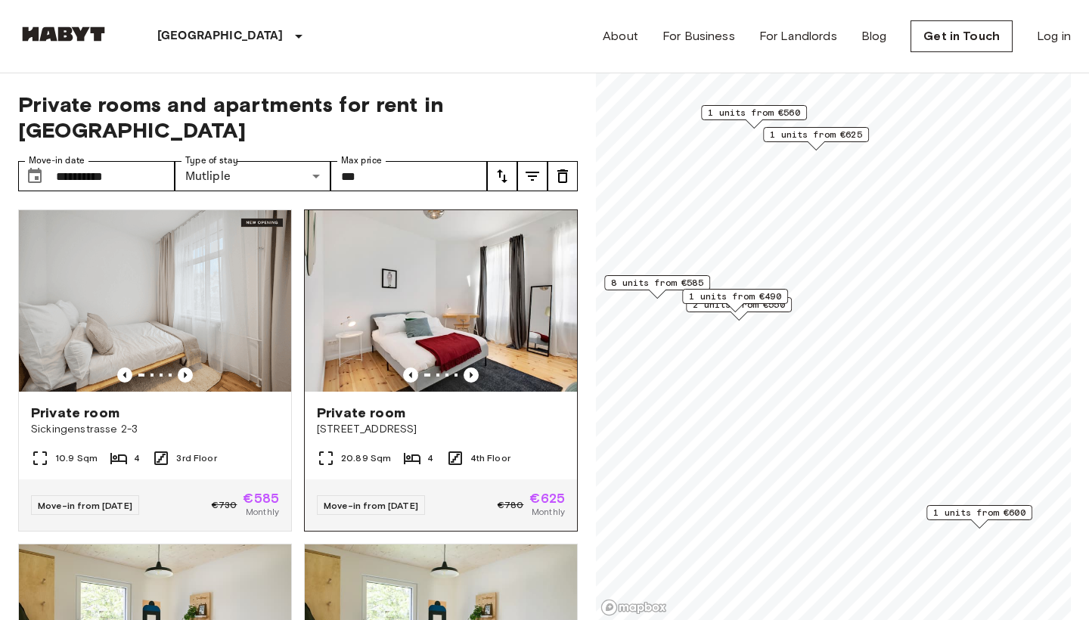
click at [476, 357] on img at bounding box center [441, 300] width 272 height 181
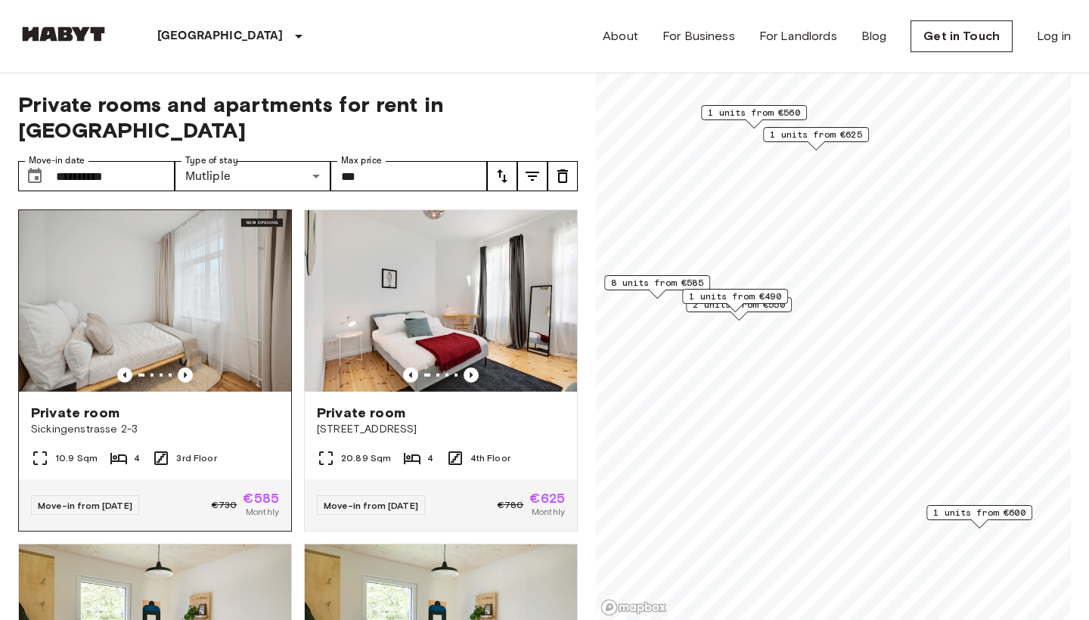
scroll to position [25, 0]
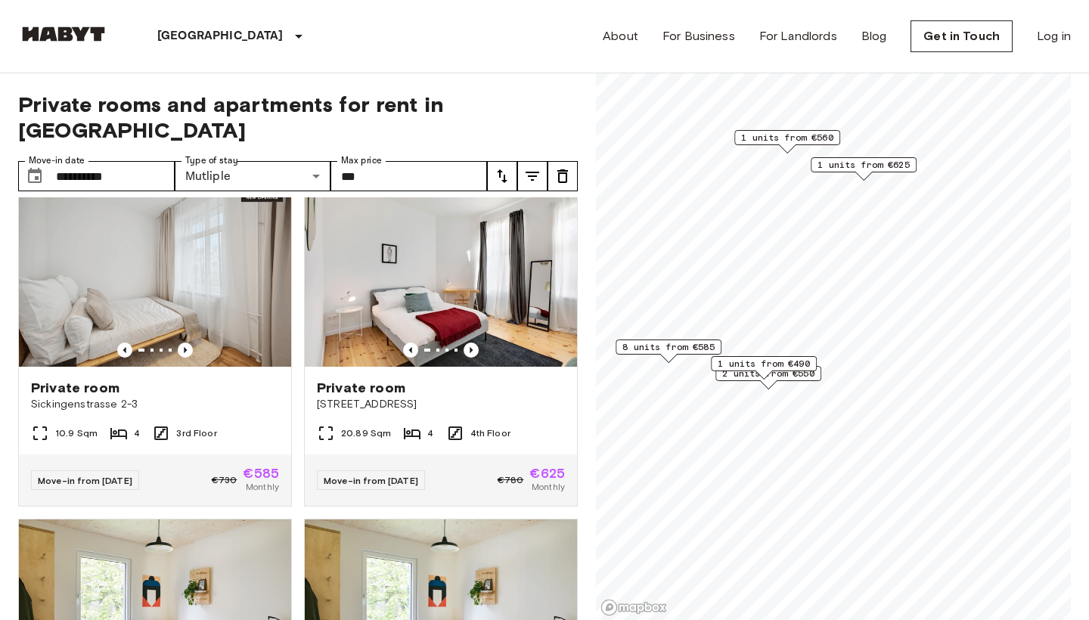
click at [715, 350] on span "8 units from €585" at bounding box center [668, 347] width 92 height 14
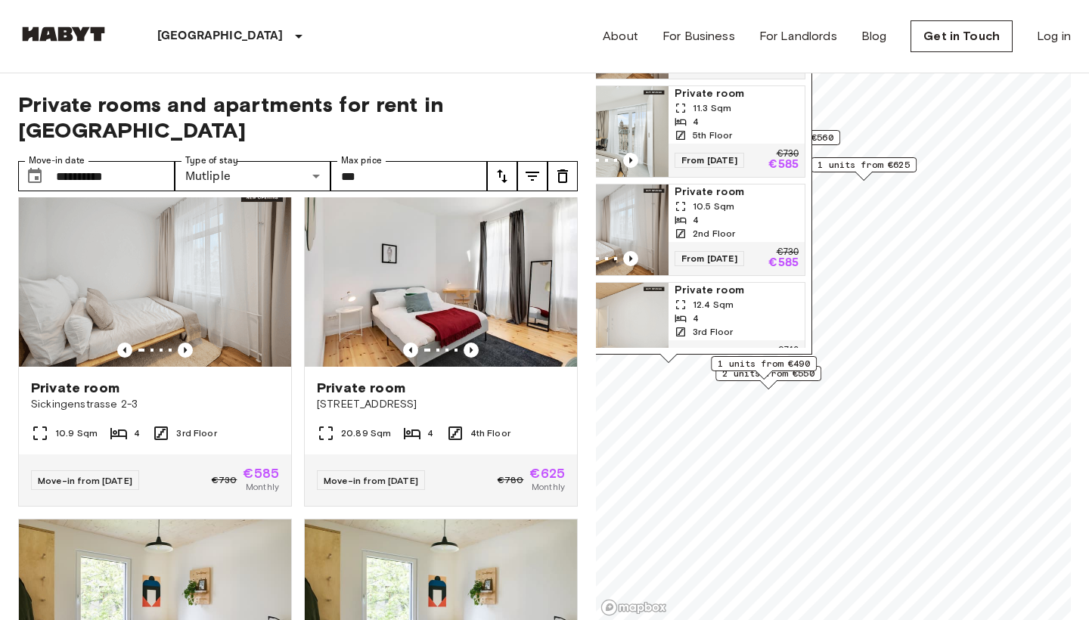
scroll to position [57, 0]
click at [743, 233] on div "2nd Floor" at bounding box center [737, 235] width 124 height 14
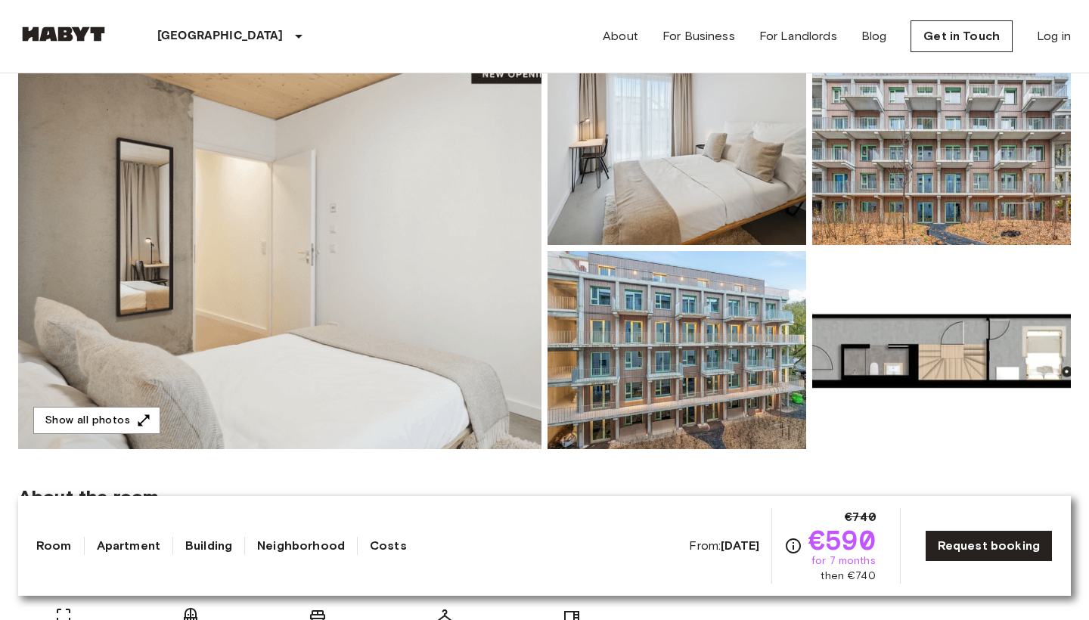
scroll to position [147, 0]
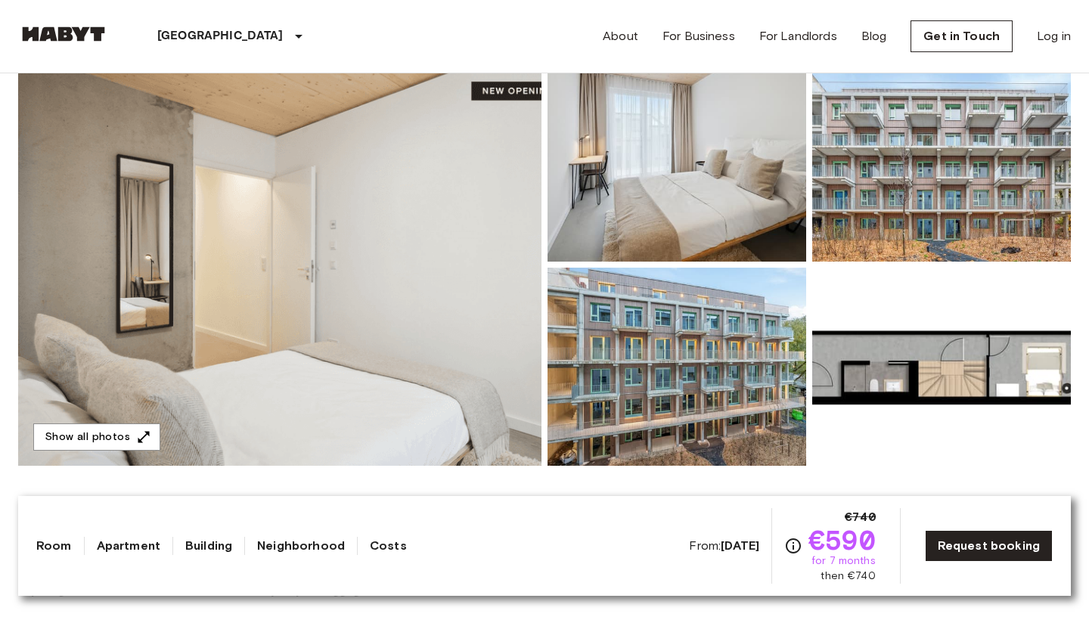
click at [275, 399] on img at bounding box center [279, 265] width 523 height 402
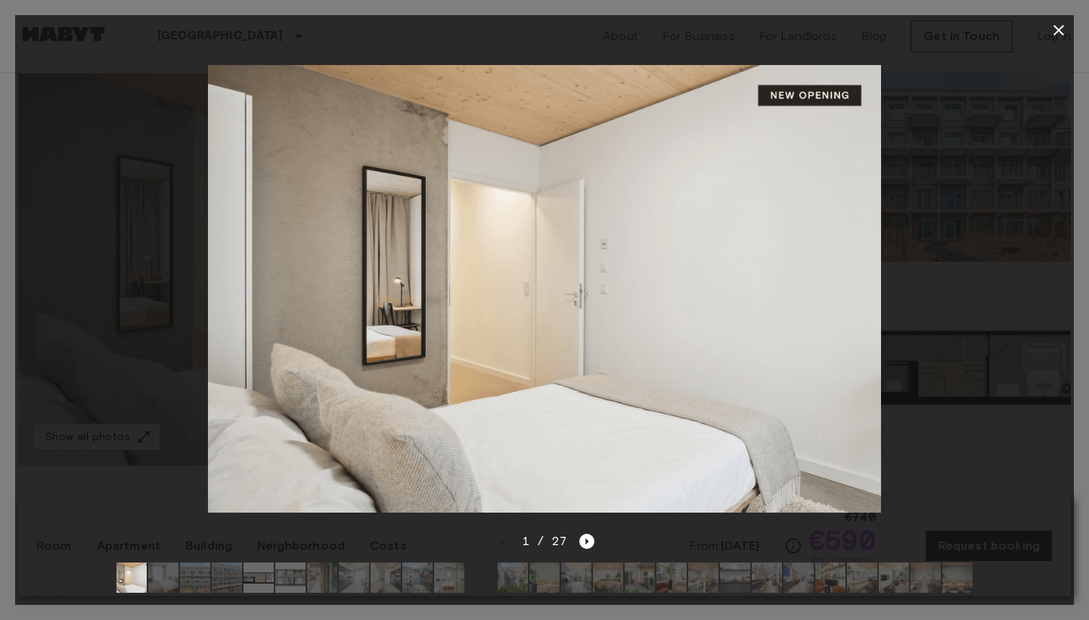
click at [597, 537] on div "1 / 27" at bounding box center [544, 568] width 1059 height 73
click at [588, 548] on icon "Next image" at bounding box center [586, 541] width 15 height 15
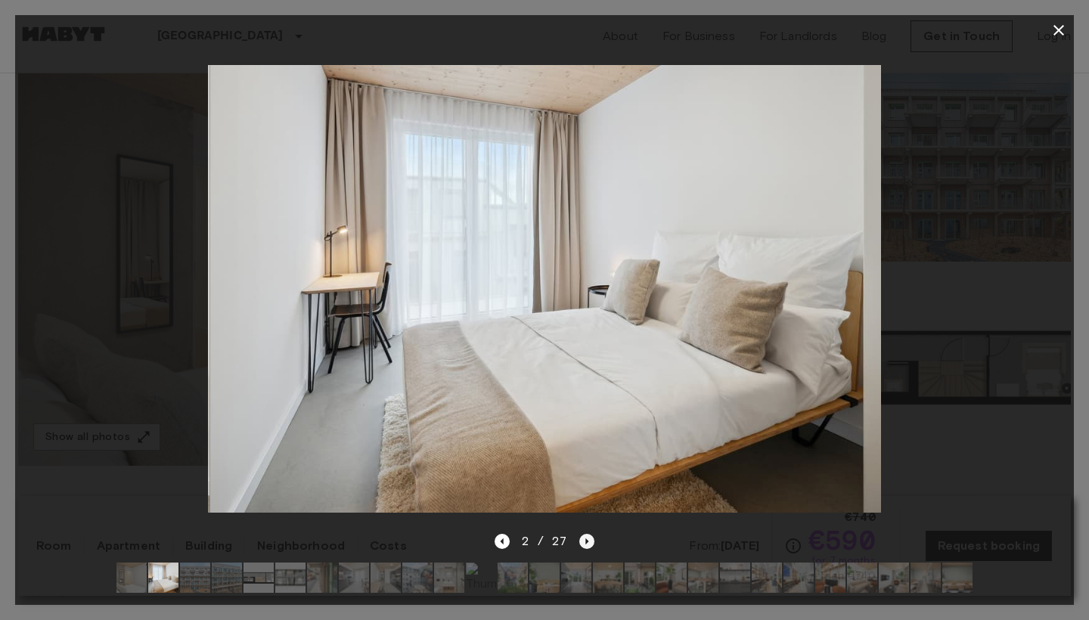
click at [588, 545] on icon "Next image" at bounding box center [586, 541] width 15 height 15
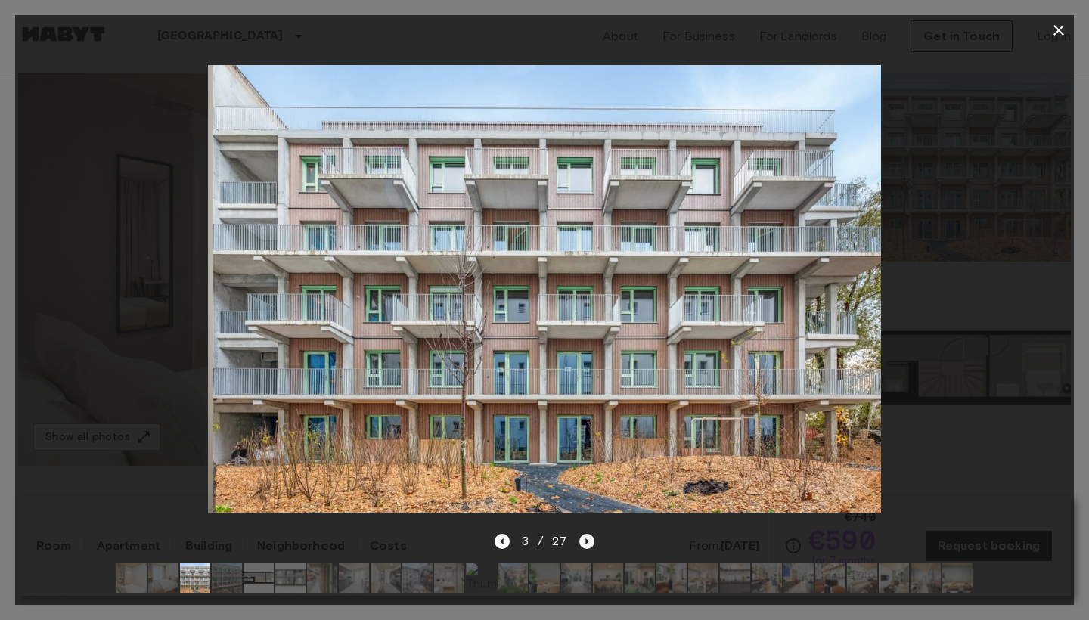
click at [588, 545] on icon "Next image" at bounding box center [586, 541] width 15 height 15
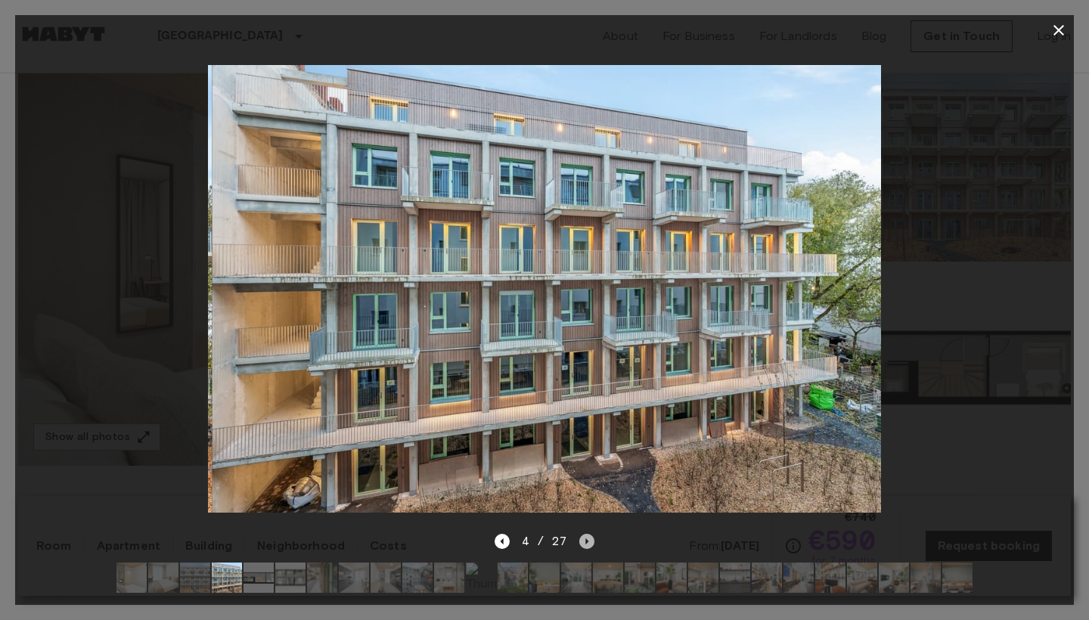
click at [588, 545] on icon "Next image" at bounding box center [586, 541] width 15 height 15
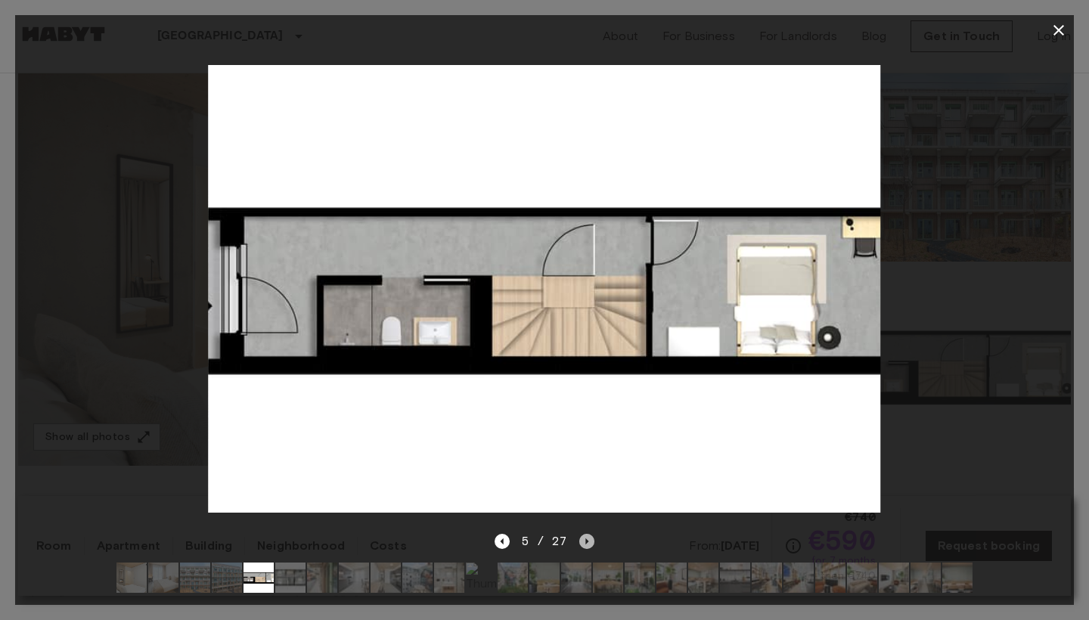
click at [588, 545] on icon "Next image" at bounding box center [586, 541] width 15 height 15
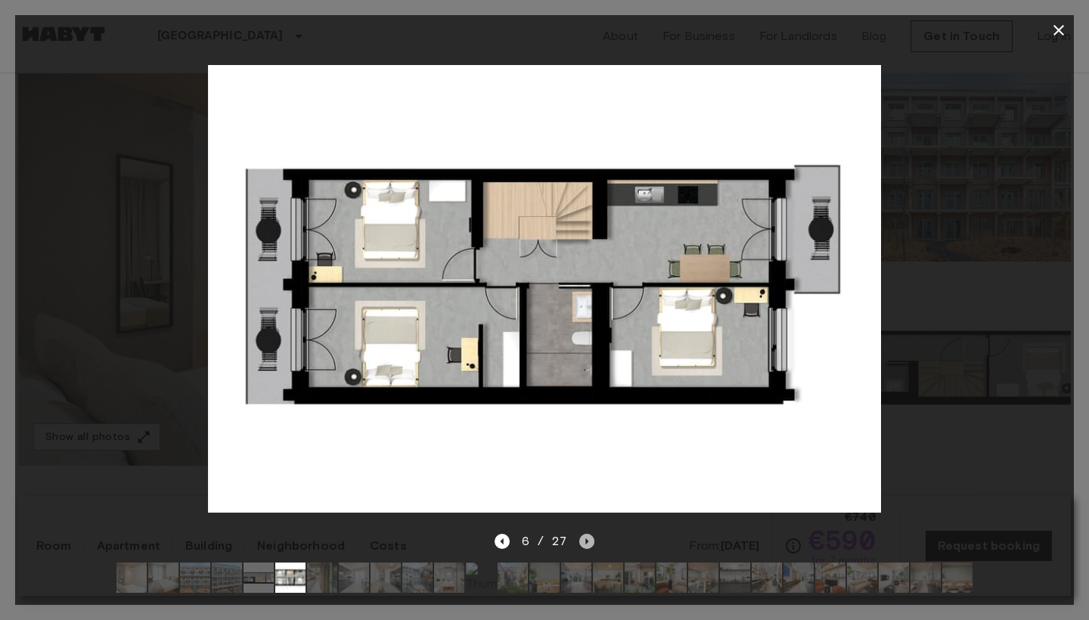
click at [588, 545] on icon "Next image" at bounding box center [586, 541] width 15 height 15
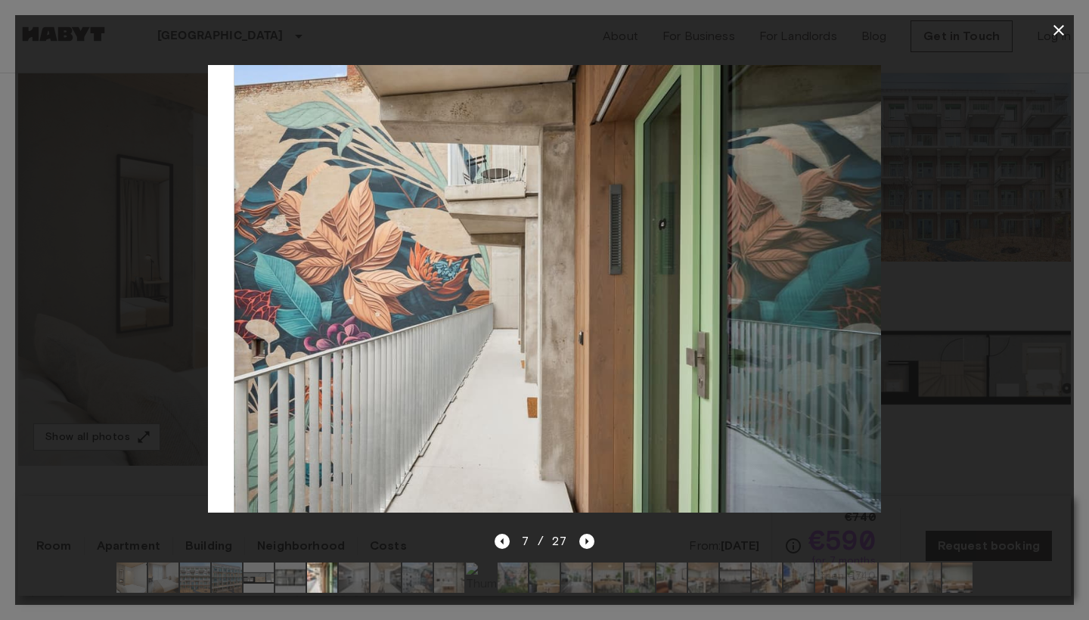
drag, startPoint x: 588, startPoint y: 545, endPoint x: 538, endPoint y: 550, distance: 49.4
click at [585, 545] on icon "Next image" at bounding box center [586, 541] width 15 height 15
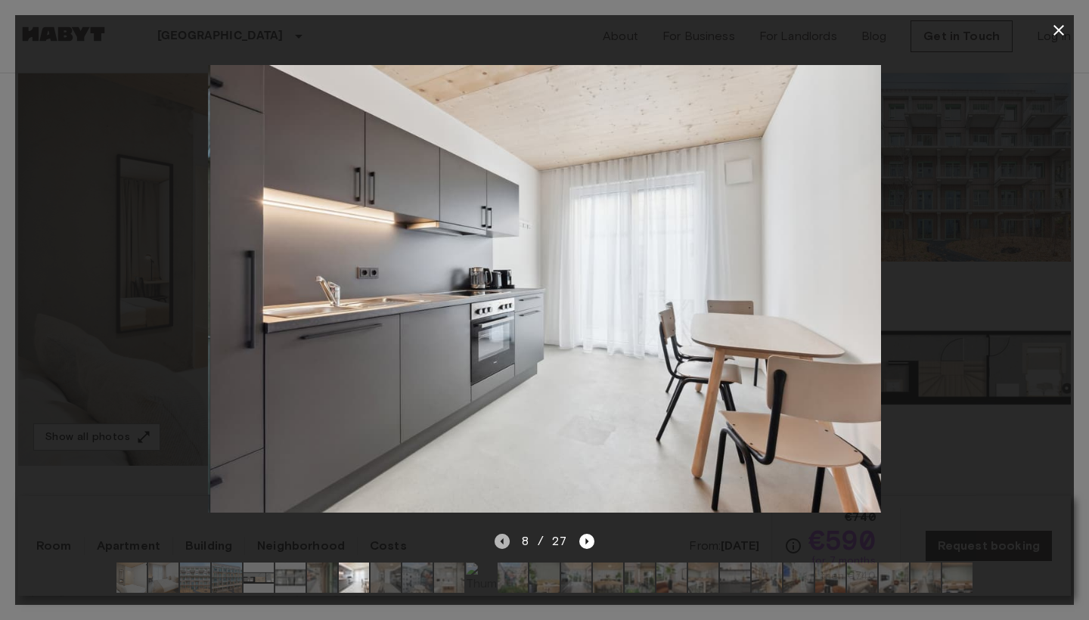
click at [507, 535] on icon "Previous image" at bounding box center [502, 541] width 15 height 15
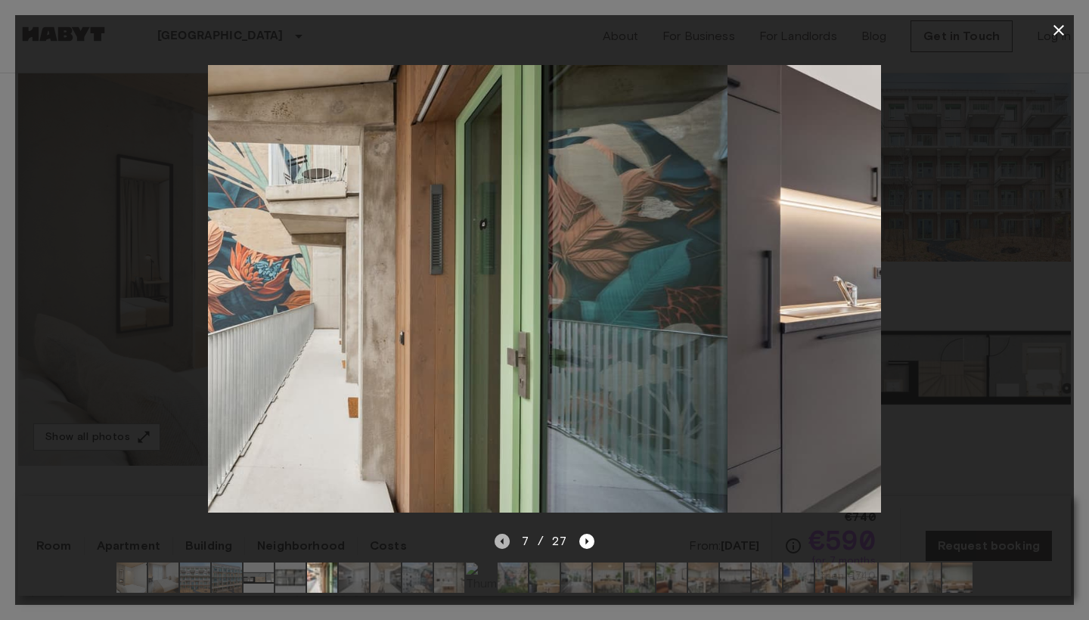
click at [507, 535] on icon "Previous image" at bounding box center [502, 541] width 15 height 15
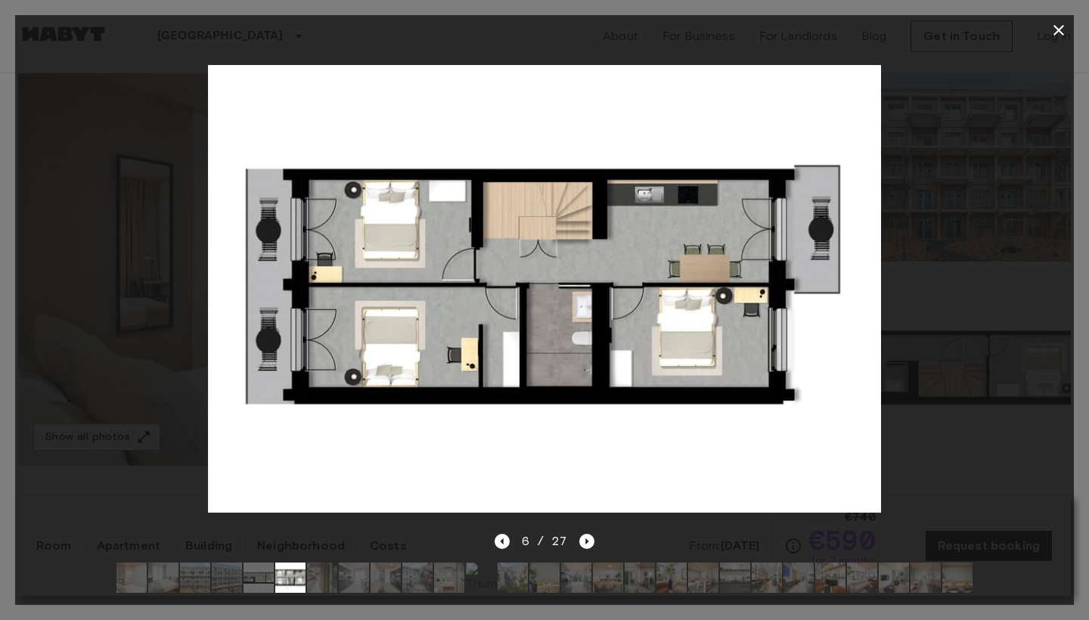
click at [594, 541] on div "6 / 27" at bounding box center [544, 568] width 1059 height 73
click at [590, 542] on icon "Next image" at bounding box center [586, 541] width 15 height 15
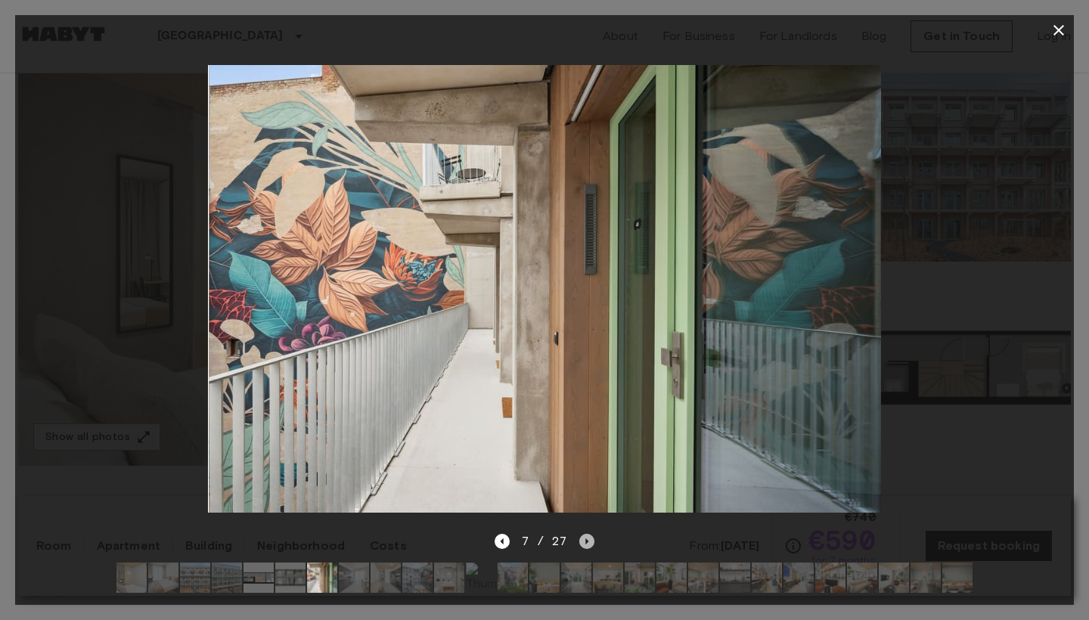
click at [590, 542] on icon "Next image" at bounding box center [586, 541] width 15 height 15
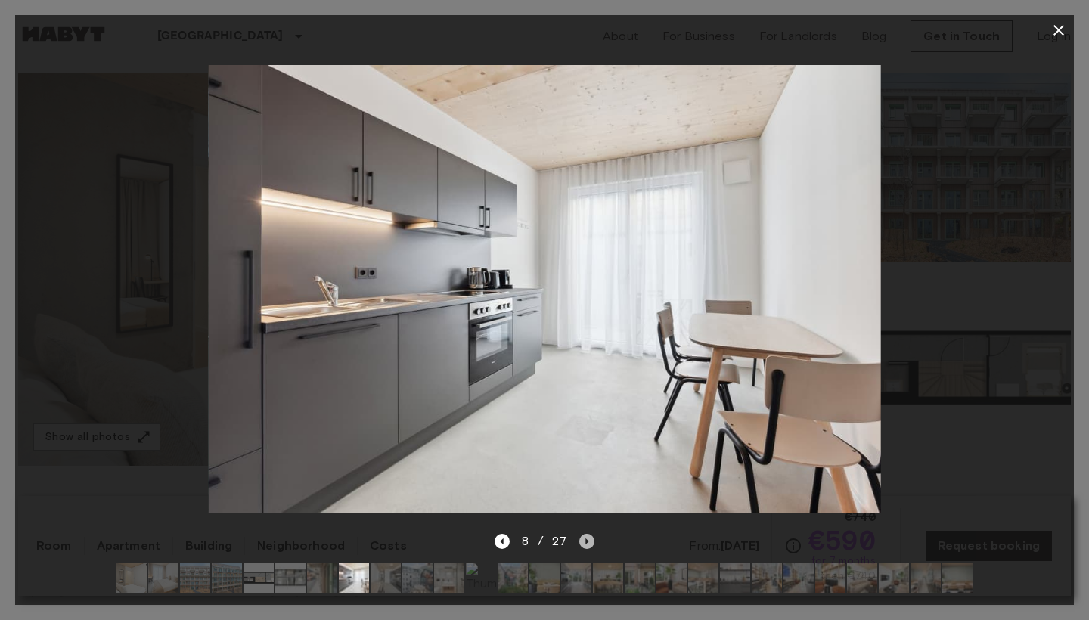
click at [590, 542] on icon "Next image" at bounding box center [586, 541] width 15 height 15
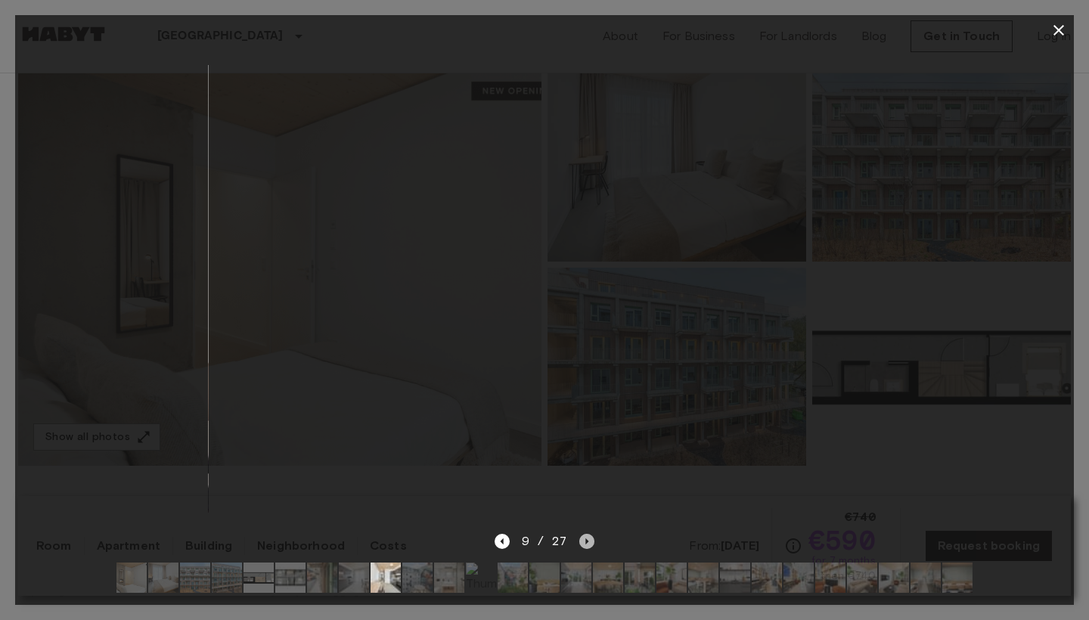
click at [590, 542] on icon "Next image" at bounding box center [586, 541] width 15 height 15
click at [590, 542] on icon "Next image" at bounding box center [591, 541] width 3 height 6
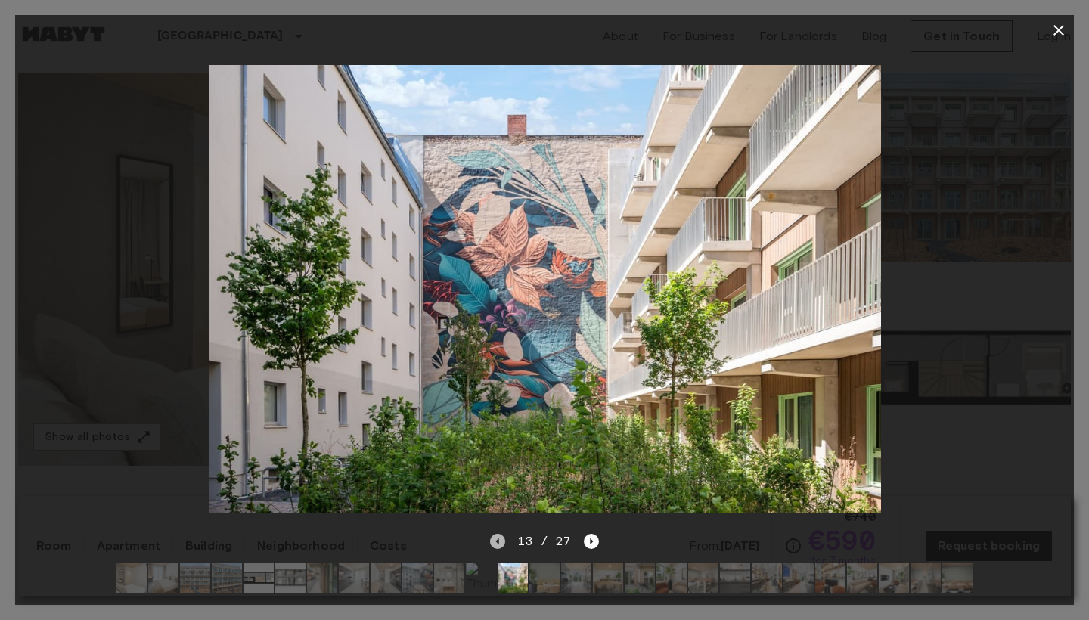
click at [498, 547] on icon "Previous image" at bounding box center [497, 541] width 15 height 15
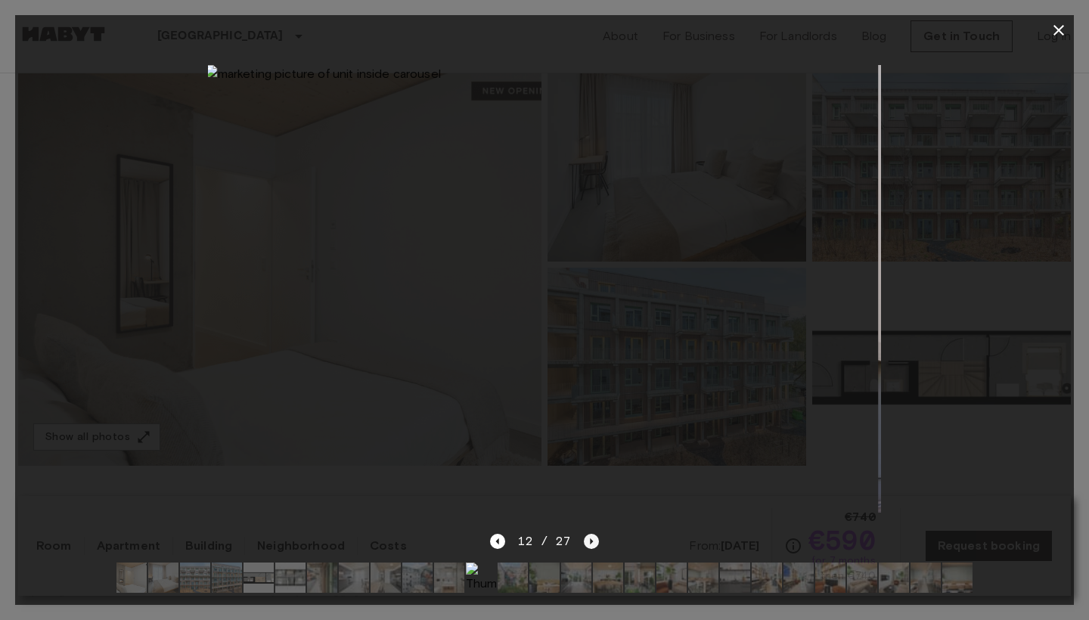
click at [595, 541] on icon "Next image" at bounding box center [591, 541] width 15 height 15
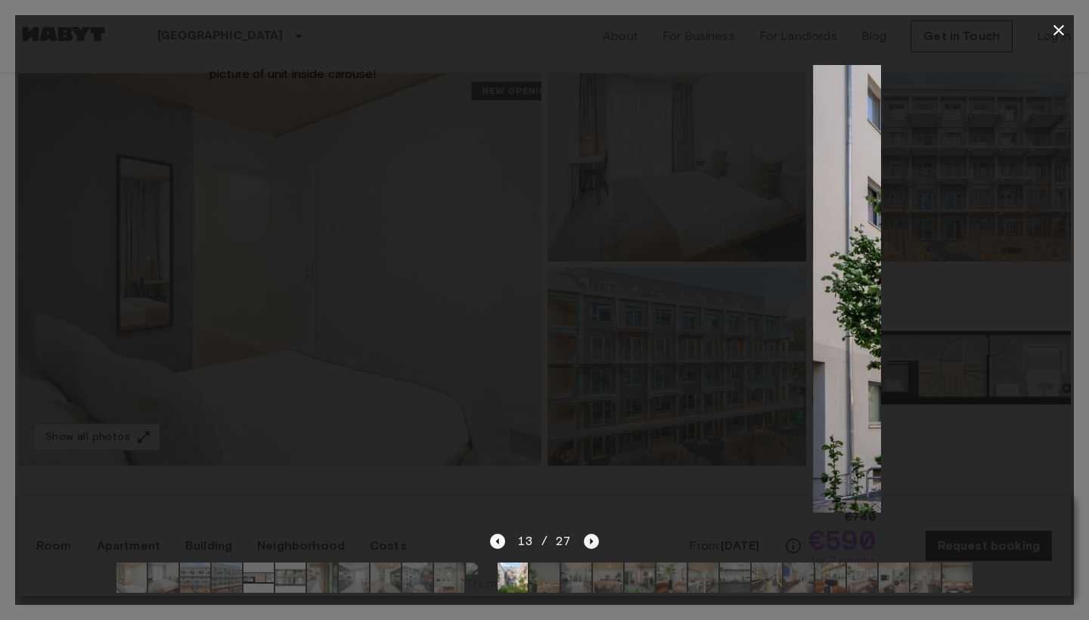
click at [595, 541] on icon "Next image" at bounding box center [591, 541] width 15 height 15
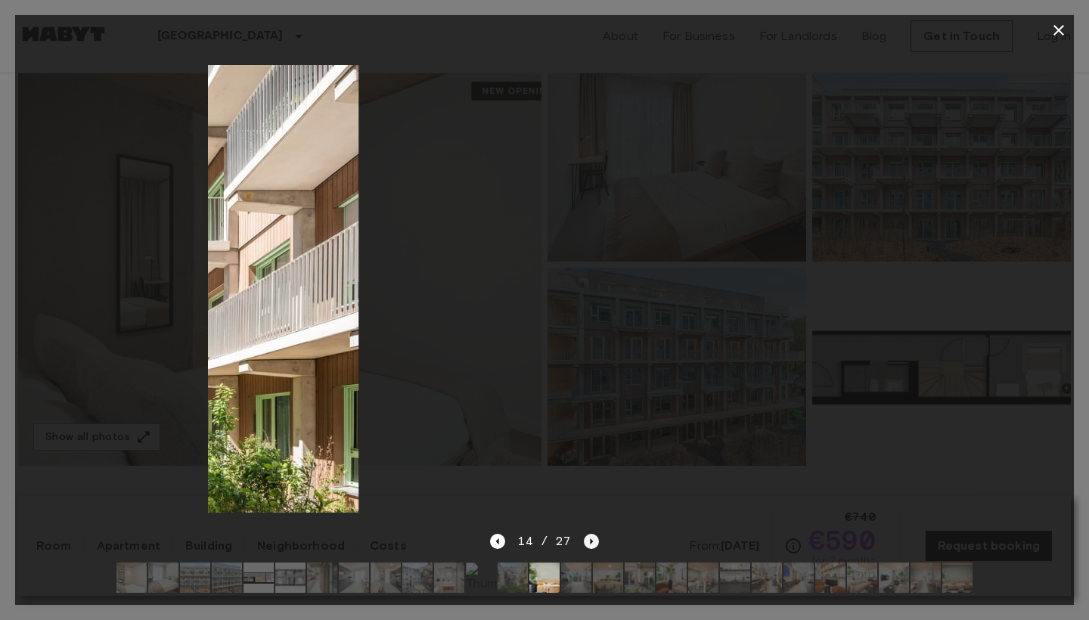
click at [595, 541] on icon "Next image" at bounding box center [591, 541] width 15 height 15
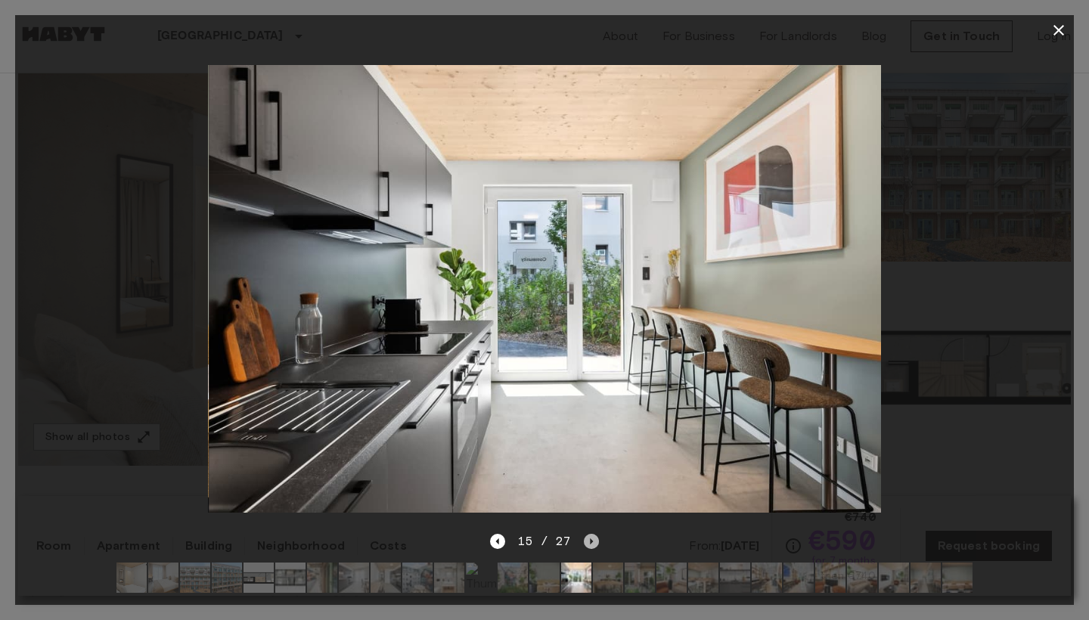
click at [595, 540] on icon "Next image" at bounding box center [591, 541] width 15 height 15
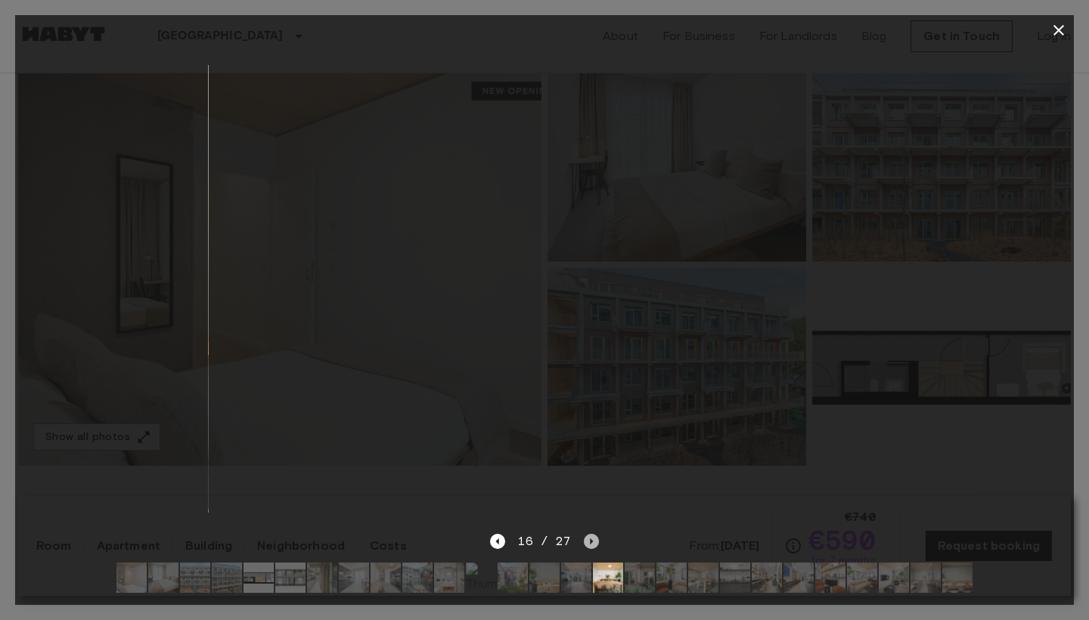
click at [595, 540] on icon "Next image" at bounding box center [591, 541] width 15 height 15
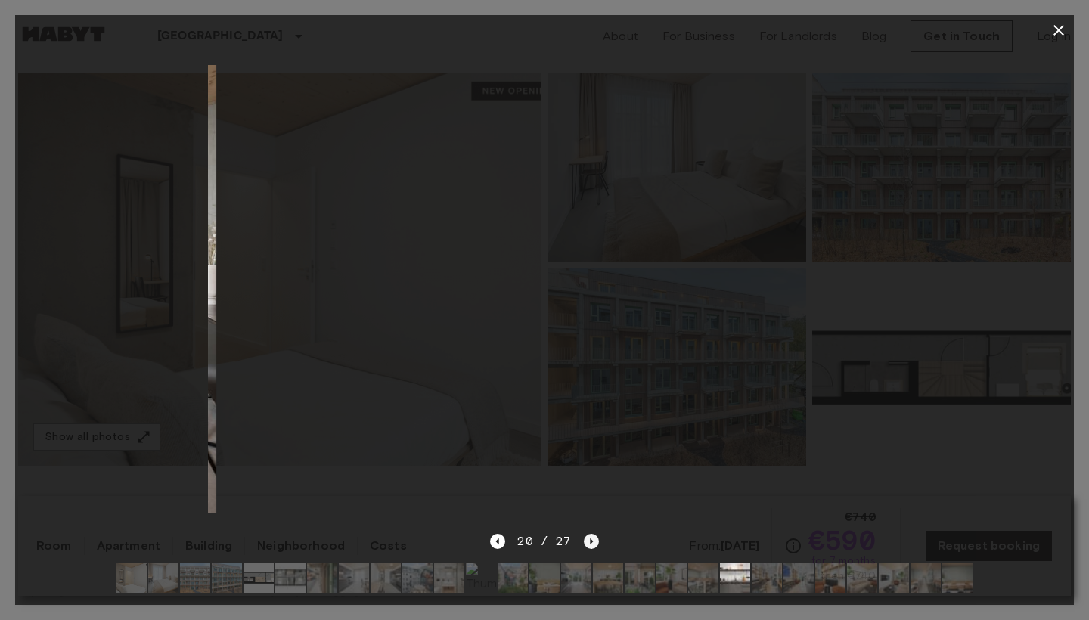
click at [595, 540] on icon "Next image" at bounding box center [591, 541] width 15 height 15
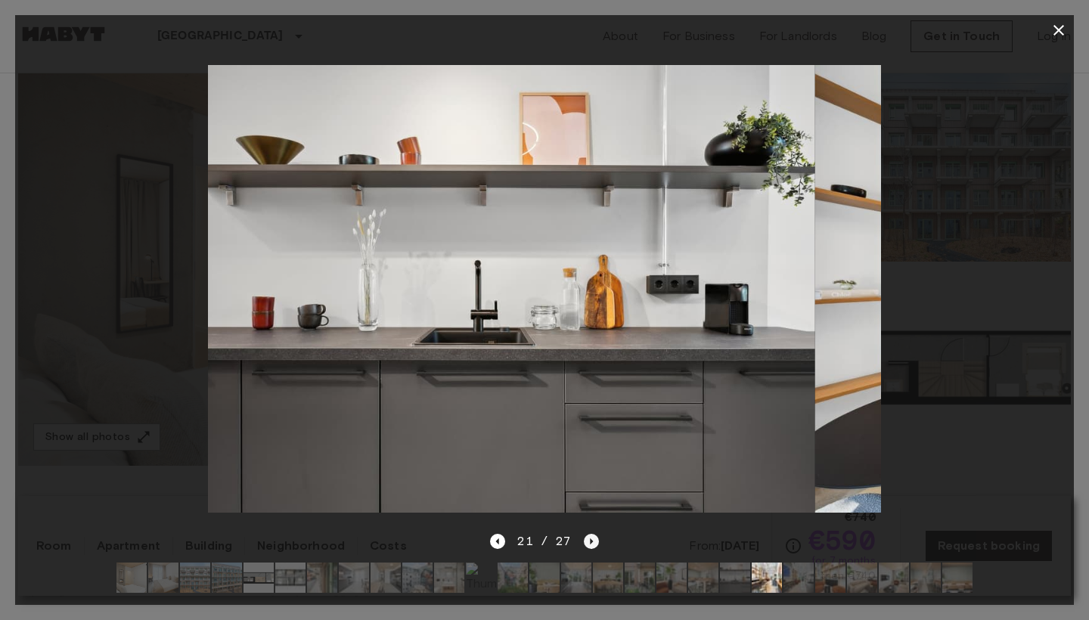
click at [595, 540] on icon "Next image" at bounding box center [591, 541] width 15 height 15
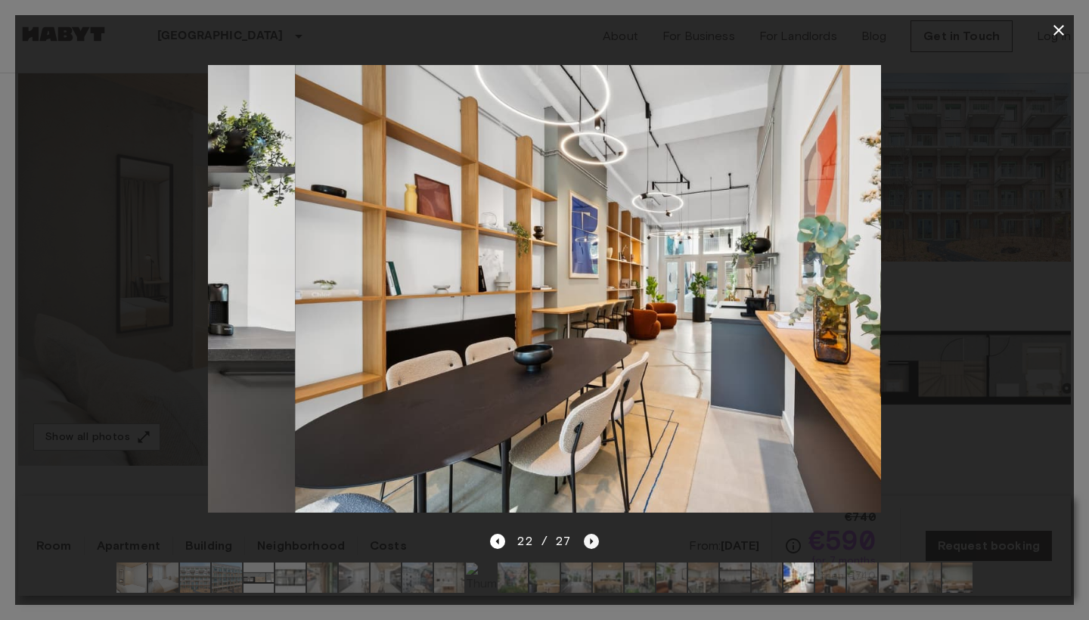
click at [595, 540] on icon "Next image" at bounding box center [591, 541] width 15 height 15
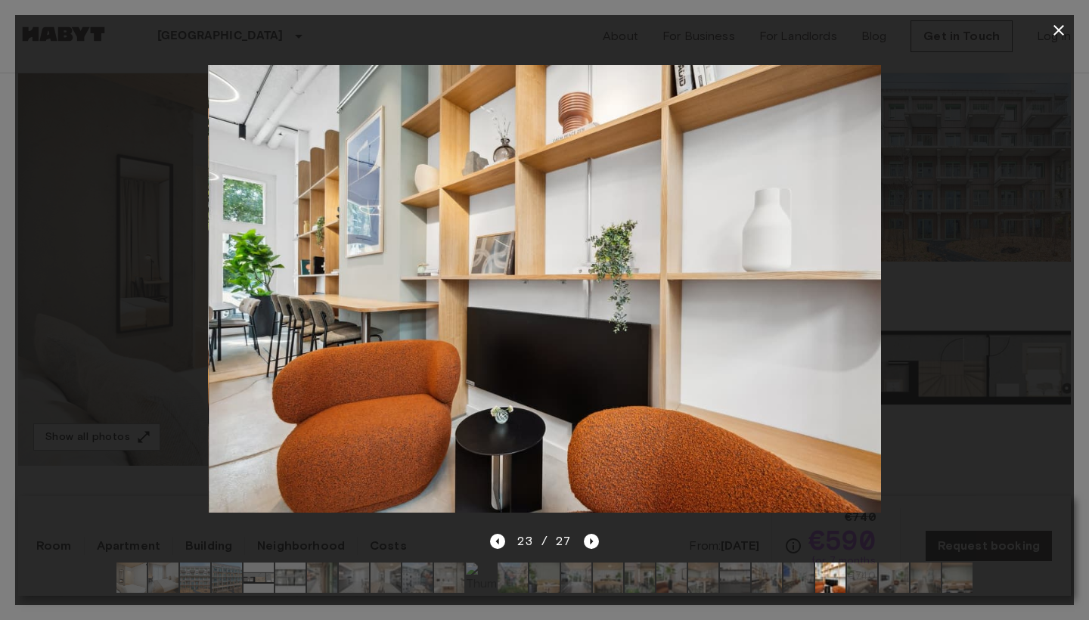
click at [1079, 23] on div at bounding box center [544, 310] width 1089 height 620
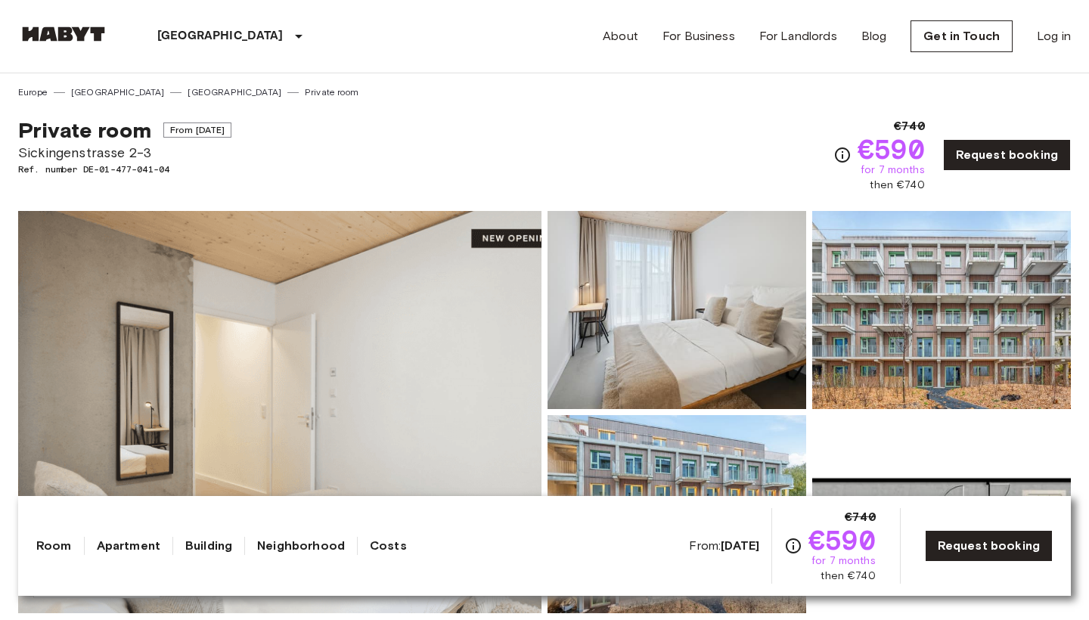
scroll to position [0, 0]
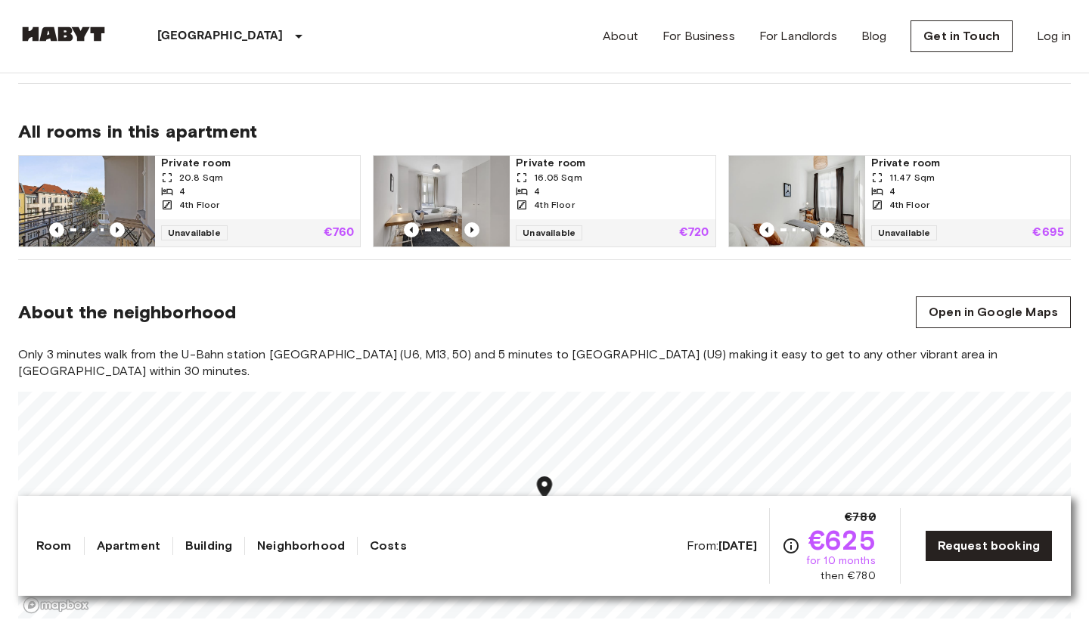
scroll to position [997, 0]
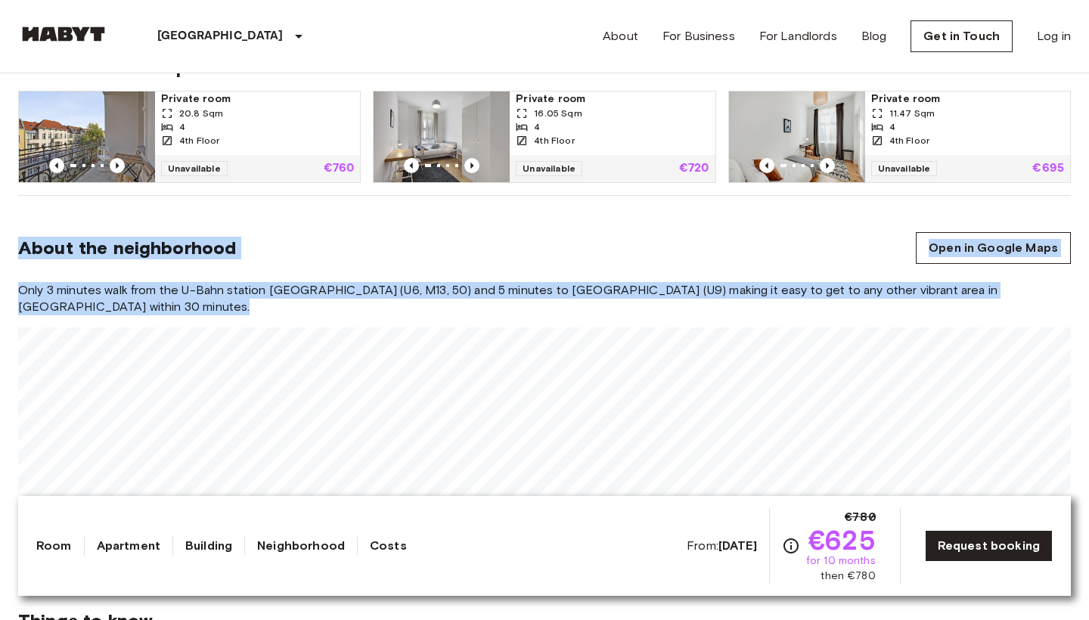
click at [384, 358] on section "About the neighborhood Open in Google Maps Only 3 minutes walk from the U-Bahn …" at bounding box center [544, 384] width 1053 height 377
click at [442, 232] on div "About the neighborhood Open in Google Maps" at bounding box center [544, 248] width 1053 height 32
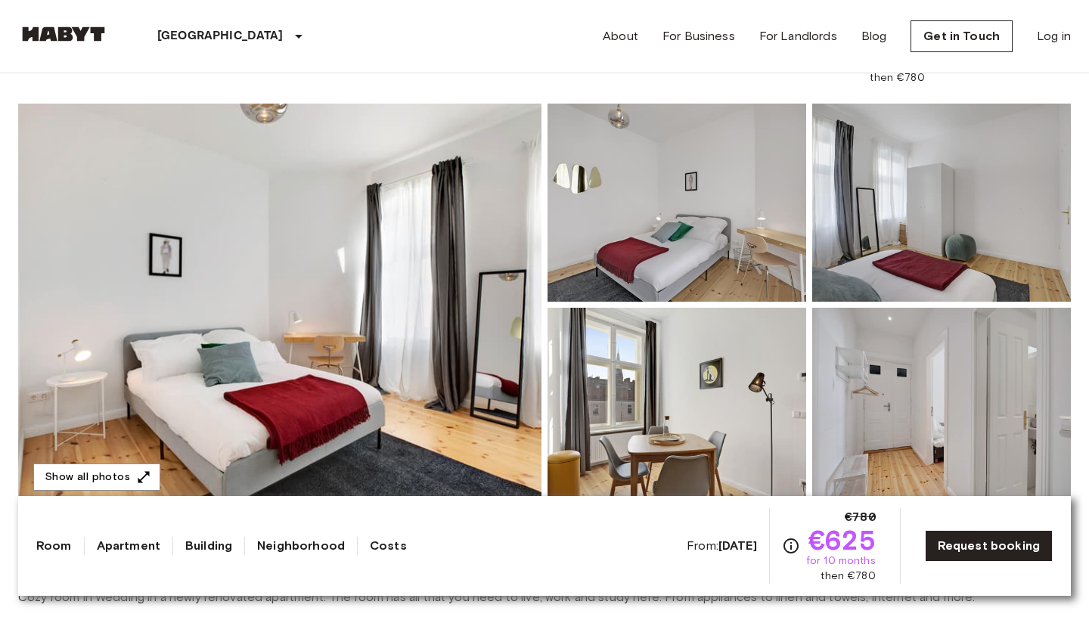
scroll to position [100, 0]
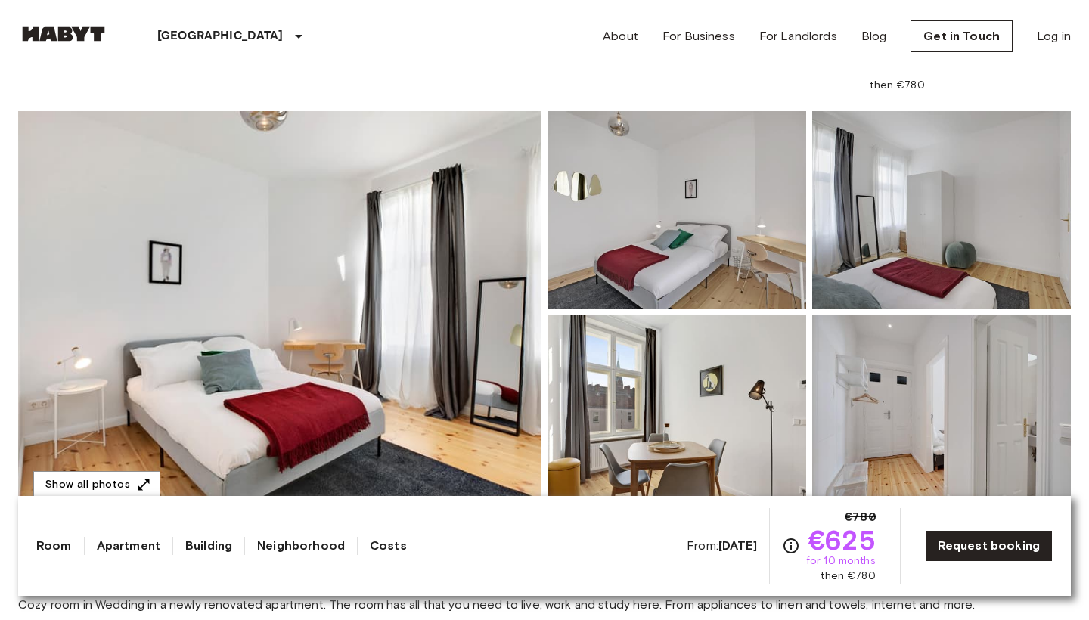
click at [395, 342] on img at bounding box center [279, 312] width 523 height 402
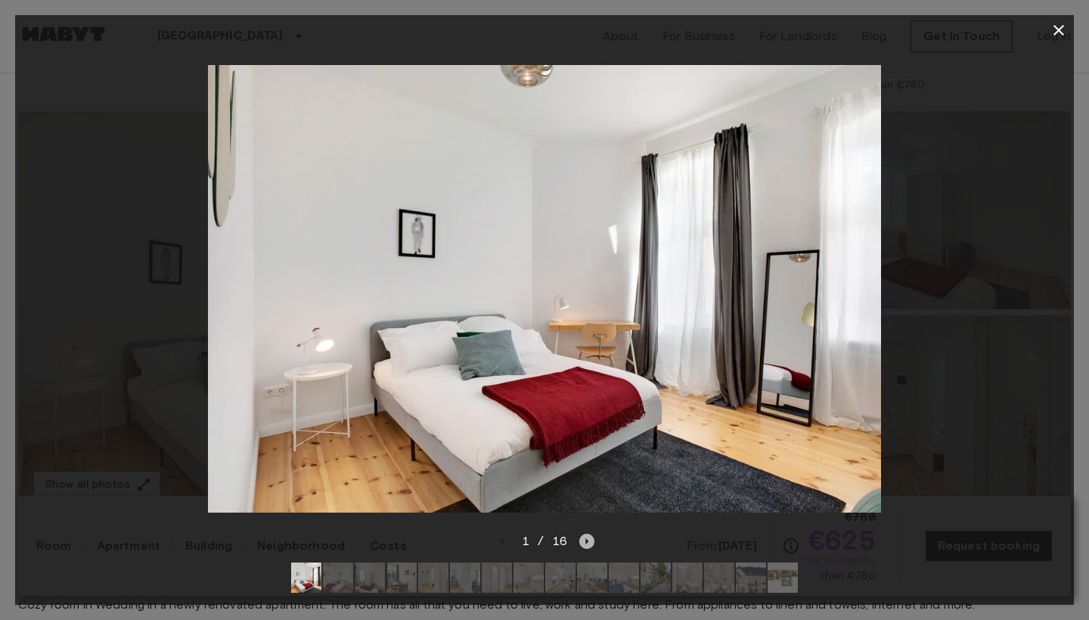
click at [582, 536] on icon "Next image" at bounding box center [586, 541] width 15 height 15
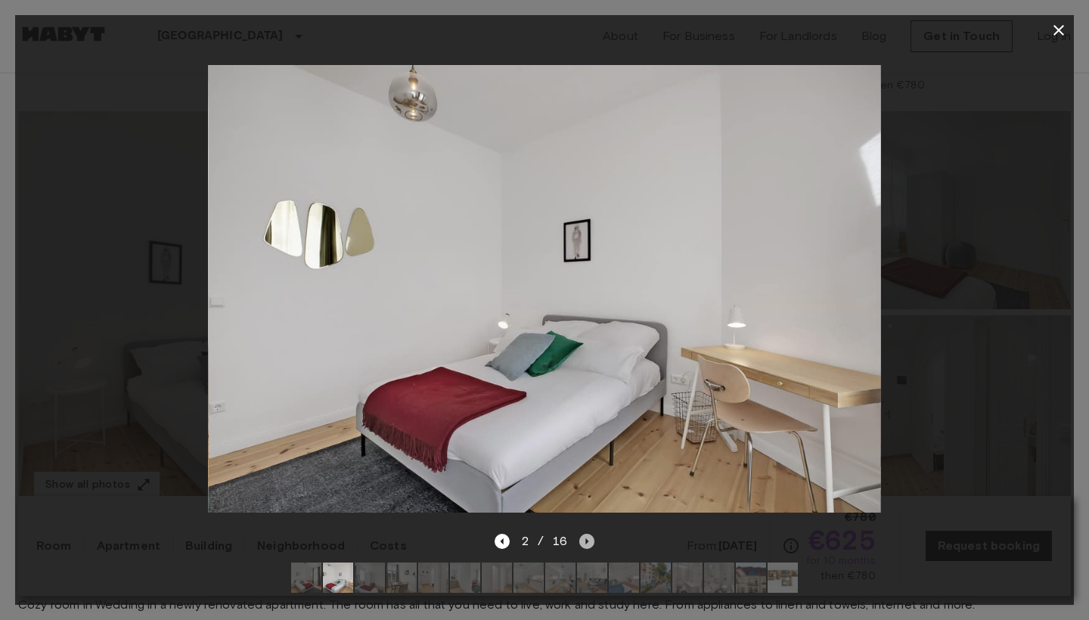
click at [582, 536] on icon "Next image" at bounding box center [586, 541] width 15 height 15
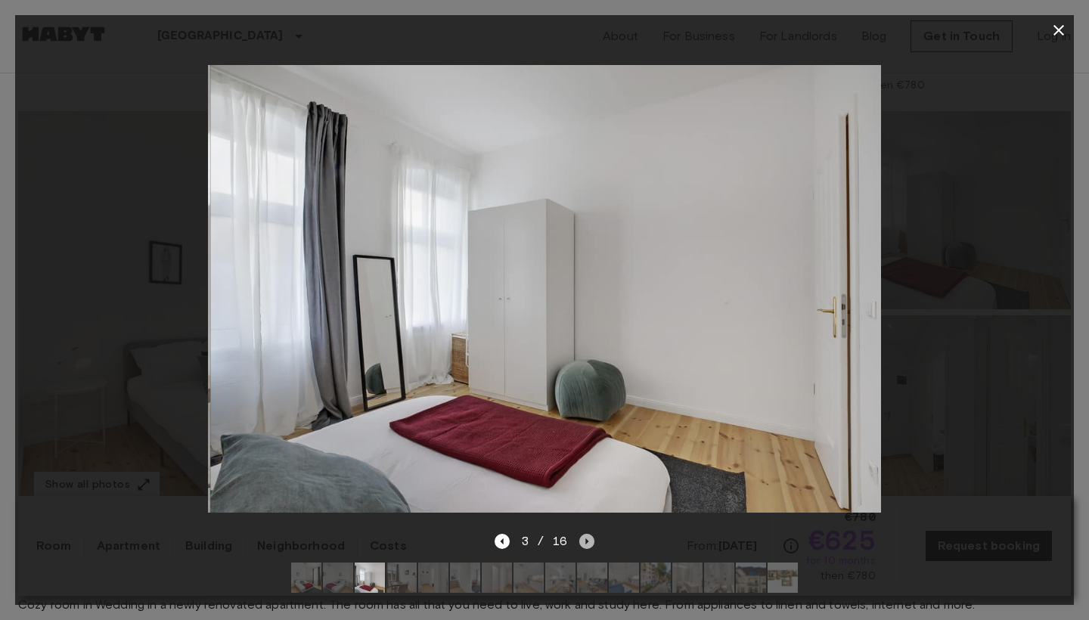
click at [582, 536] on icon "Next image" at bounding box center [586, 541] width 15 height 15
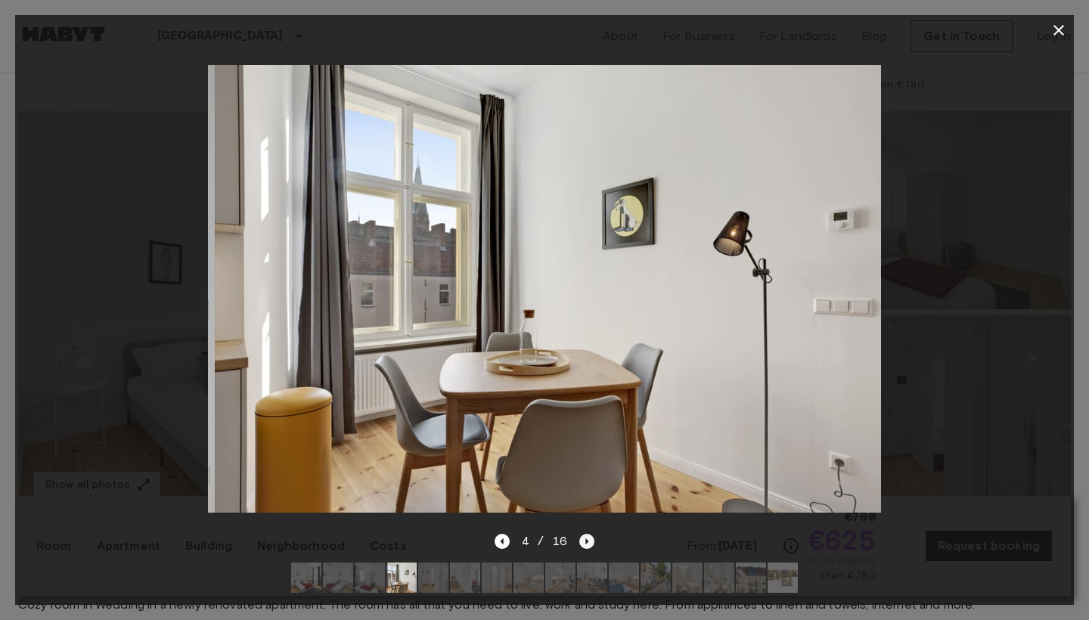
click at [582, 536] on icon "Next image" at bounding box center [586, 541] width 15 height 15
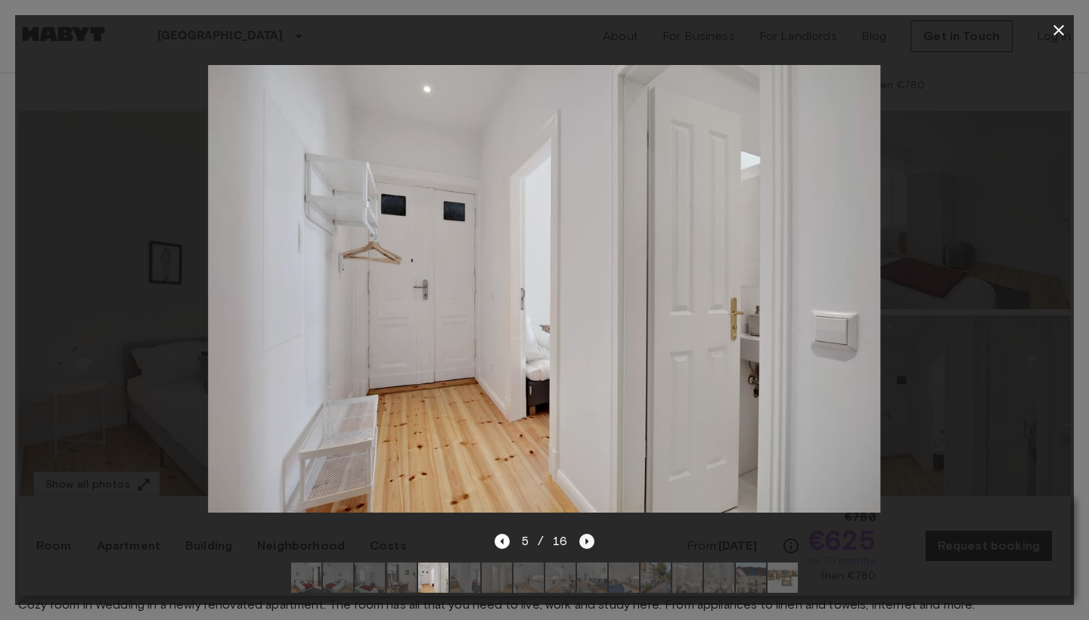
click at [582, 536] on icon "Next image" at bounding box center [586, 541] width 15 height 15
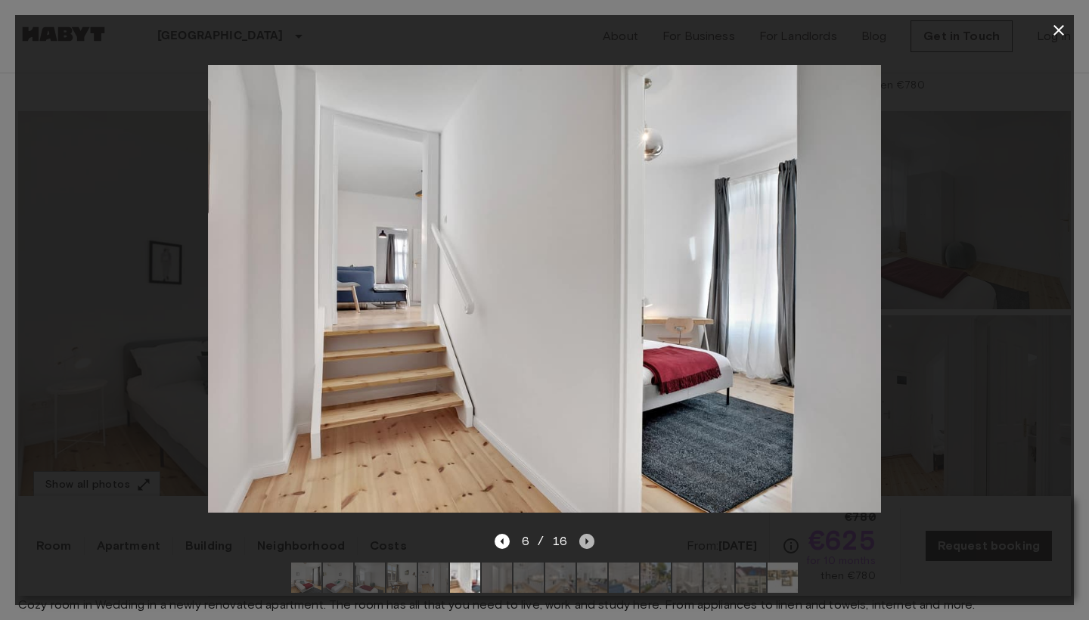
click at [582, 536] on icon "Next image" at bounding box center [586, 541] width 15 height 15
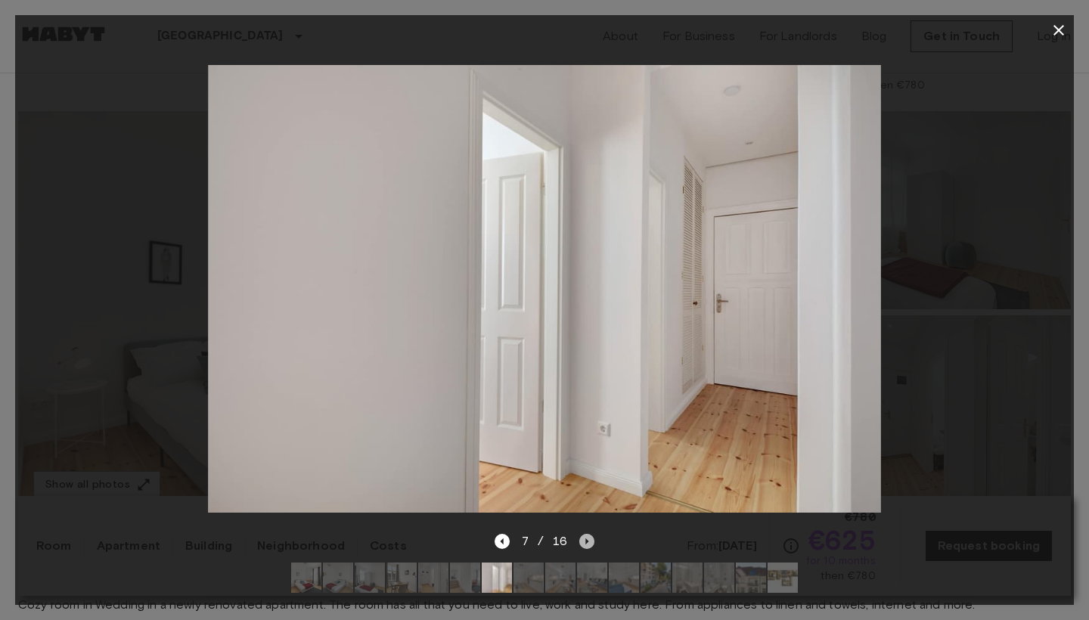
click at [582, 536] on icon "Next image" at bounding box center [586, 541] width 15 height 15
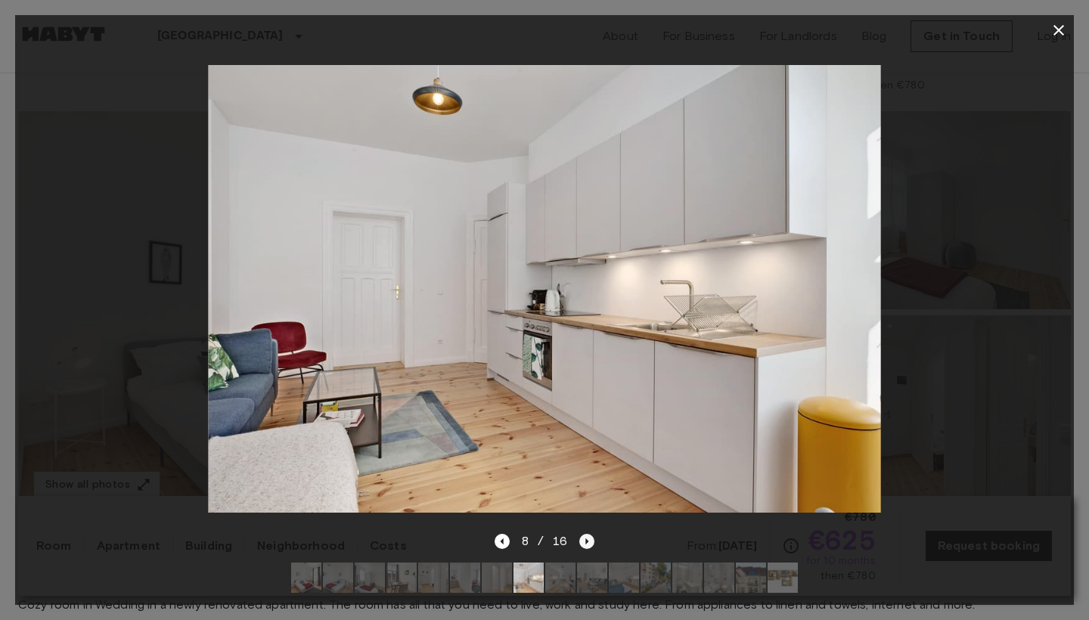
click at [582, 536] on icon "Next image" at bounding box center [586, 541] width 15 height 15
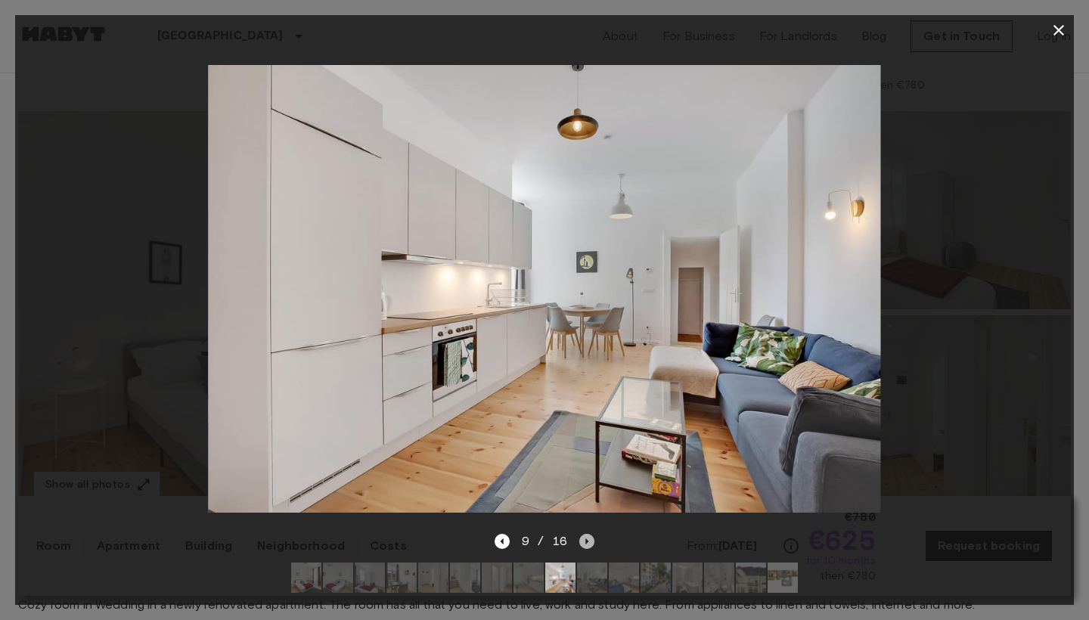
click at [582, 536] on icon "Next image" at bounding box center [586, 541] width 15 height 15
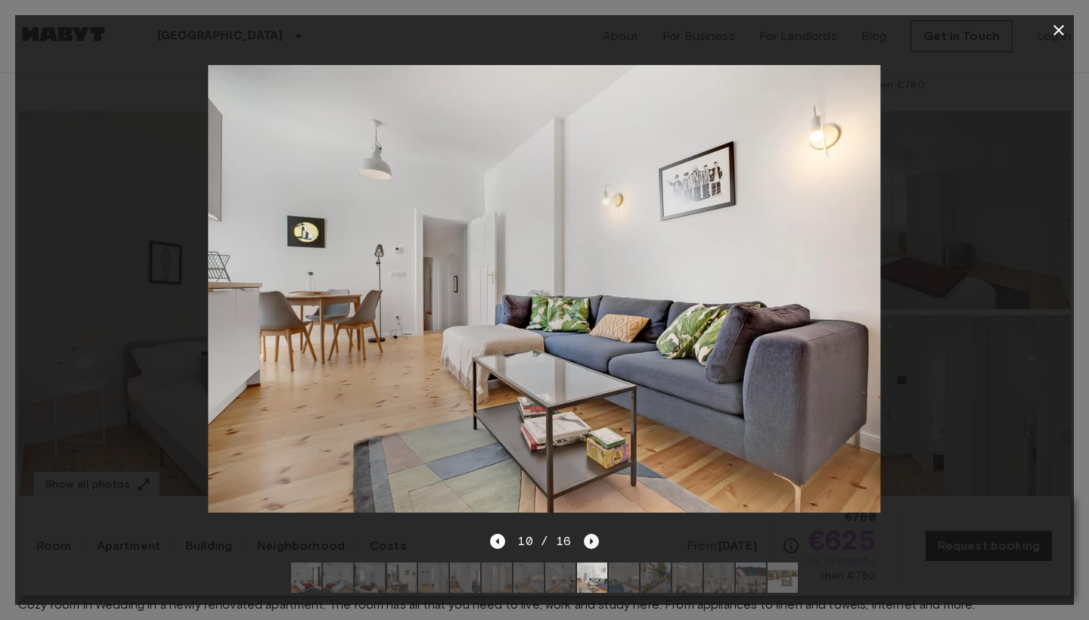
click at [584, 536] on icon "Next image" at bounding box center [591, 541] width 15 height 15
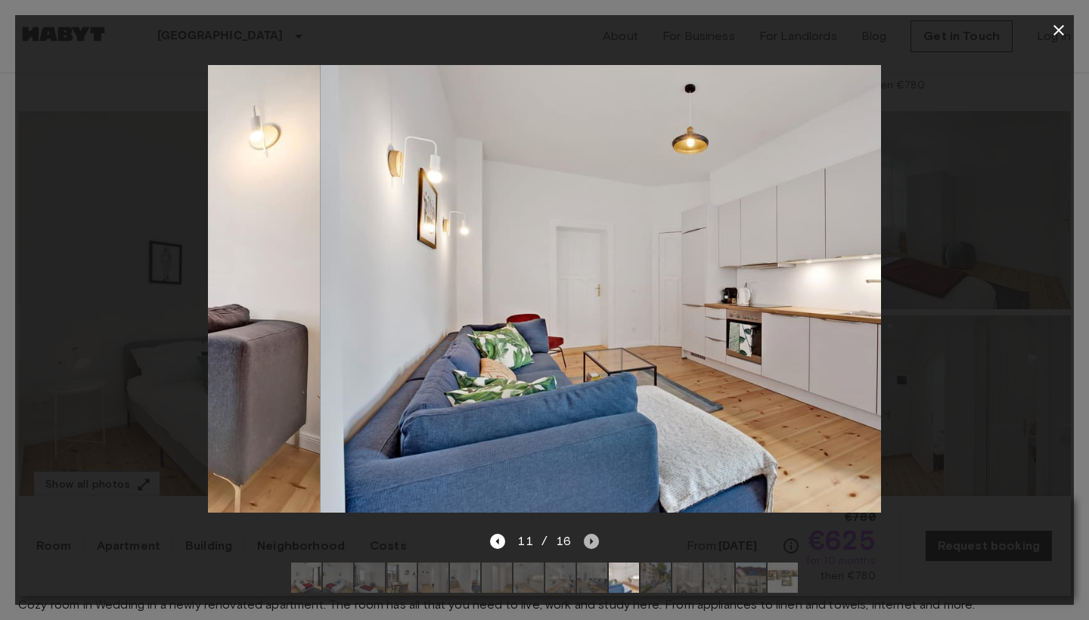
click at [584, 536] on icon "Next image" at bounding box center [591, 541] width 15 height 15
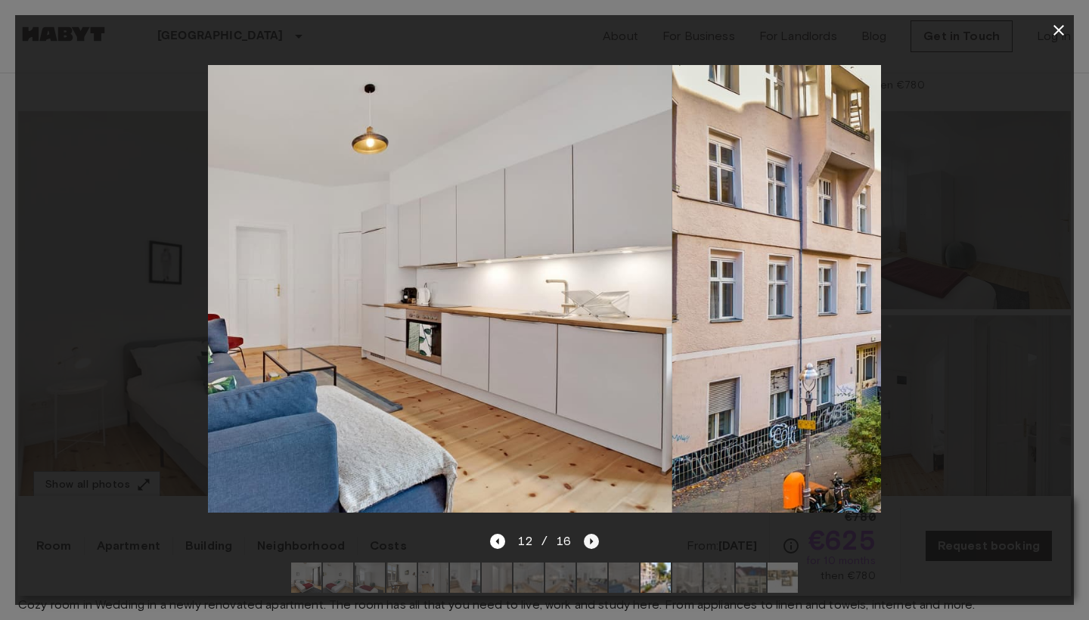
click at [584, 536] on icon "Next image" at bounding box center [591, 541] width 15 height 15
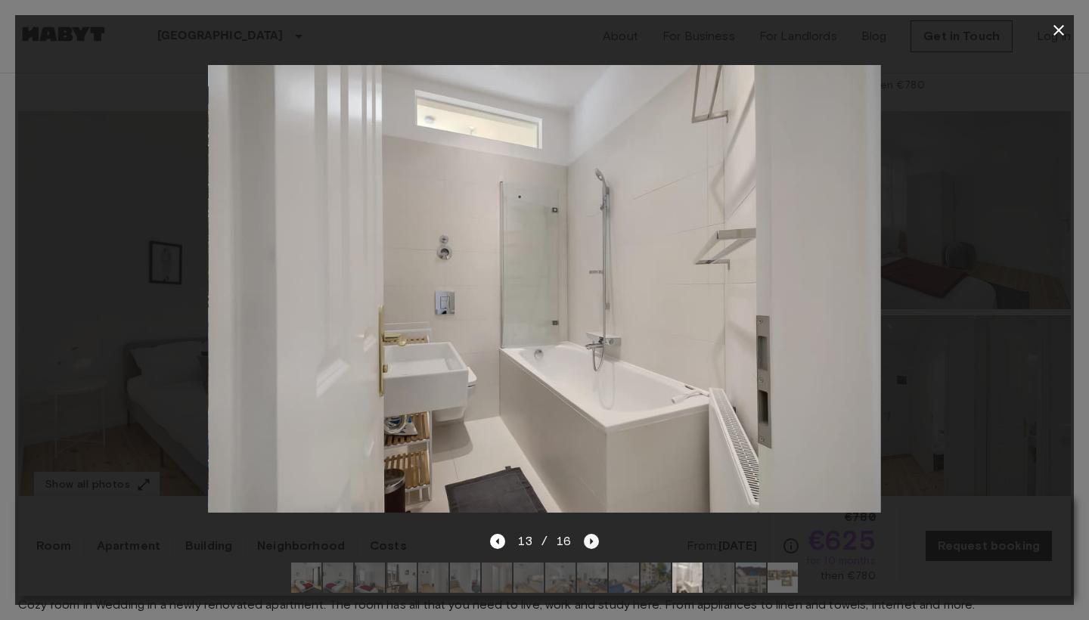
click at [584, 536] on icon "Next image" at bounding box center [591, 541] width 15 height 15
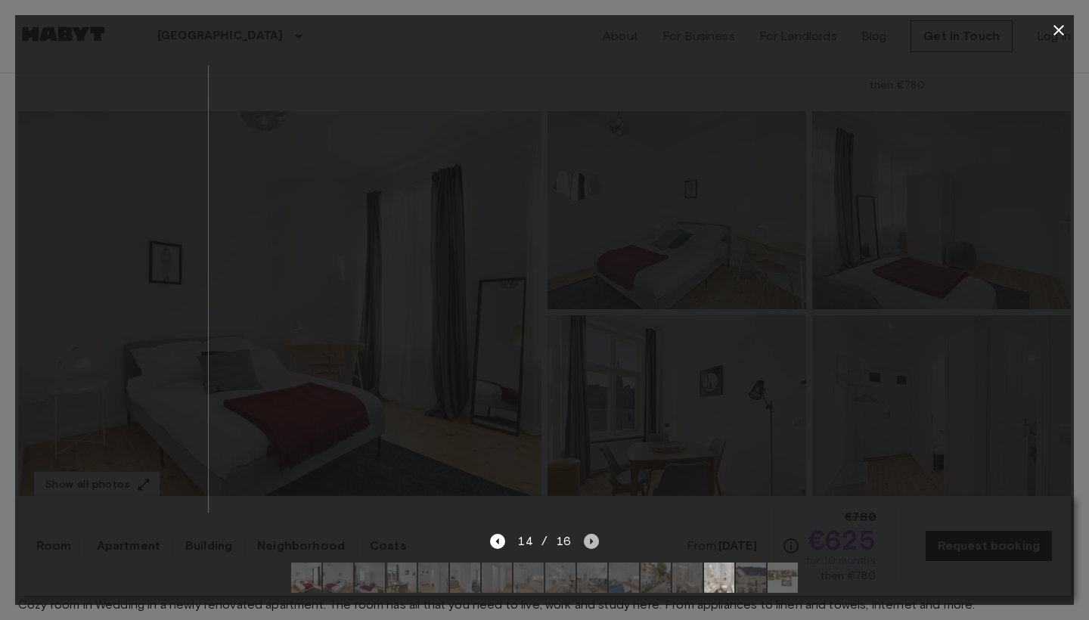
click at [582, 536] on div "14 / 16" at bounding box center [544, 541] width 108 height 18
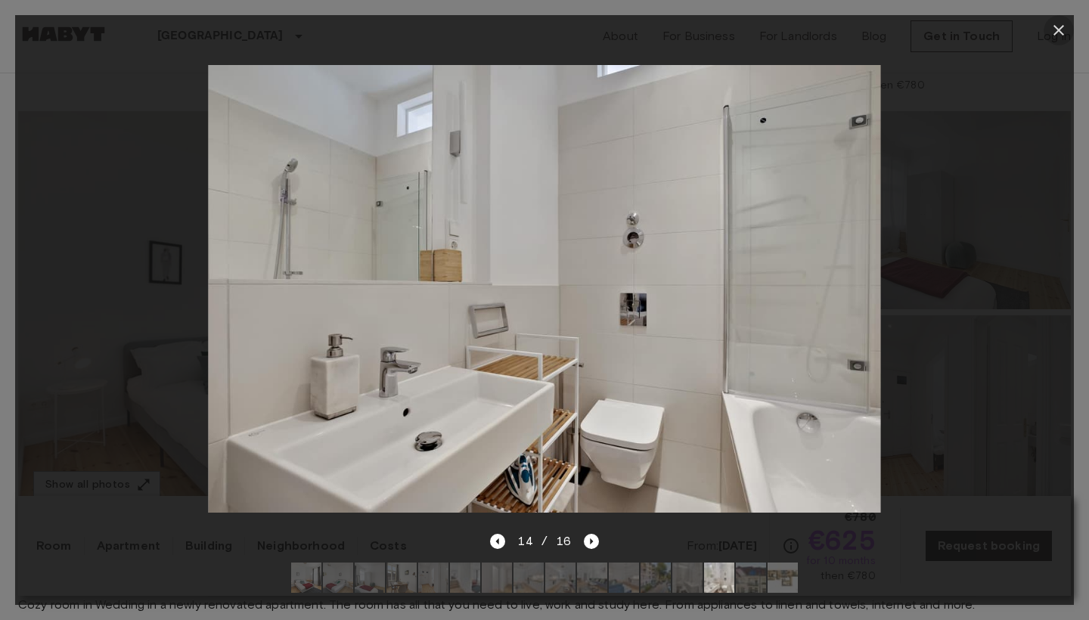
click at [1056, 35] on icon "button" at bounding box center [1059, 30] width 18 height 18
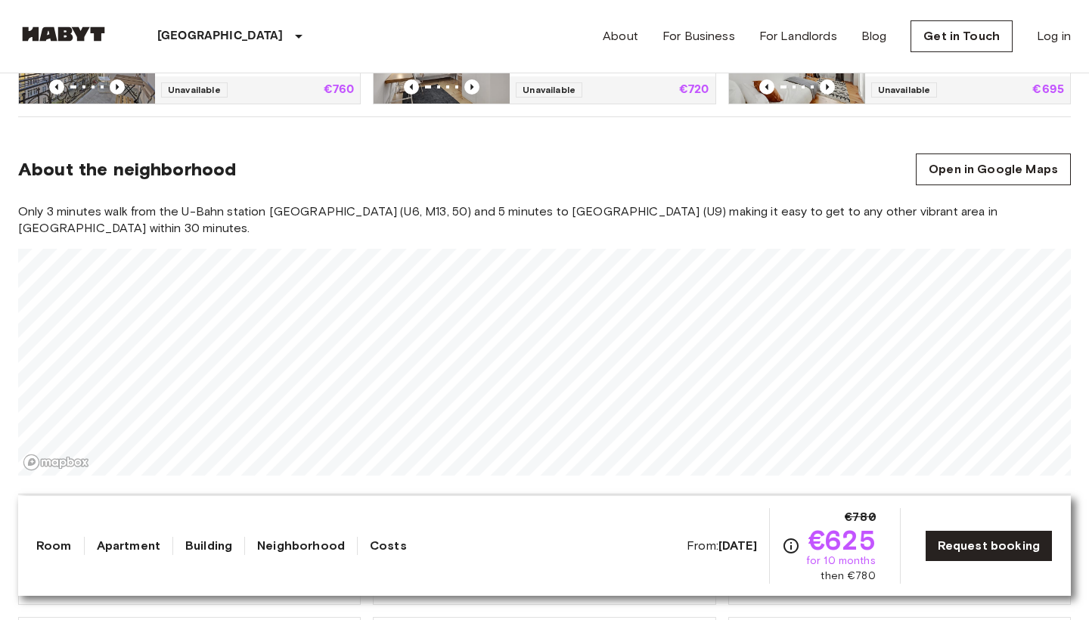
scroll to position [1073, 0]
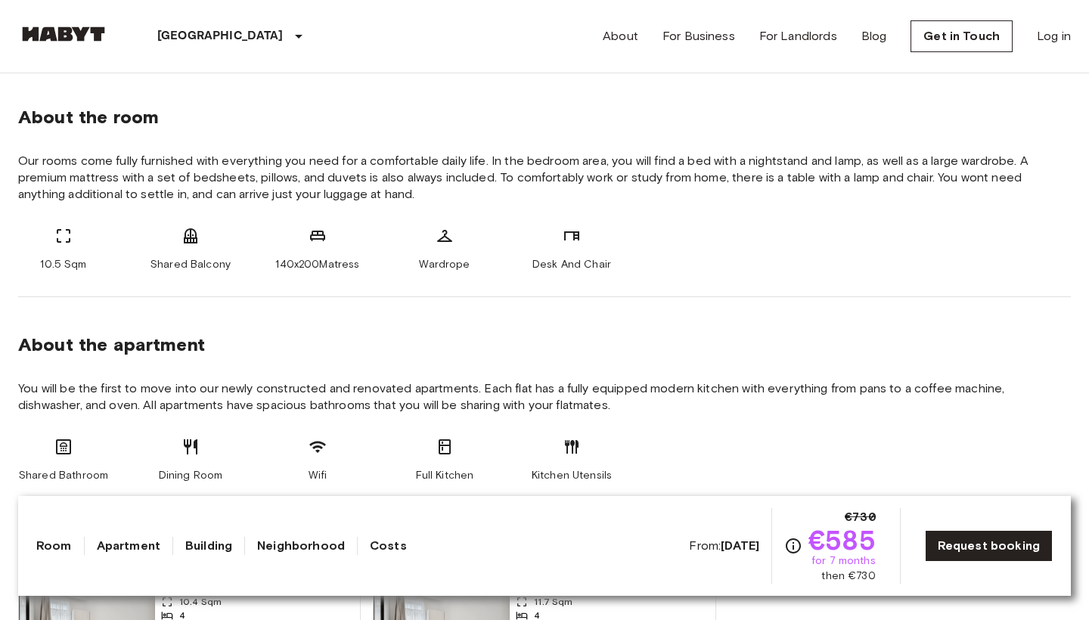
scroll to position [547, 0]
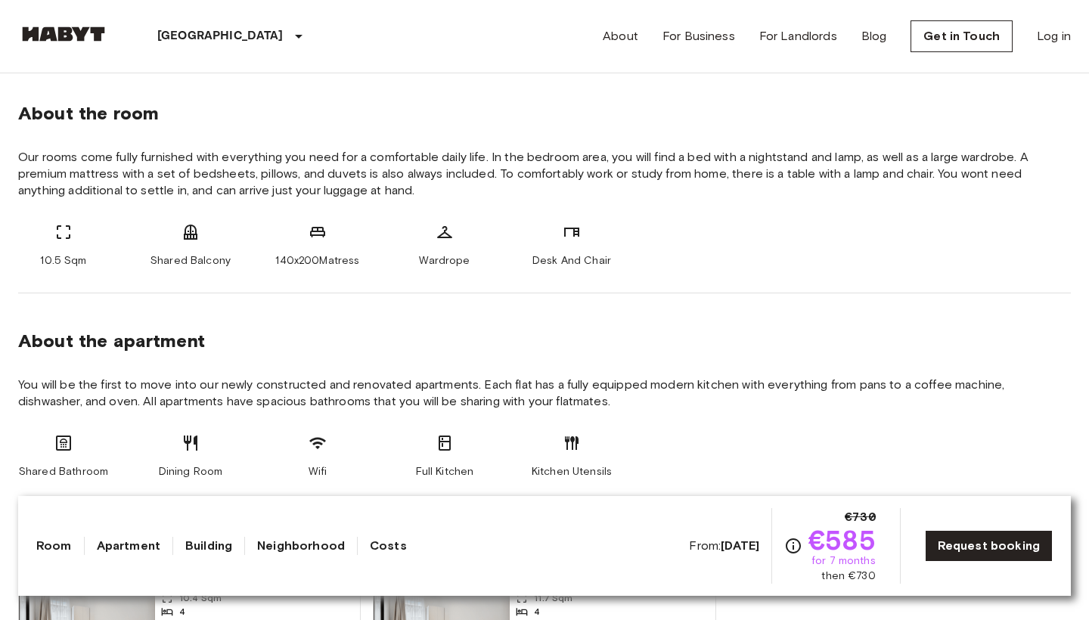
click at [795, 545] on icon "Check cost overview for full price breakdown. Please note that discounts apply …" at bounding box center [793, 546] width 18 height 18
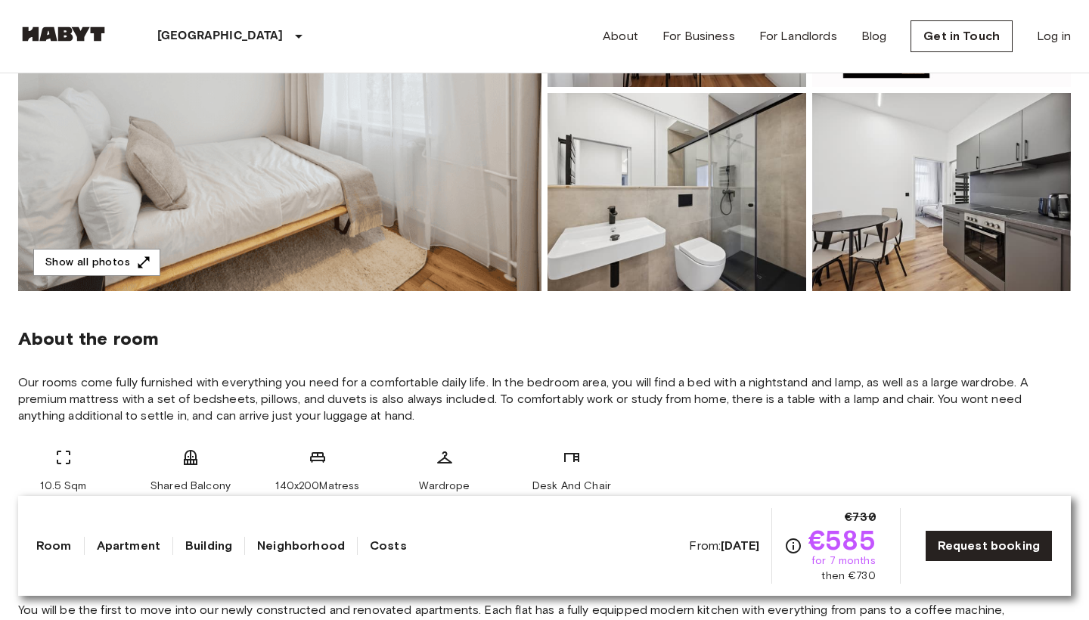
scroll to position [205, 0]
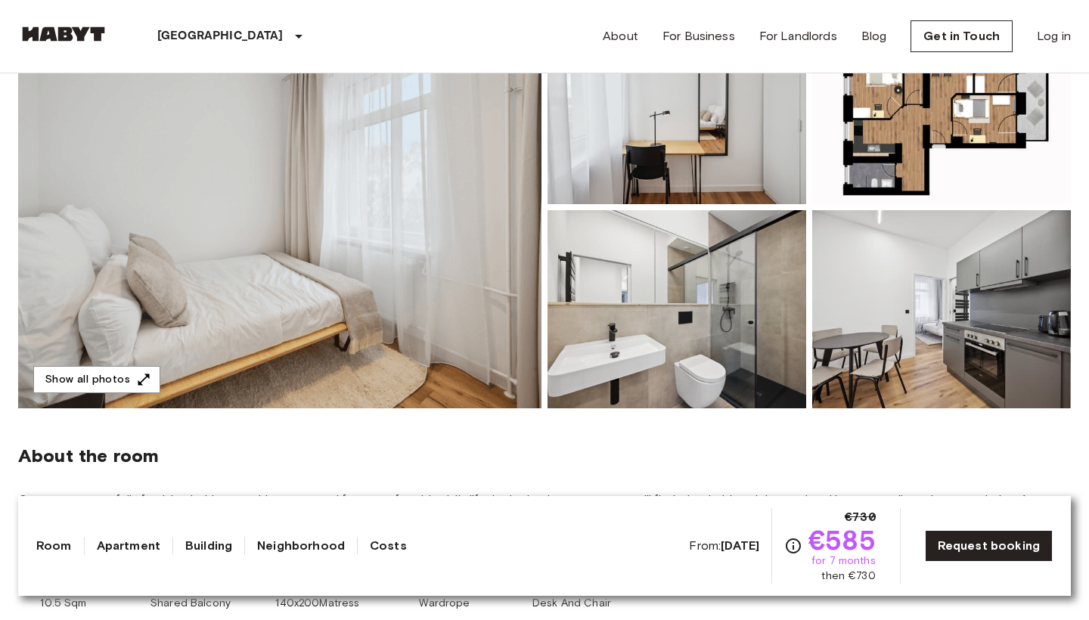
click at [796, 185] on img at bounding box center [676, 105] width 259 height 198
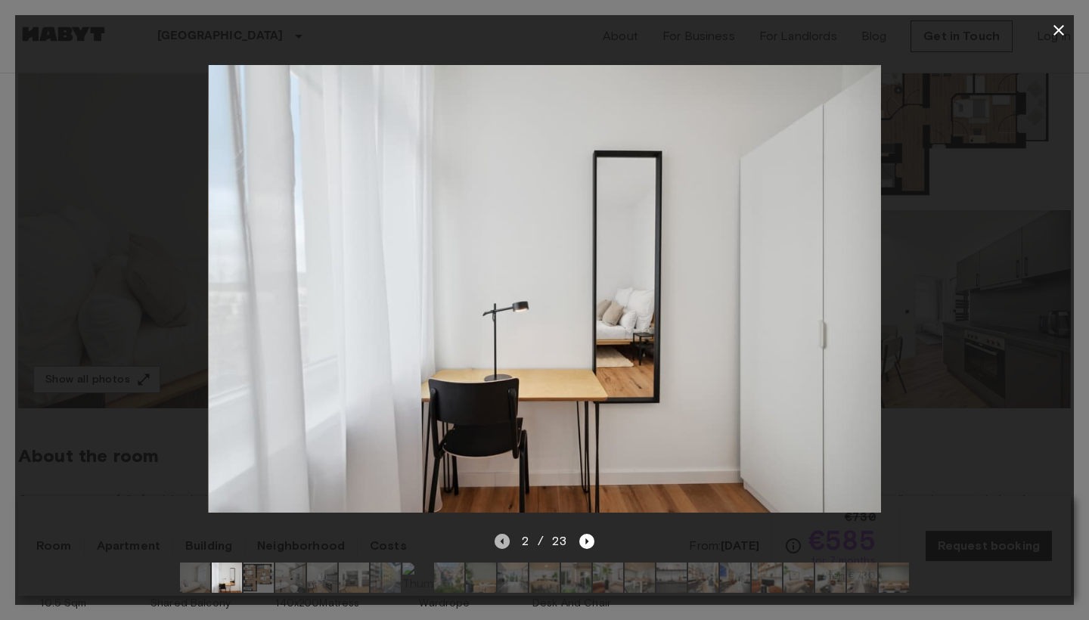
click at [509, 544] on icon "Previous image" at bounding box center [502, 541] width 15 height 15
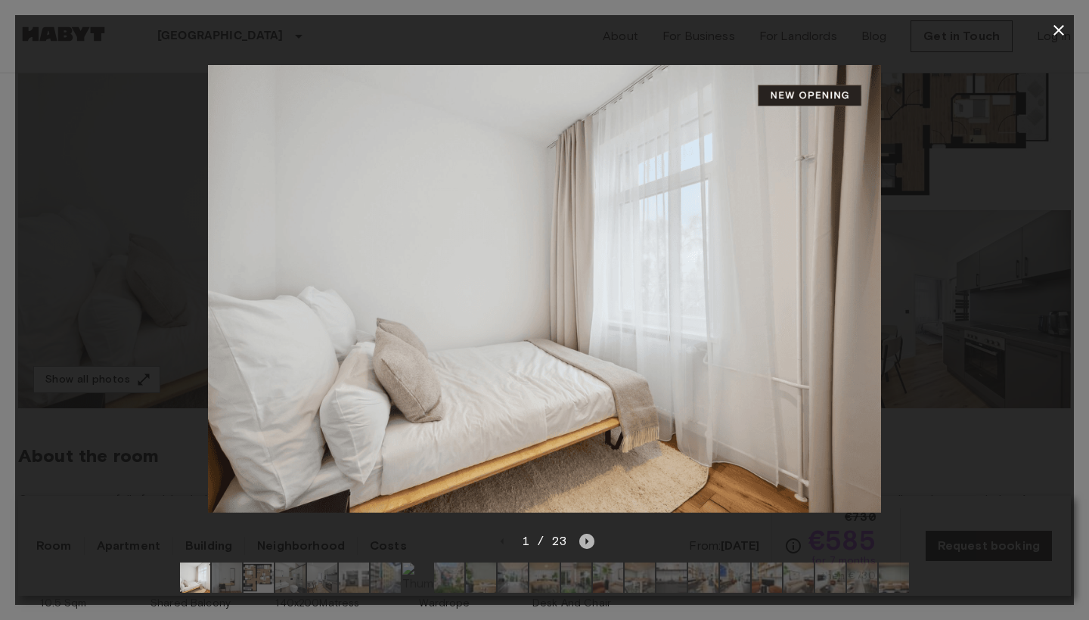
click at [581, 544] on icon "Next image" at bounding box center [586, 541] width 15 height 15
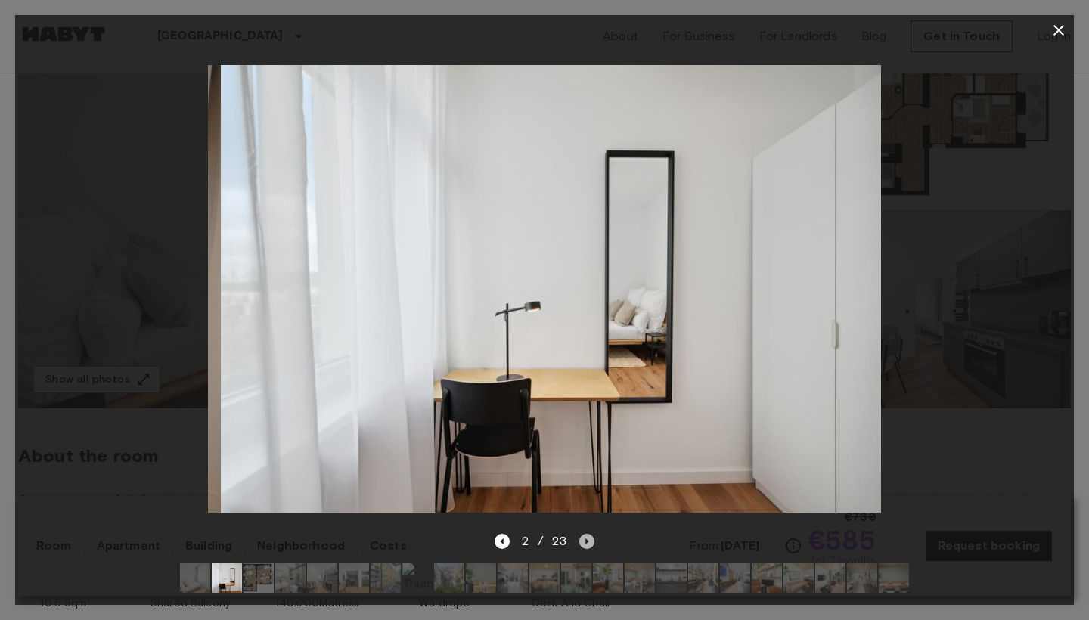
click at [581, 544] on icon "Next image" at bounding box center [586, 541] width 15 height 15
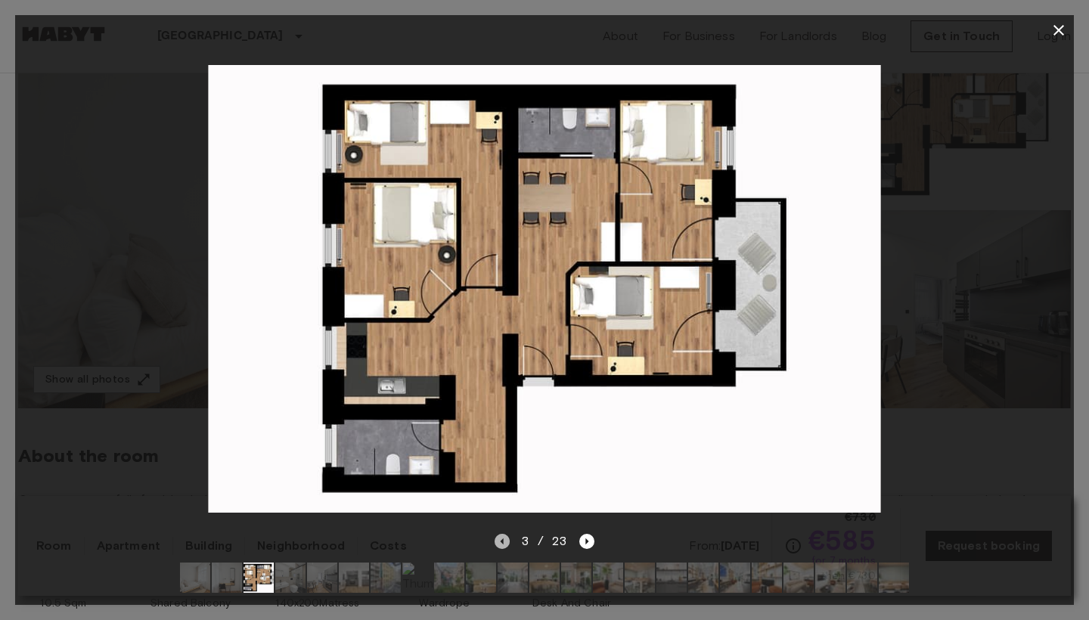
click at [505, 537] on icon "Previous image" at bounding box center [502, 541] width 15 height 15
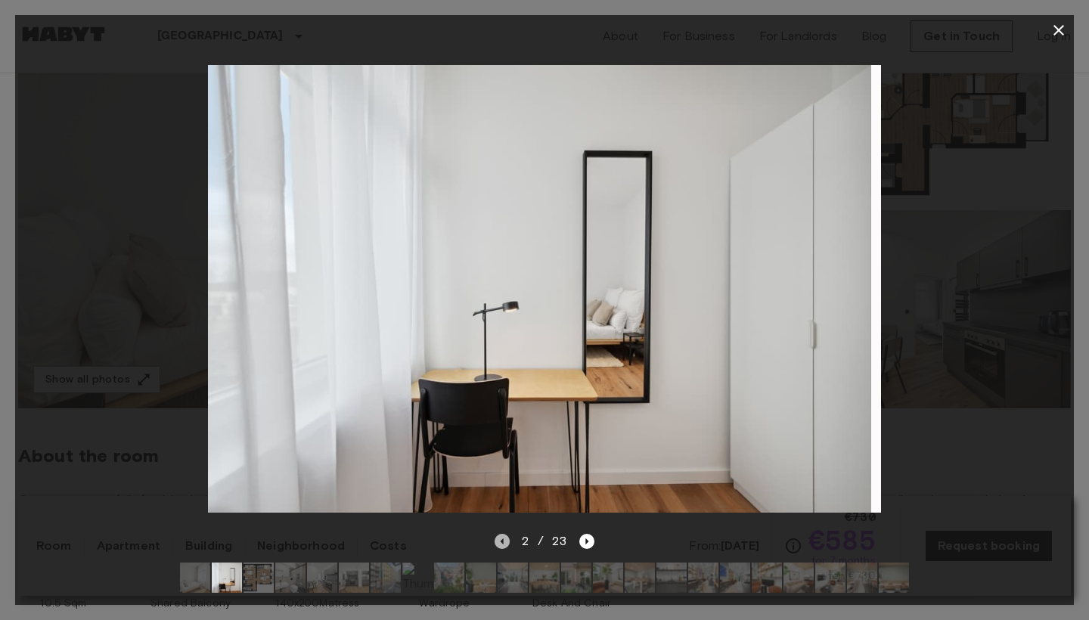
click at [505, 537] on icon "Previous image" at bounding box center [502, 541] width 15 height 15
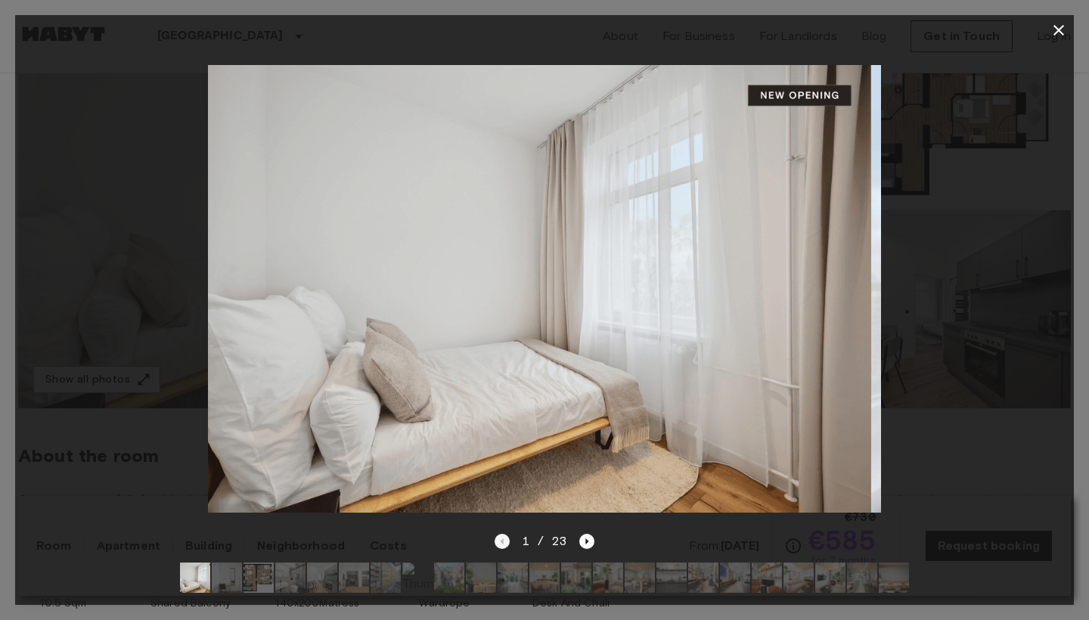
click at [505, 537] on div "1 / 23" at bounding box center [545, 541] width 101 height 18
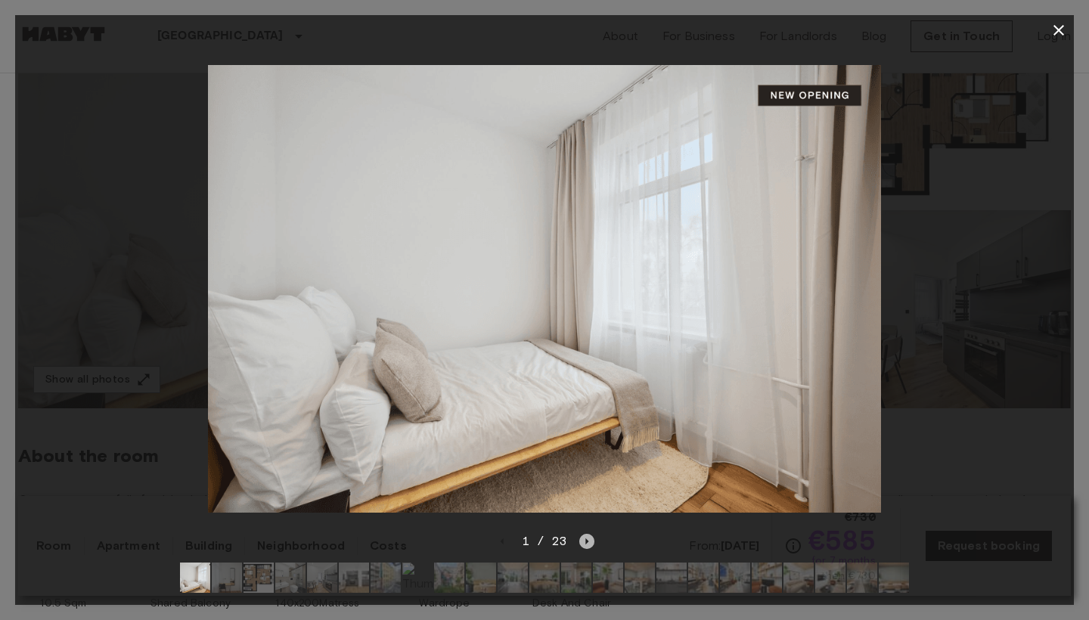
click at [588, 545] on icon "Next image" at bounding box center [586, 541] width 15 height 15
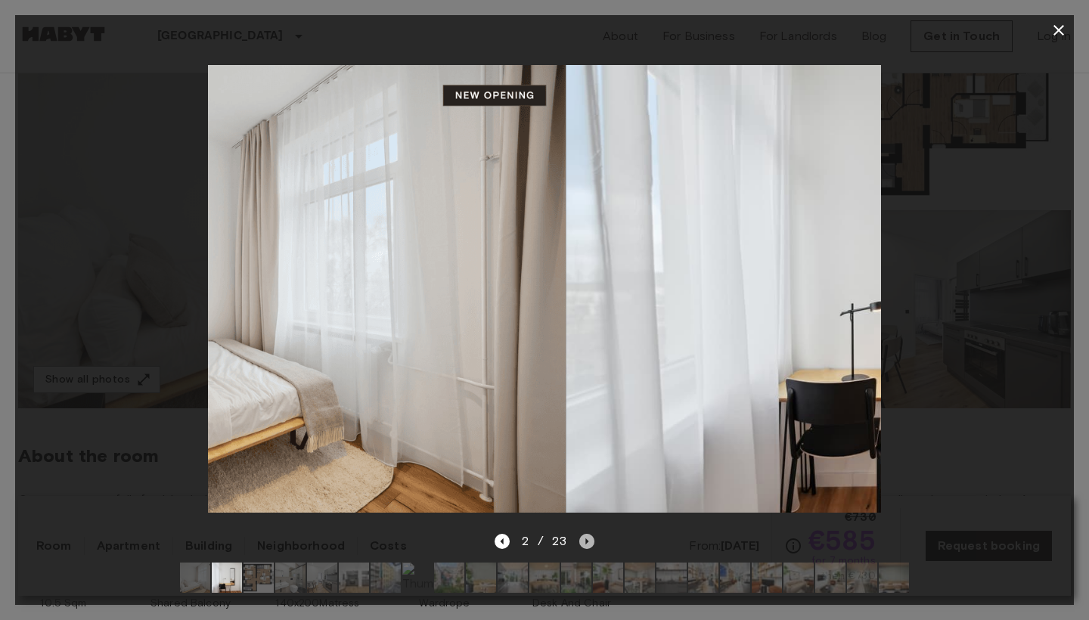
click at [588, 545] on icon "Next image" at bounding box center [586, 541] width 15 height 15
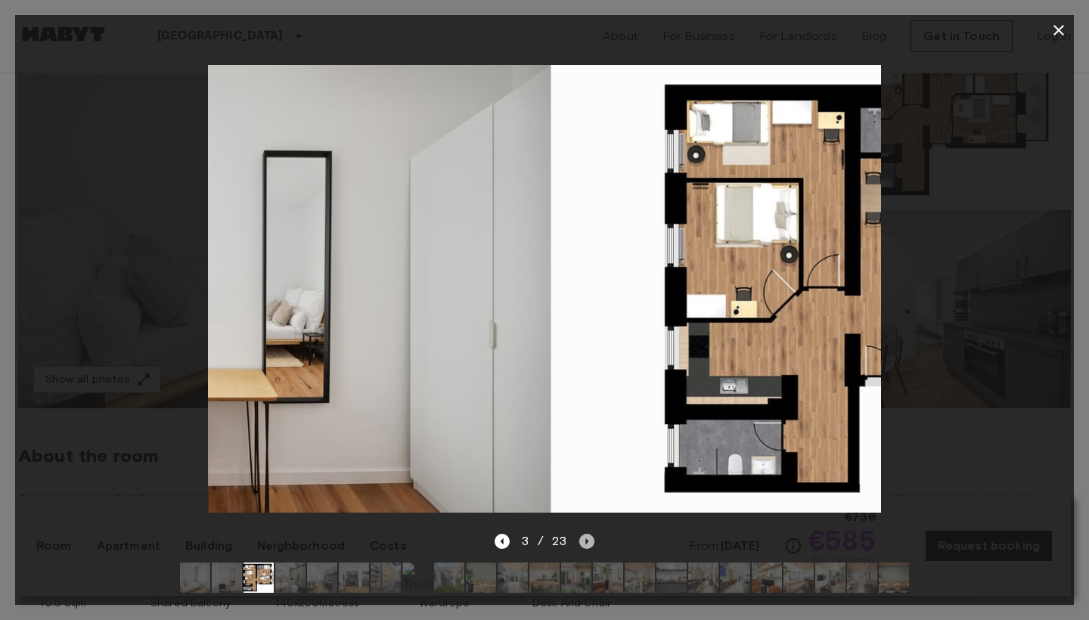
click at [588, 545] on icon "Next image" at bounding box center [586, 541] width 15 height 15
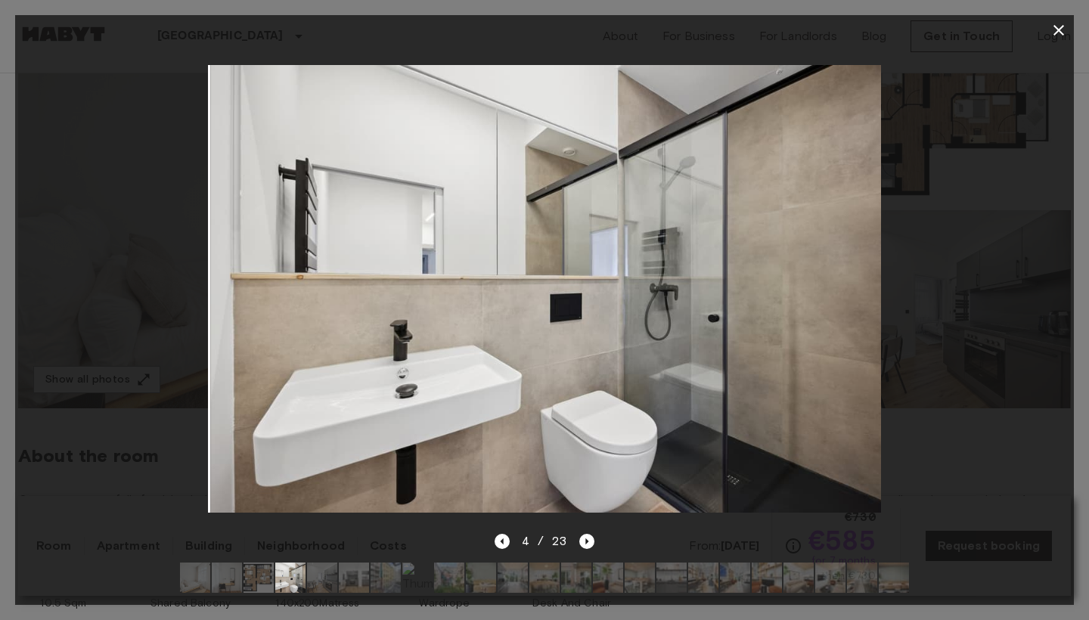
click at [511, 547] on div "4 / 23" at bounding box center [545, 541] width 101 height 18
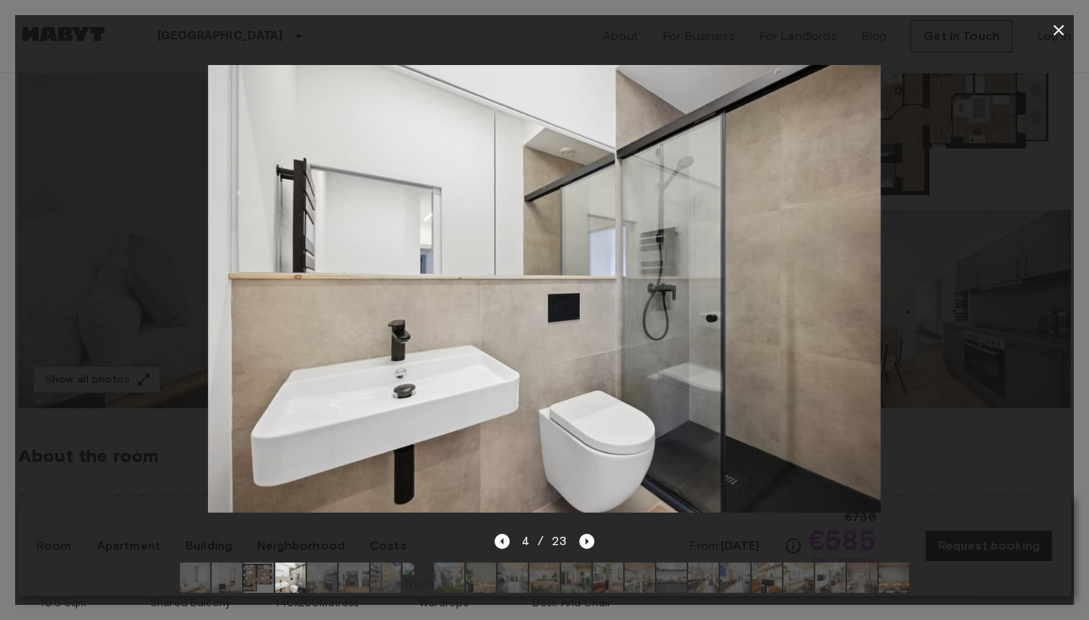
click at [510, 543] on div "4 / 23" at bounding box center [545, 541] width 101 height 18
click at [495, 542] on icon "Previous image" at bounding box center [502, 541] width 15 height 15
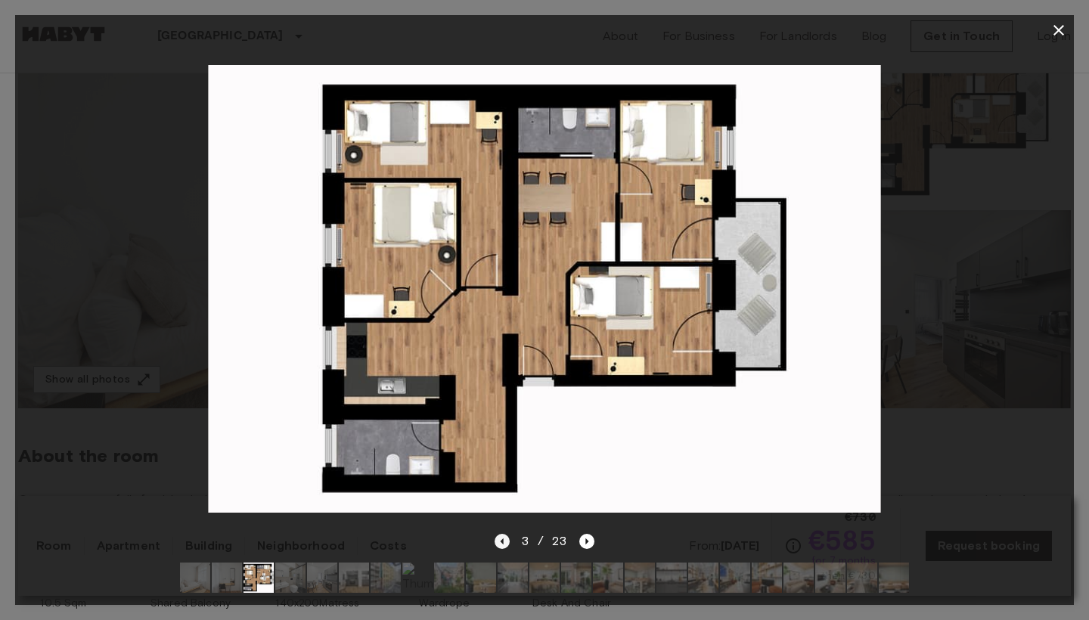
click at [505, 540] on icon "Previous image" at bounding box center [502, 541] width 15 height 15
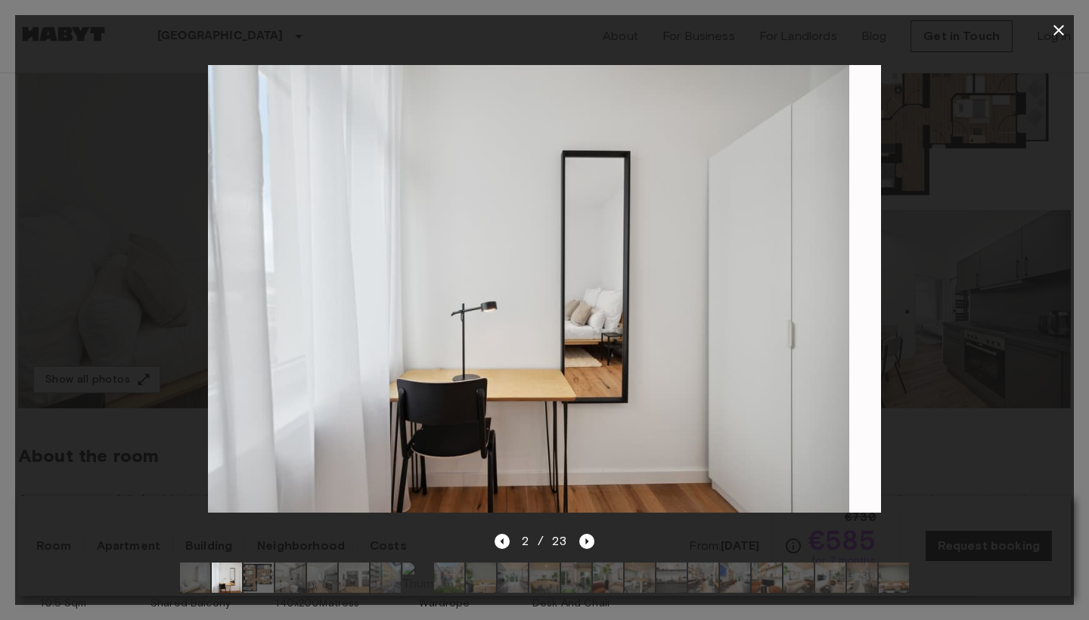
click at [578, 541] on div "2 / 23" at bounding box center [545, 541] width 101 height 18
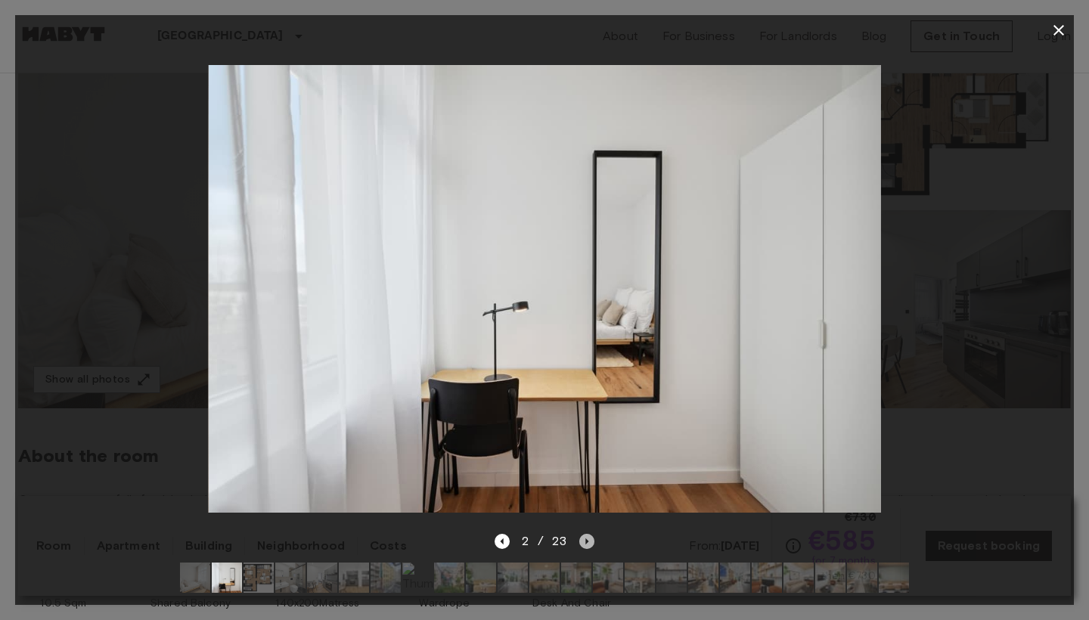
click at [583, 539] on icon "Next image" at bounding box center [586, 541] width 15 height 15
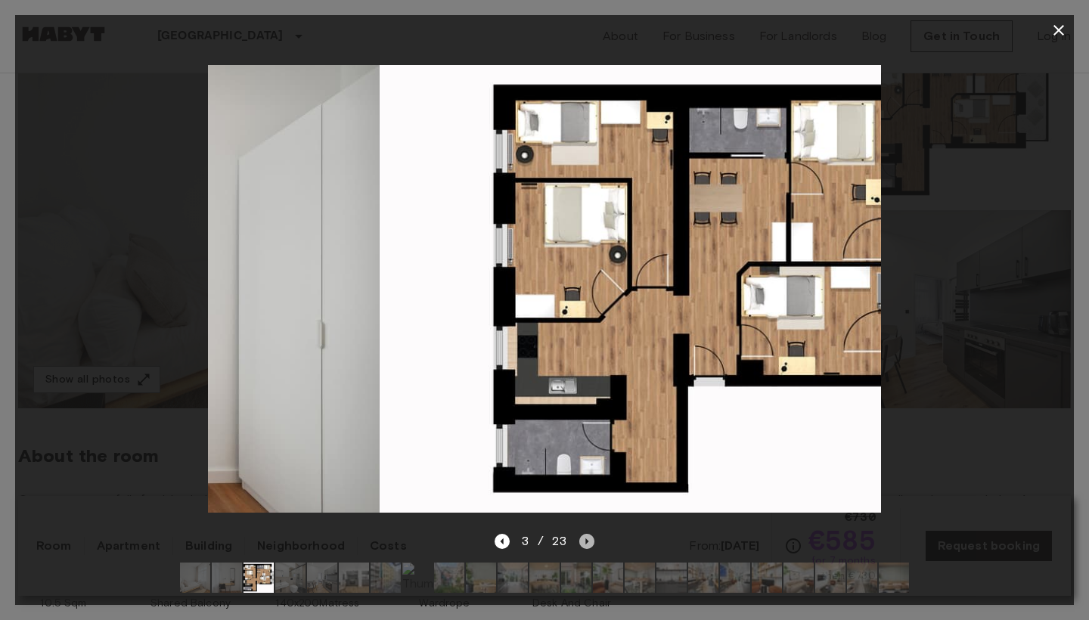
click at [583, 539] on icon "Next image" at bounding box center [586, 541] width 15 height 15
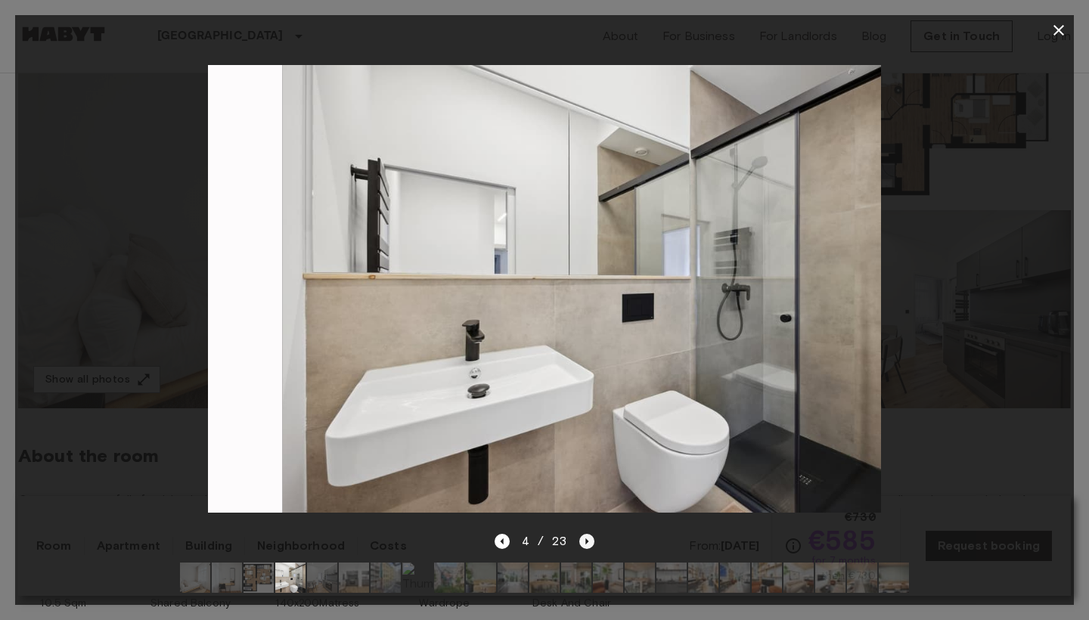
click at [583, 539] on icon "Next image" at bounding box center [586, 541] width 15 height 15
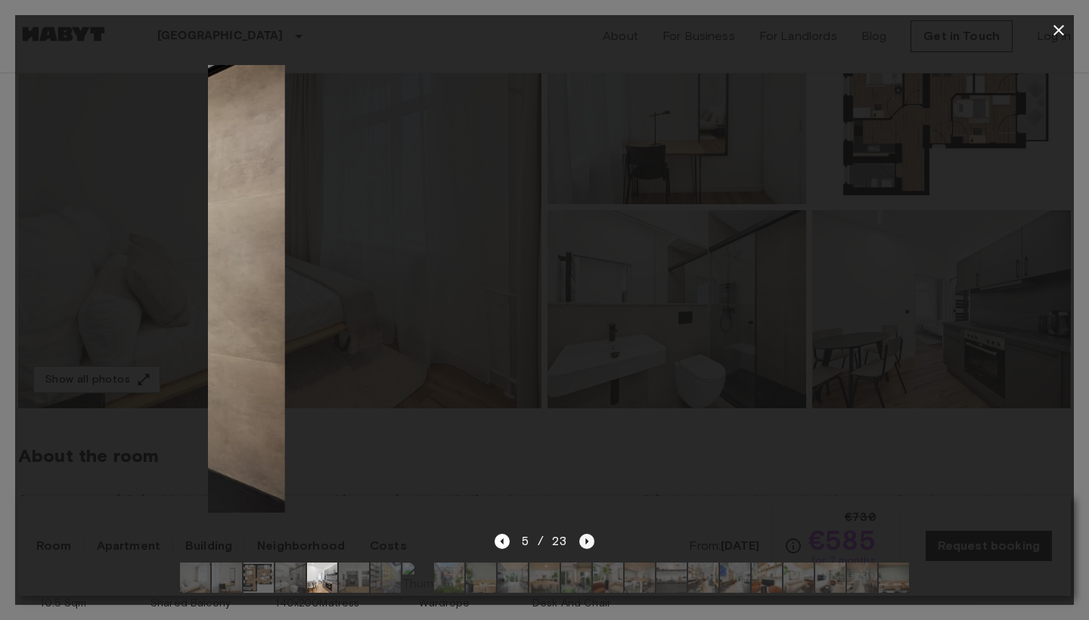
click at [583, 539] on icon "Next image" at bounding box center [586, 541] width 15 height 15
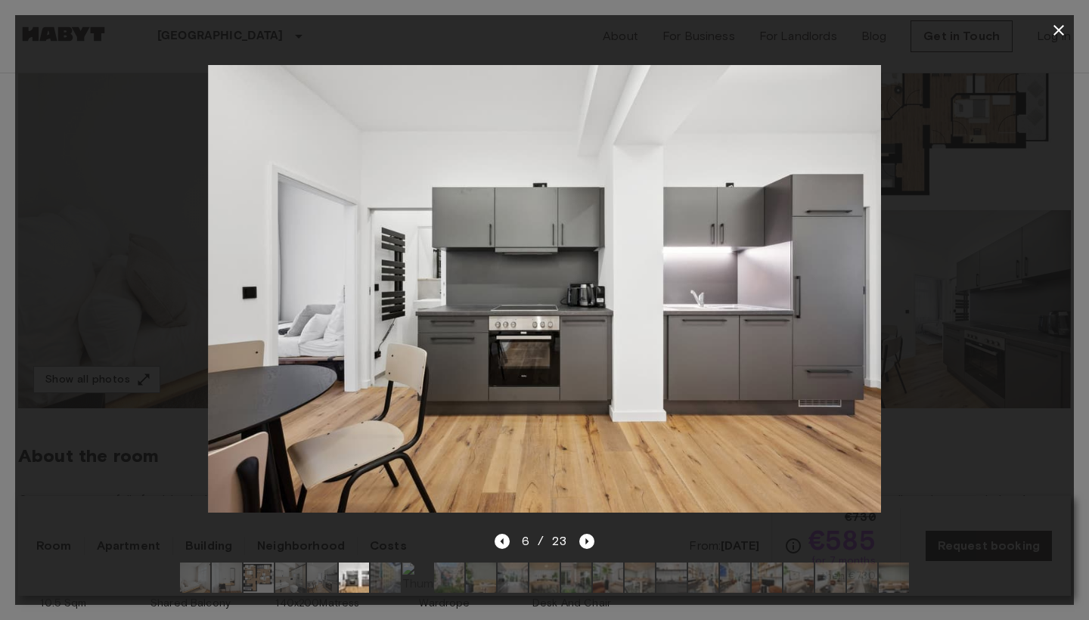
click at [490, 539] on div "6 / 23" at bounding box center [544, 568] width 1059 height 73
click at [500, 538] on icon "Previous image" at bounding box center [502, 541] width 15 height 15
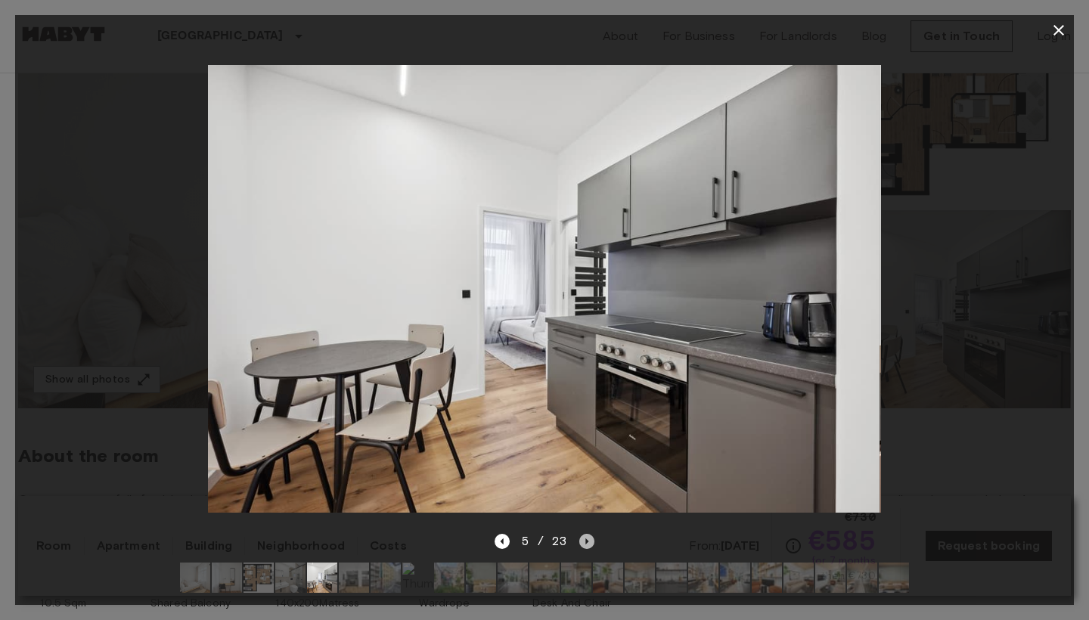
click at [579, 540] on icon "Next image" at bounding box center [586, 541] width 15 height 15
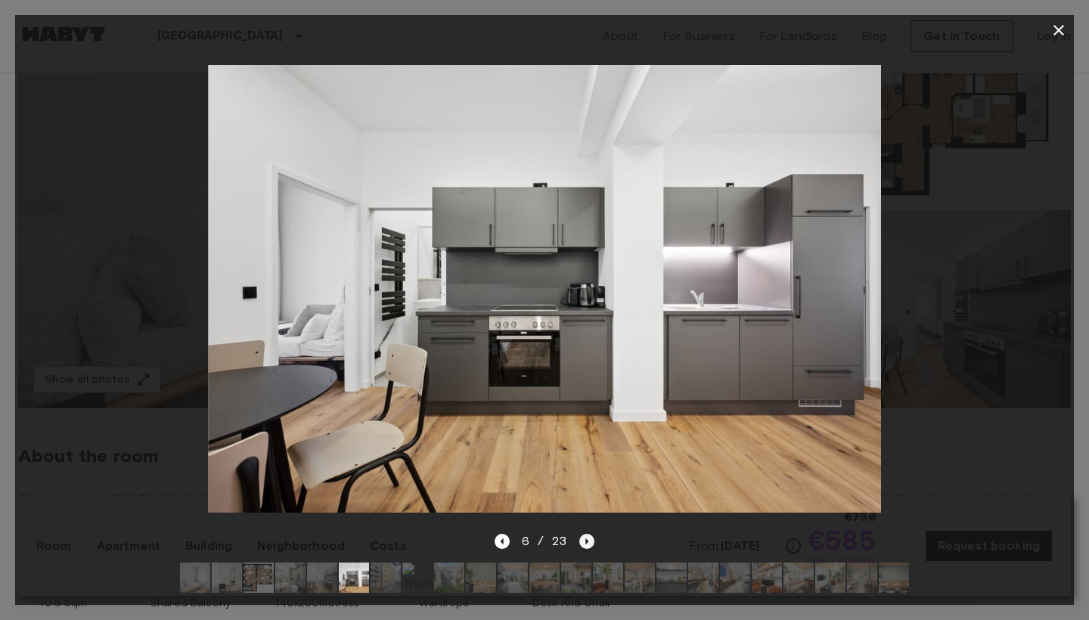
click at [590, 539] on icon "Next image" at bounding box center [586, 541] width 15 height 15
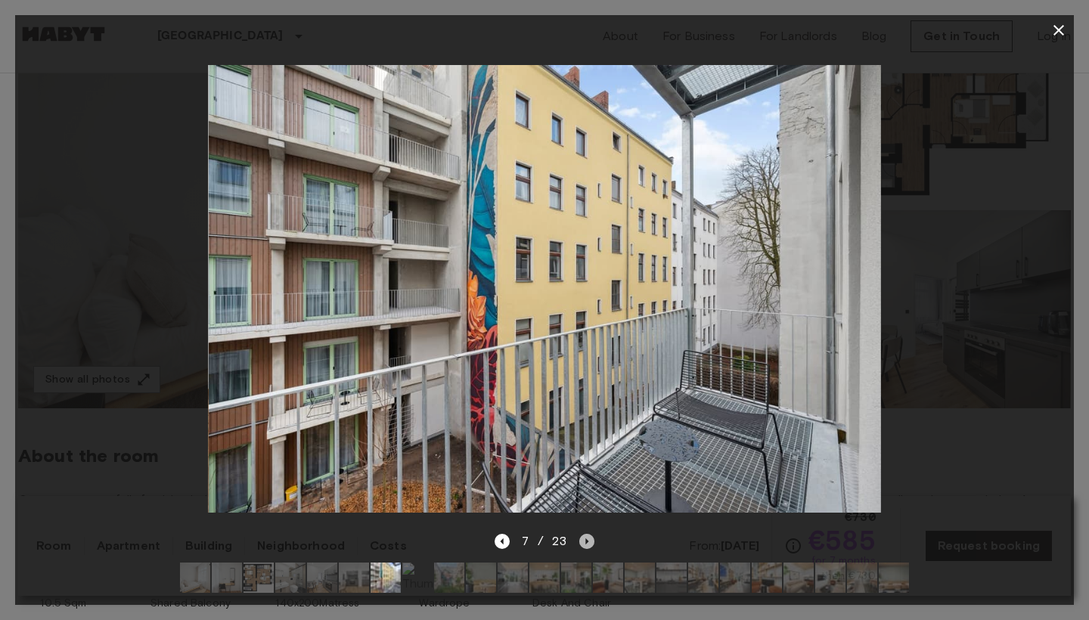
click at [590, 539] on icon "Next image" at bounding box center [586, 541] width 15 height 15
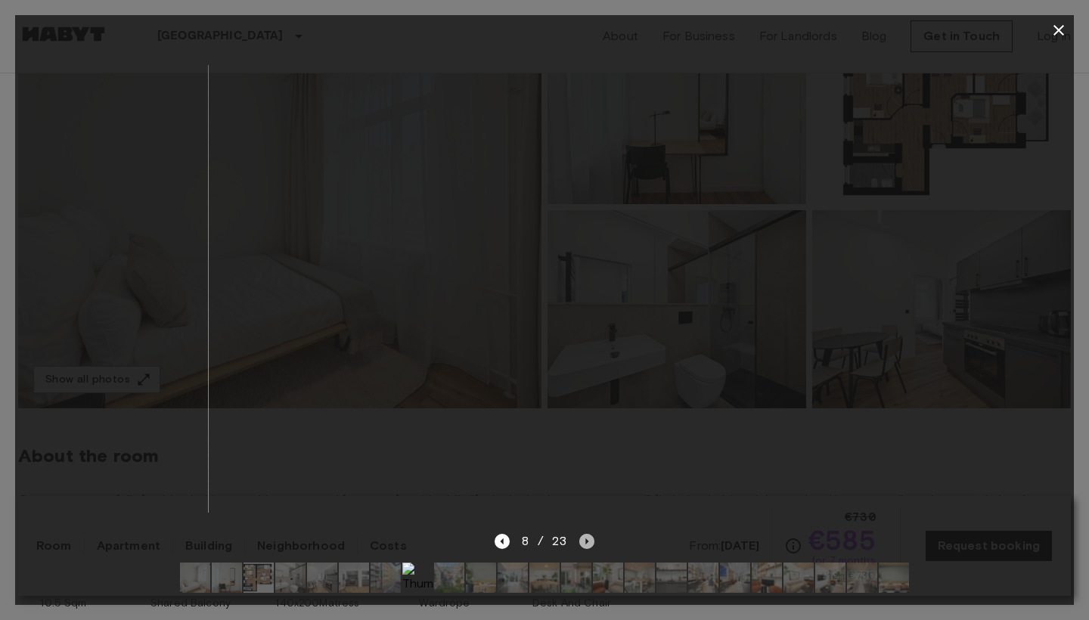
click at [590, 539] on icon "Next image" at bounding box center [586, 541] width 15 height 15
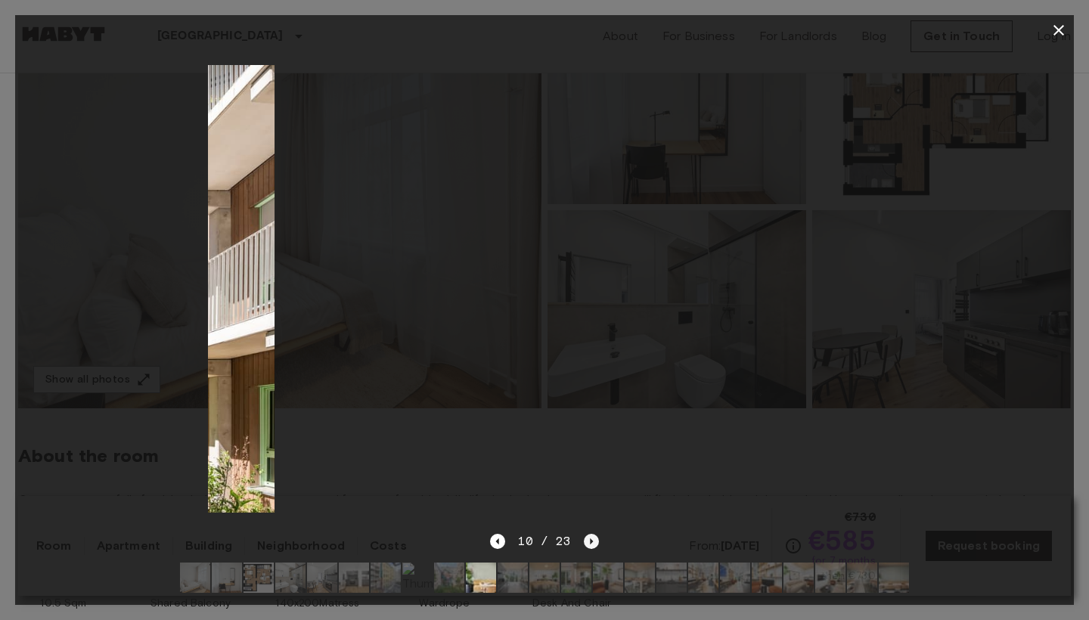
click at [590, 539] on icon "Next image" at bounding box center [591, 541] width 15 height 15
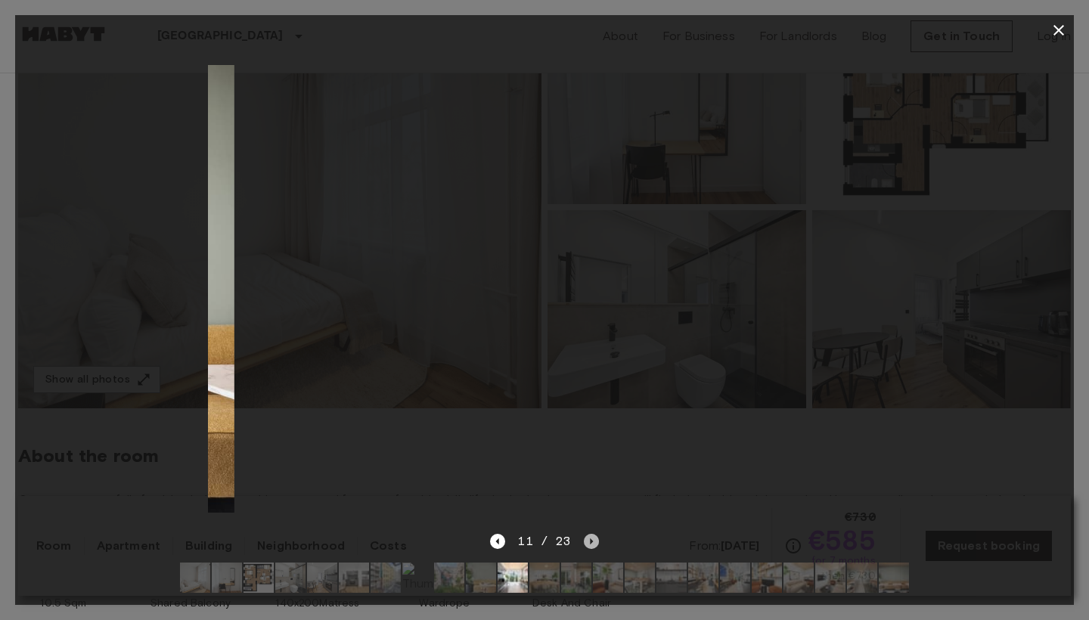
click at [590, 539] on icon "Next image" at bounding box center [591, 541] width 15 height 15
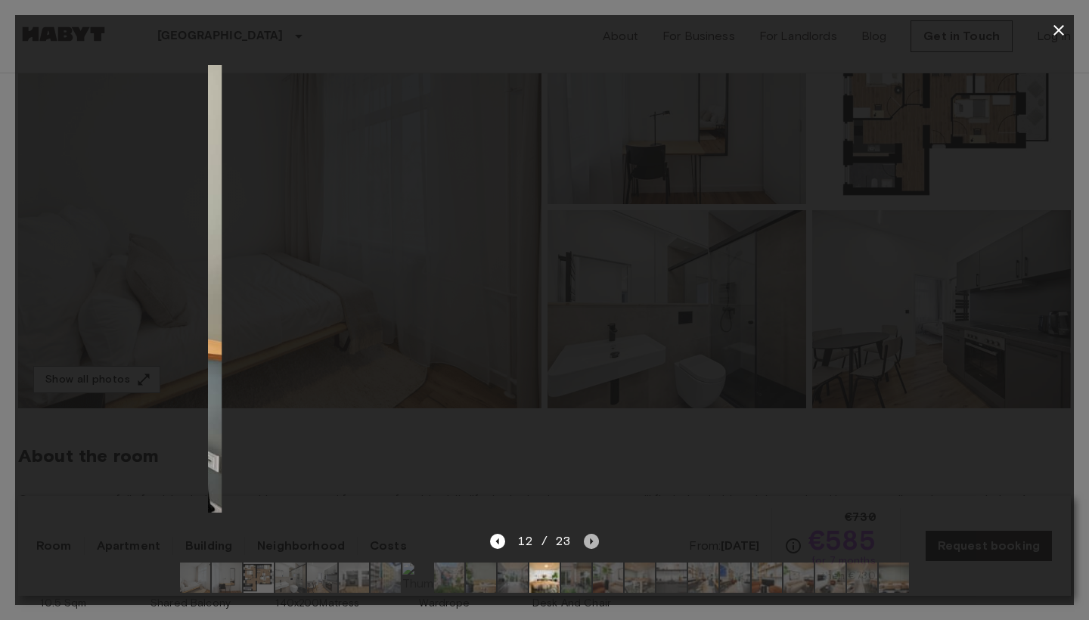
click at [590, 539] on icon "Next image" at bounding box center [591, 541] width 15 height 15
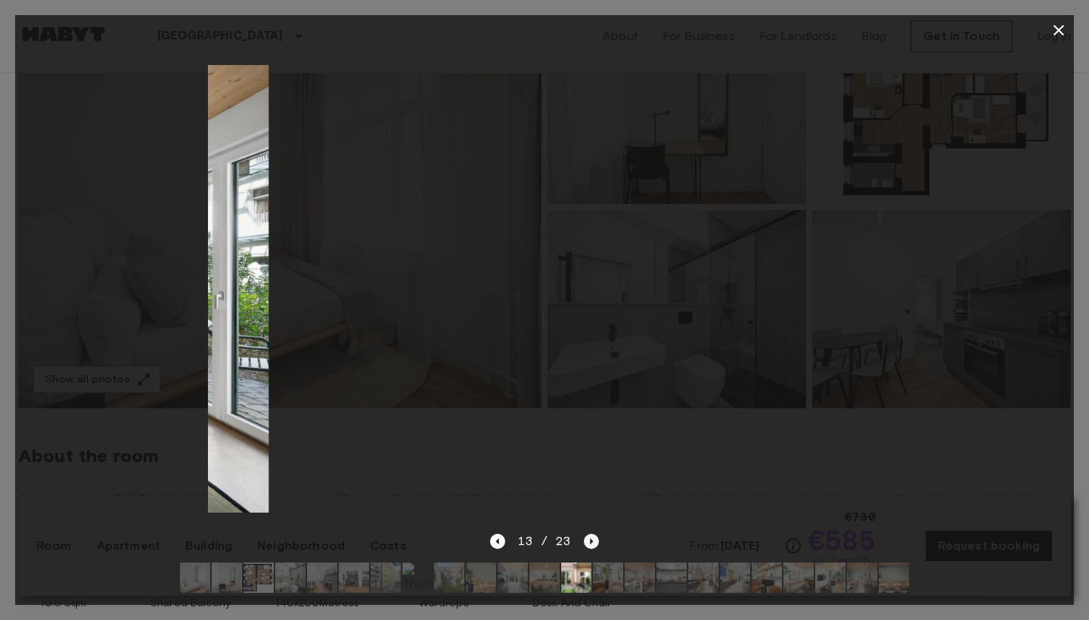
click at [590, 539] on icon "Next image" at bounding box center [591, 541] width 15 height 15
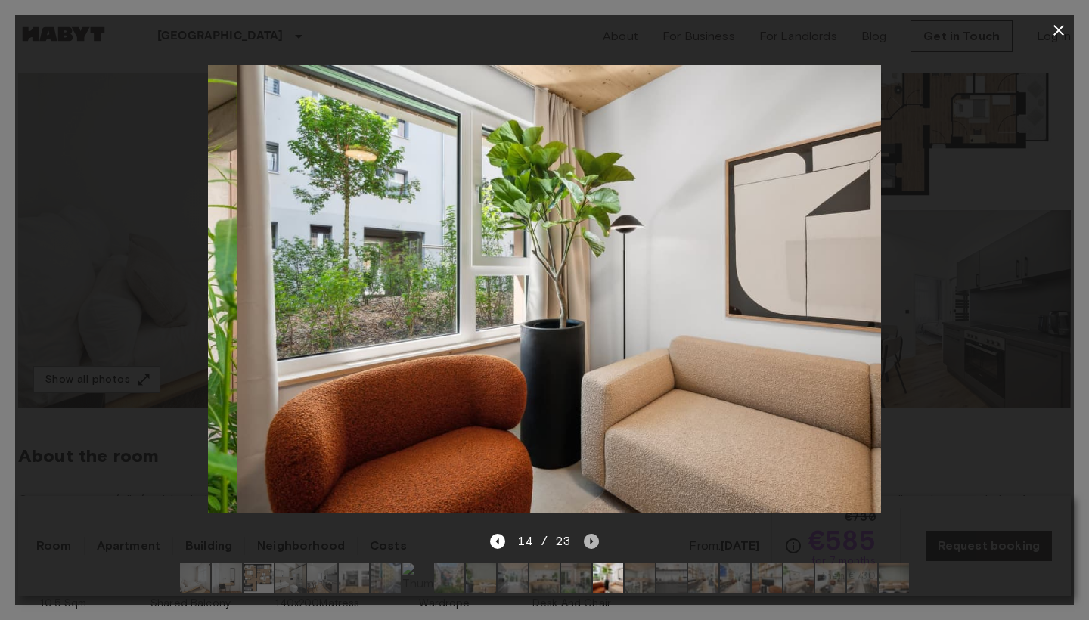
click at [590, 539] on icon "Next image" at bounding box center [591, 541] width 15 height 15
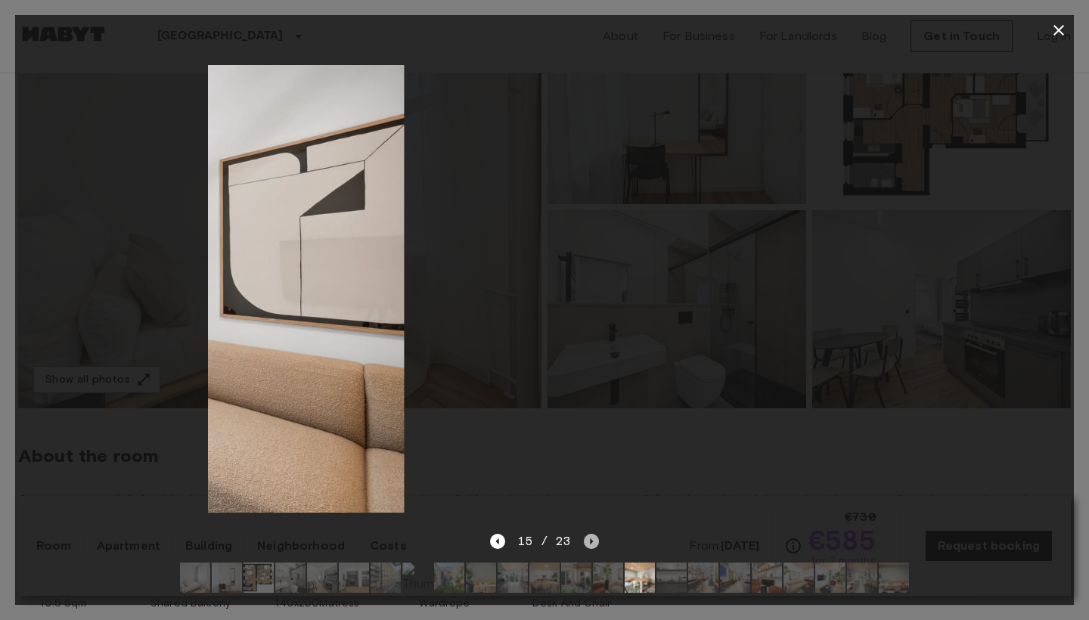
click at [590, 539] on icon "Next image" at bounding box center [591, 541] width 15 height 15
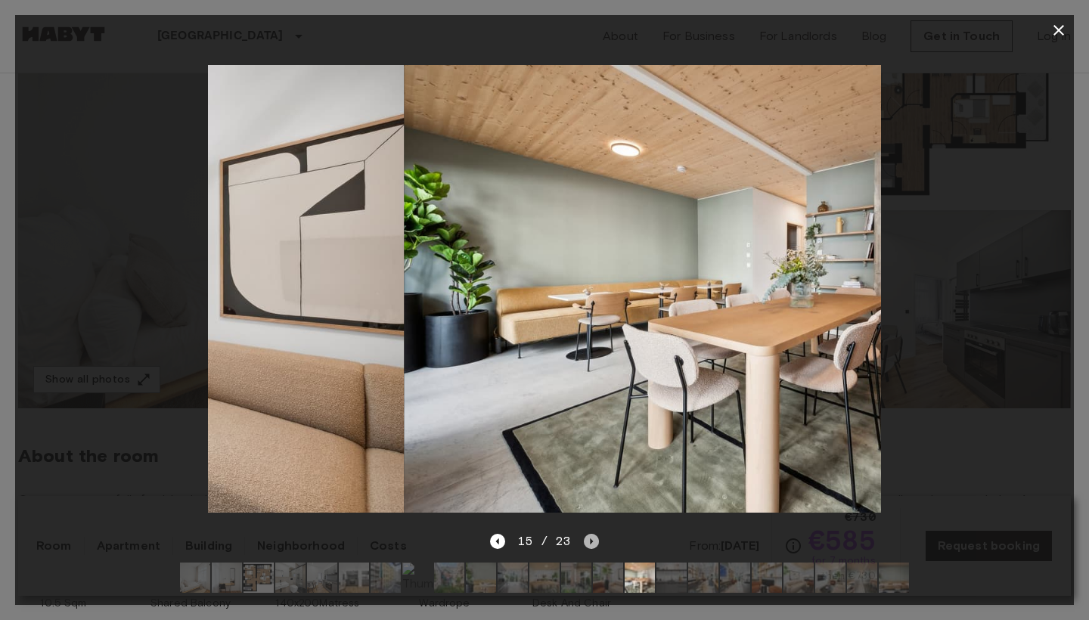
click at [590, 539] on icon "Next image" at bounding box center [591, 541] width 15 height 15
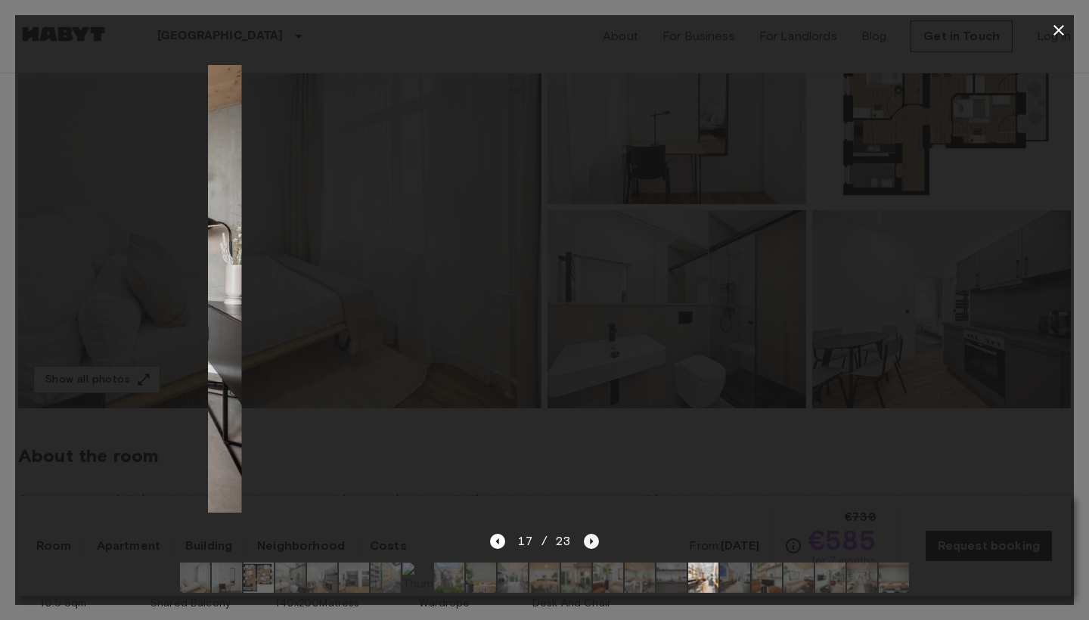
click at [590, 539] on icon "Next image" at bounding box center [591, 541] width 15 height 15
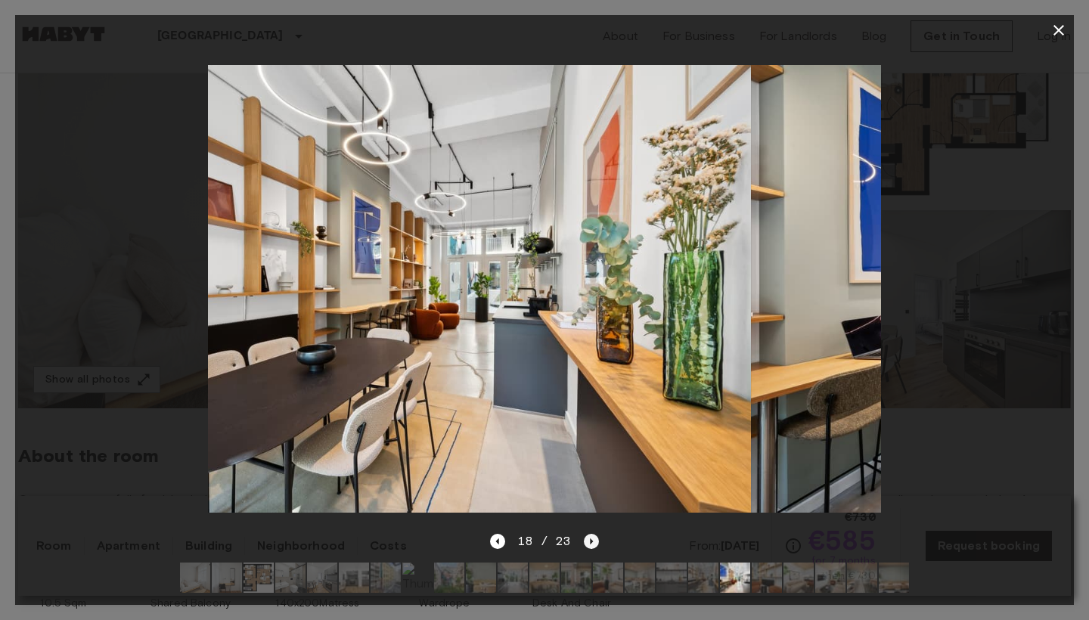
click at [590, 539] on icon "Next image" at bounding box center [591, 541] width 15 height 15
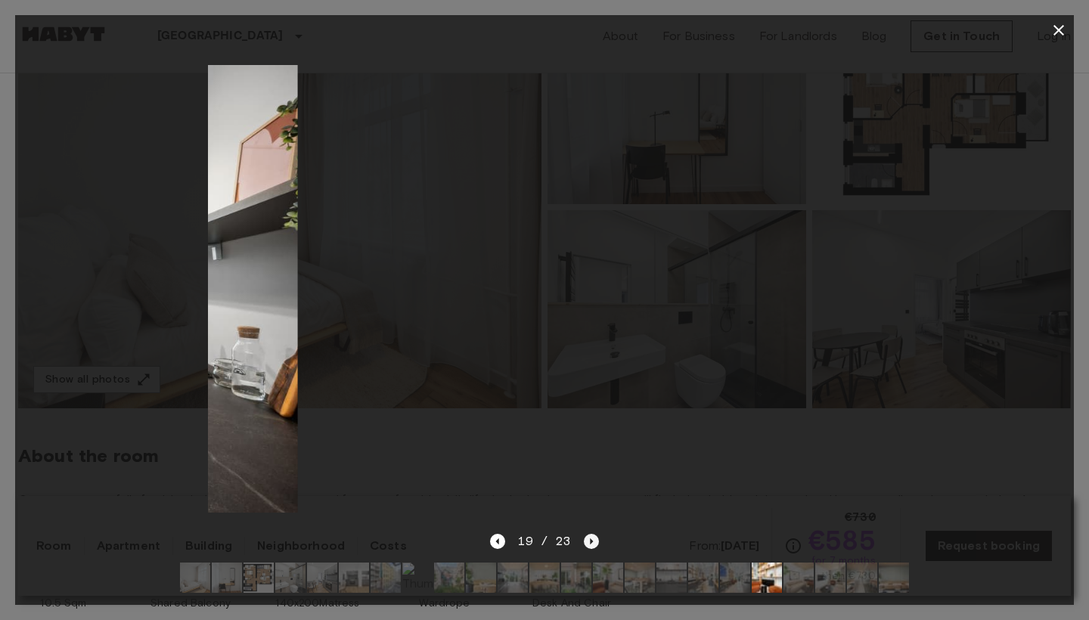
click at [590, 539] on icon "Next image" at bounding box center [591, 541] width 15 height 15
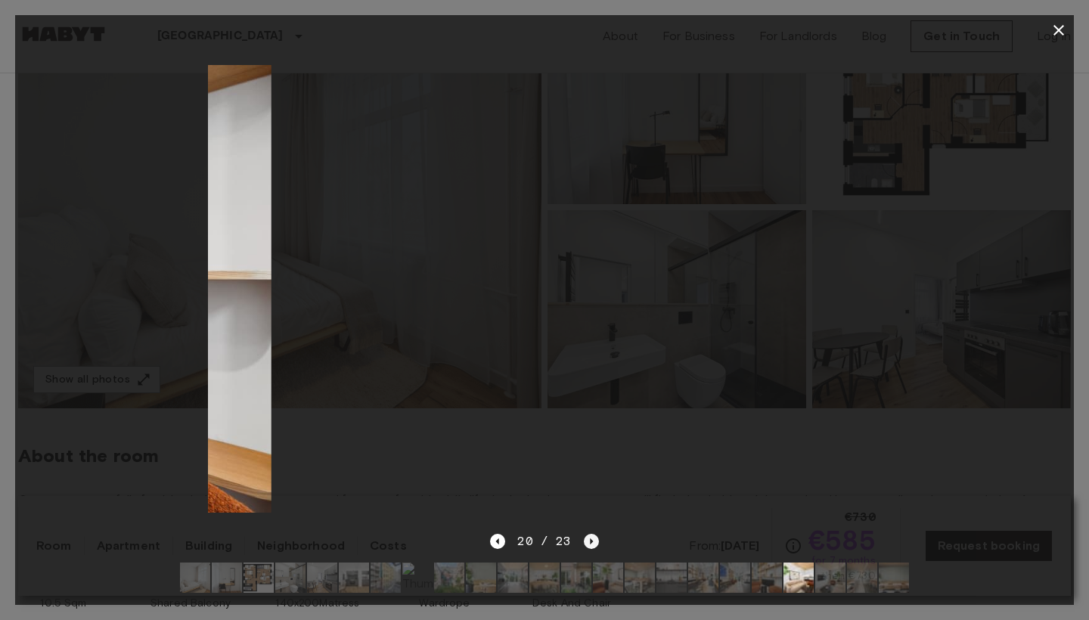
click at [590, 539] on icon "Next image" at bounding box center [591, 541] width 15 height 15
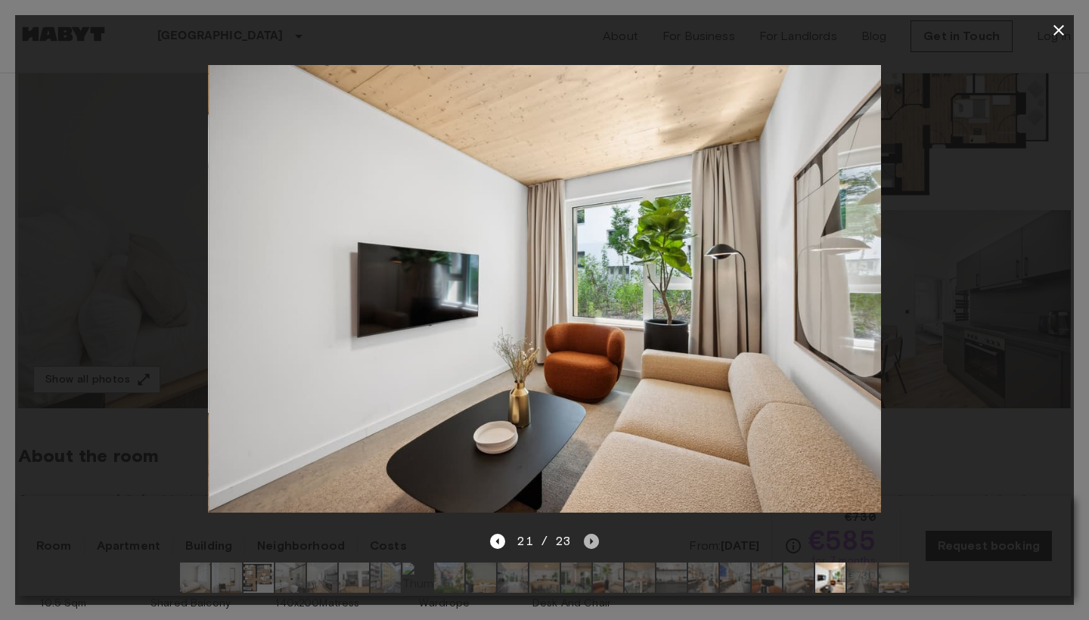
click at [590, 539] on icon "Next image" at bounding box center [591, 541] width 15 height 15
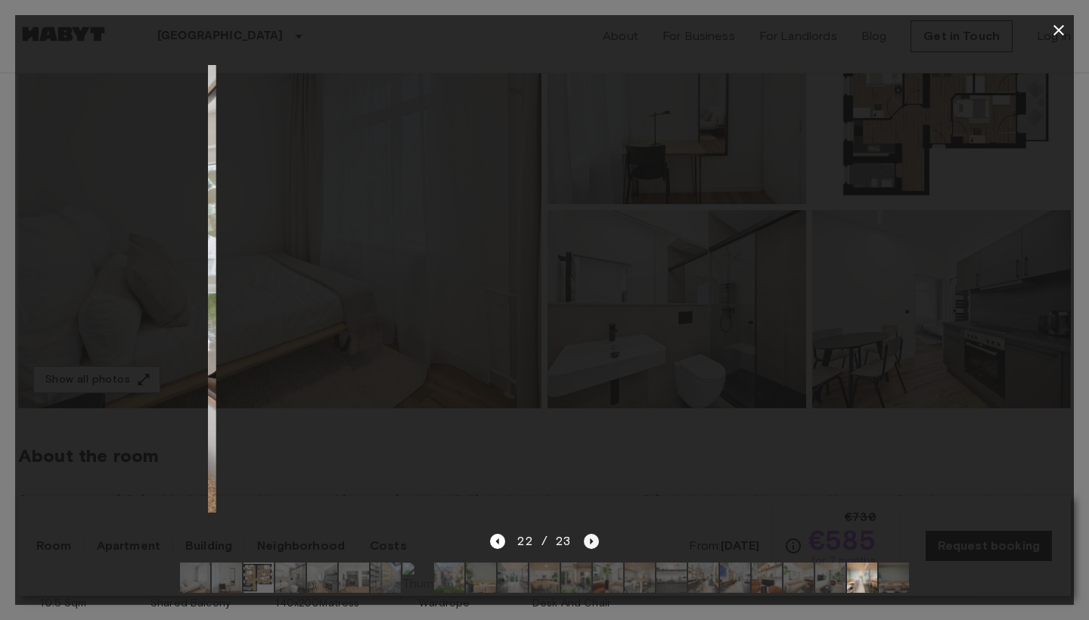
click at [590, 539] on icon "Next image" at bounding box center [591, 541] width 15 height 15
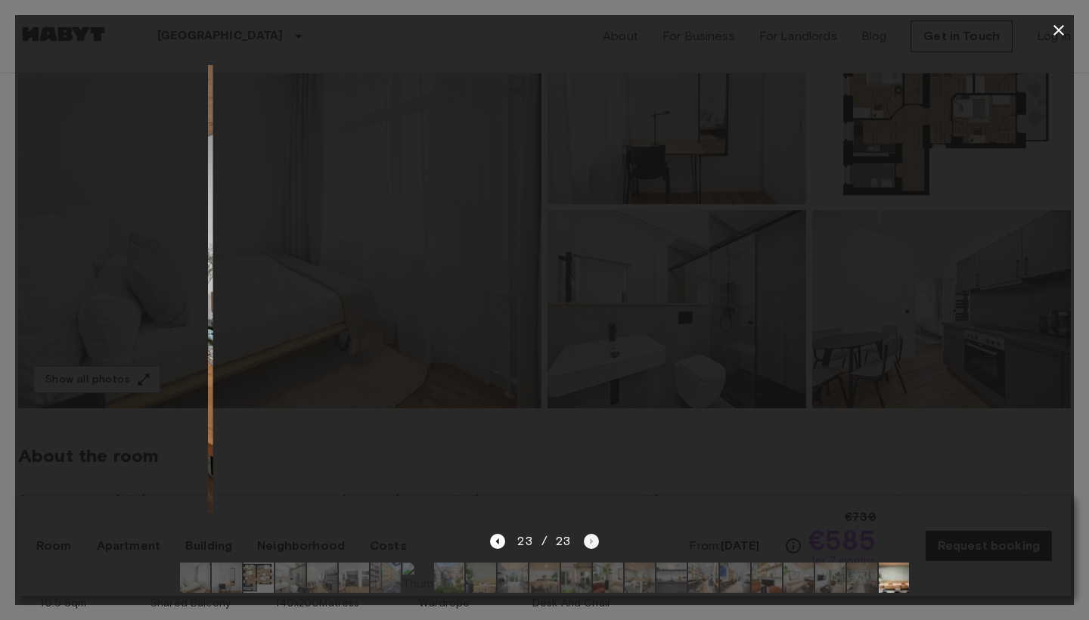
click at [590, 539] on div "23 / 23" at bounding box center [544, 541] width 108 height 18
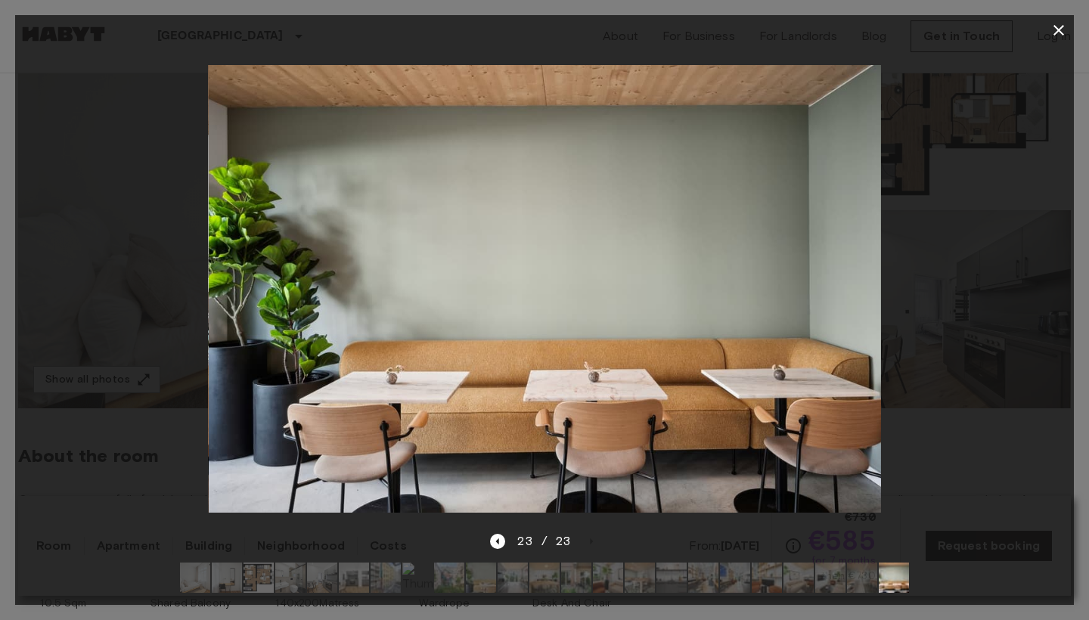
click at [590, 538] on div "23 / 23" at bounding box center [544, 541] width 108 height 18
